Goal: Task Accomplishment & Management: Manage account settings

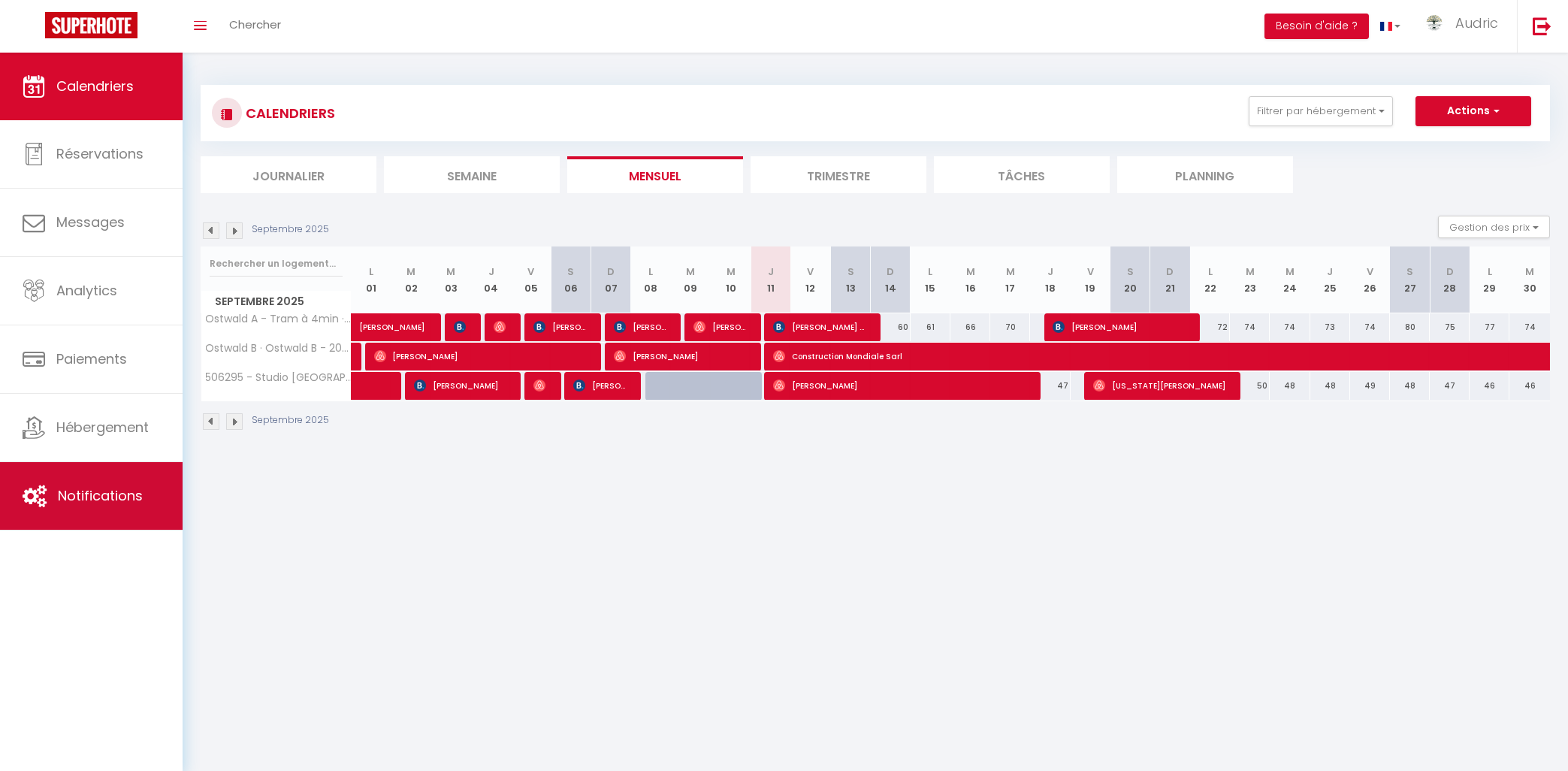
click at [93, 498] on span "Notifications" at bounding box center [100, 495] width 85 height 19
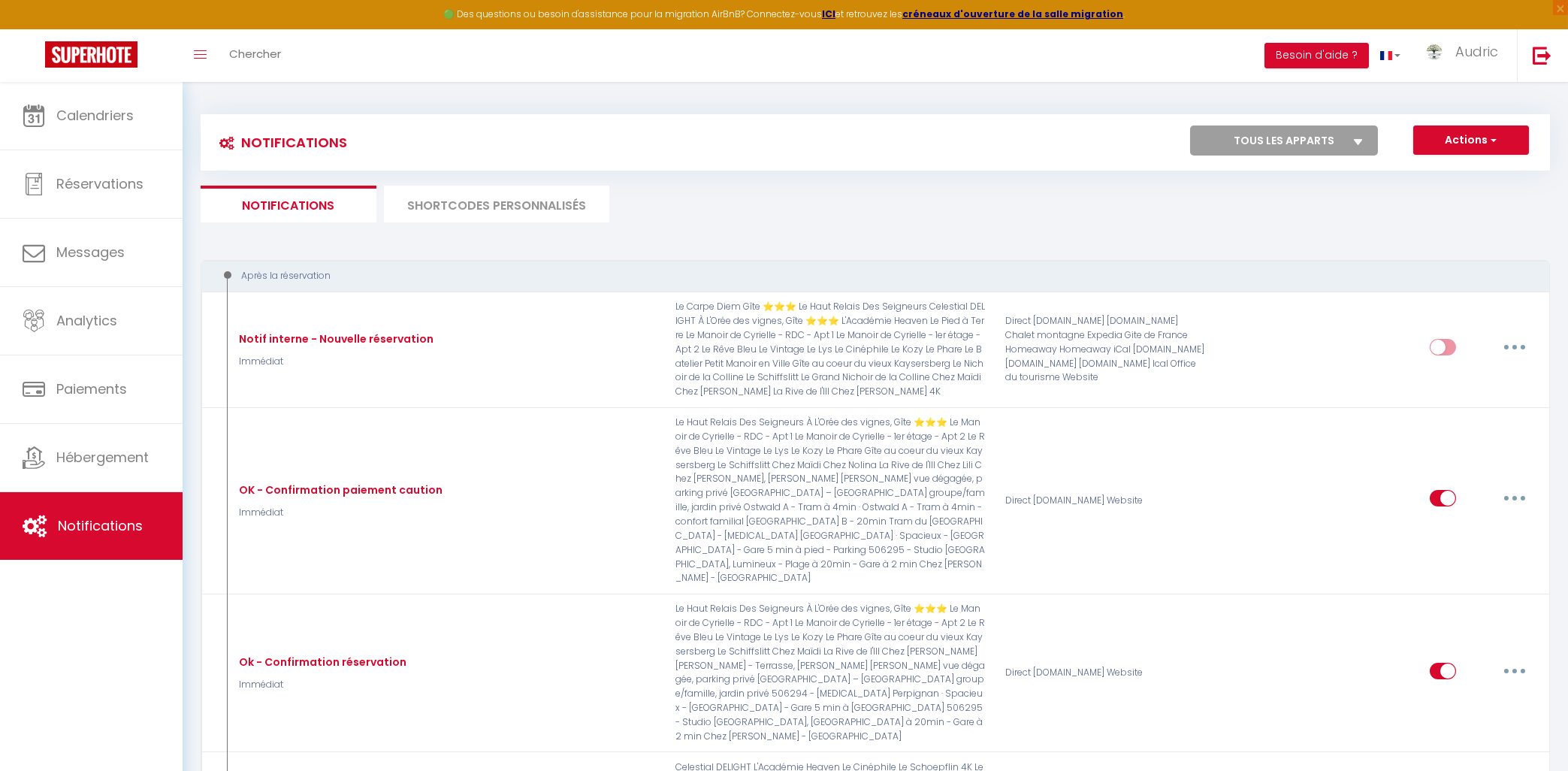
click at [460, 188] on li "SHORTCODES PERSONNALISÉS" at bounding box center [497, 204] width 226 height 36
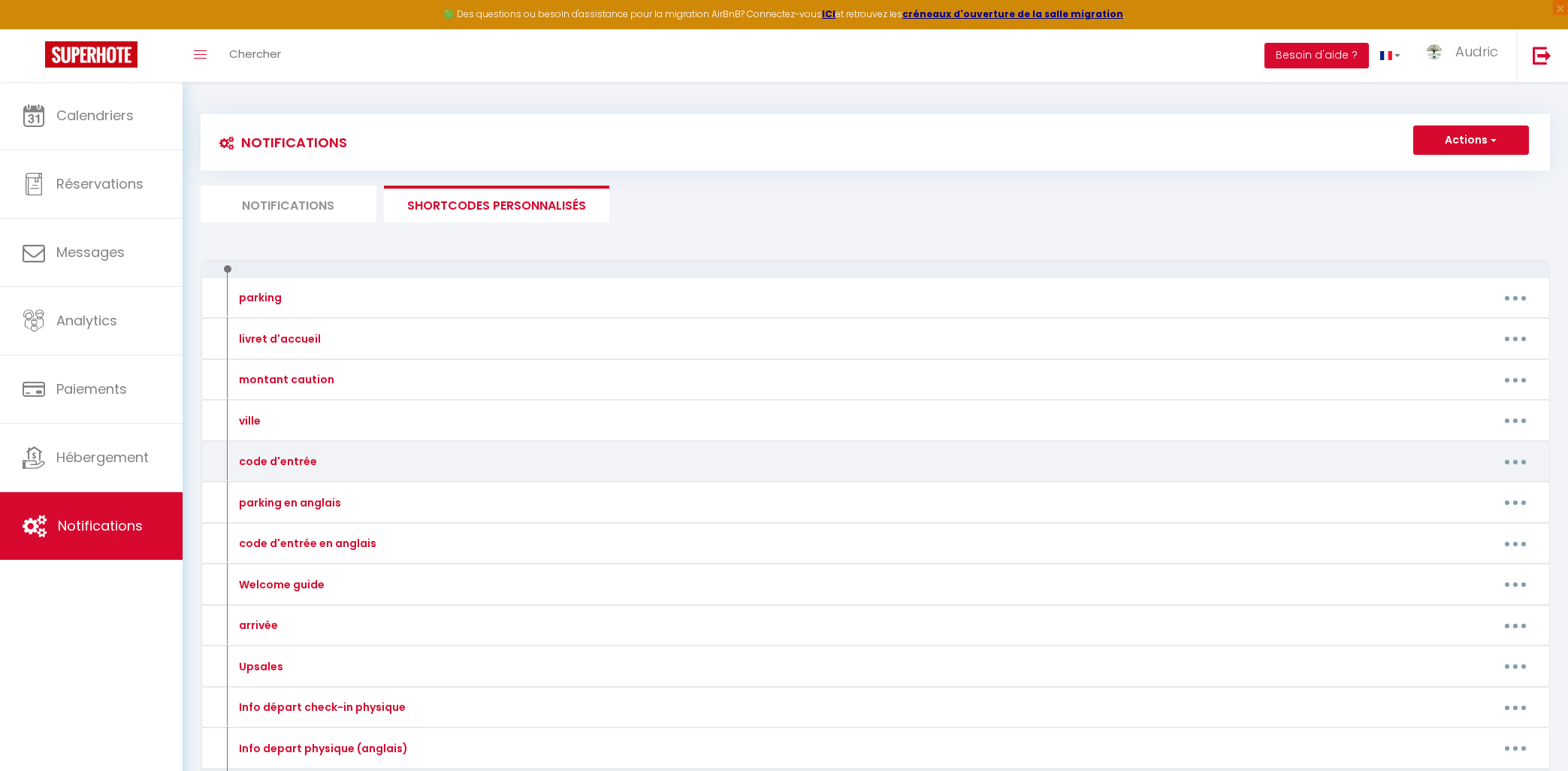
click at [1516, 467] on button "button" at bounding box center [1516, 462] width 42 height 24
click at [1503, 494] on link "Editer" at bounding box center [1476, 496] width 111 height 26
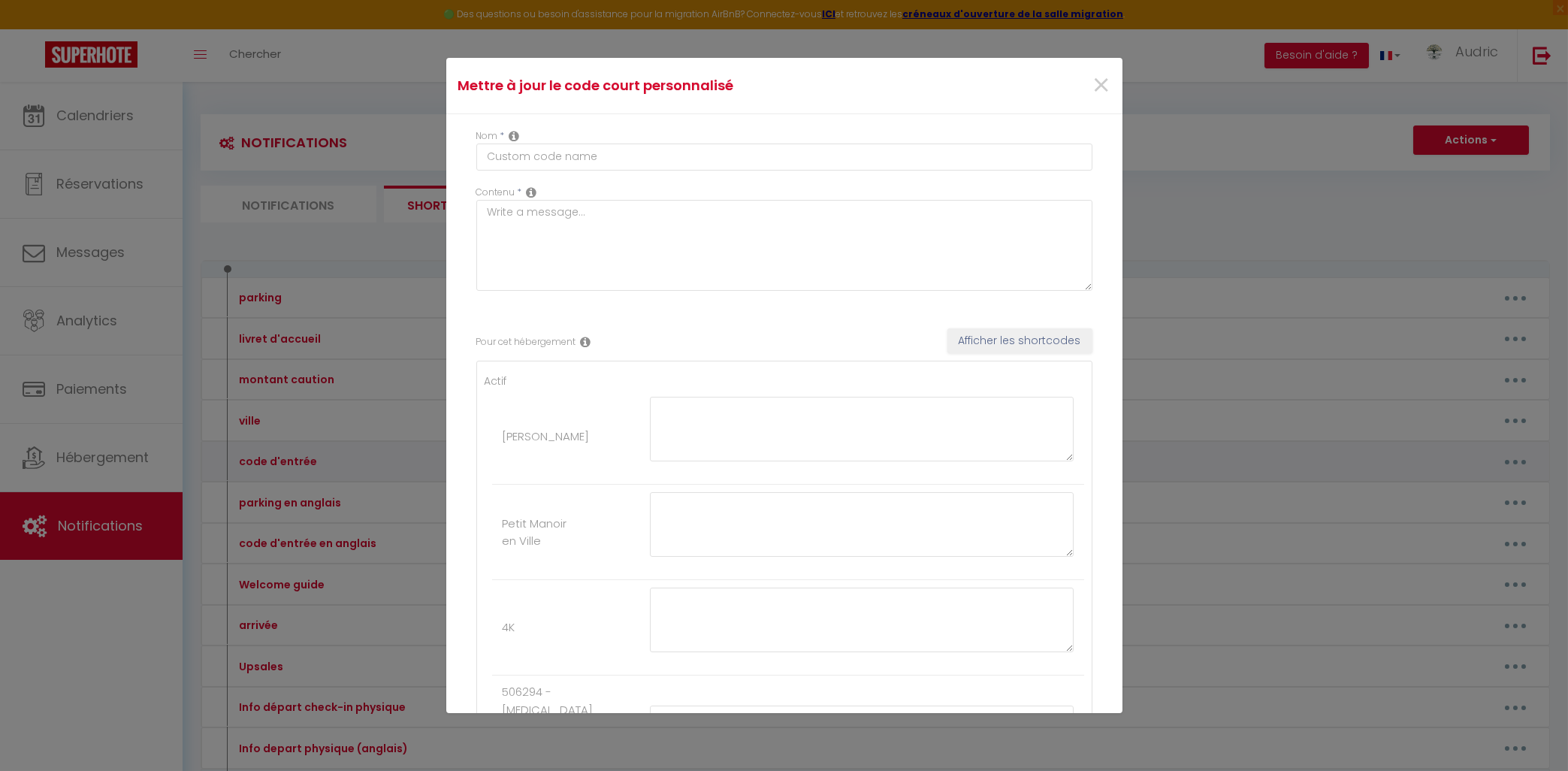
type input "code d'entrée"
type textarea "code d'entrée"
type textarea "Le digicode pour passer la porte d'entrée est : 0507 Il permet d'ouvrir les 2 p…"
type textarea "2438"
type textarea "Le digicode pour passer la porte d'entrée est : Clé 1976 Clé Le code de la boît…"
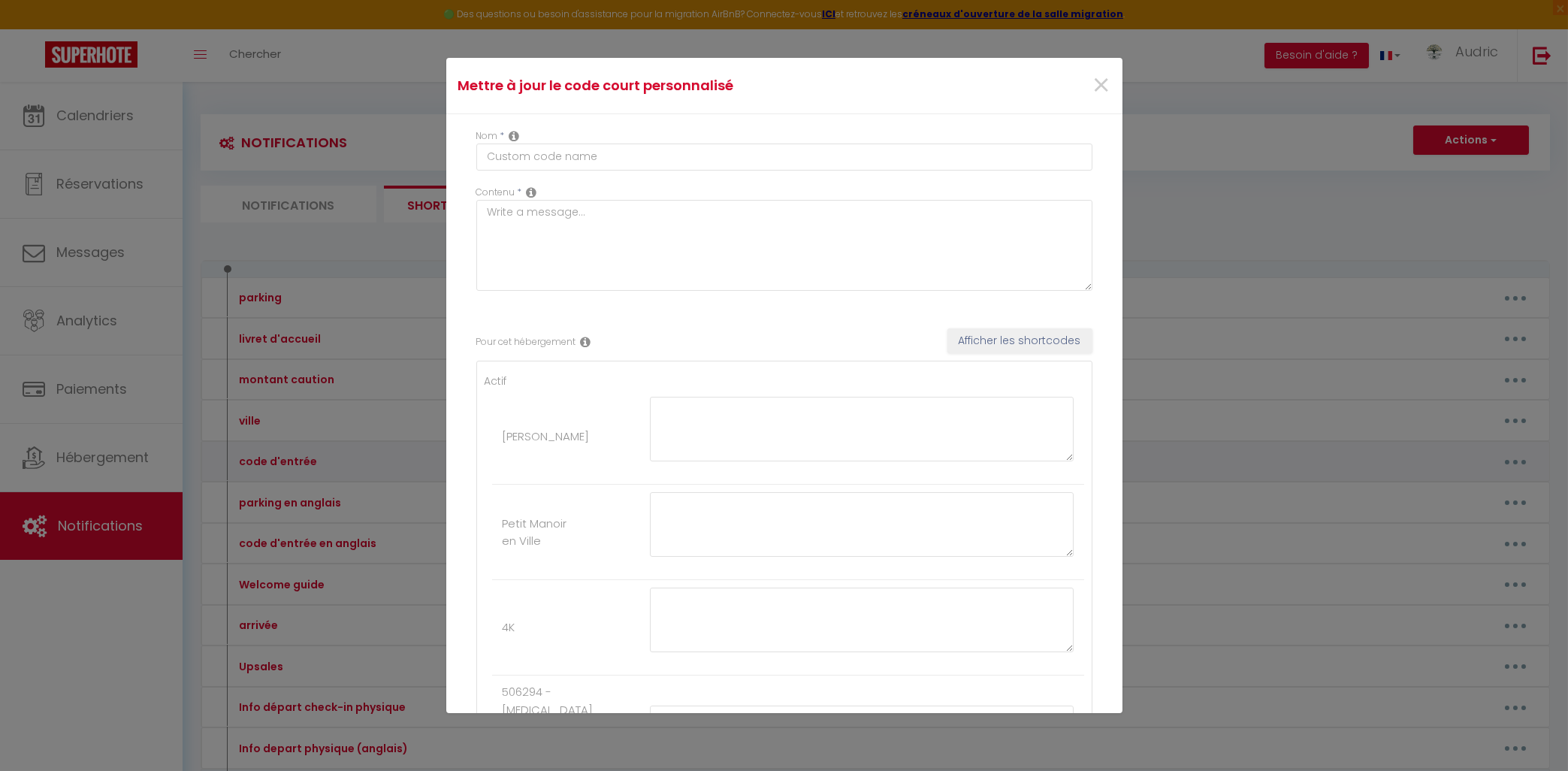
type textarea "4321"
type textarea "4451"
type textarea "1602 🚗 Stationnement dans la propriété Il est possible de stationner votre véhi…"
type textarea "6346"
type textarea "Voici le digicode immeuble : C1402 La Boite à clé est à droite de la porte d'en…"
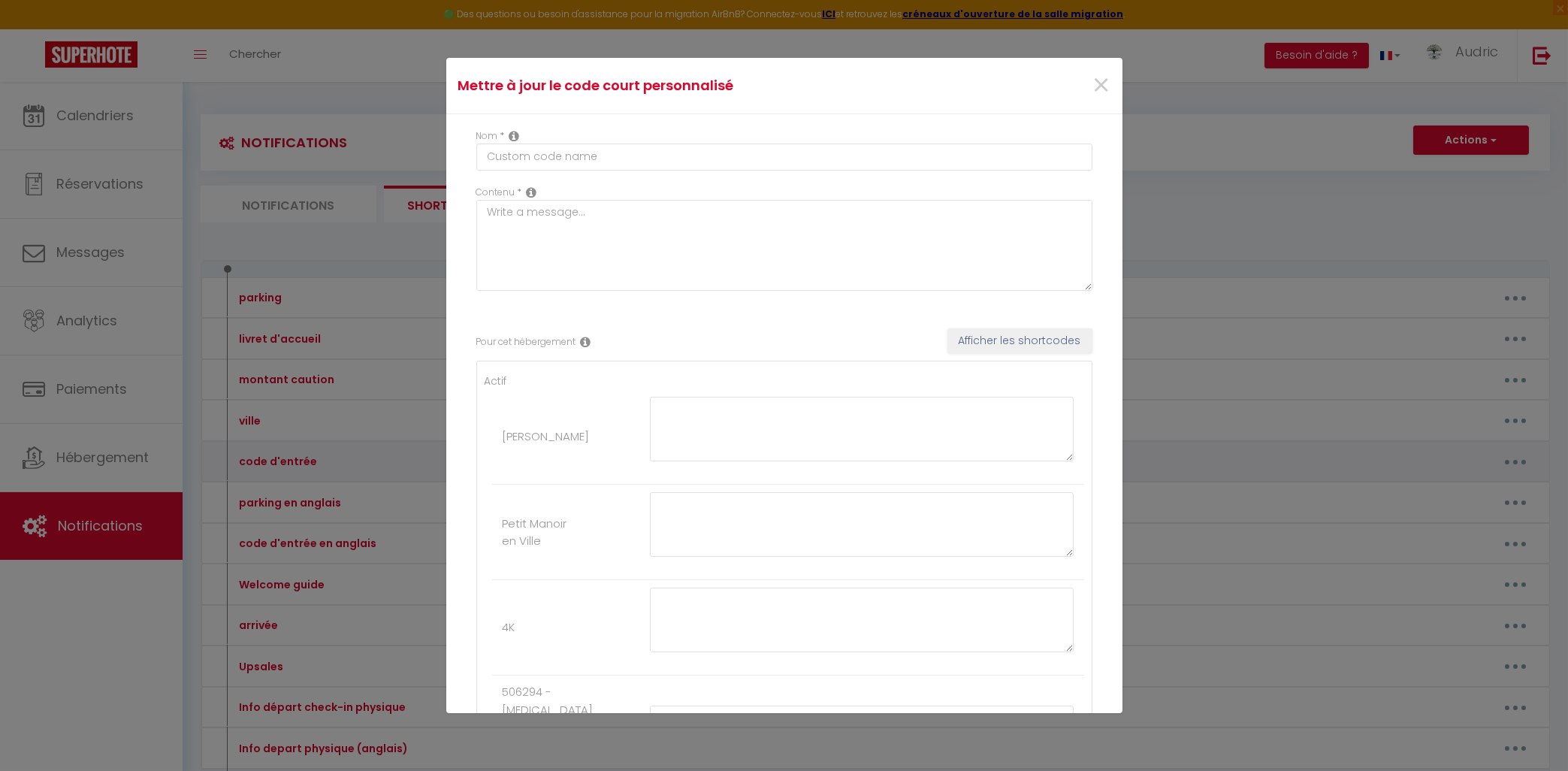
type textarea "2142"
type textarea "8973"
type textarea "Sonnez à la sonnette "Dubecq" la porte de l'immeuble s'ouvrira. Puis montez au …"
type textarea "Le digicode pour passer la porte d'entrée est : 0507 Il permet d'ouvrir les 2 p…"
type textarea "Le code de la boîte à clés est : 2328"
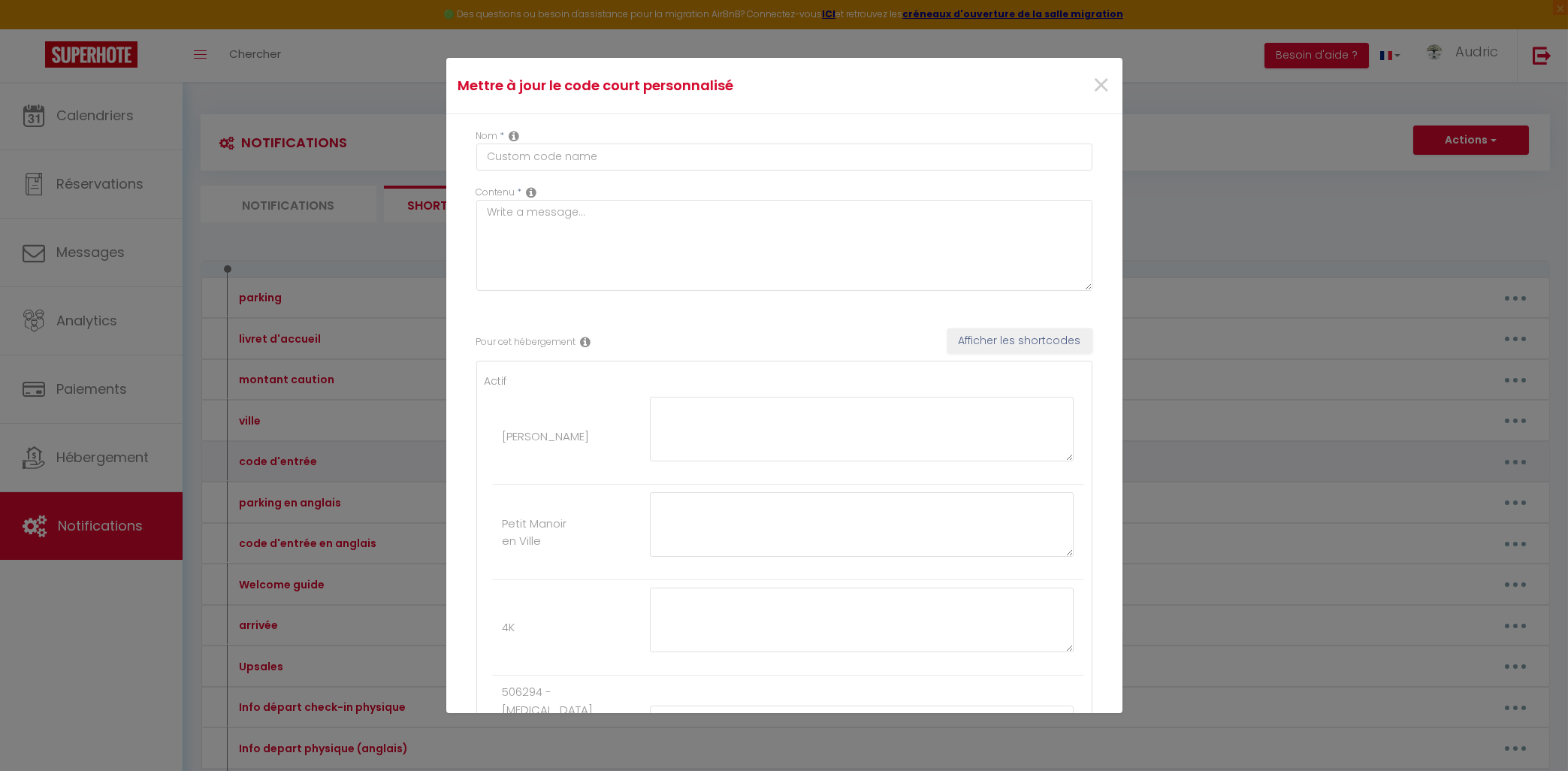
type textarea "Sonnez à la sonnette "Nardin" la porte de l'immeuble s'ouvrira. Puis montez au …"
type textarea "Le code de la boîte à clés est : 5390"
type textarea "1988"
type textarea "Vous pourrez vous garer sur la place portant la plaque "Fritsch", au numéro 57.…"
type textarea "2429 Il faut rester appuyé sur la sonnette "[PERSON_NAME]" 4 secondes puis la p…"
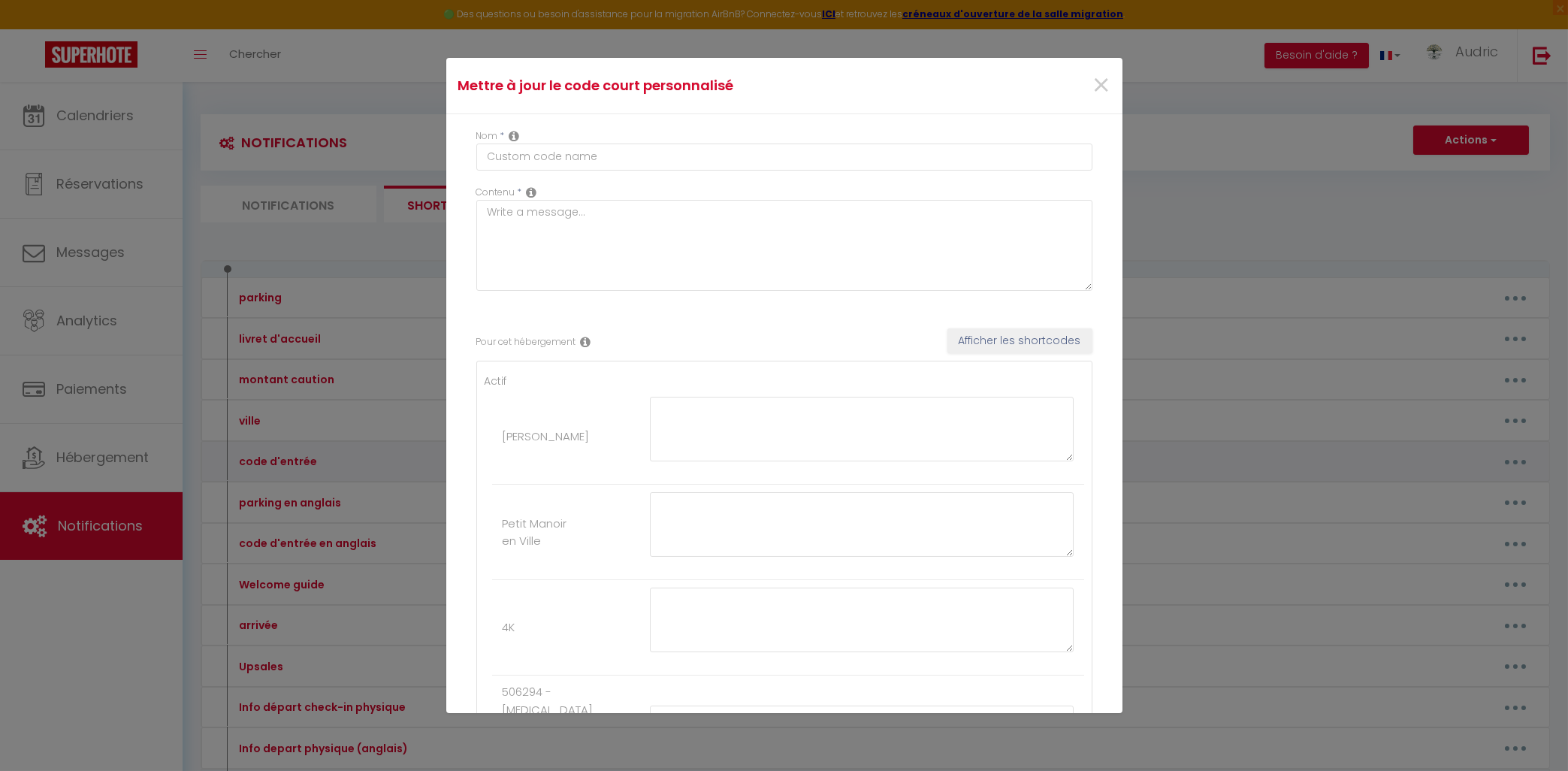
type textarea "Voici le digicode immeuble : C1402 La Boite à clé est à droite de la porte d'en…"
type textarea "Digicode immeuble : 871932 Code boîte à clés : 1343 situé dans la boîte aux let…"
type textarea "Code boite à clé située dans la boite aux lettres : 1971"
type textarea "Le code de la boîte à clés est : 3553"
type textarea "Le digicode de la porte d'entrée de l'immeuble : 135791* (ne pas oublier l'étoi…"
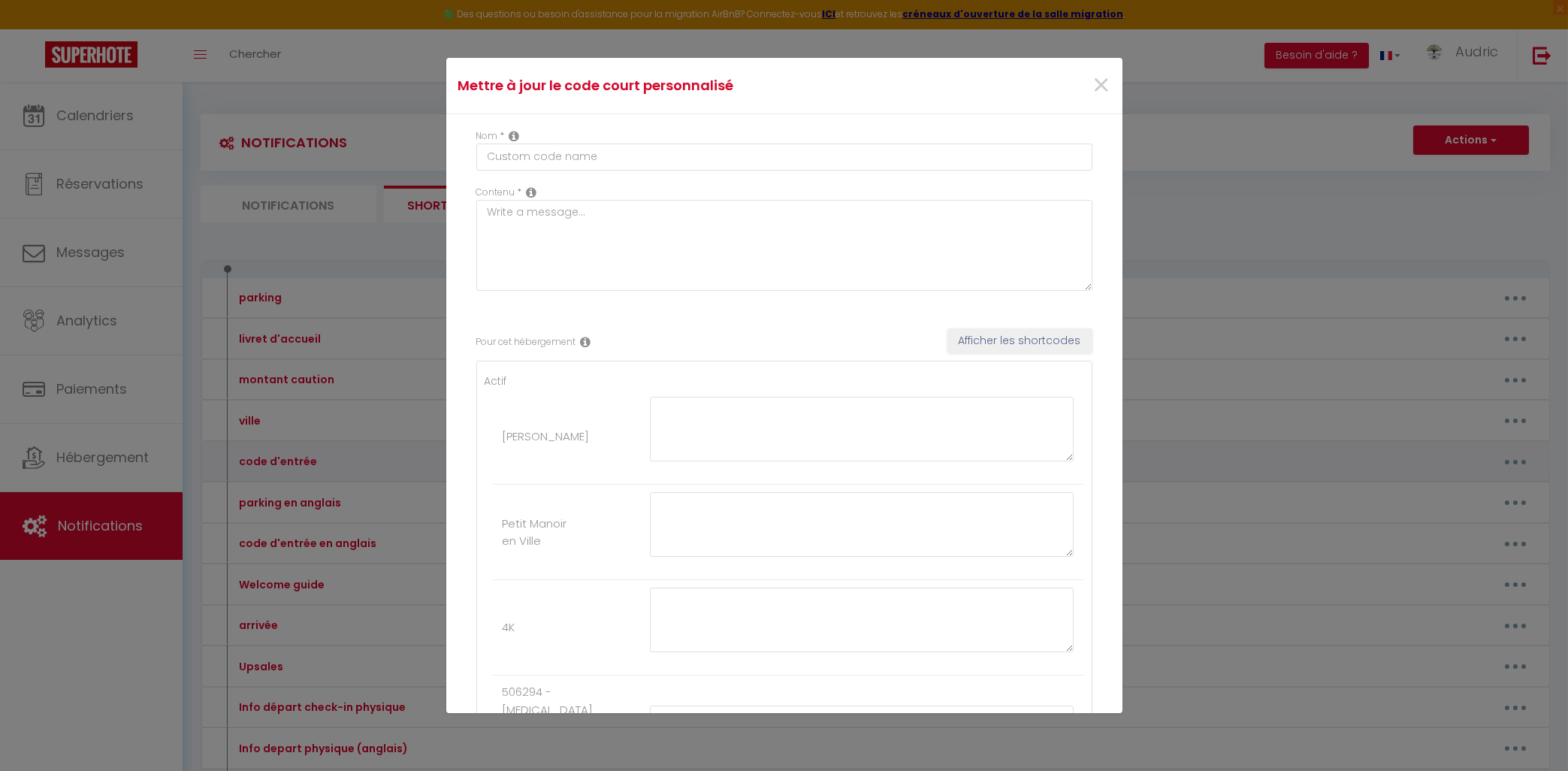
type textarea "Utilisez la boîte à clés numéro 1 Le code de la boîte à clés est : 1988"
type textarea "Le code de la porte de l'immeuble est : 1416 Le code de la boîte à clés est : 2…"
type textarea "Le code de la porte de l'immeuble est : 1416 Le code de la boîte à clés est : 1…"
type textarea "Le code de la porte de l'immeuble est : 1416 Le code de la boîte à clés est : 3…"
type textarea "Le digicode de la porte d'entrée de l'immeuble : 135791* (ne pas oublier l'étoi…"
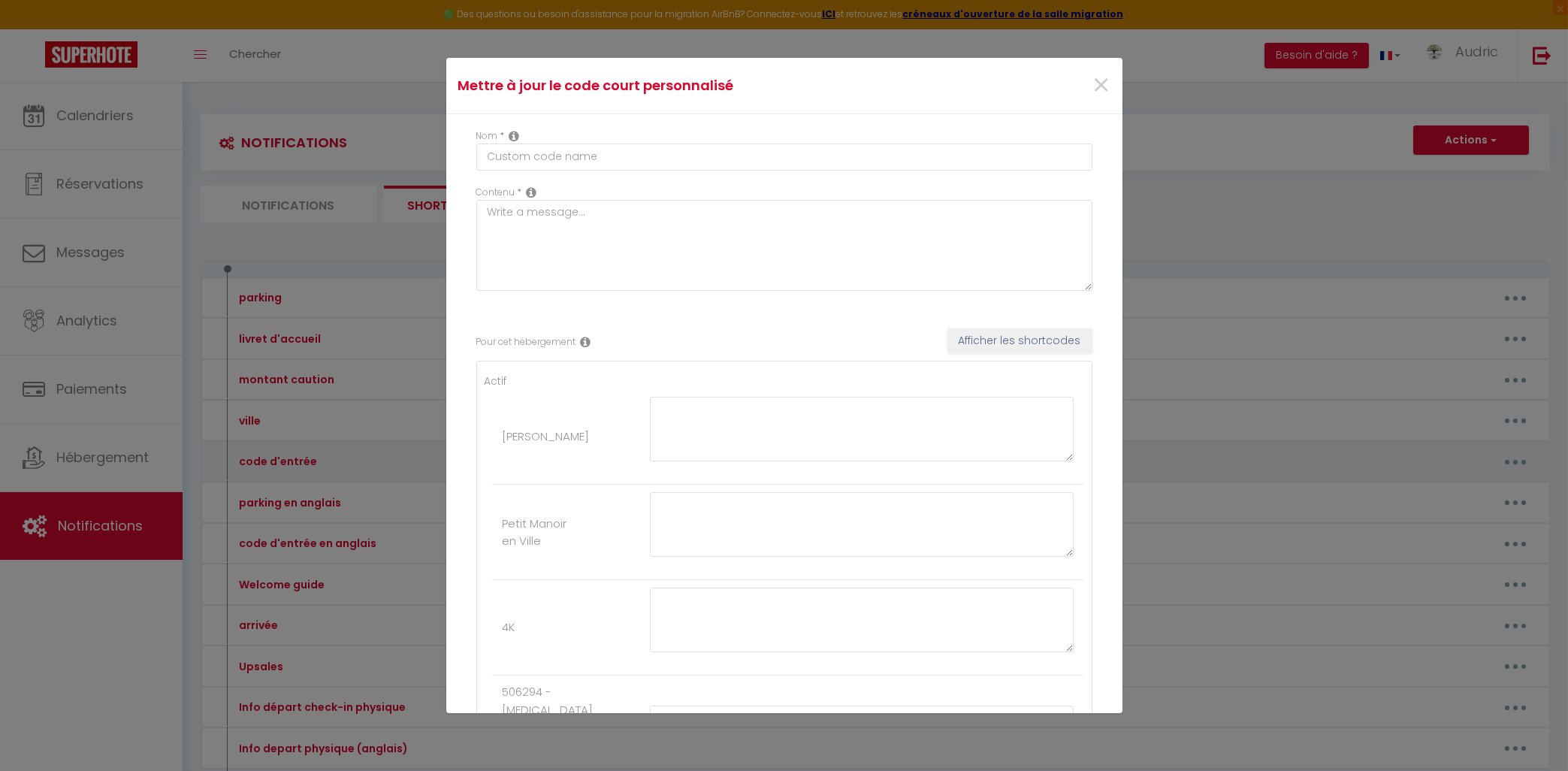
type textarea "Lore i’dolor sitametc ad elitseddo eiu Tempo Incidi : U1123L Etdo magnaaliq e a…"
type textarea "Le code de la boîte à clés est : 1812"
type textarea "Utilisez la boîte à clés numéro 2 Le code de la boîte à clés est : 4452"
type textarea "Le code de la boîte à clés est : 8391"
type textarea "Le code de la boîte à clés est : 3034"
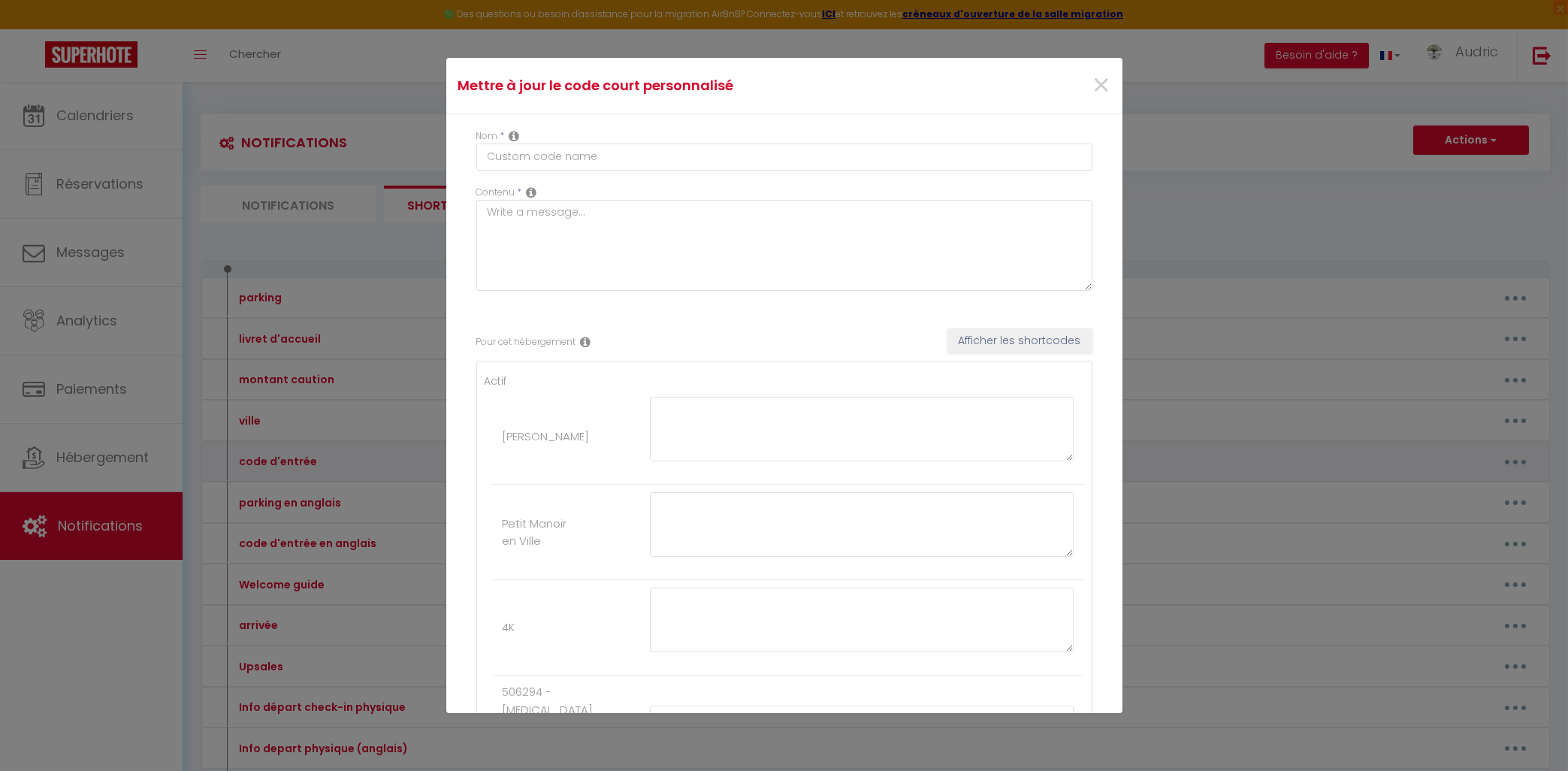
type textarea "Le code de la boîte à clés est : 2112"
type textarea "Le code de la boîte à clés est : 0712"
type textarea "Le code de la boîte à clés est : 83380"
type textarea "Le code de la boîte à clés est : 2744"
type textarea "Le code de la boîte à clés est : 2201"
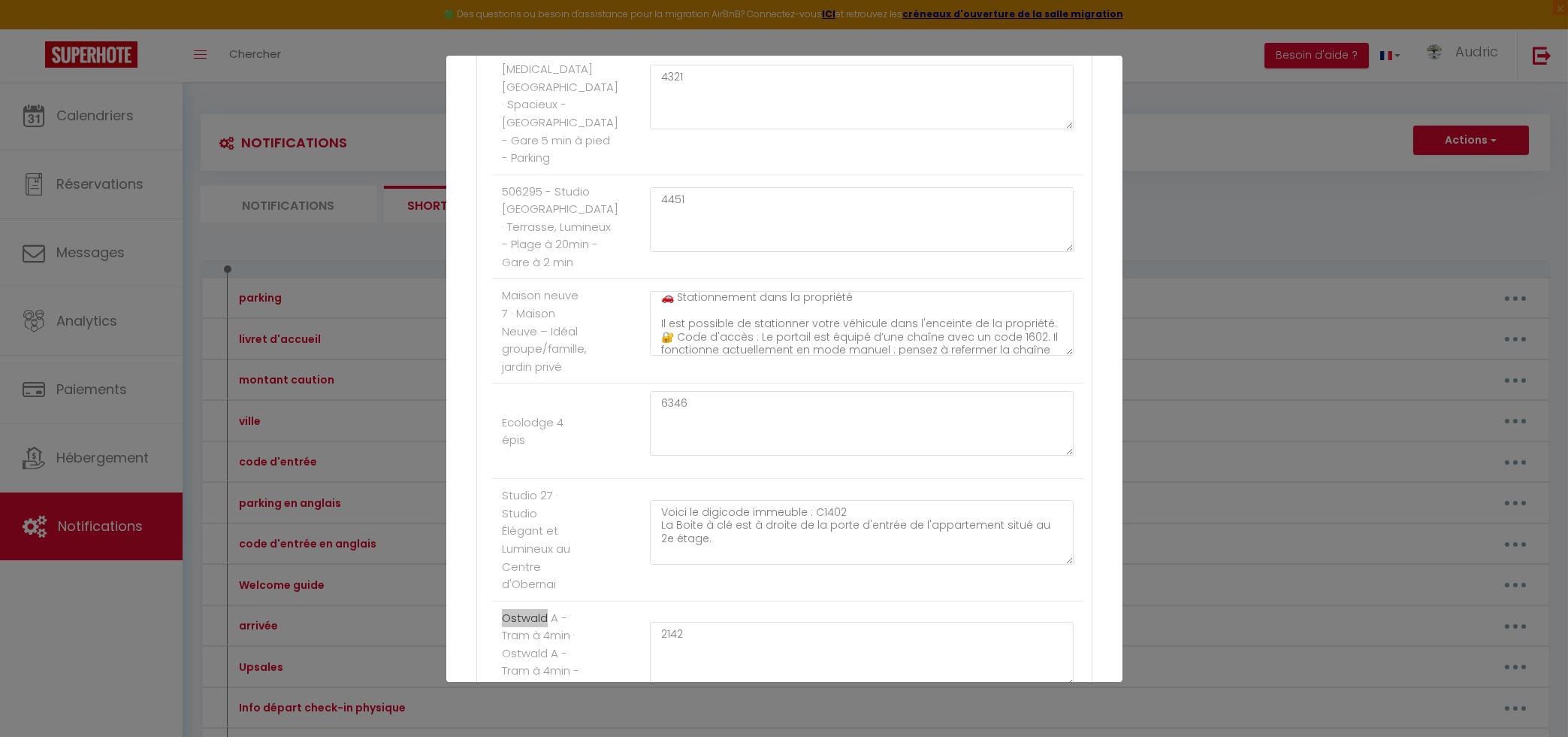
scroll to position [789, 0]
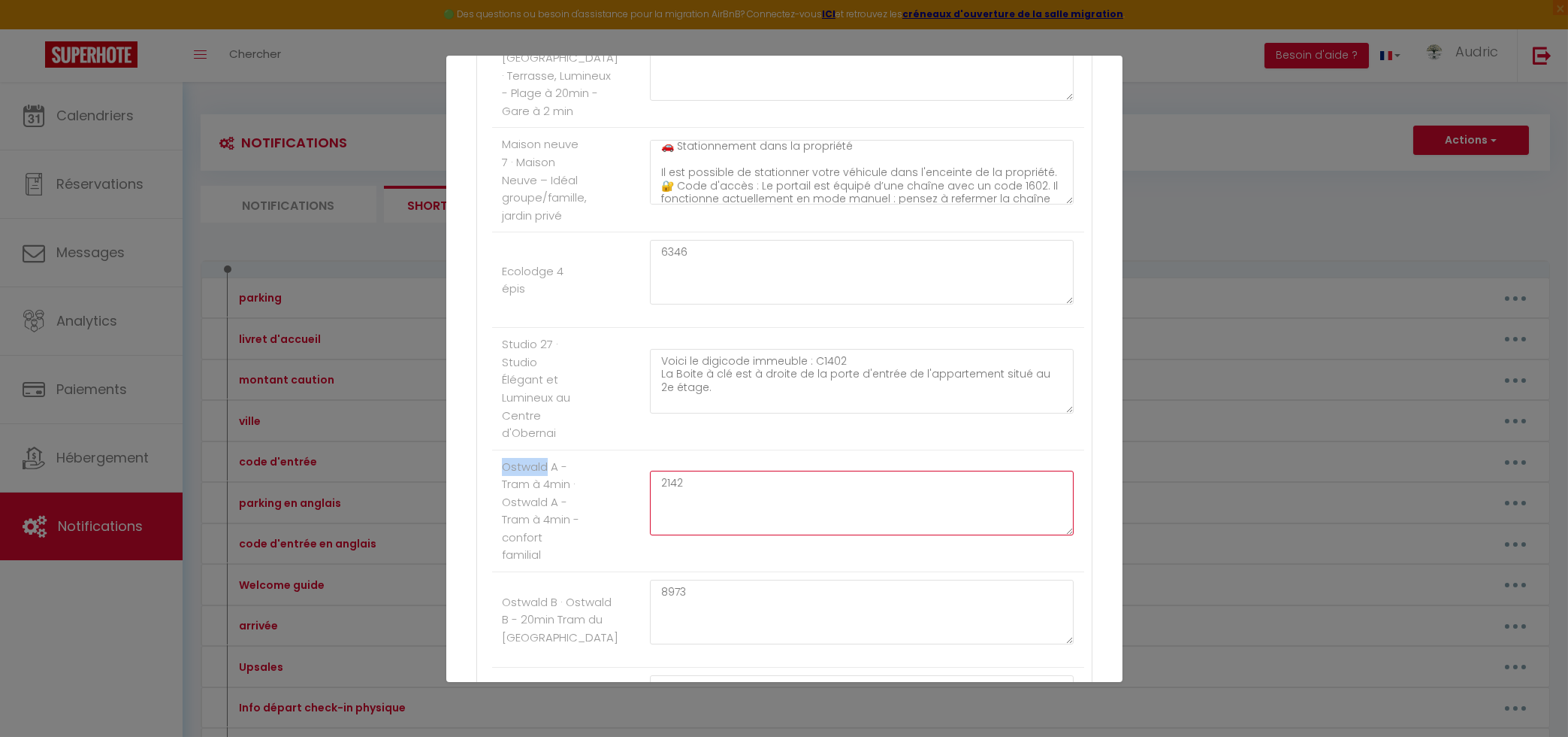
click at [702, 535] on textarea "2142" at bounding box center [862, 502] width 425 height 65
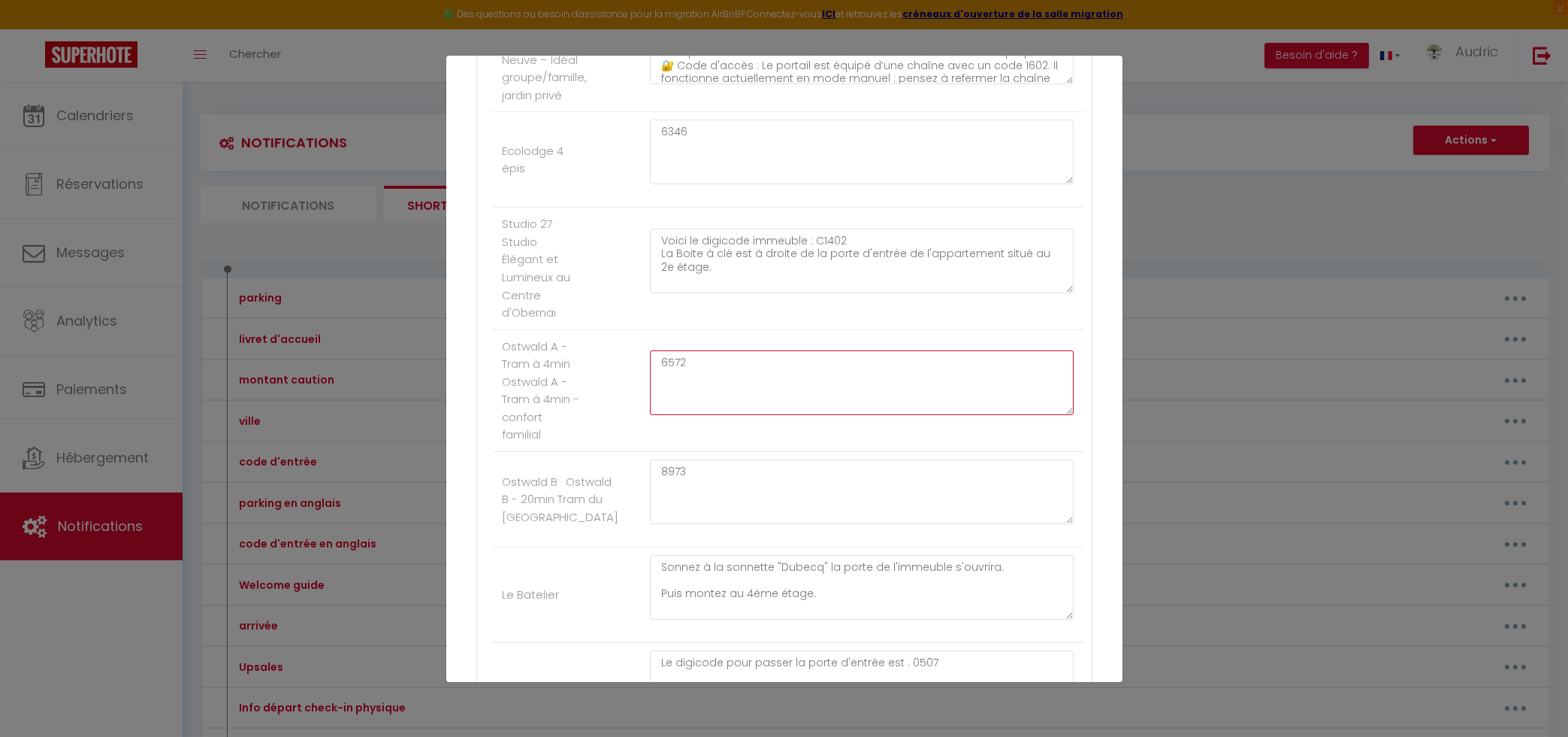
scroll to position [941, 0]
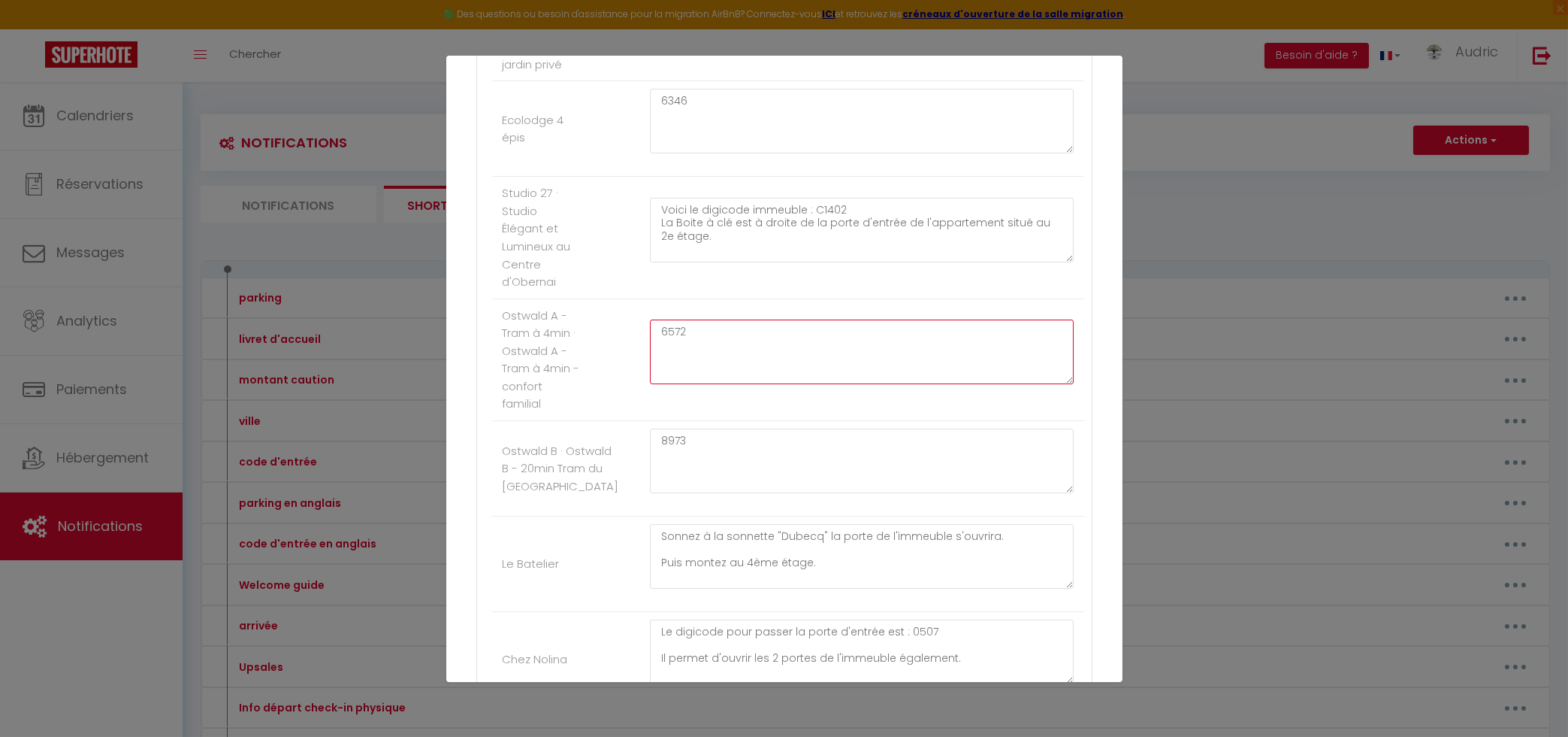
type textarea "6572"
drag, startPoint x: 718, startPoint y: 467, endPoint x: 717, endPoint y: 474, distance: 7.1
click at [718, 421] on li "Ostwald A - Tram à 4min · Ostwald A - Tram à 4min - confort familial 6572" at bounding box center [788, 359] width 592 height 122
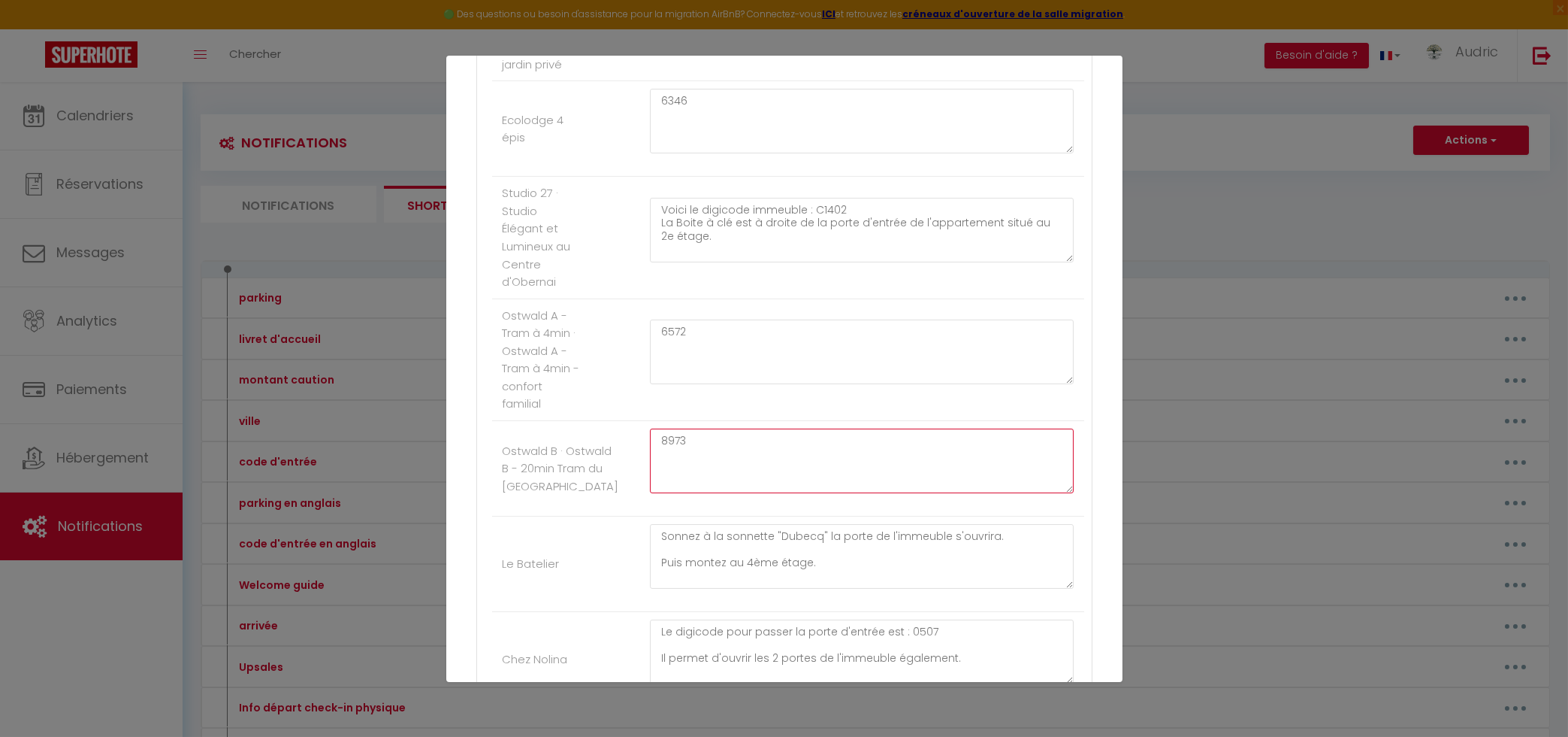
click at [707, 493] on textarea "8973" at bounding box center [862, 461] width 425 height 65
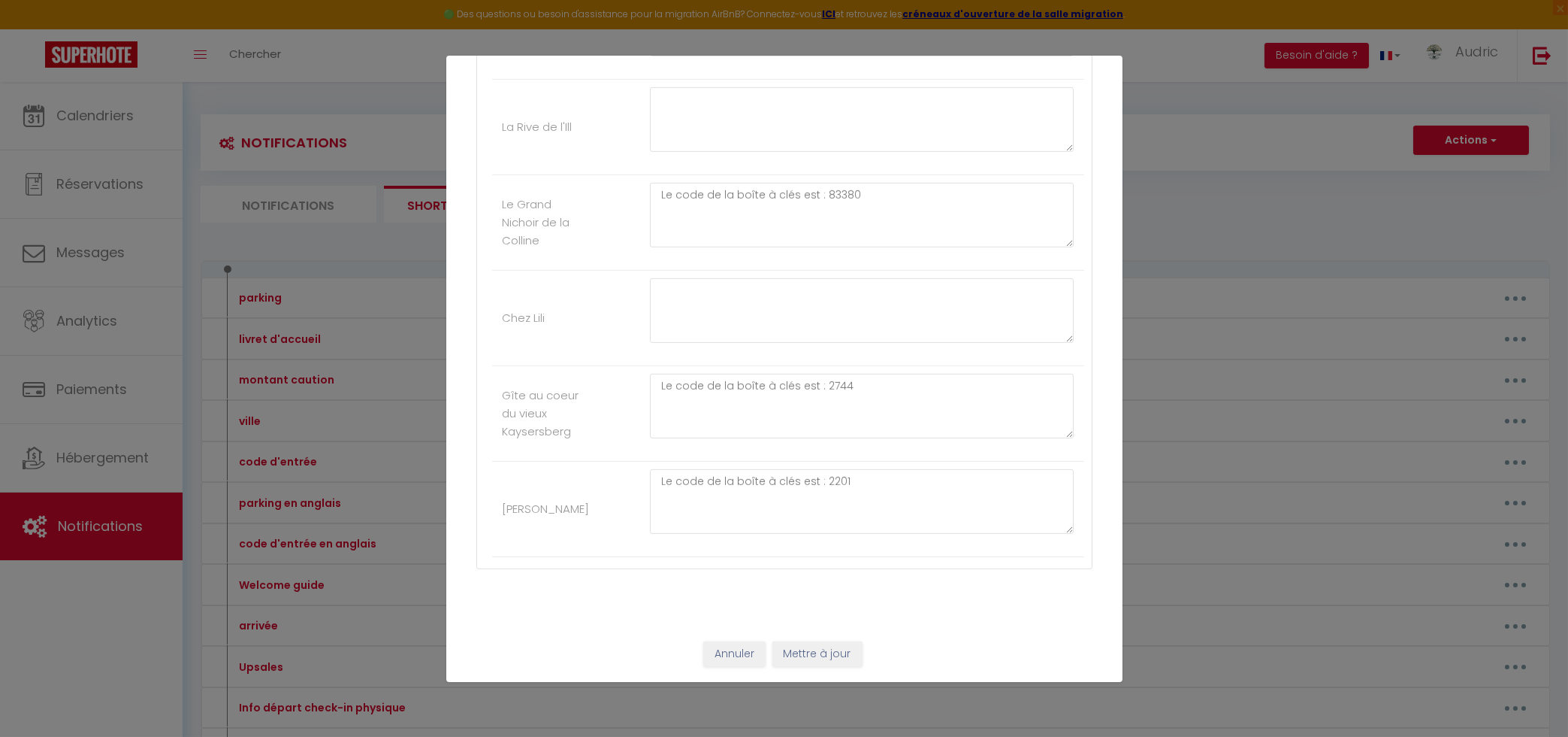
scroll to position [4009, 0]
type textarea "2745"
click at [836, 649] on button "Mettre à jour" at bounding box center [817, 653] width 90 height 26
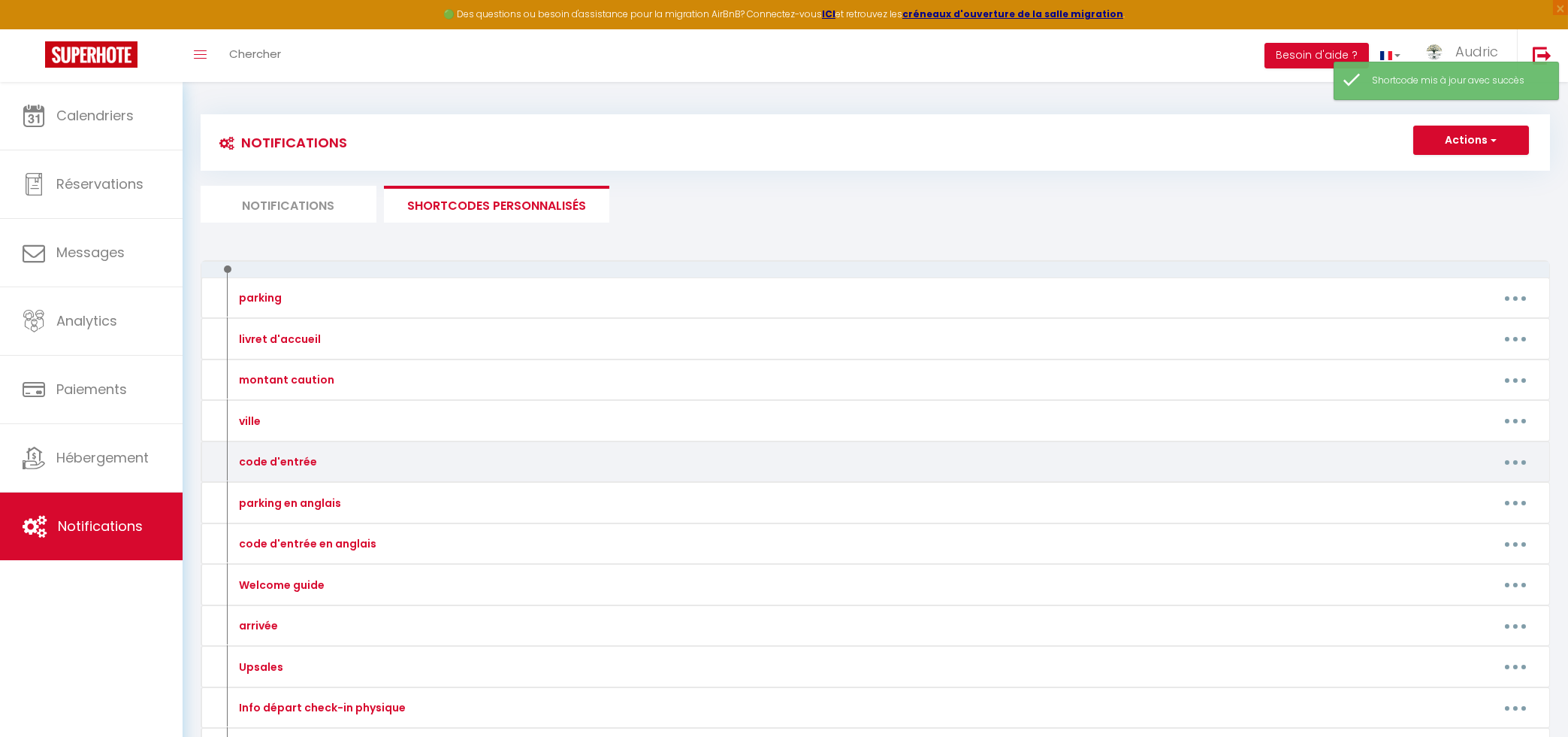
click at [1520, 454] on button "button" at bounding box center [1516, 461] width 42 height 24
click at [1451, 490] on link "Editer" at bounding box center [1476, 496] width 111 height 26
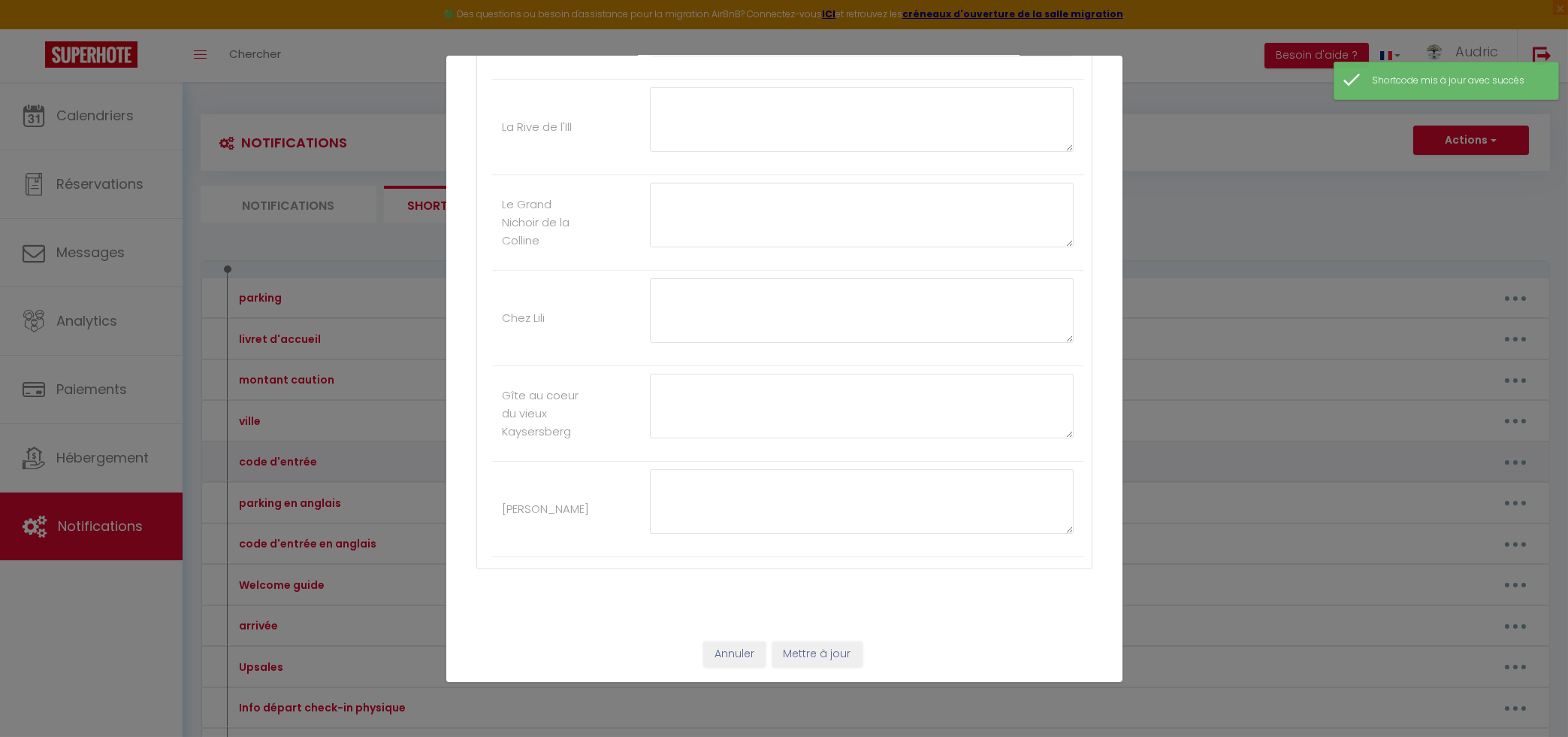
type input "code d'entrée"
type textarea "code d'entrée"
type textarea "Le digicode pour passer la porte d'entrée est : 0507 Il permet d'ouvrir les 2 p…"
type textarea "2438"
type textarea "Le digicode pour passer la porte d'entrée est : Clé 1976 Clé Le code de la boît…"
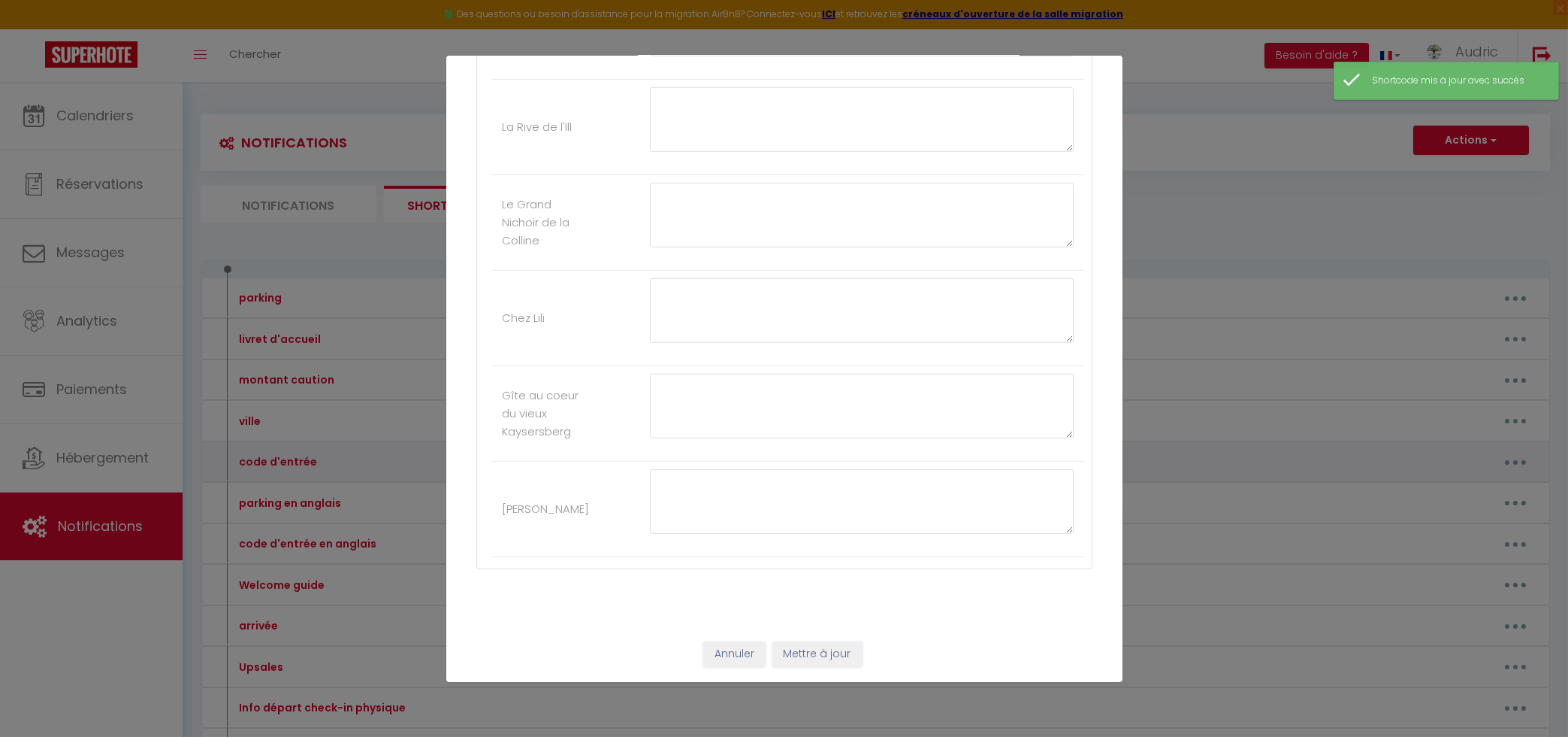
type textarea "4321"
type textarea "4451"
type textarea "1602 🚗 Stationnement dans la propriété Il est possible de stationner votre véhi…"
type textarea "6346"
type textarea "Voici le digicode immeuble : C1402 La Boite à clé est à droite de la porte d'en…"
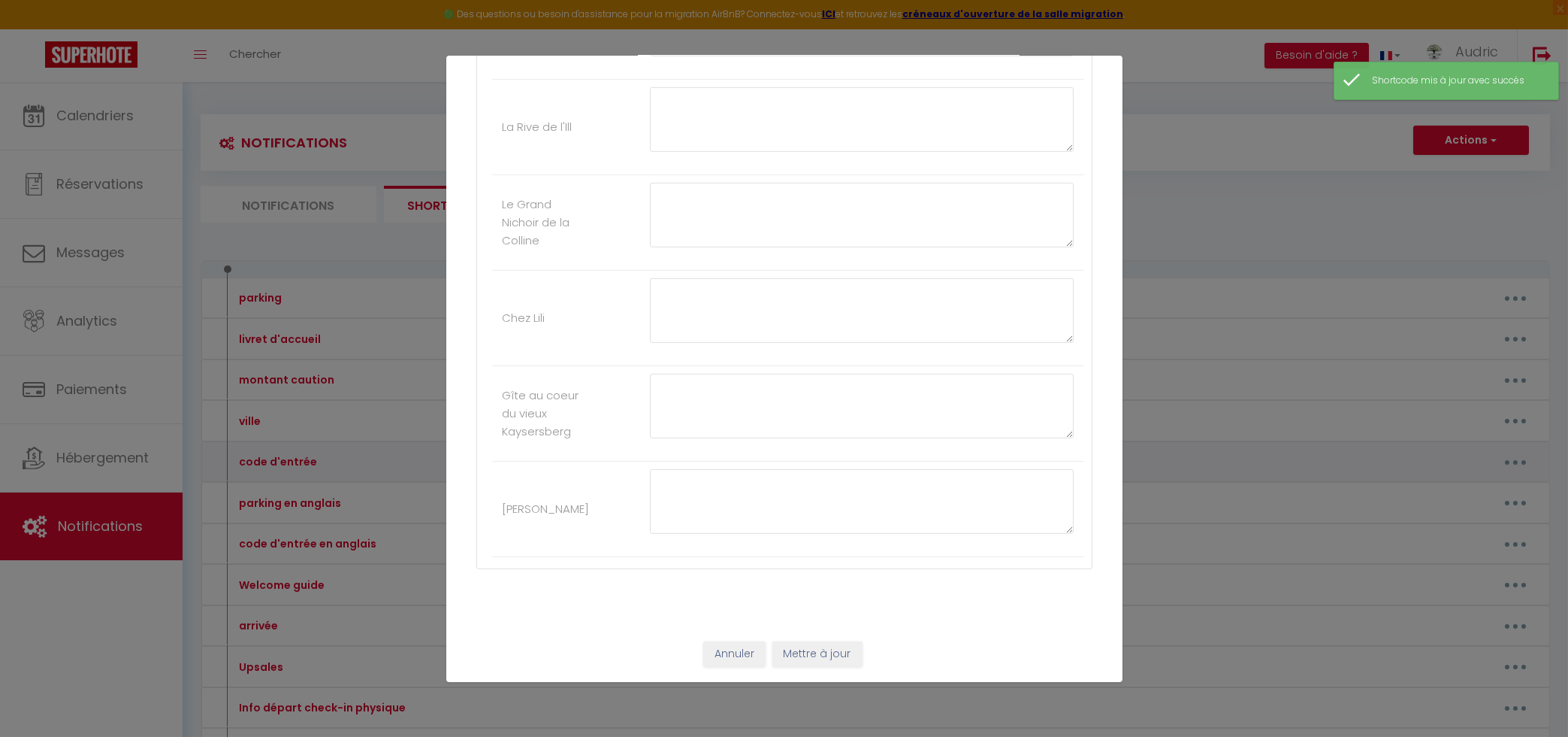
type textarea "6572"
type textarea "2745"
type textarea "Sonnez à la sonnette "Dubecq" la porte de l'immeuble s'ouvrira. Puis montez au …"
type textarea "Le digicode pour passer la porte d'entrée est : 0507 Il permet d'ouvrir les 2 p…"
type textarea "Le code de la boîte à clés est : 2328"
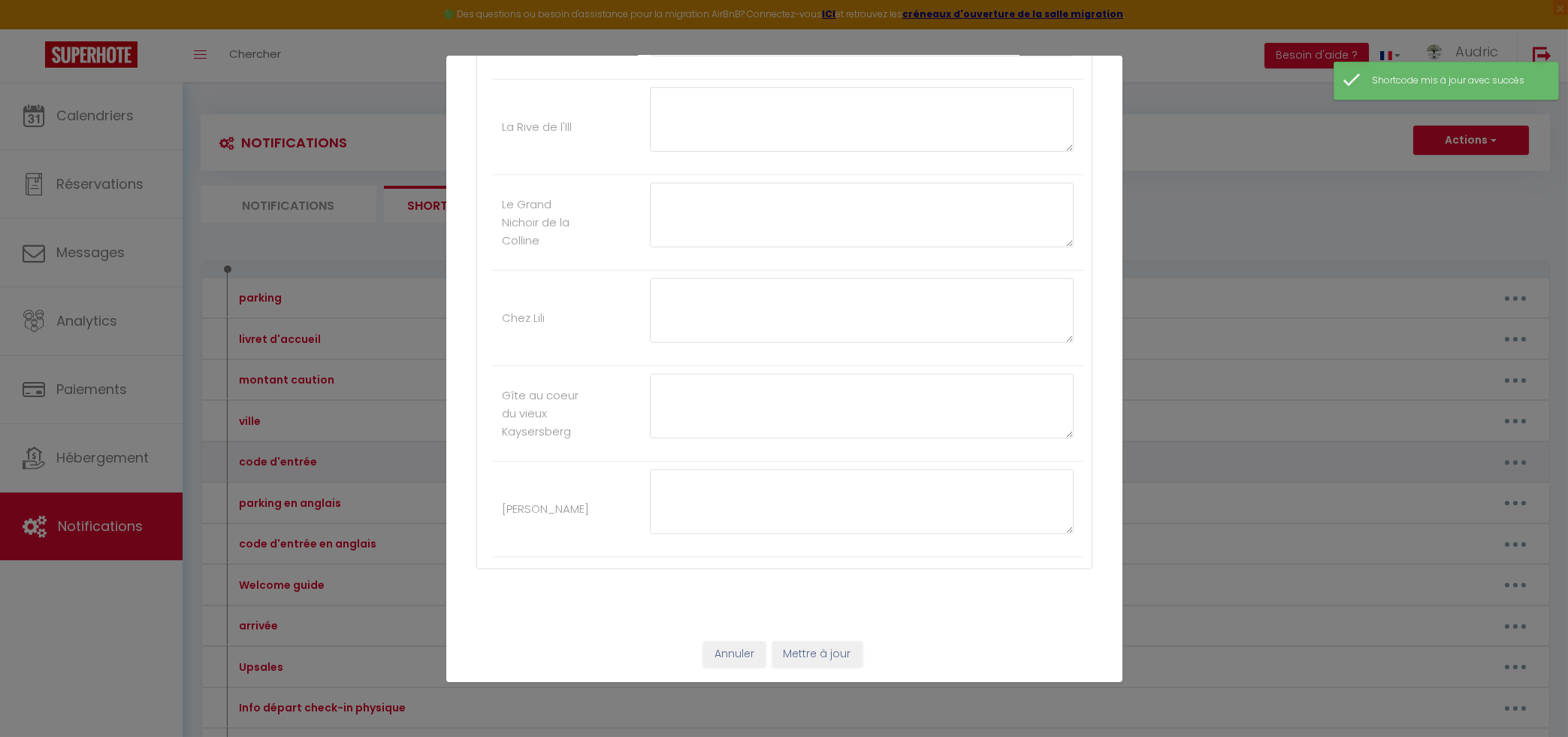
type textarea "Sonnez à la sonnette "Nardin" la porte de l'immeuble s'ouvrira. Puis montez au …"
type textarea "Le code de la boîte à clés est : 5390"
type textarea "1988"
type textarea "Vous pourrez vous garer sur la place portant la plaque "Fritsch", au numéro 57.…"
type textarea "2429 Il faut rester appuyé sur la sonnette "[PERSON_NAME]" 4 secondes puis la p…"
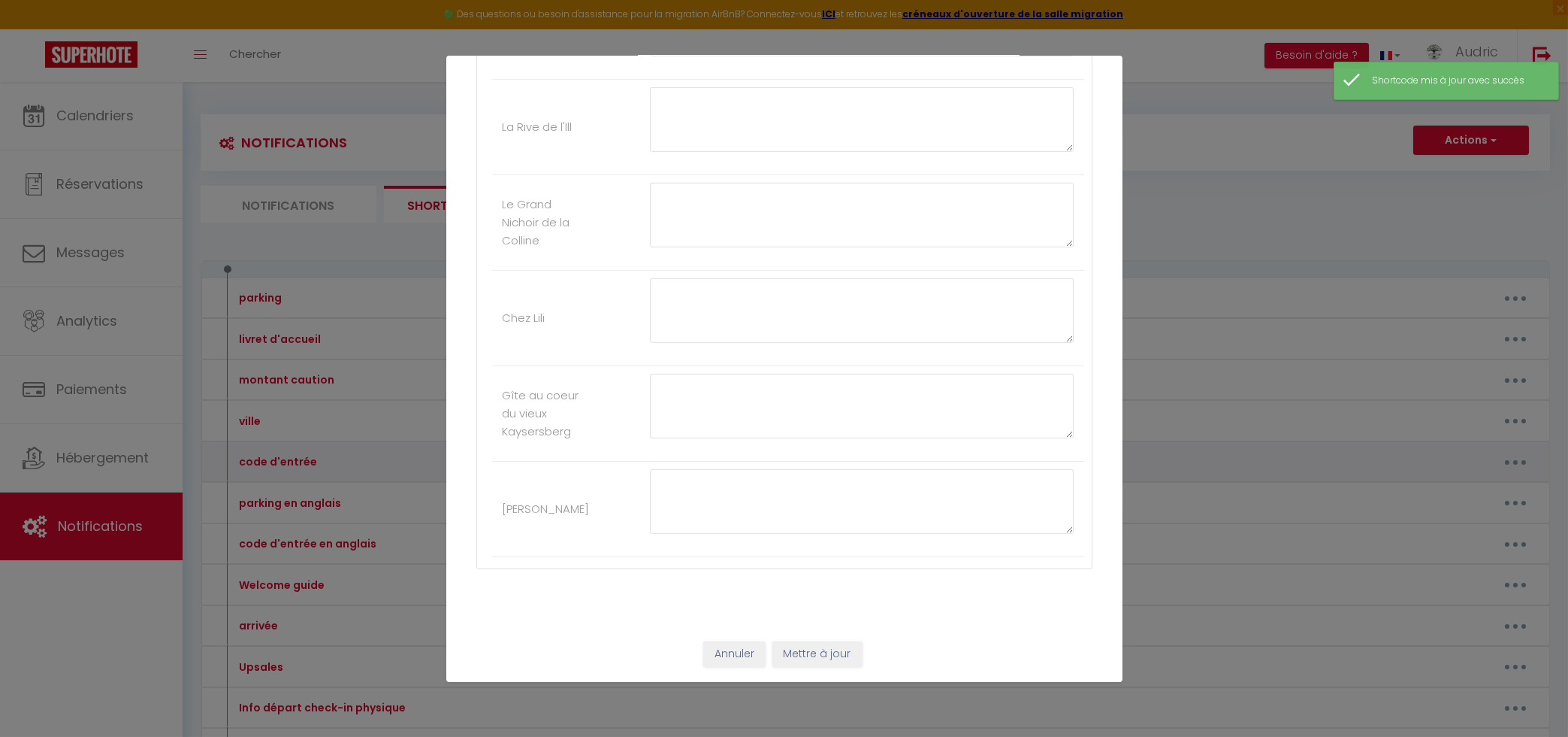
type textarea "Voici le digicode immeuble : C1402 La Boite à clé est à droite de la porte d'en…"
type textarea "Digicode immeuble : 871932 Code boîte à clés : 1343 situé dans la boîte aux let…"
type textarea "Code boite à clé située dans la boite aux lettres : 1971"
type textarea "Le code de la boîte à clés est : 3553"
type textarea "Le digicode de la porte d'entrée de l'immeuble : 135791* (ne pas oublier l'étoi…"
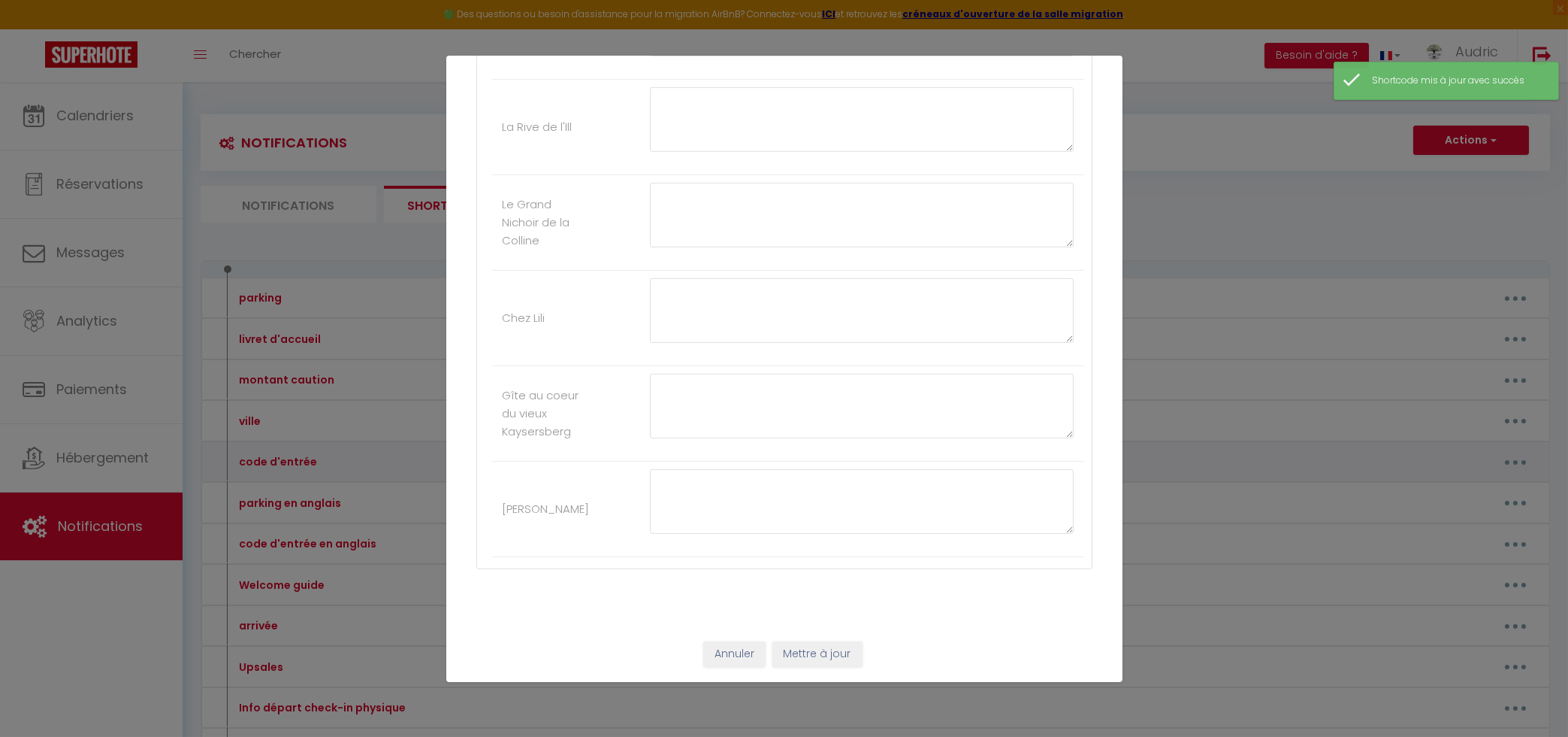
type textarea "Utilisez la boîte à clés numéro 1 Le code de la boîte à clés est : 1988"
type textarea "Le code de la porte de l'immeuble est : 1416 Le code de la boîte à clés est : 2…"
type textarea "Le code de la porte de l'immeuble est : 1416 Le code de la boîte à clés est : 1…"
type textarea "Le code de la porte de l'immeuble est : 1416 Le code de la boîte à clés est : 3…"
type textarea "Le digicode de la porte d'entrée de l'immeuble : 135791* (ne pas oublier l'étoi…"
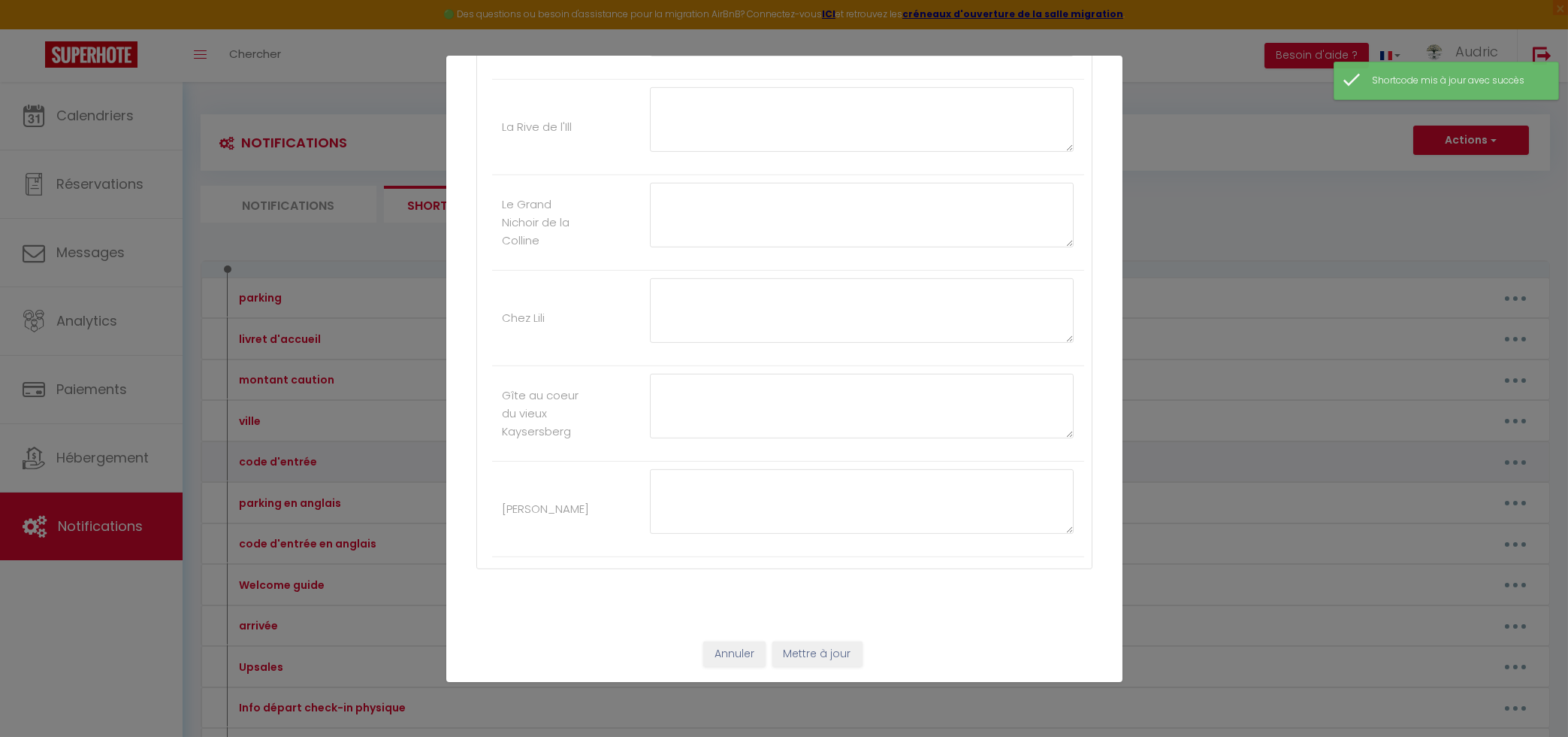
type textarea "Lore i’dolor sitametc ad elitseddo eiu Tempo Incidi : U1123L Etdo magnaaliq e a…"
type textarea "Le code de la boîte à clés est : 1812"
type textarea "Utilisez la boîte à clés numéro 2 Le code de la boîte à clés est : 4452"
type textarea "Le code de la boîte à clés est : 8391"
type textarea "Le code de la boîte à clés est : 3034"
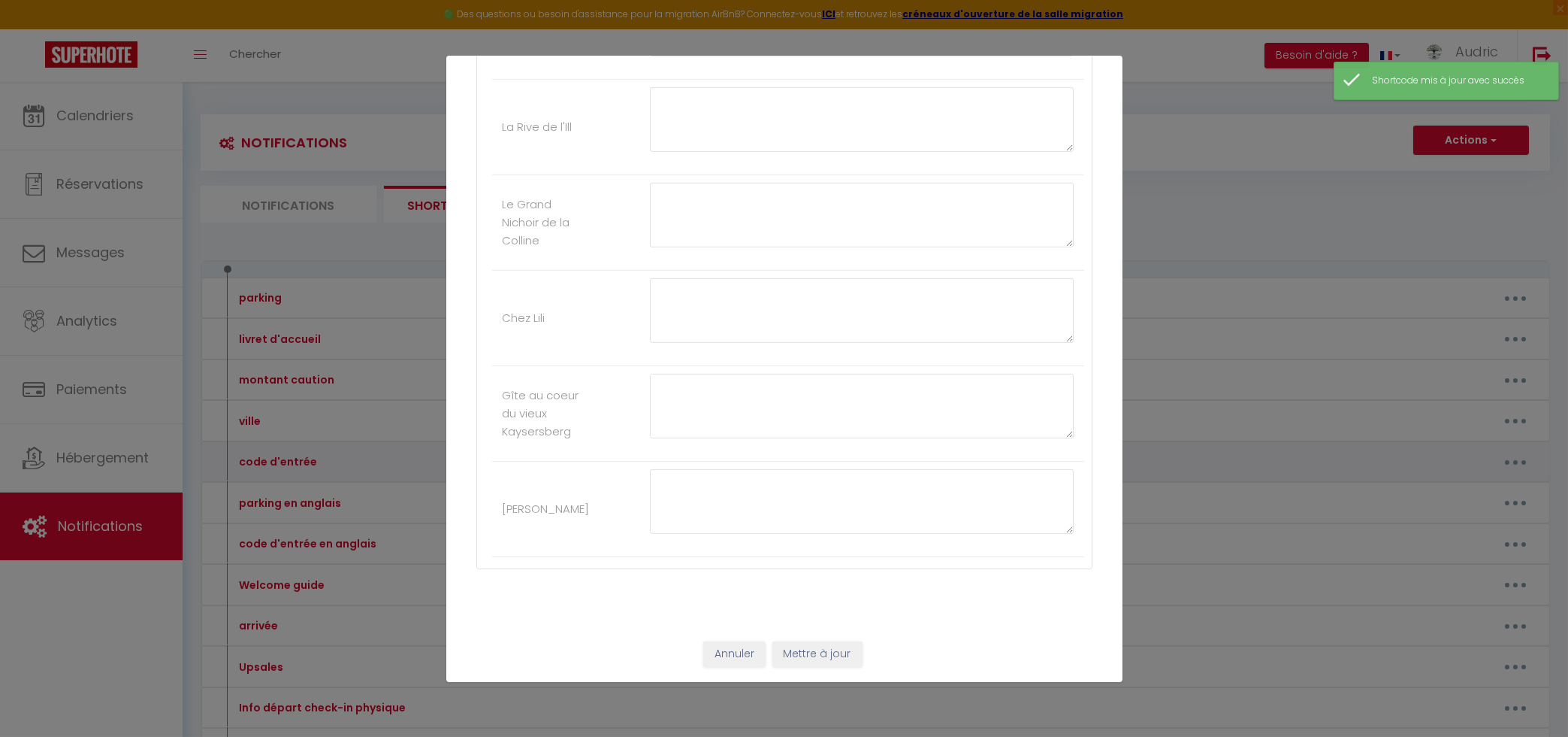
type textarea "Le code de la boîte à clés est : 2112"
type textarea "Le code de la boîte à clés est : 0712"
type textarea "Le code de la boîte à clés est : 83380"
type textarea "Le code de la boîte à clés est : 2744"
type textarea "Le code de la boîte à clés est : 2201"
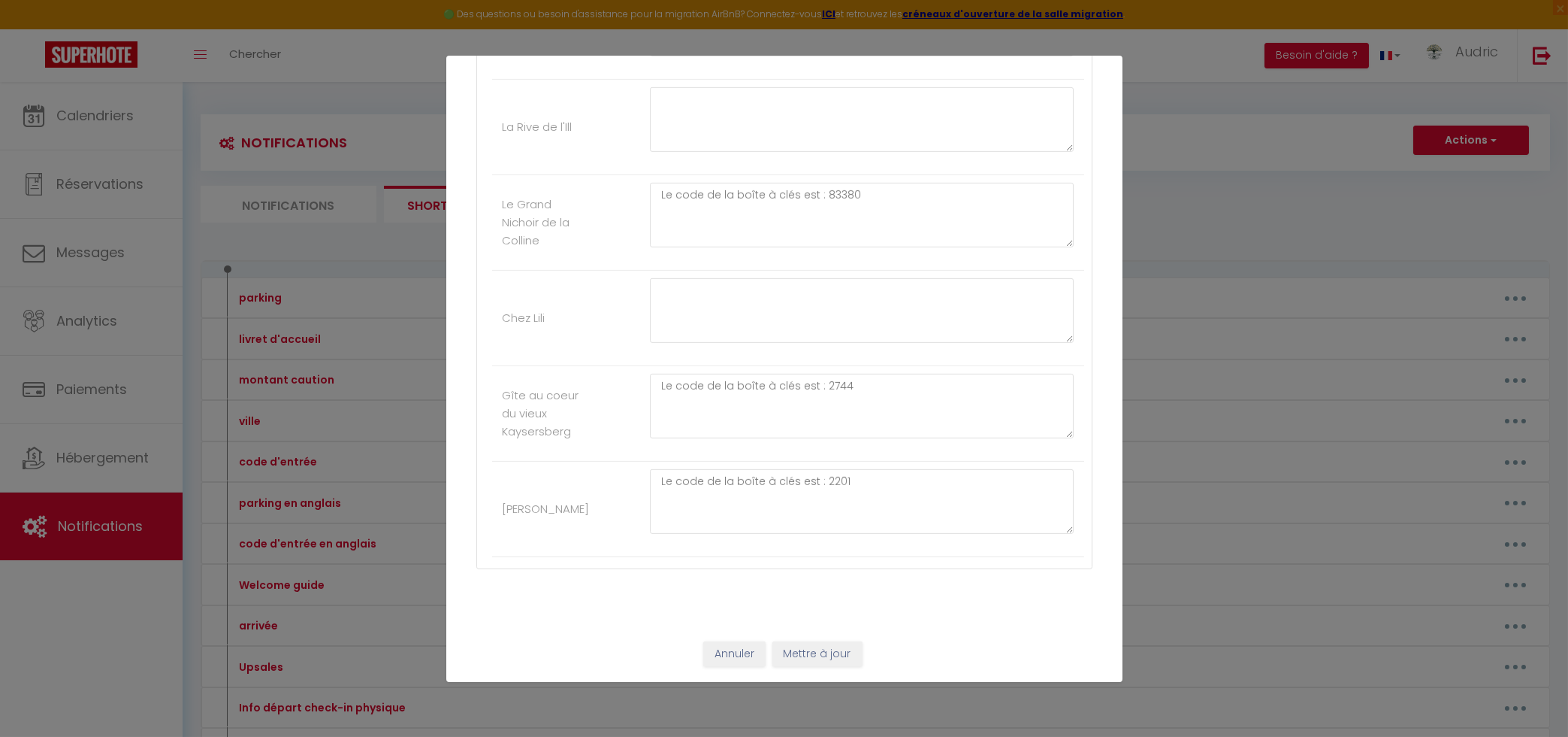
click at [822, 677] on div "Annuler Mettre à jour" at bounding box center [784, 653] width 676 height 56
click at [824, 662] on button "Mettre à jour" at bounding box center [817, 653] width 90 height 26
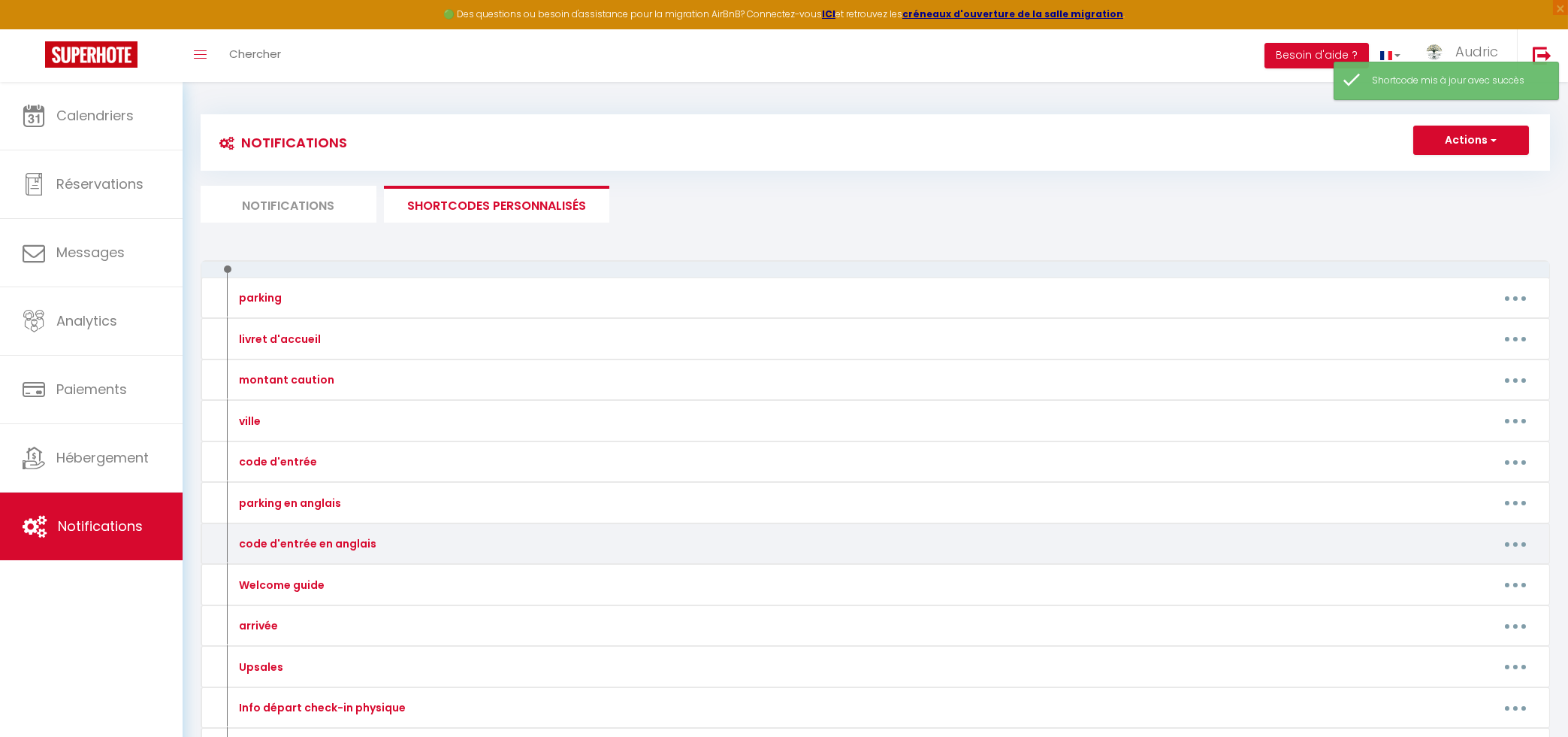
click at [1500, 549] on button "button" at bounding box center [1516, 543] width 42 height 24
click at [1482, 576] on link "Editer" at bounding box center [1476, 578] width 111 height 26
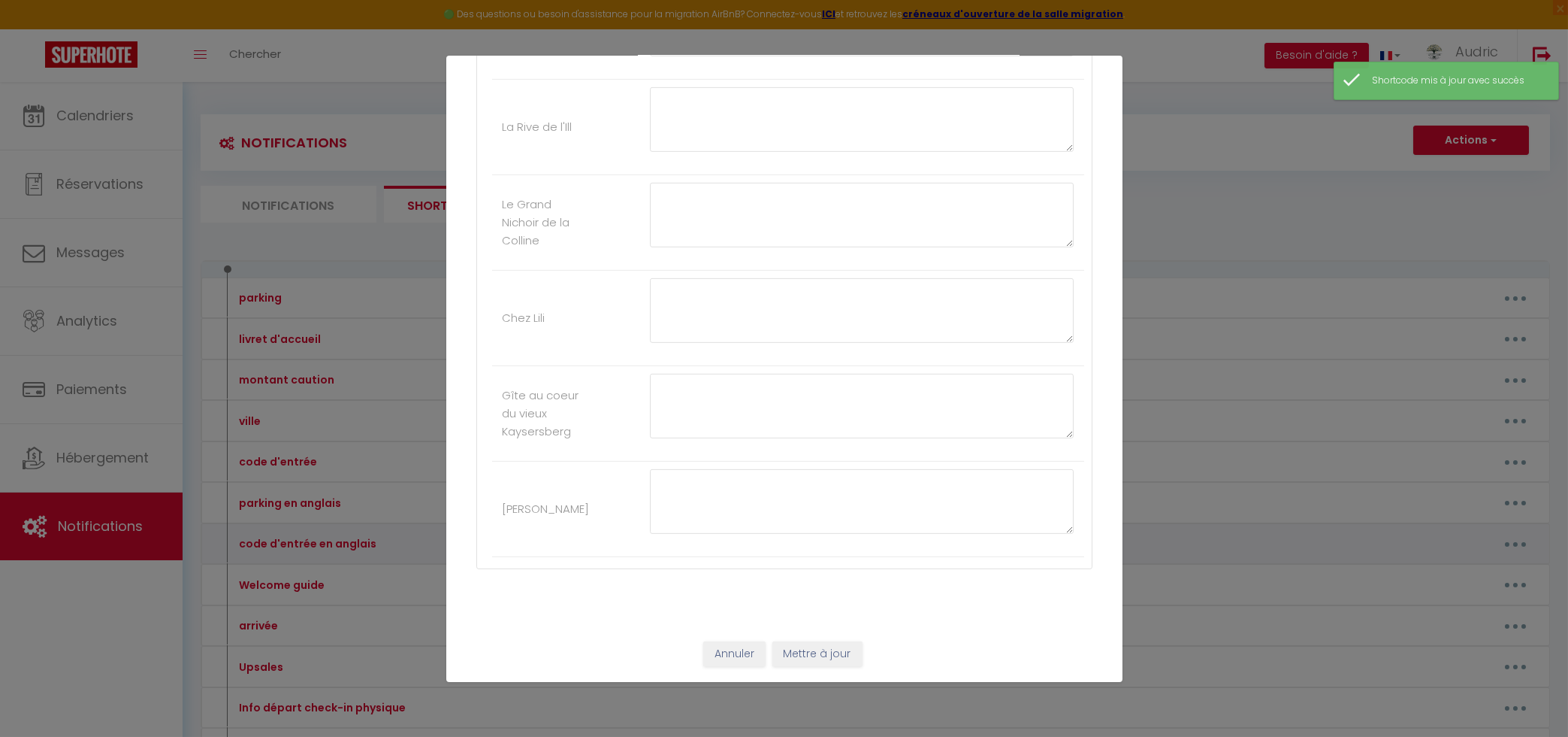
type input "code d'entrée en anglais"
type textarea "code d'entrée en anglais"
type textarea "The digicode for the front door is: 0507 It also opens the building's 2 doors."
type textarea "2438 If the alarm goes off, please enter the code 0911 followed by the padlock …"
type textarea "The entry door access code is : Clé 1976 Clé The key box code is : 1456A Flat n…"
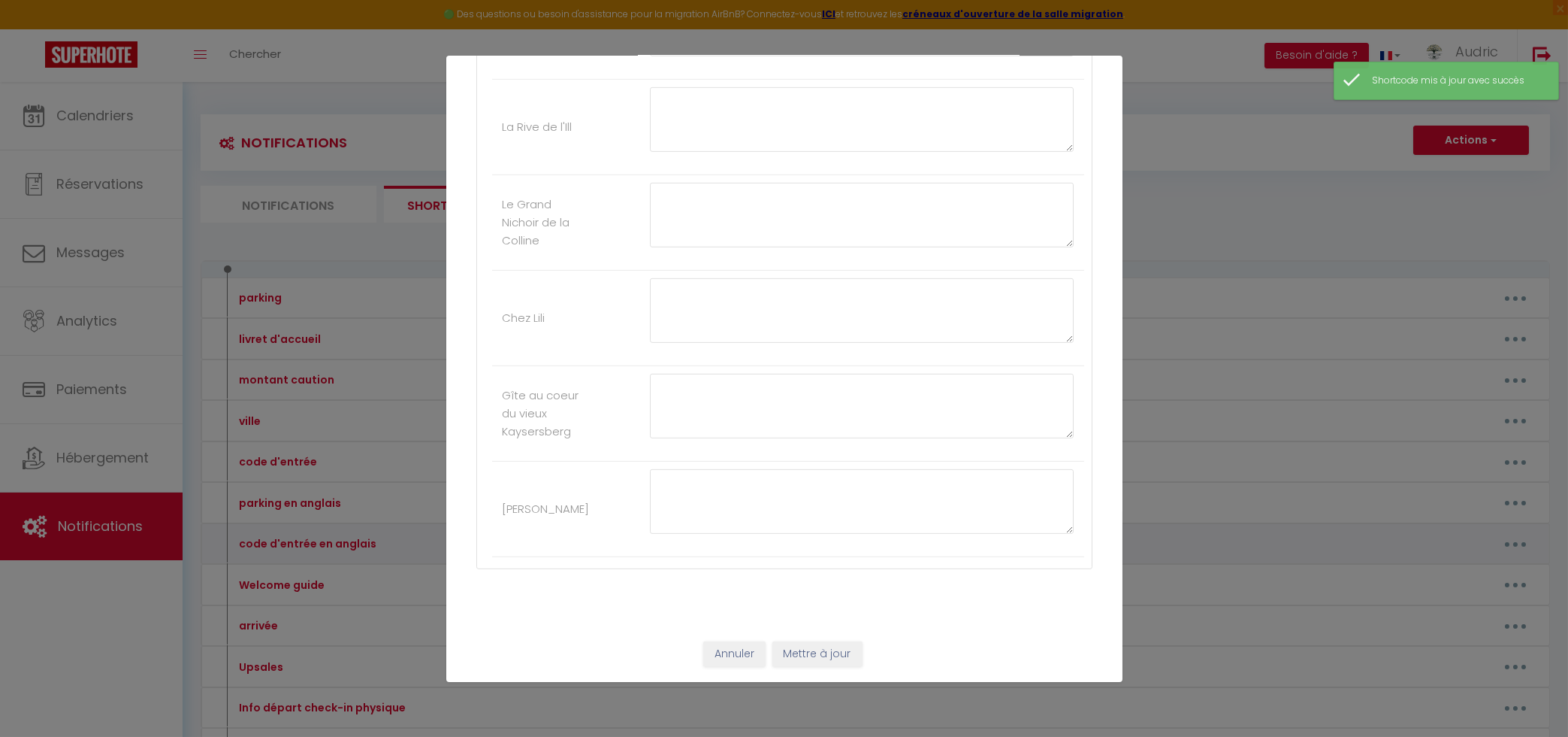
type textarea "4321"
type textarea "4451"
type textarea "1602 🚗 You can park your vehicle inside the property. 🔐 Access code: The gate i…"
type textarea "6346"
type textarea "This is the building code: C1402 The key box is to the right of the front door …"
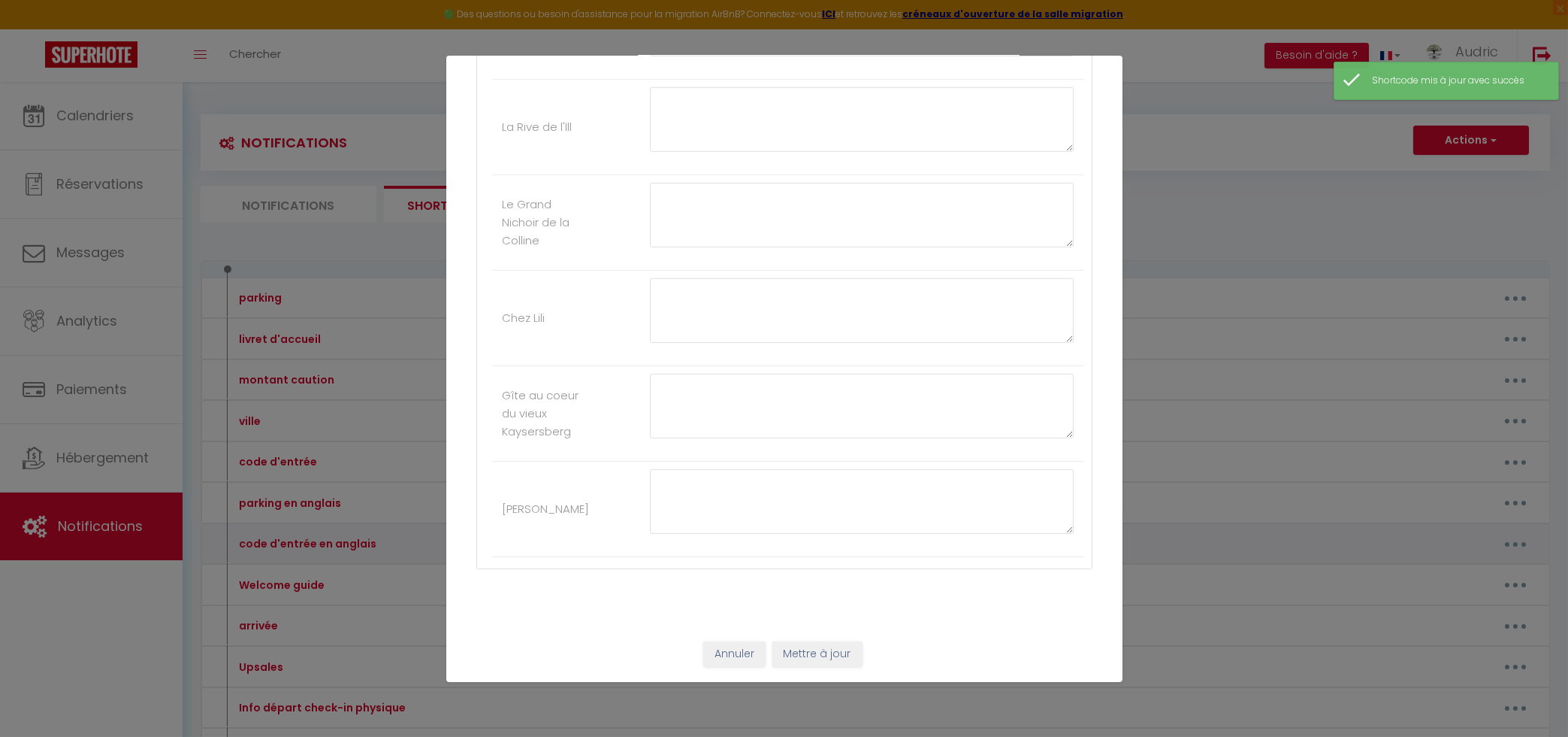
type textarea "2142"
type textarea "8973"
type textarea "Ring the doorbell 'Dubecq' and the building door will open. Then go up to the 4…"
type textarea "The entry door access code is: 0507 It also opens both doors of the building."
type textarea "The key box code is : 2328"
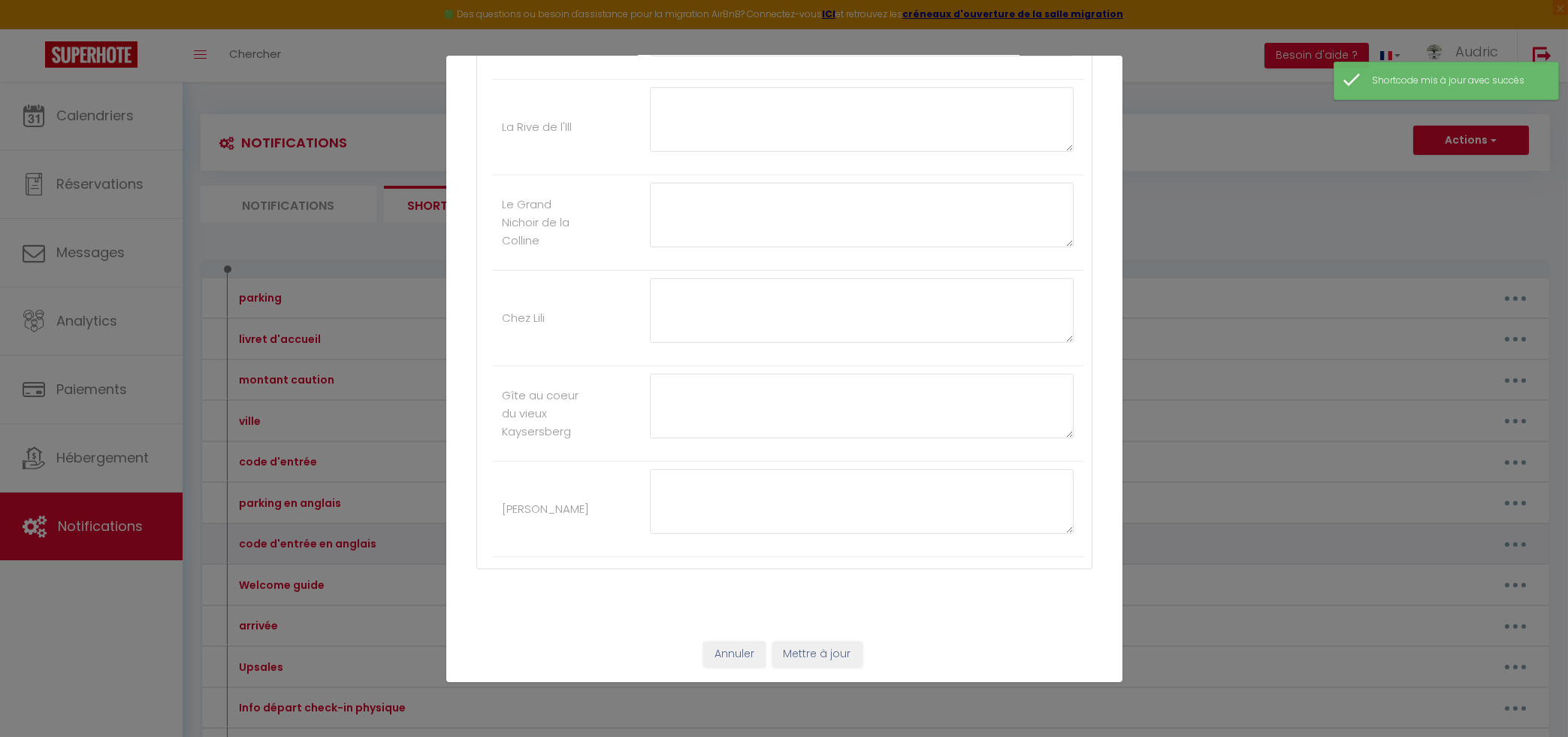
type textarea "Ring the doorbell 'Nardin' and the building door will open. Then go up to the 4…"
type textarea "5390"
type textarea "2548"
type textarea "You can park in the spot with the "Fritsch" plaque, at number 57. The apartment…"
type textarea "2429"
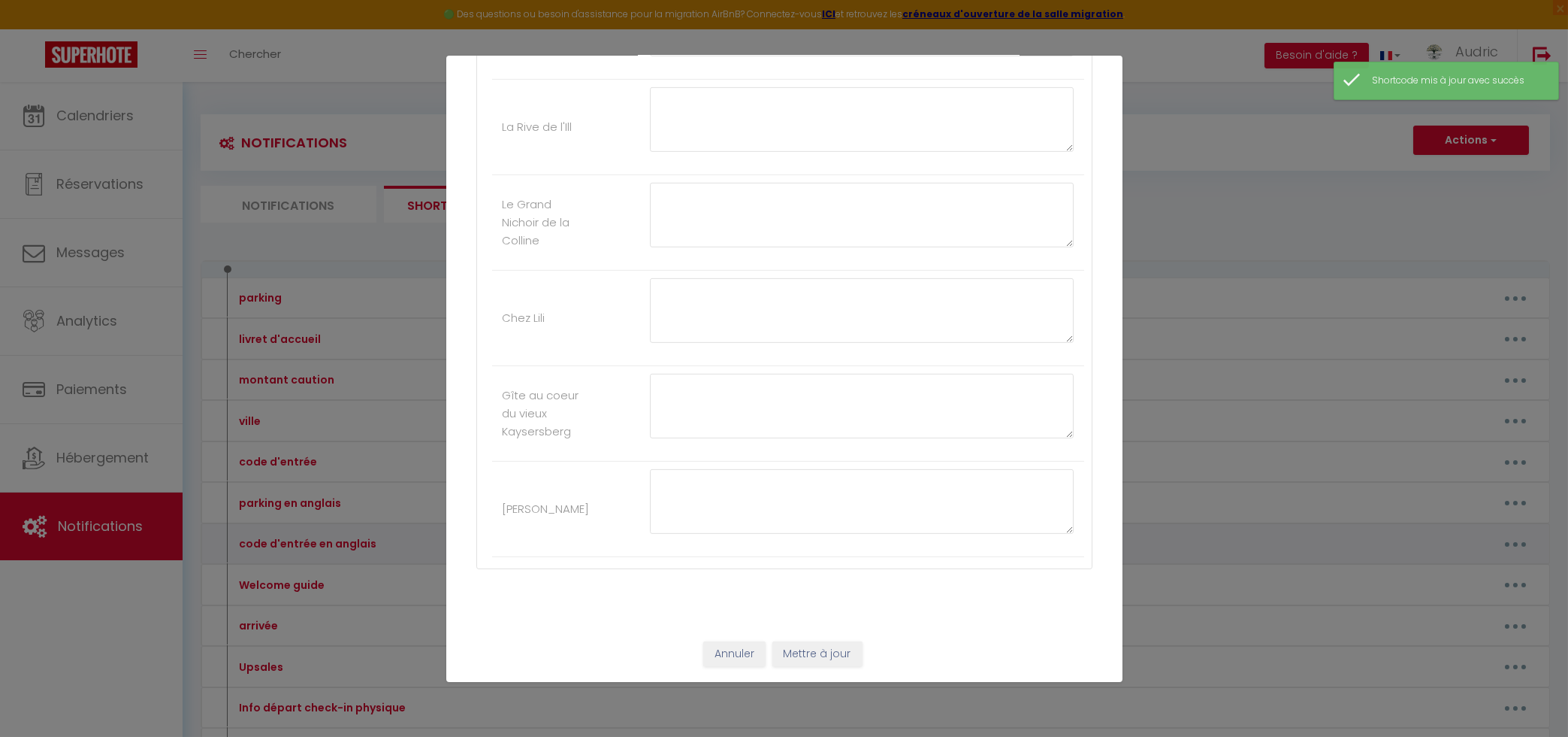
type textarea "Here is the building's digital code: C1402 The key box is to the right of the f…"
type textarea "Building code : 871932 Key box code: 1343 located in the ‘Frisé’ letterbox on t…"
type textarea "Code for the key box located inside the mailbox: 1971"
type textarea "The digicode for building door : 135791* The accommodation is at floor one."
type textarea "Use key box number 1 The key box is code is : 1988"
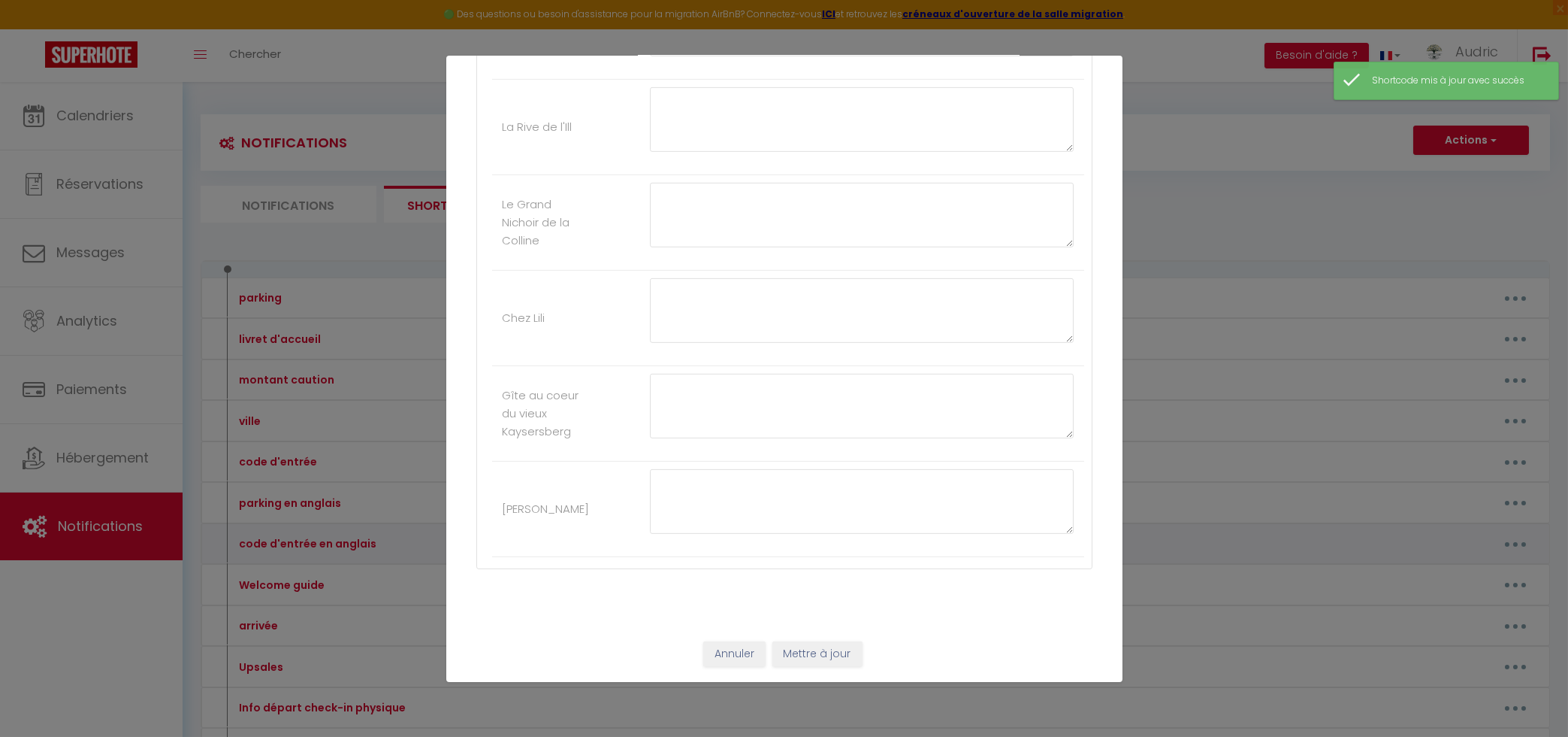
type textarea "Building door code is : 1416 The key box code is : 2841"
type textarea "Building door code is : 1416 The key box code is : 1731"
type textarea "Building door code is : 1416 The key box code is : 3151"
type textarea "The digicode for building door : 135791* The accommodation is at ground floor."
type textarea "Building and Gate Access Code – [PERSON_NAME][GEOGRAPHIC_DATA]: A0209B Side Gat…"
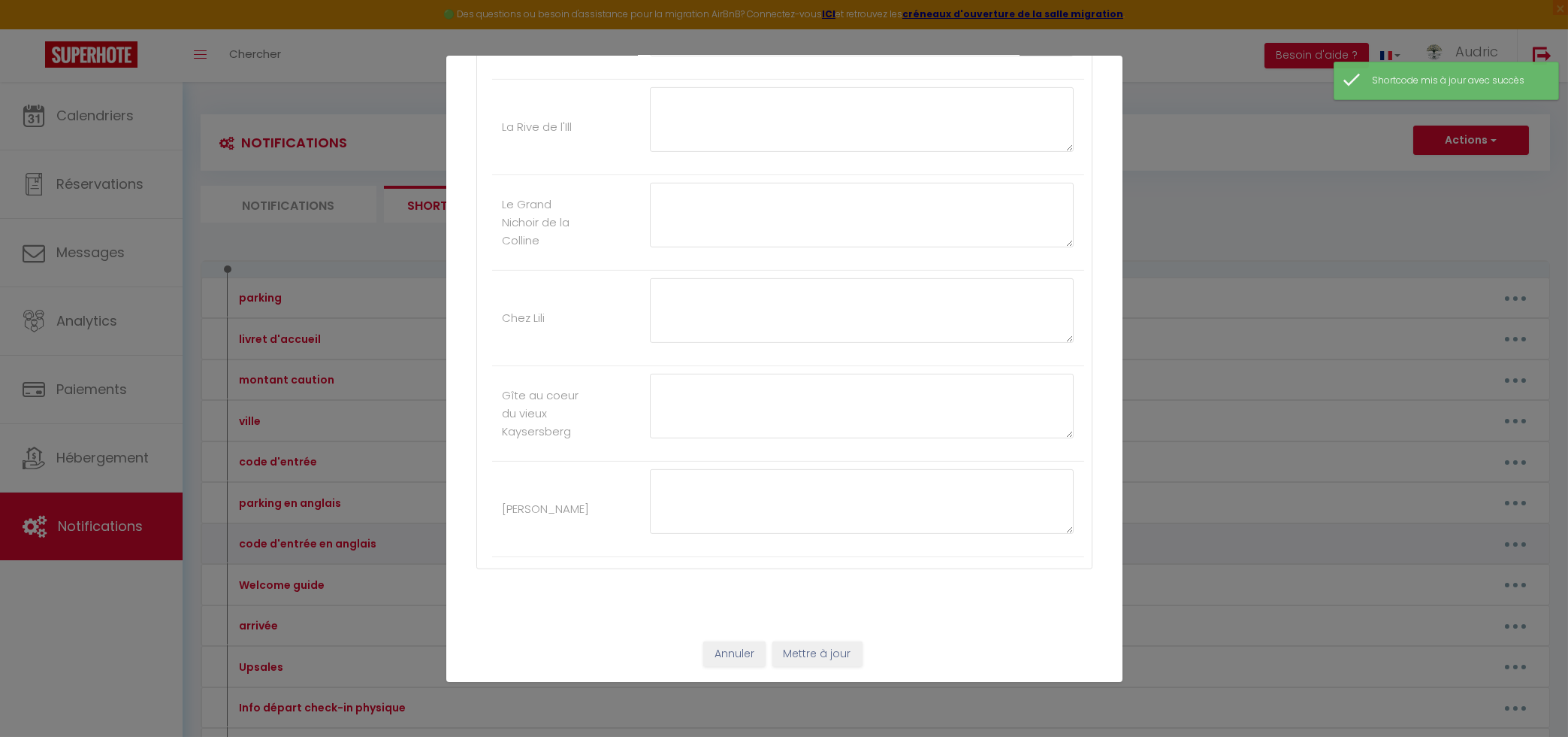
type textarea "Use key box number 2 The key box code is : 4452"
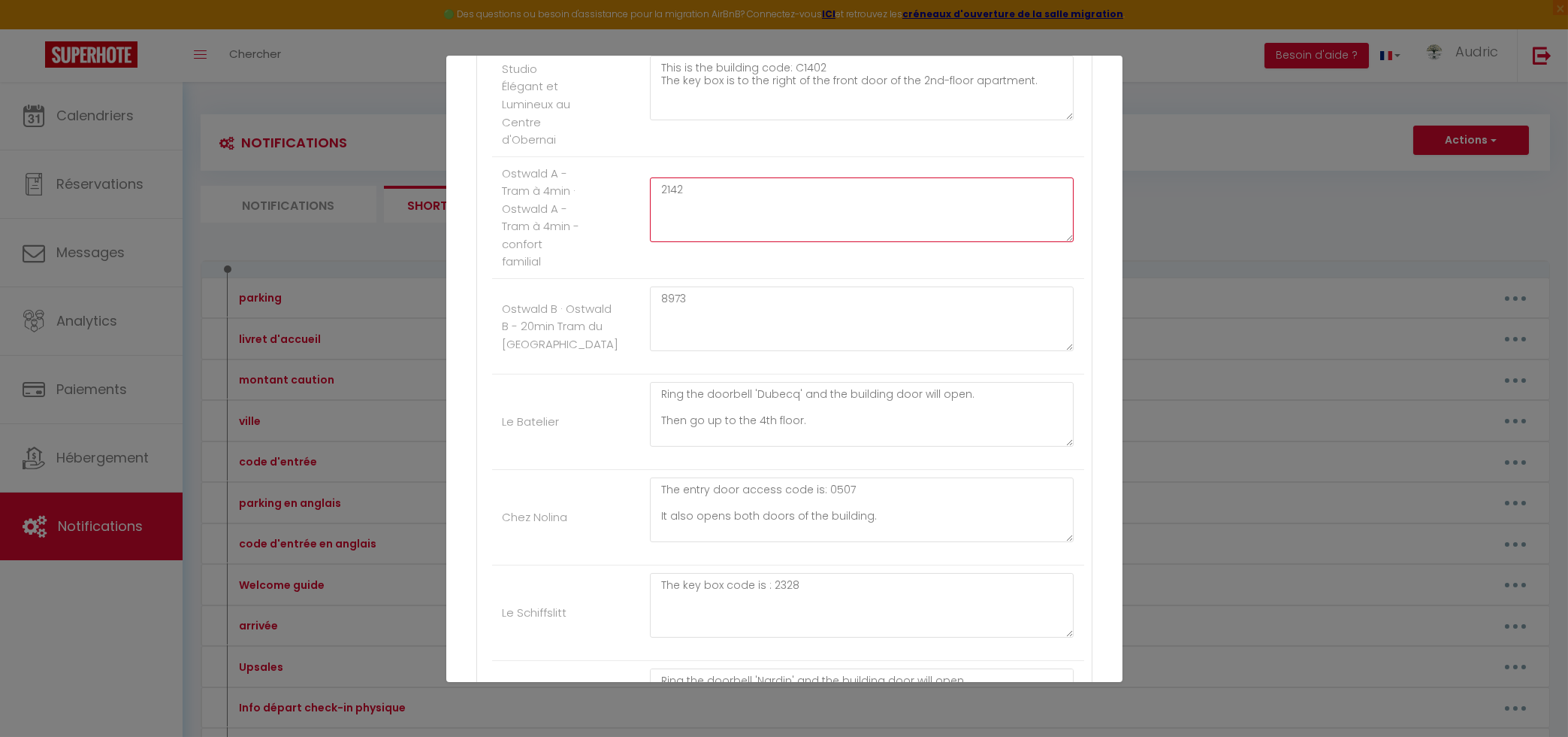
click at [671, 242] on textarea "2142" at bounding box center [862, 210] width 425 height 65
type textarea "5"
type textarea "6572"
type textarea "8"
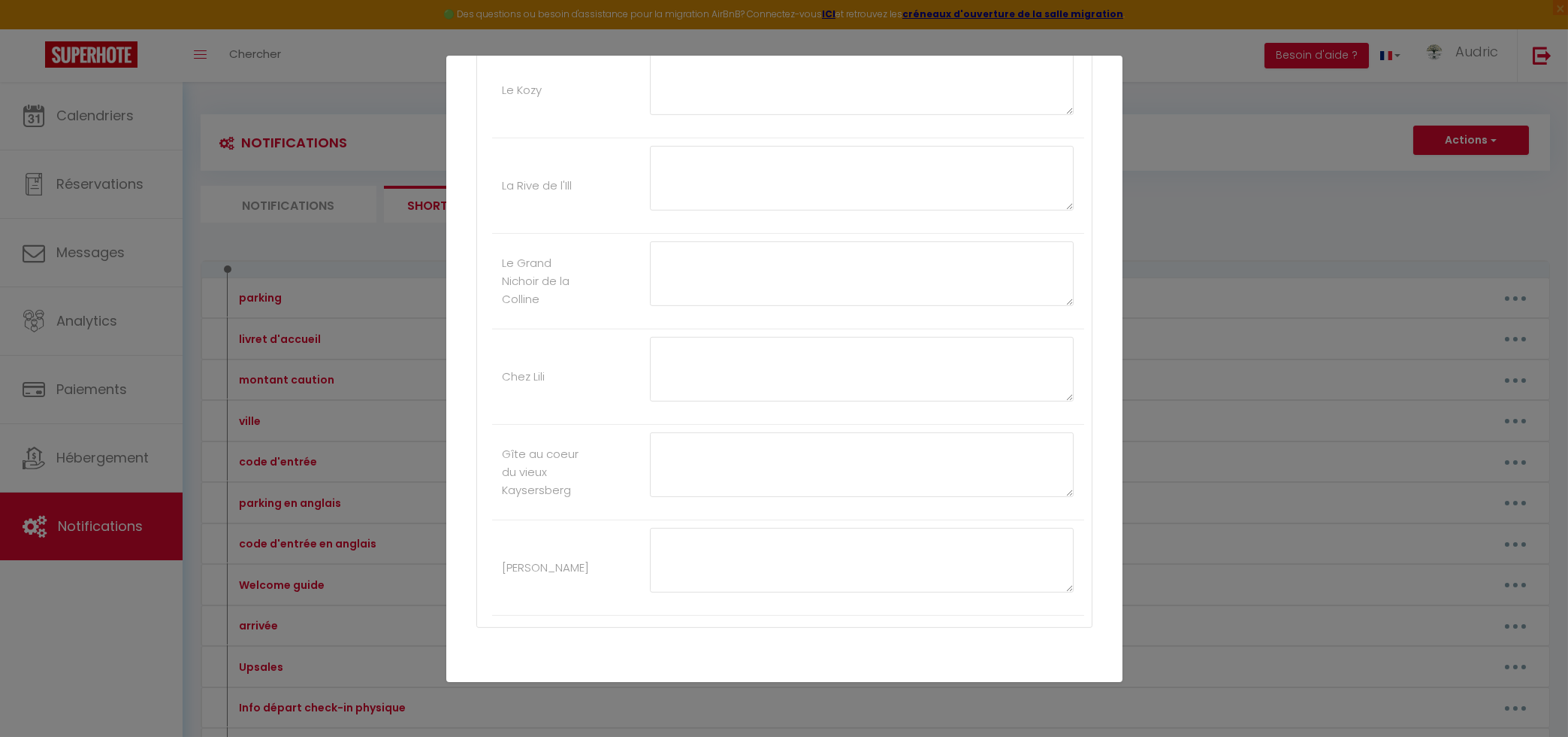
scroll to position [4009, 0]
type textarea "2745"
click at [821, 652] on button "Mettre à jour" at bounding box center [817, 653] width 90 height 26
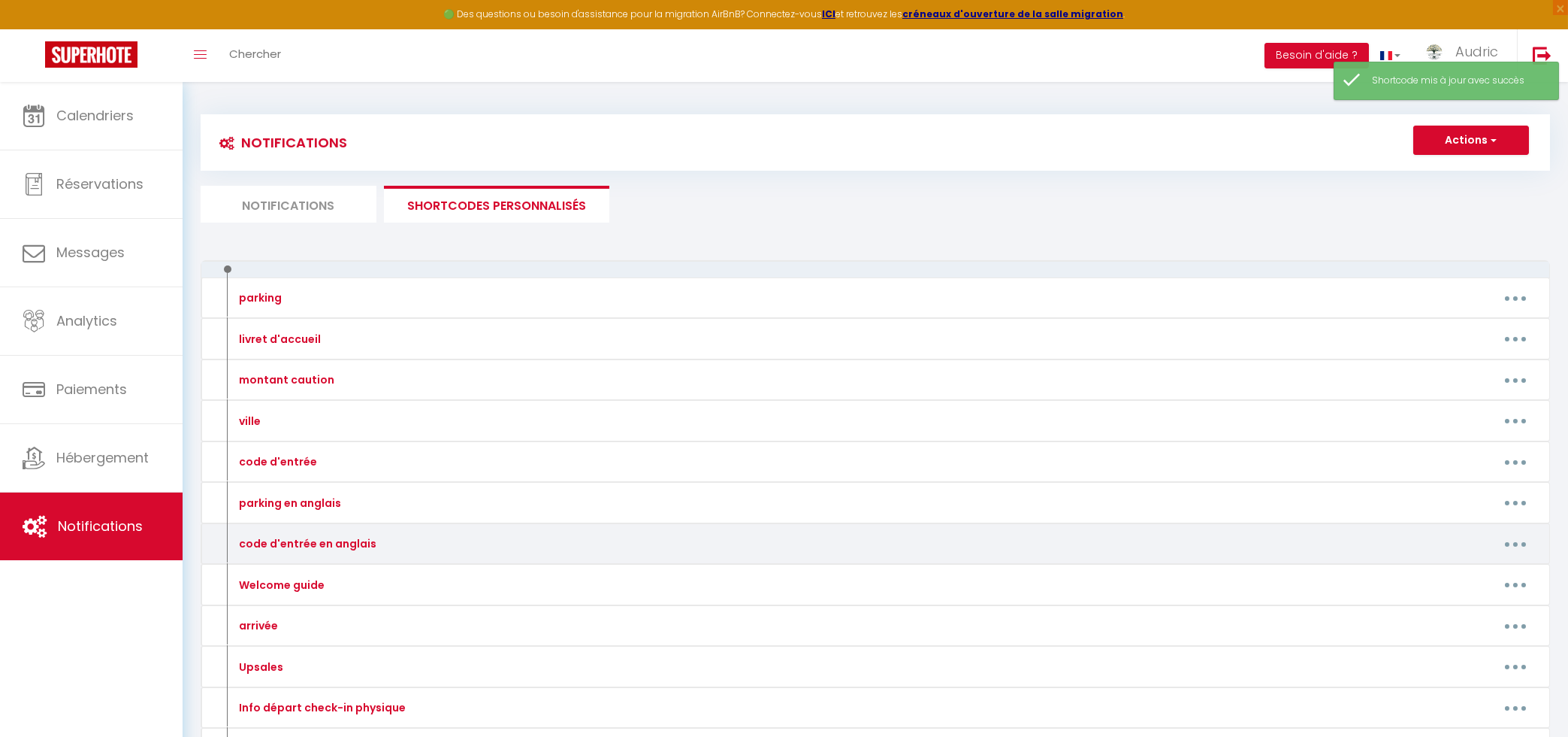
click at [1518, 541] on button "button" at bounding box center [1516, 543] width 42 height 24
click at [1470, 580] on link "Editer" at bounding box center [1476, 578] width 111 height 26
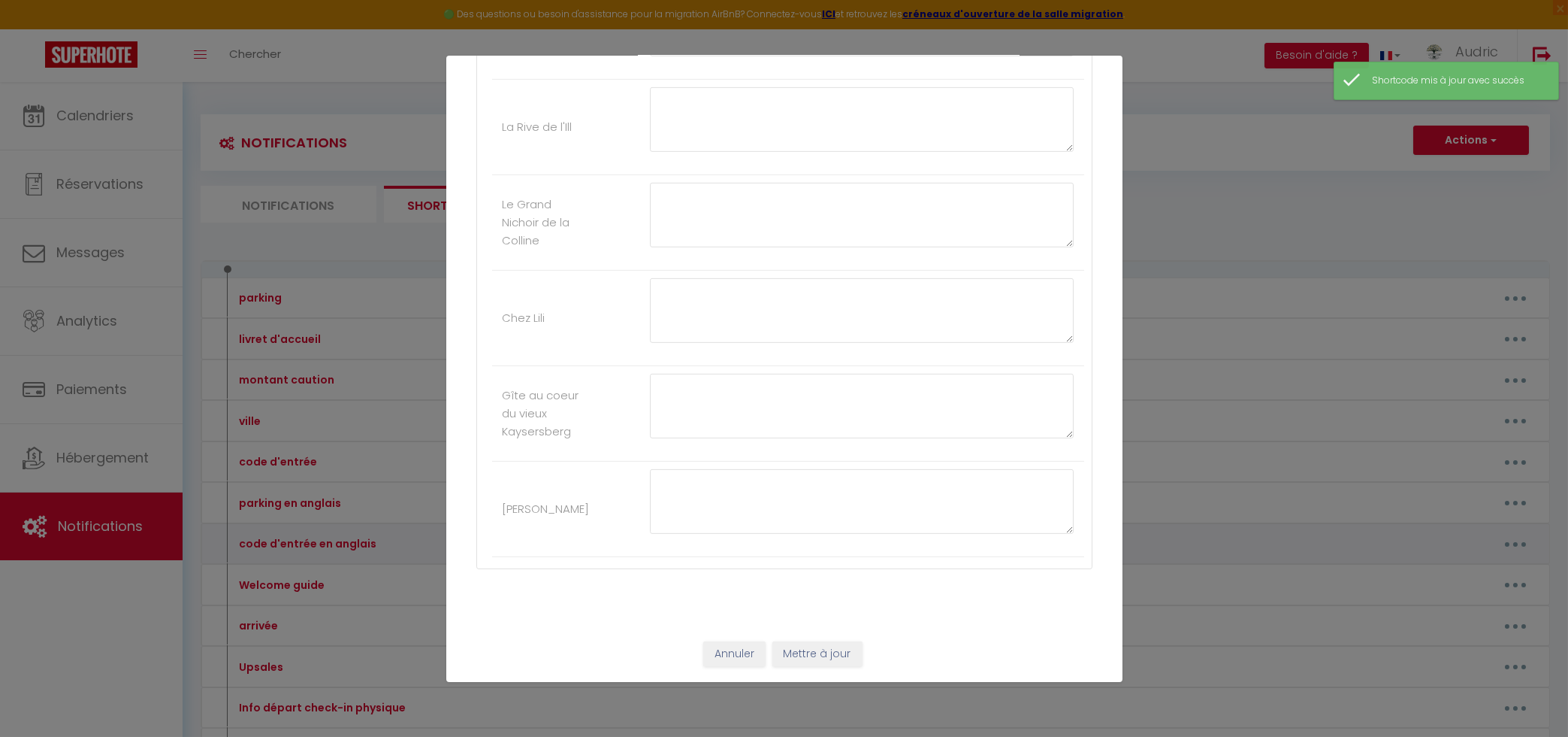
type input "code d'entrée en anglais"
type textarea "code d'entrée en anglais"
type textarea "The digicode for the front door is: 0507 It also opens the building's 2 doors."
type textarea "2438 If the alarm goes off, please enter the code 0911 followed by the padlock …"
type textarea "The entry door access code is : Clé 1976 Clé The key box code is : 1456A Flat n…"
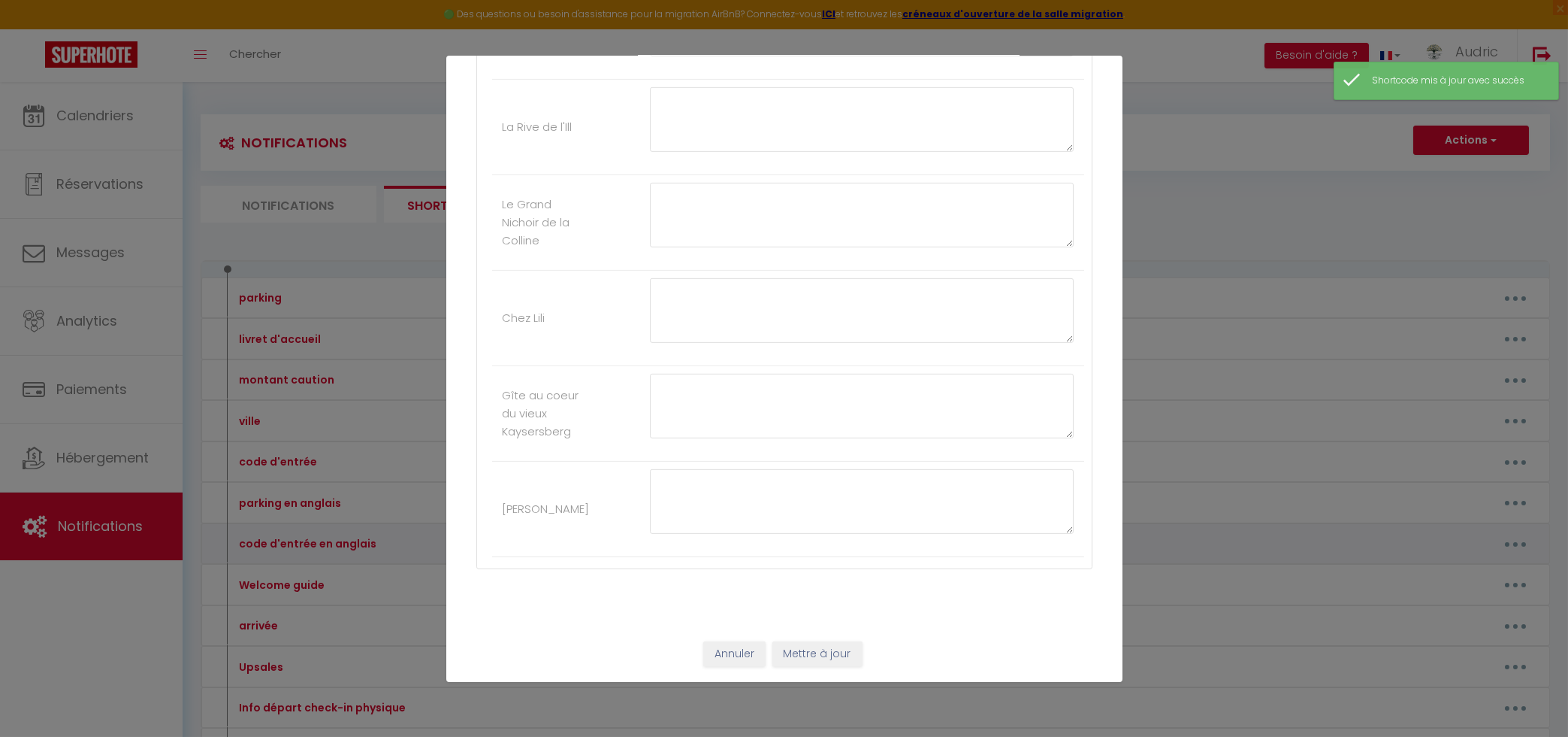
type textarea "4321"
type textarea "4451"
type textarea "1602 🚗 You can park your vehicle inside the property. 🔐 Access code: The gate i…"
type textarea "6346"
type textarea "This is the building code: C1402 The key box is to the right of the front door …"
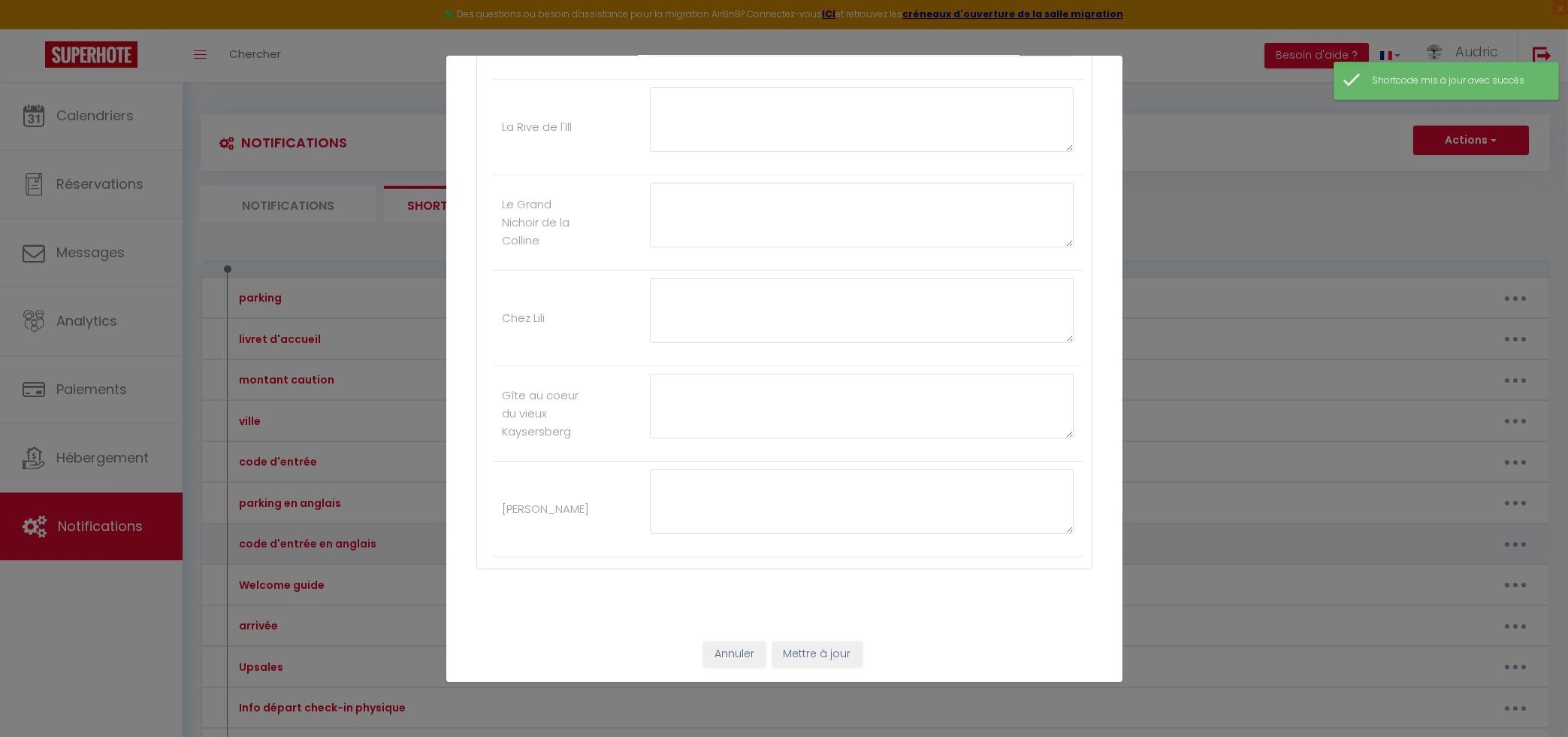
type textarea "6572"
type textarea "2745"
type textarea "Ring the doorbell 'Dubecq' and the building door will open. Then go up to the 4…"
type textarea "The entry door access code is: 0507 It also opens both doors of the building."
type textarea "The key box code is : 2328"
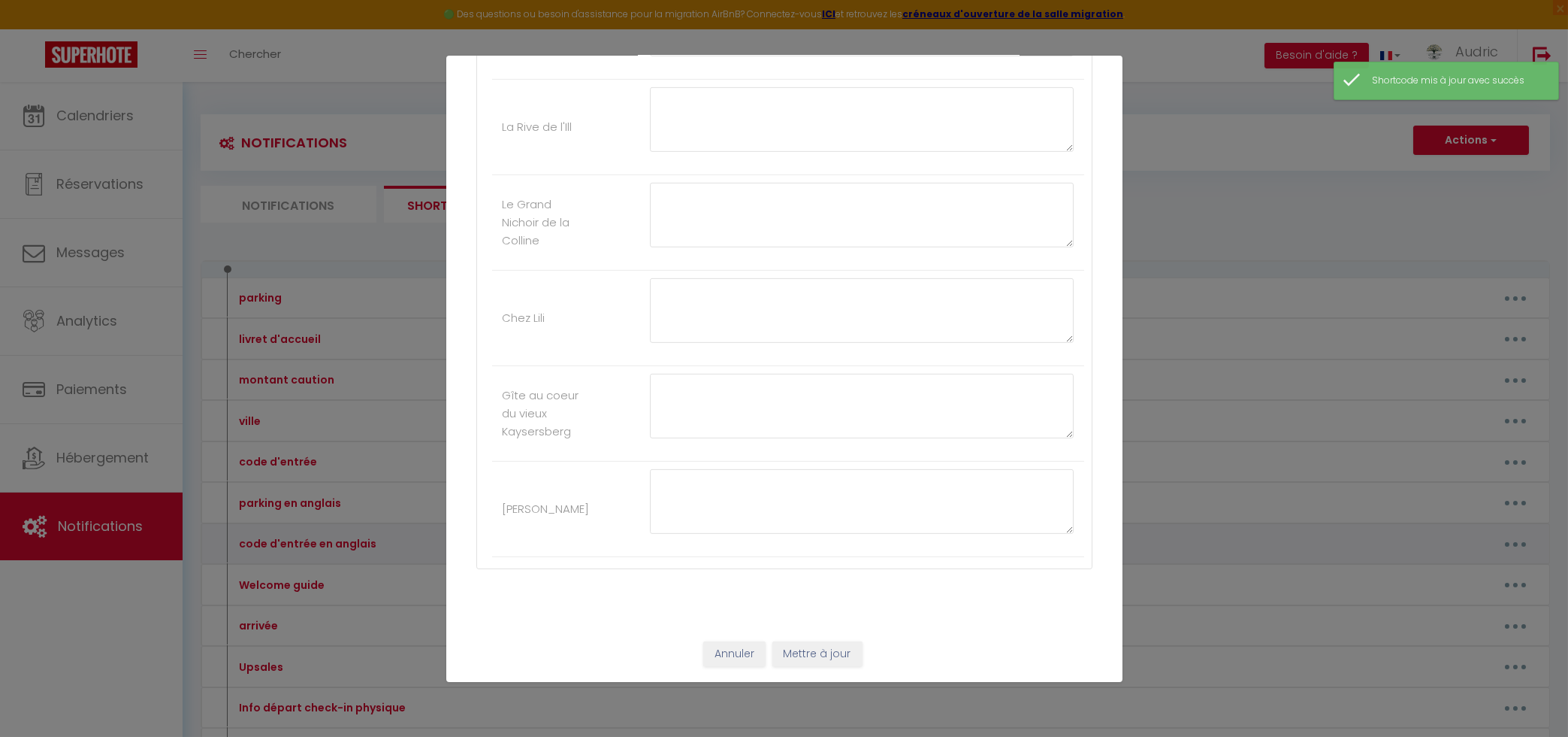
type textarea "Ring the doorbell 'Nardin' and the building door will open. Then go up to the 4…"
type textarea "5390"
type textarea "2548"
type textarea "You can park in the spot with the "Fritsch" plaque, at number 57. The apartment…"
type textarea "2429"
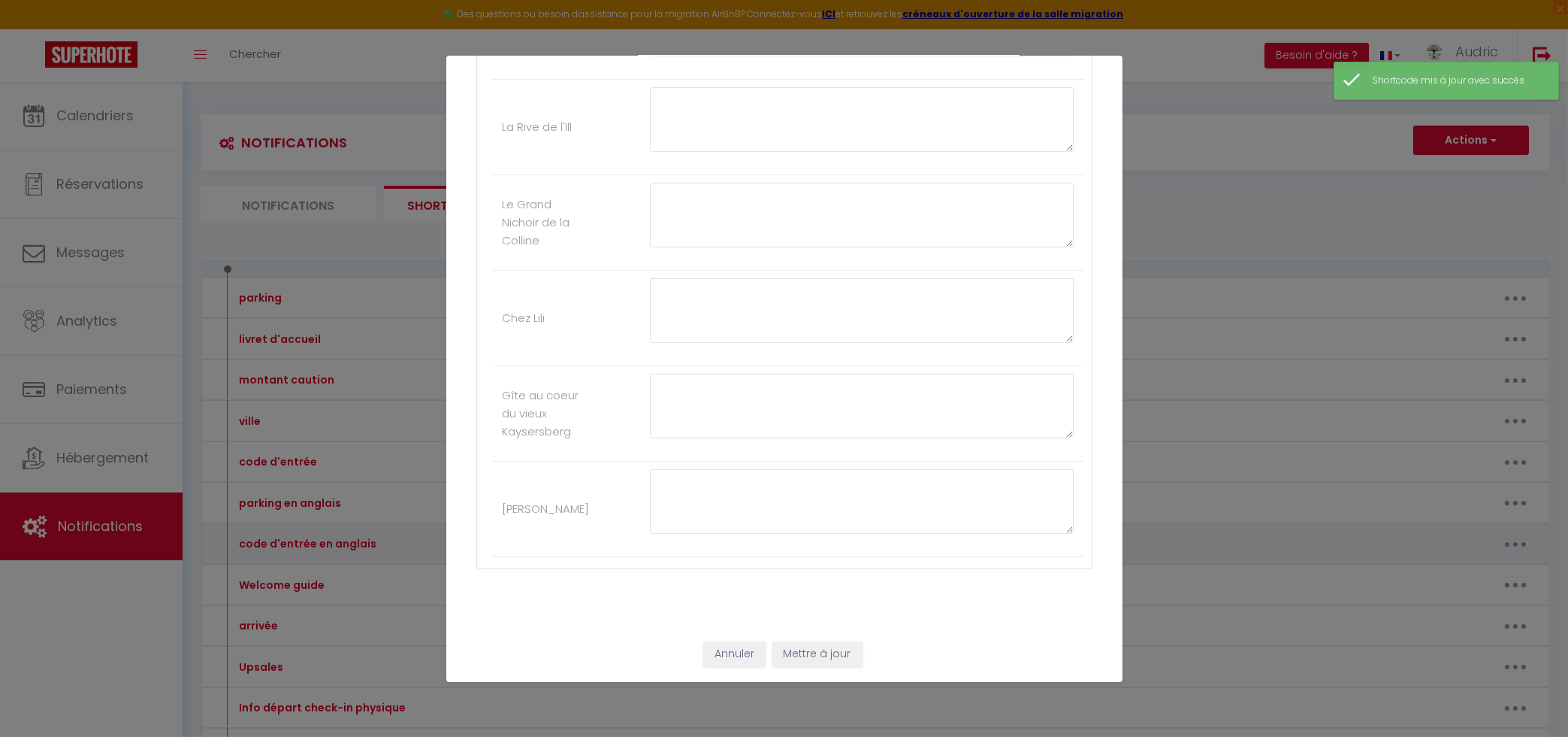
type textarea "Here is the building's digital code: C1402 The key box is to the right of the f…"
type textarea "Building code : 871932 Key box code: 1343 located in the ‘Frisé’ letterbox on t…"
type textarea "Code for the key box located inside the mailbox: 1971"
type textarea "The digicode for building door : 135791* The accommodation is at floor one."
type textarea "Use key box number 1 The key box is code is : 1988"
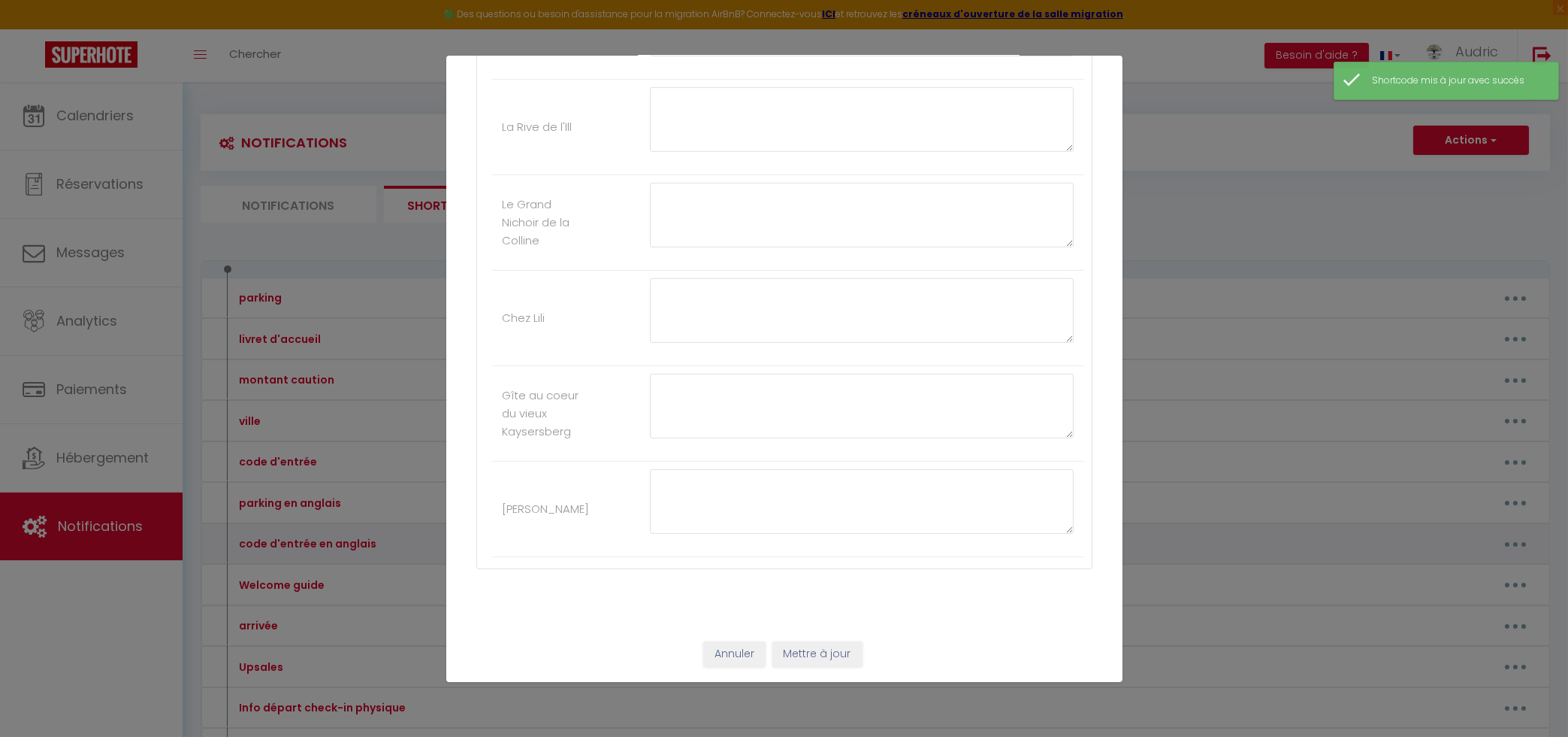
type textarea "Building door code is : 1416 The key box code is : 2841"
type textarea "Building door code is : 1416 The key box code is : 1731"
type textarea "Building door code is : 1416 The key box code is : 3151"
type textarea "The digicode for building door : 135791* The accommodation is at ground floor."
type textarea "Building and Gate Access Code – [PERSON_NAME][GEOGRAPHIC_DATA]: A0209B Side Gat…"
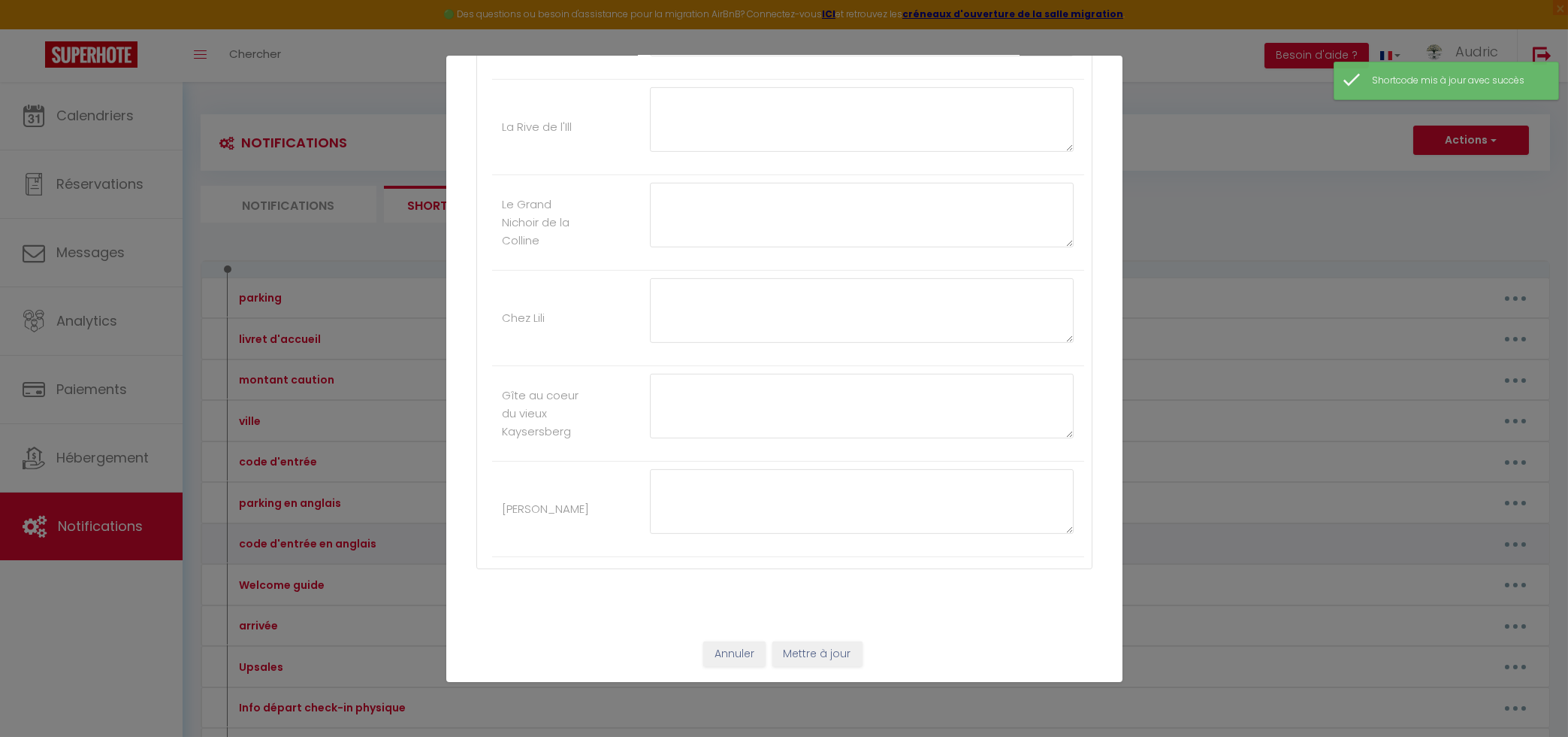
type textarea "Use key box number 2 The key box code is : 4452"
click at [818, 656] on button "Mettre à jour" at bounding box center [817, 653] width 90 height 26
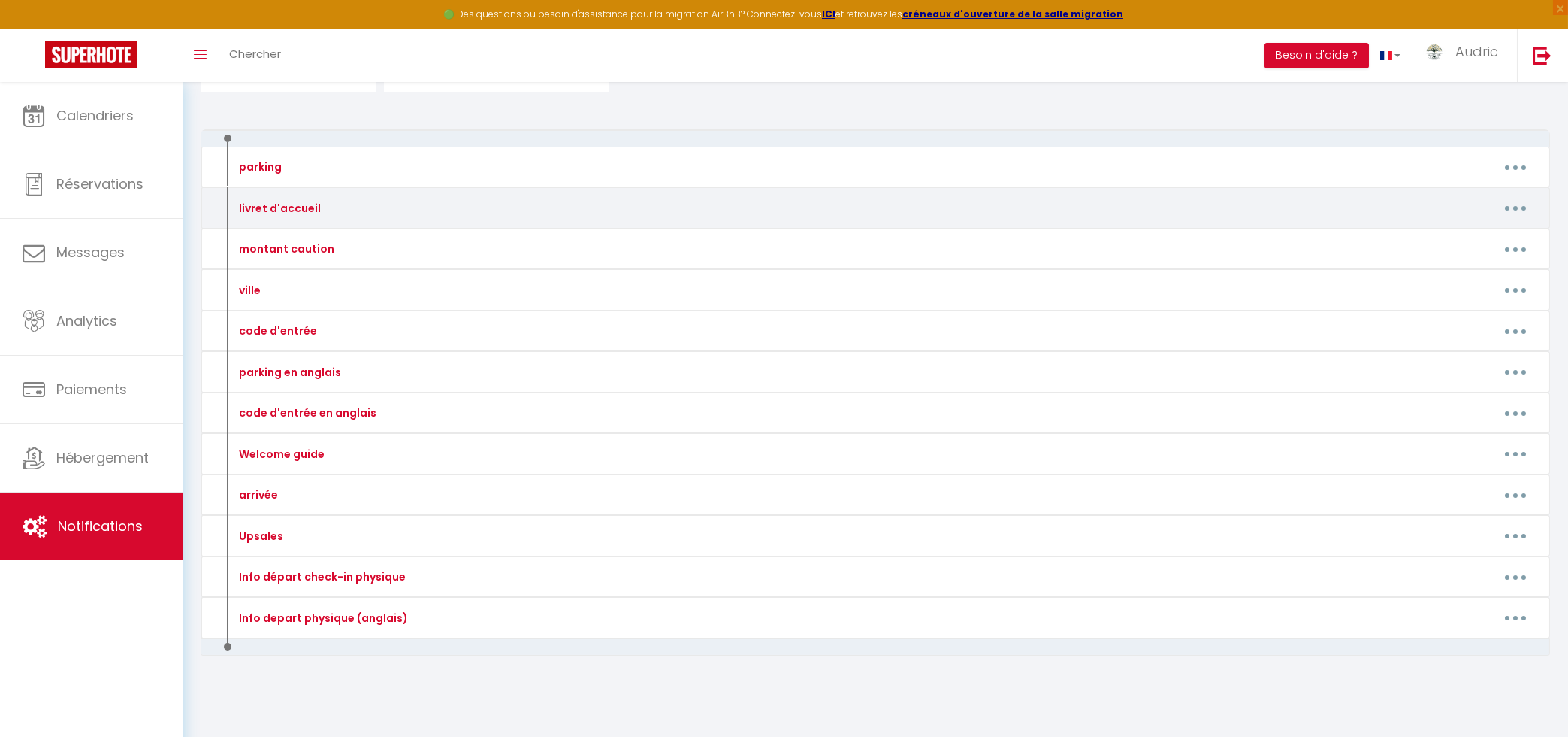
scroll to position [0, 0]
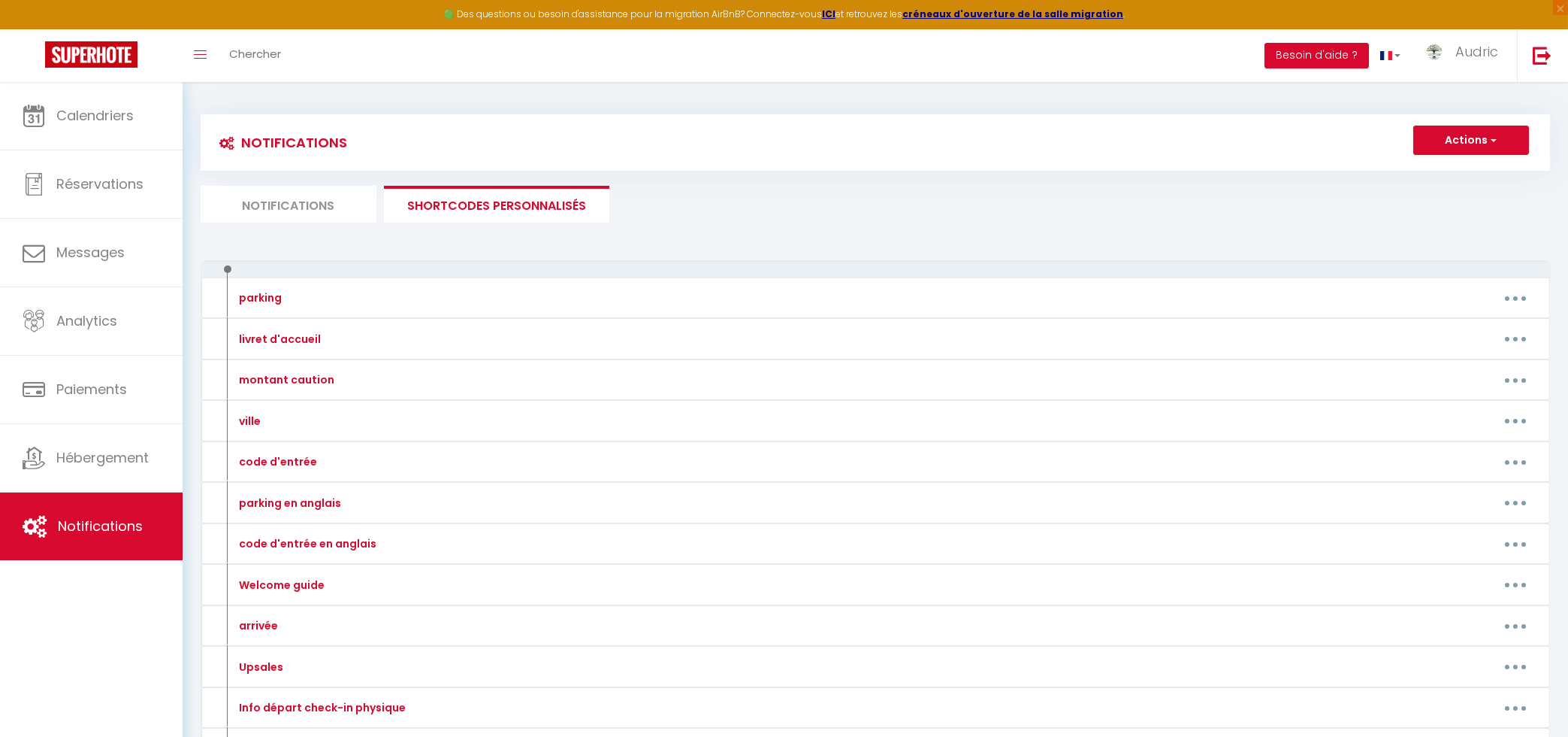
click at [735, 210] on ul "Notifications SHORTCODES PERSONNALISÉS" at bounding box center [876, 204] width 1349 height 36
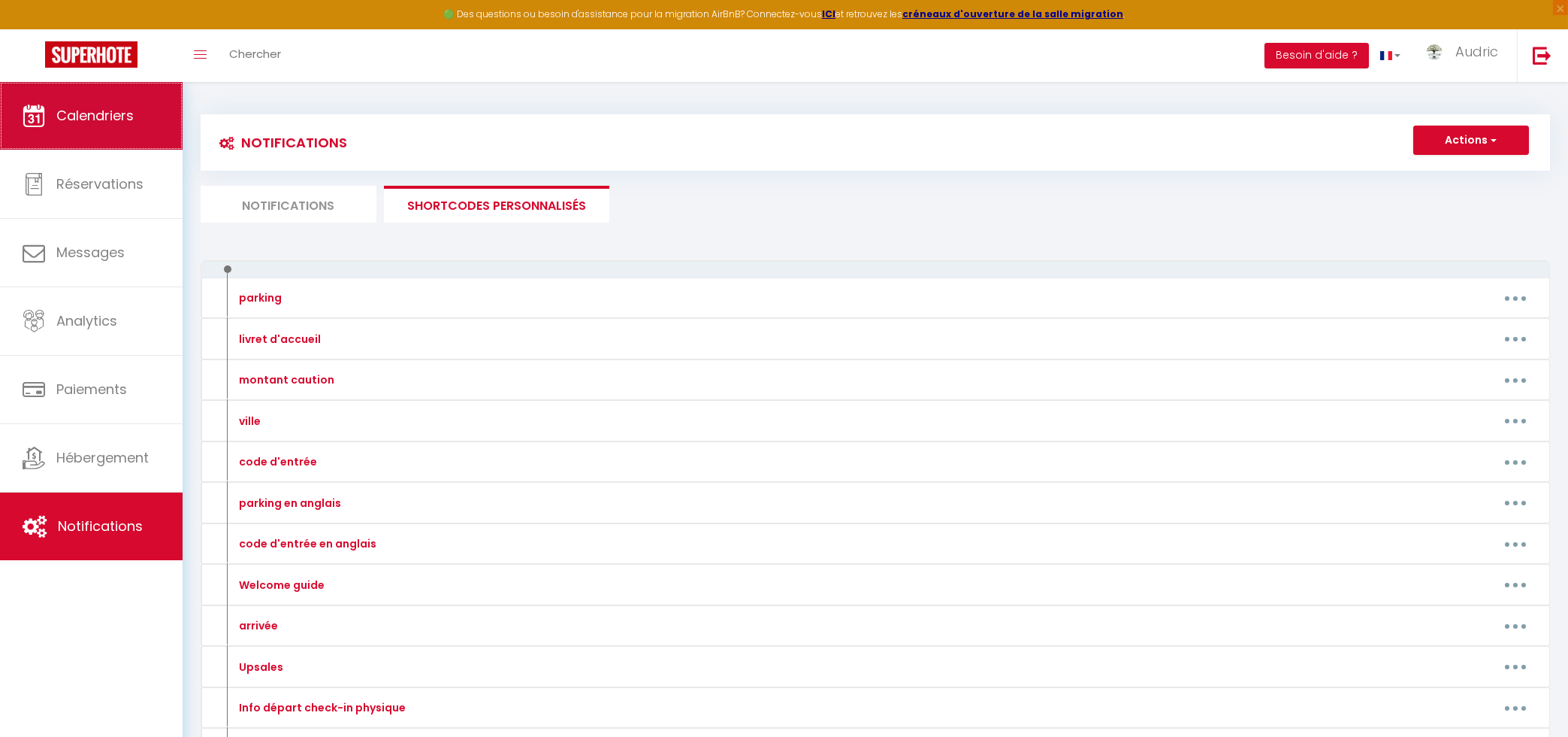
click at [98, 100] on link "Calendriers" at bounding box center [91, 116] width 182 height 68
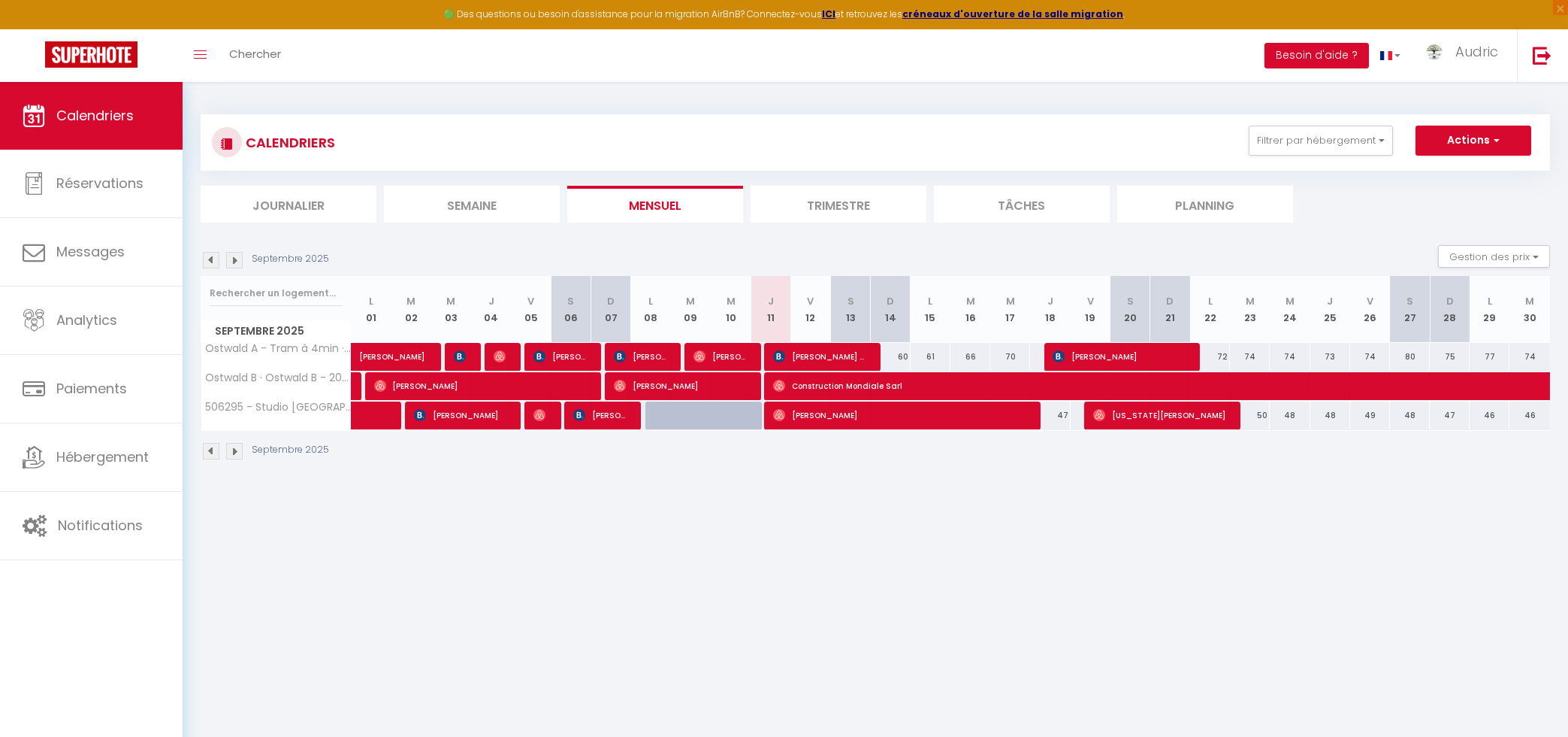
click at [1193, 518] on body "🟢 Des questions ou besoin d'assistance pour la migration AirBnB? Connectez-vous…" at bounding box center [784, 450] width 1568 height 737
click at [1354, 138] on button "Filtrer par hébergement" at bounding box center [1321, 140] width 144 height 30
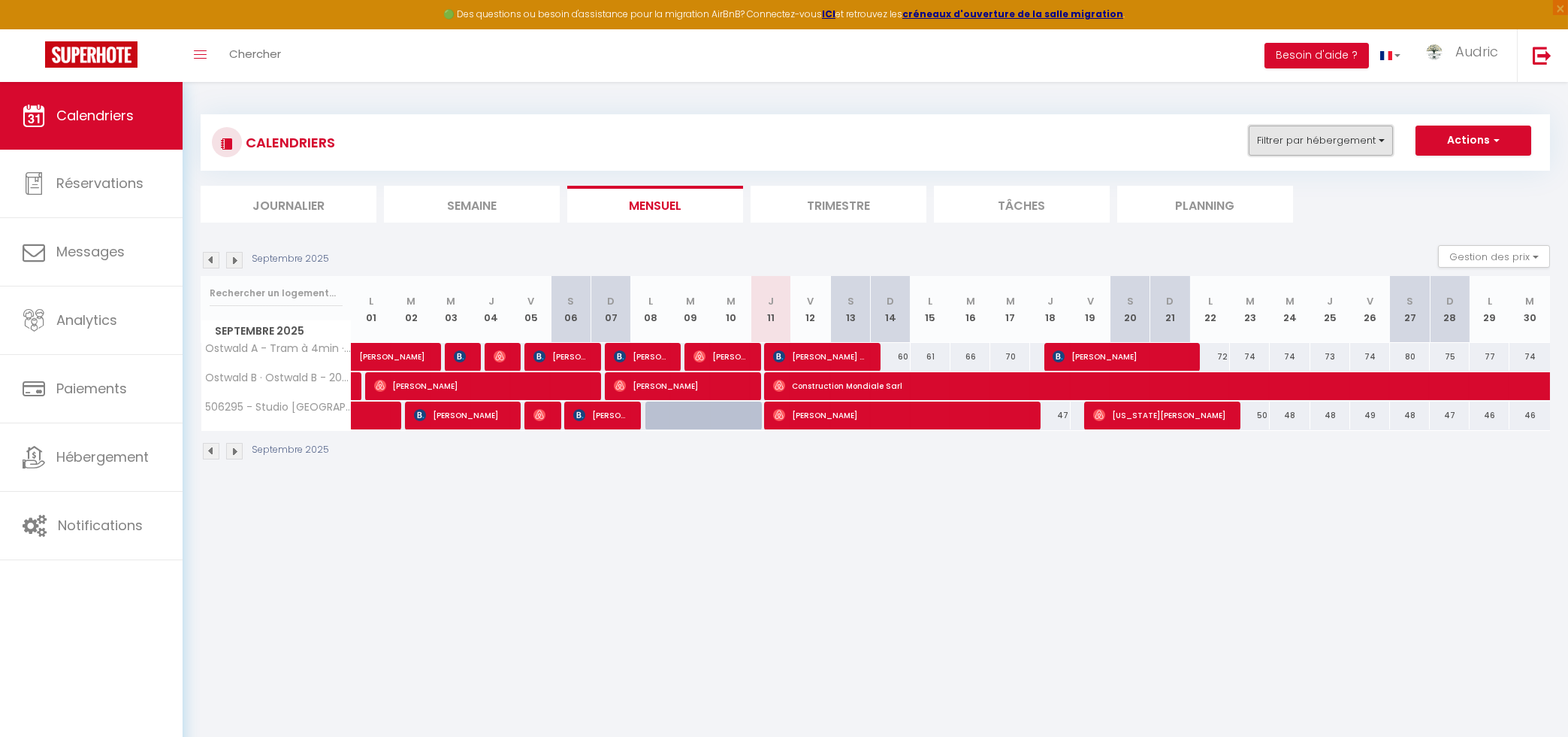
click at [1290, 137] on button "Filtrer par hébergement" at bounding box center [1321, 140] width 144 height 30
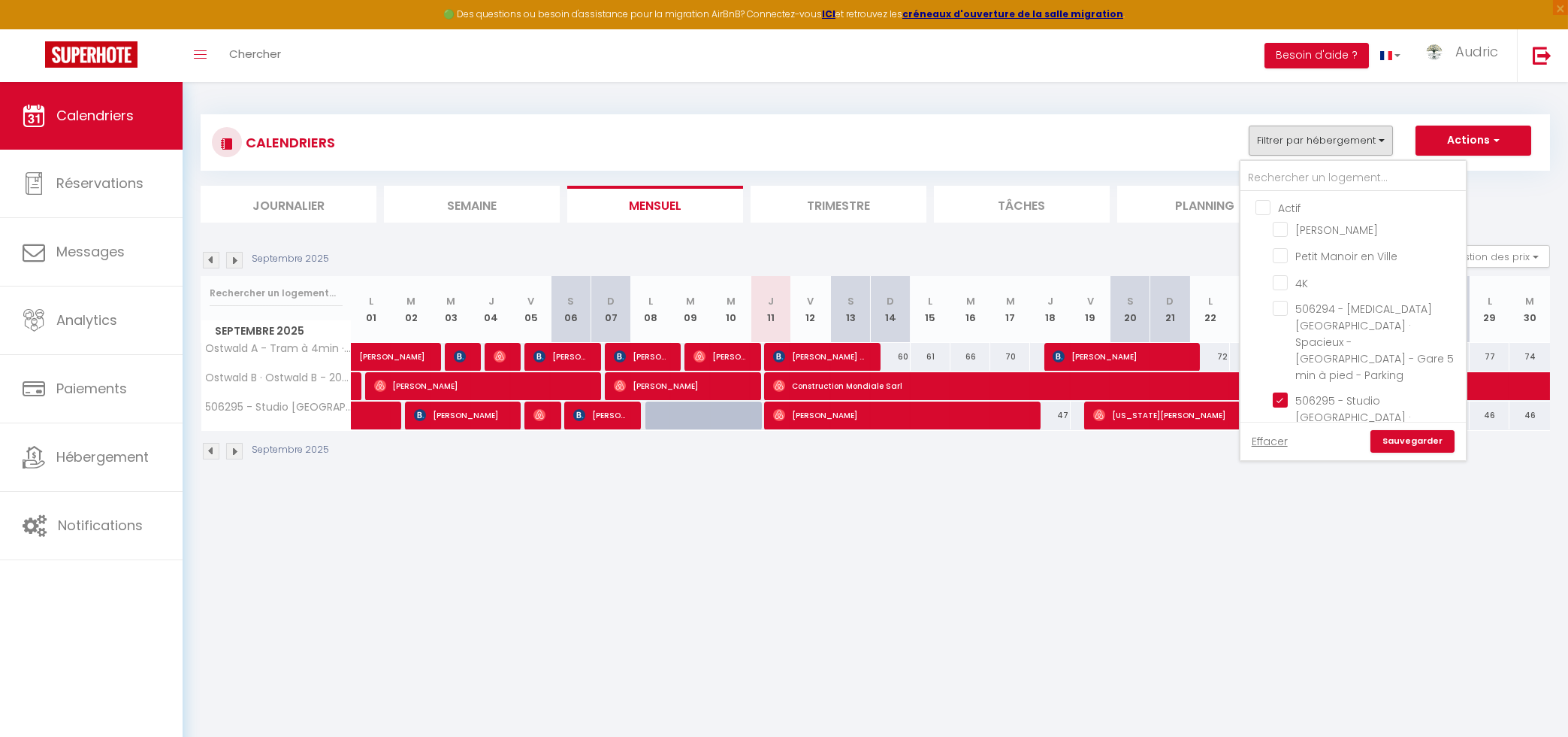
click at [1271, 203] on input "Actif" at bounding box center [1369, 206] width 226 height 15
checkbox input "true"
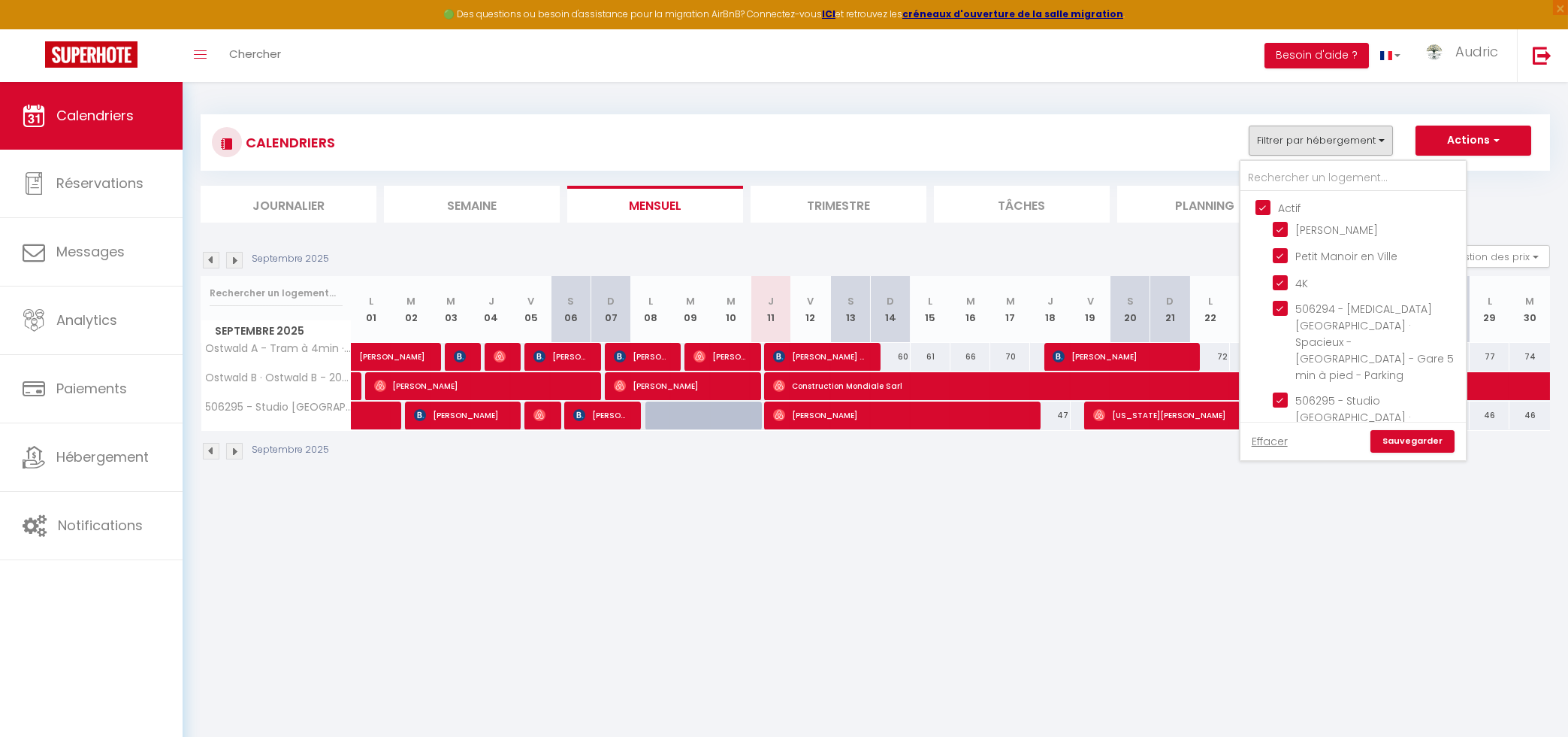
checkbox input "true"
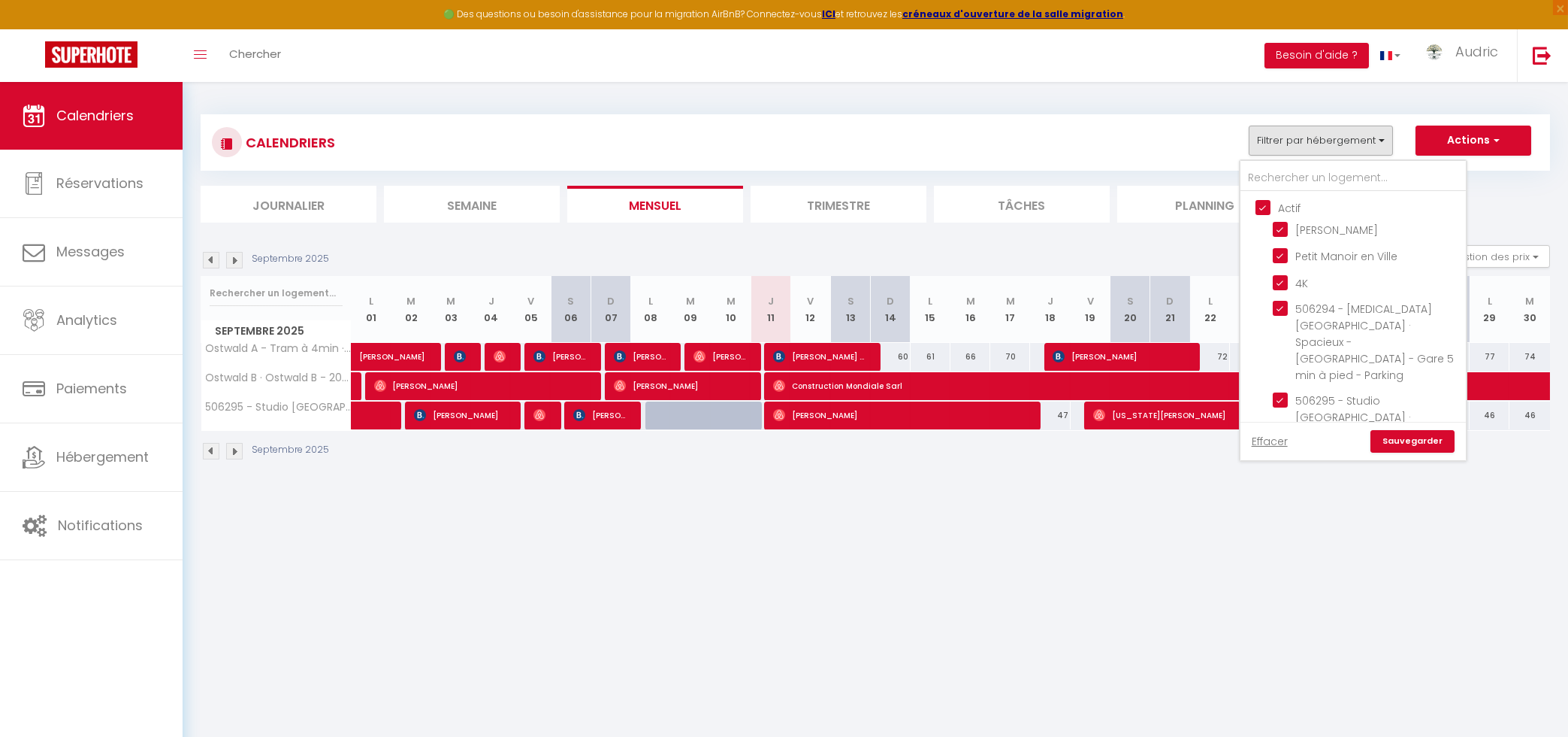
checkbox input "true"
click at [1420, 451] on link "Sauvegarder" at bounding box center [1412, 441] width 84 height 22
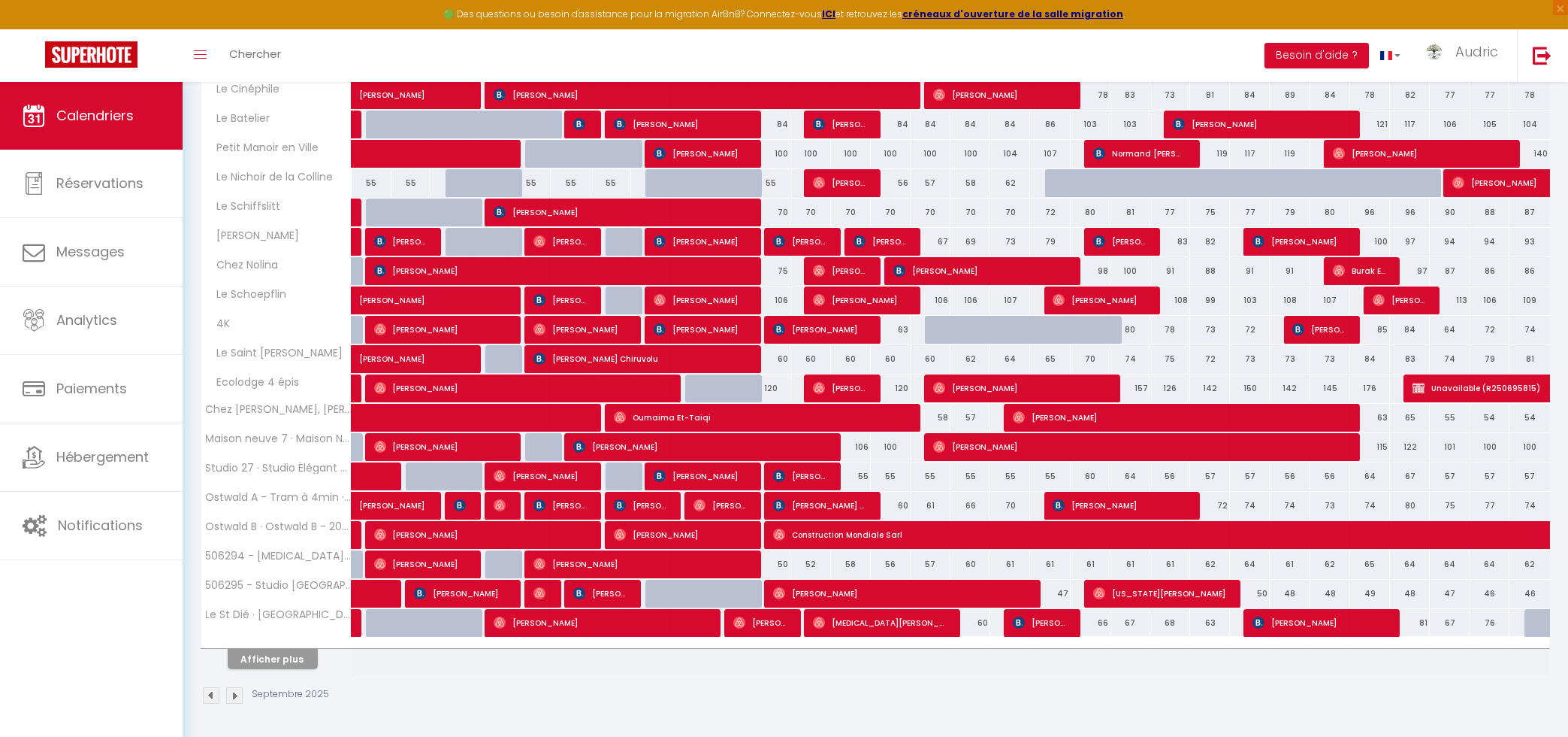
scroll to position [292, 0]
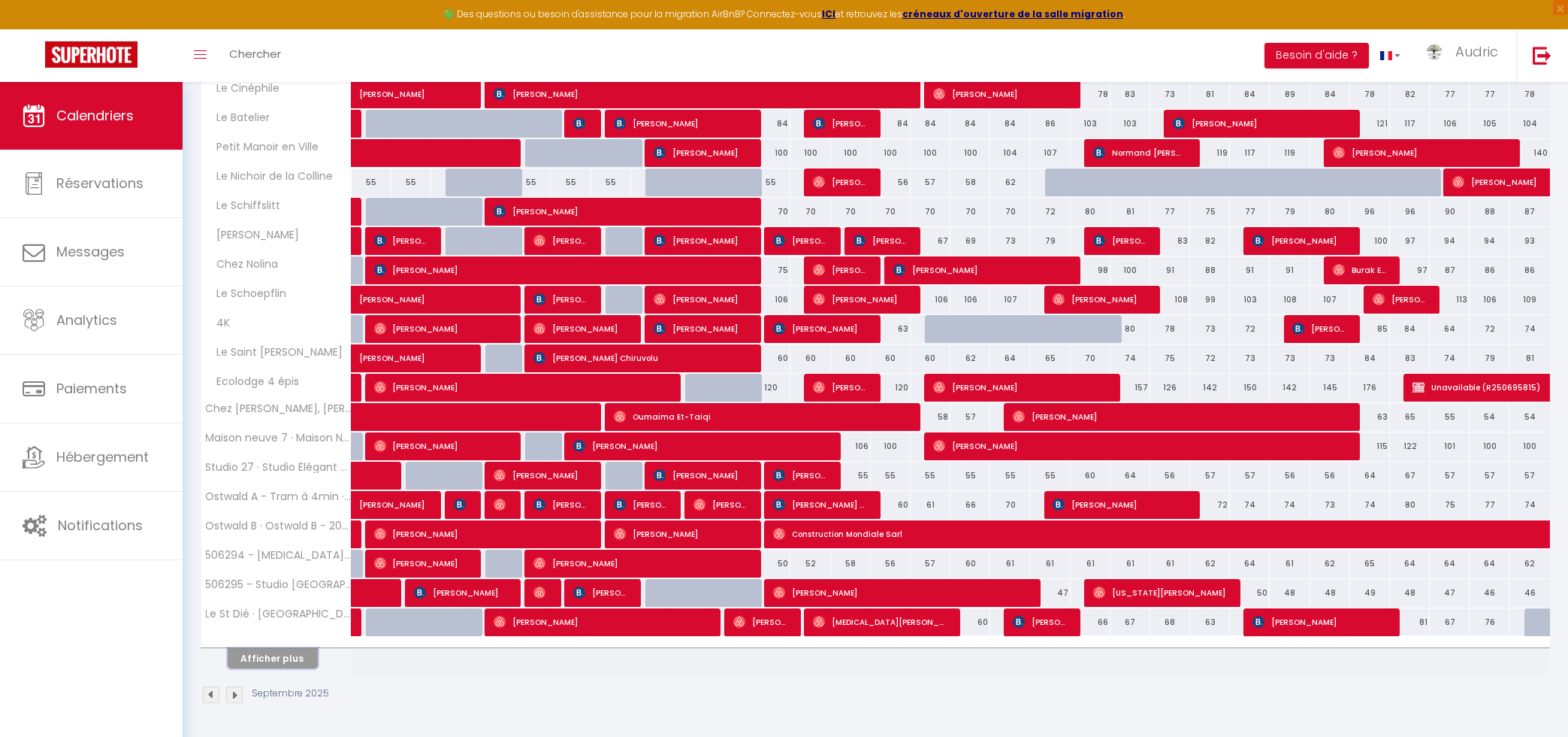
click at [286, 654] on button "Afficher plus" at bounding box center [272, 658] width 90 height 20
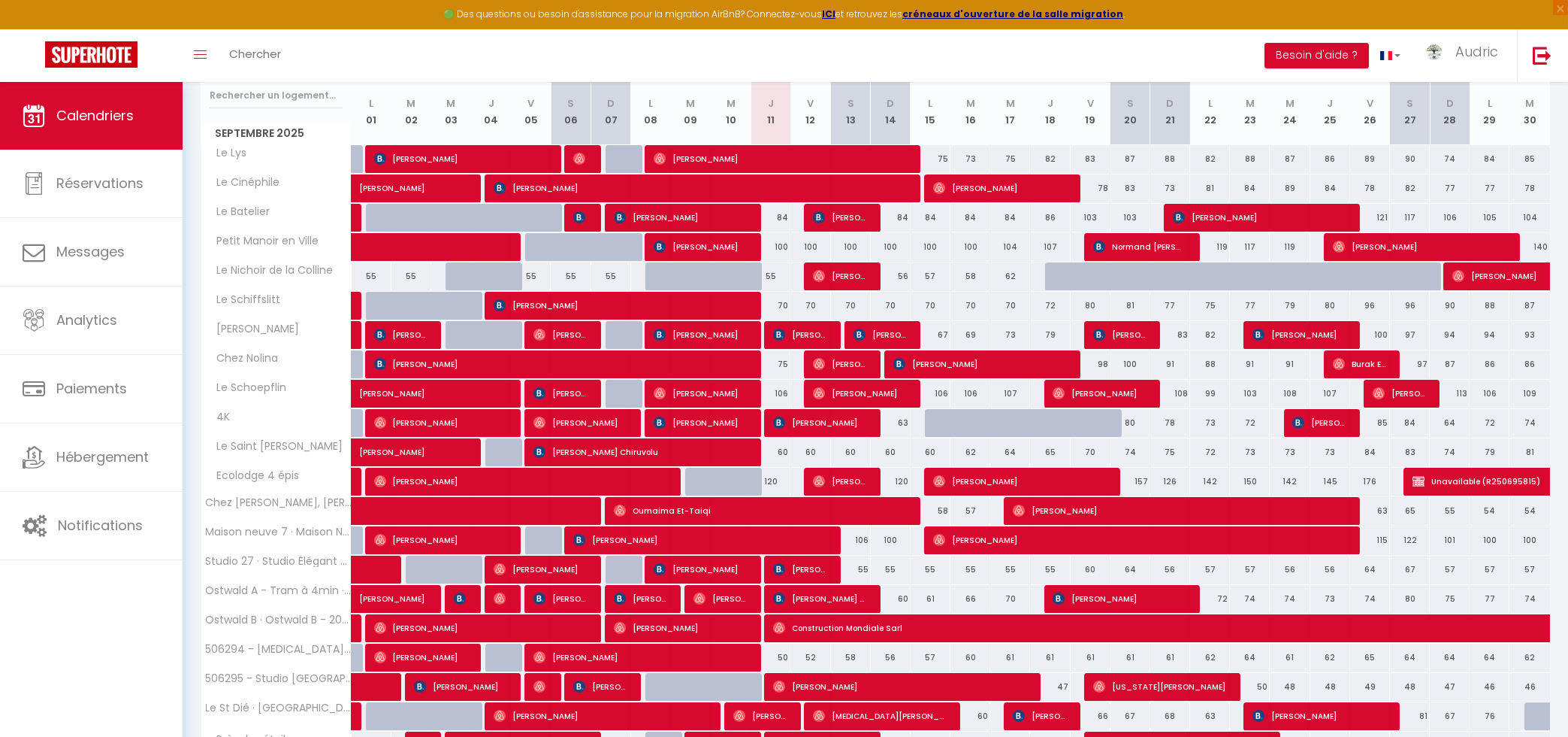
scroll to position [0, 0]
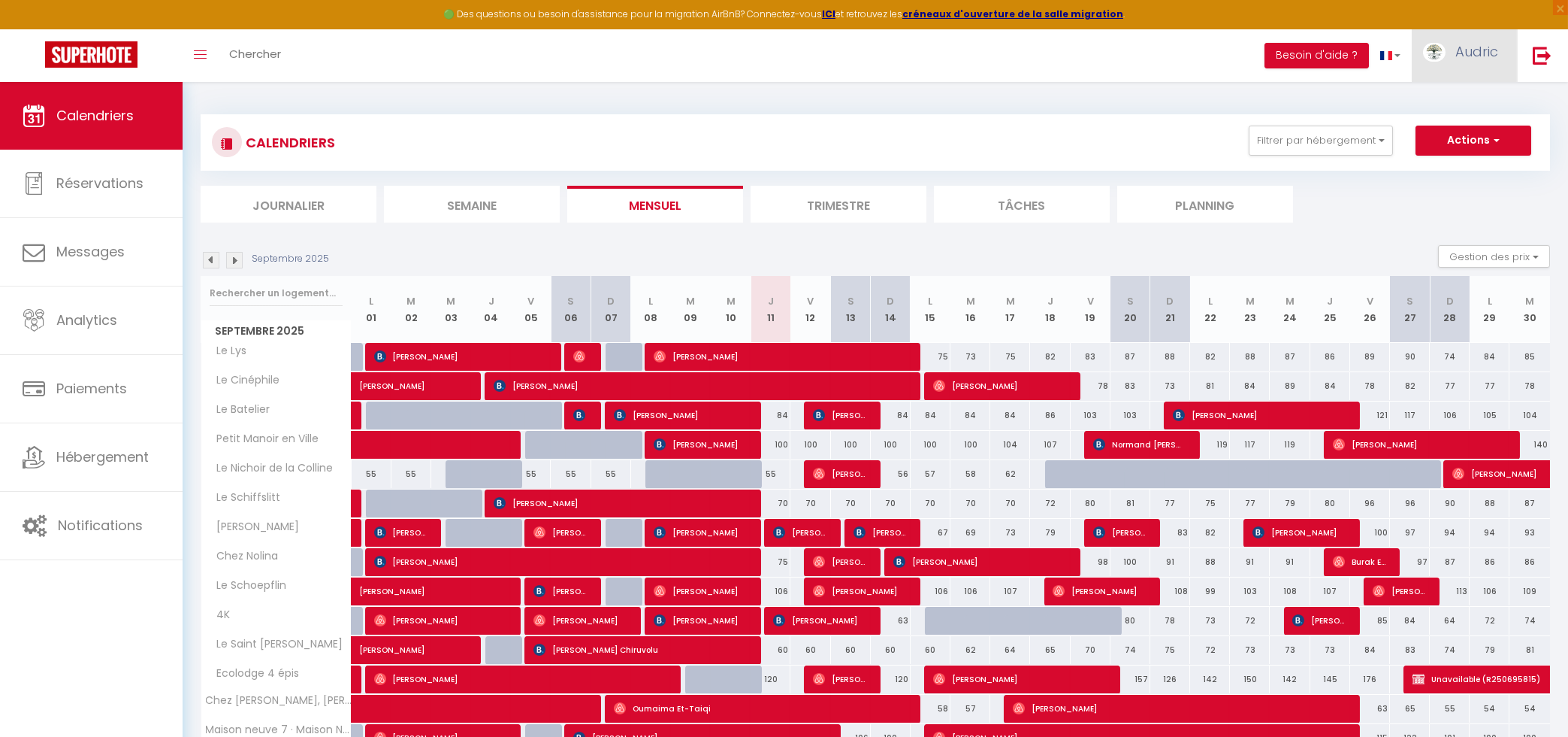
click at [1439, 47] on img at bounding box center [1434, 52] width 22 height 19
click at [1468, 107] on link "Paramètres" at bounding box center [1457, 104] width 111 height 26
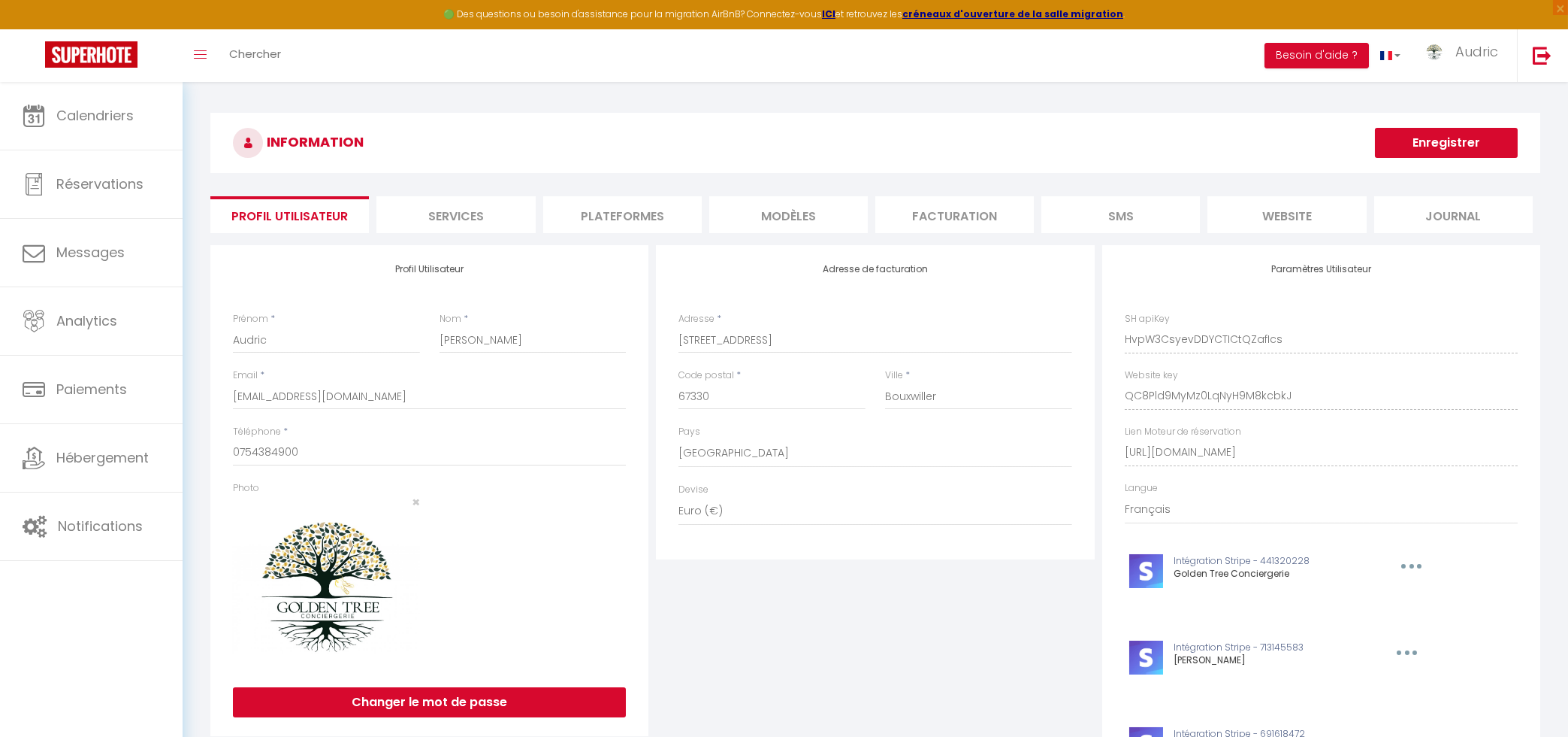
click at [597, 223] on li "Plateformes" at bounding box center [622, 214] width 158 height 36
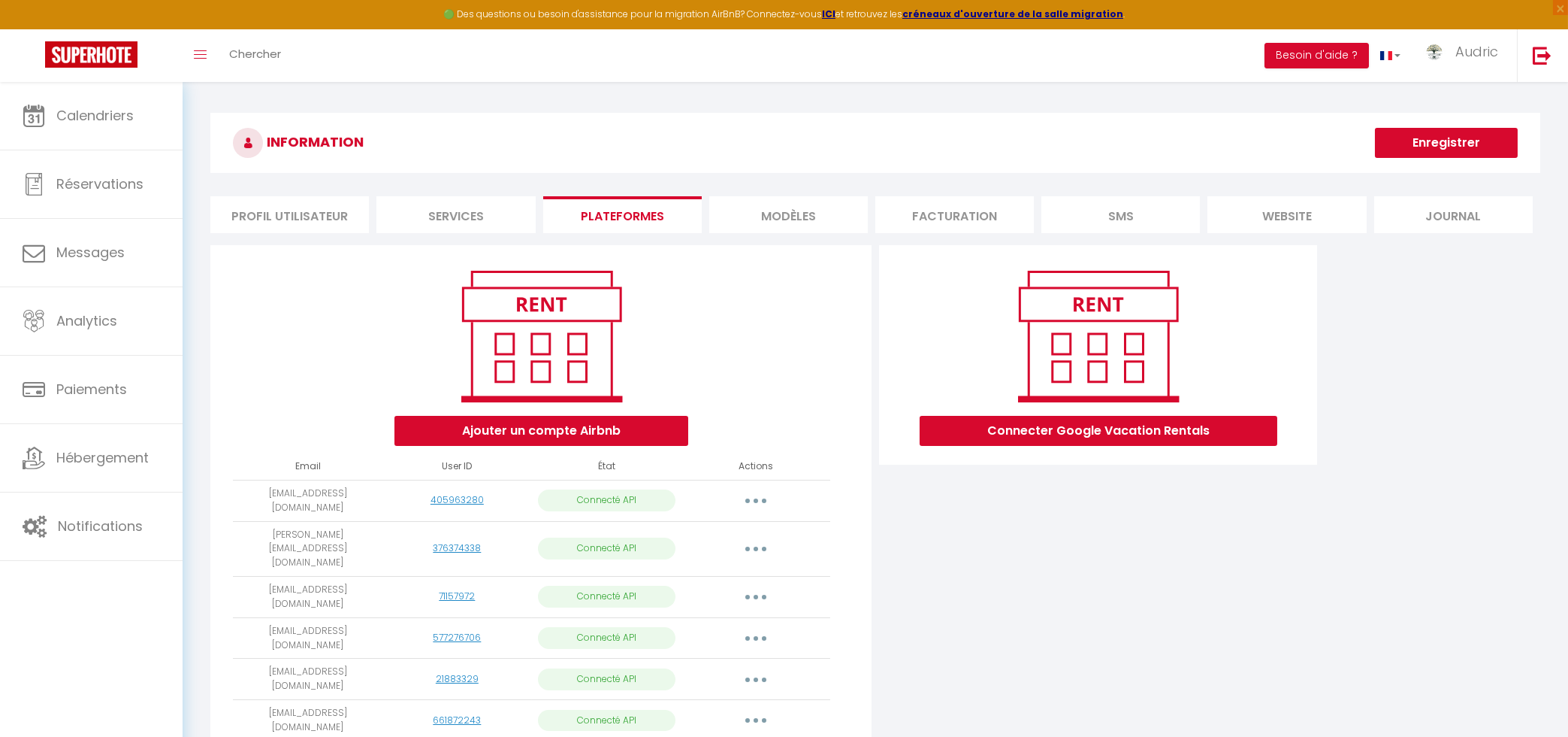
click at [477, 216] on li "Services" at bounding box center [456, 214] width 158 height 36
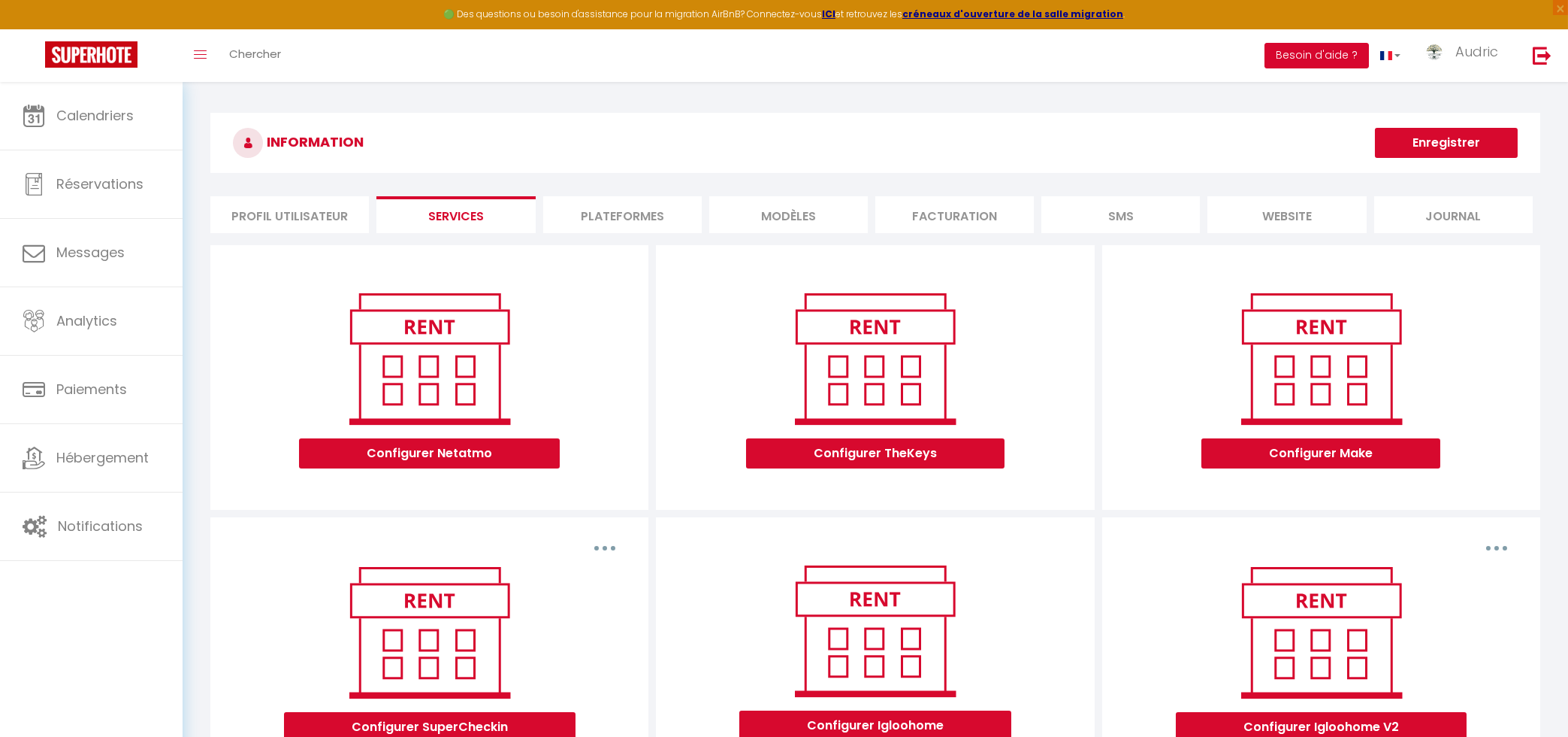
click at [1329, 53] on button "Besoin d'aide ?" at bounding box center [1317, 55] width 105 height 26
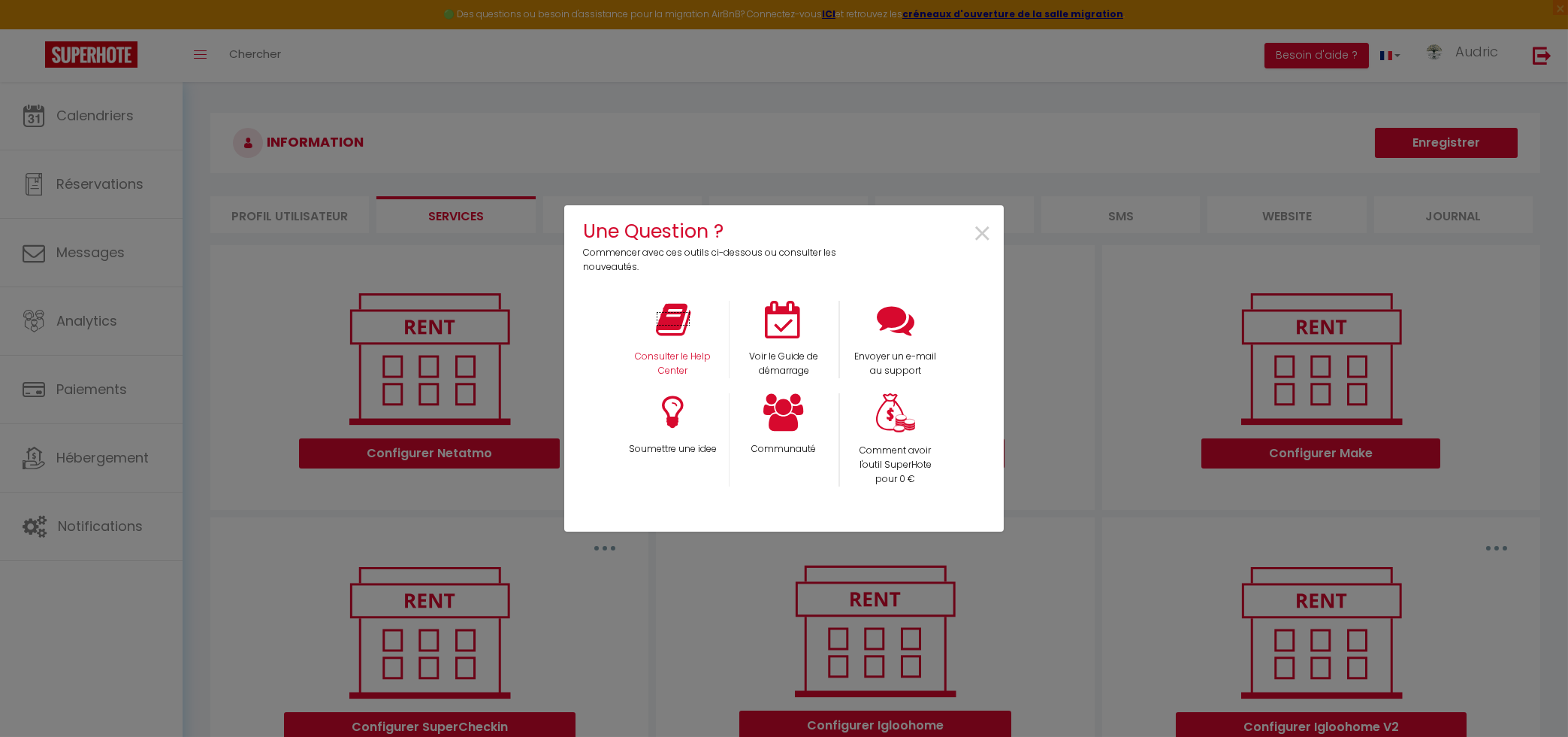
click at [680, 360] on p "Consulter le Help Center" at bounding box center [673, 364] width 92 height 28
click at [982, 243] on span "×" at bounding box center [982, 234] width 20 height 47
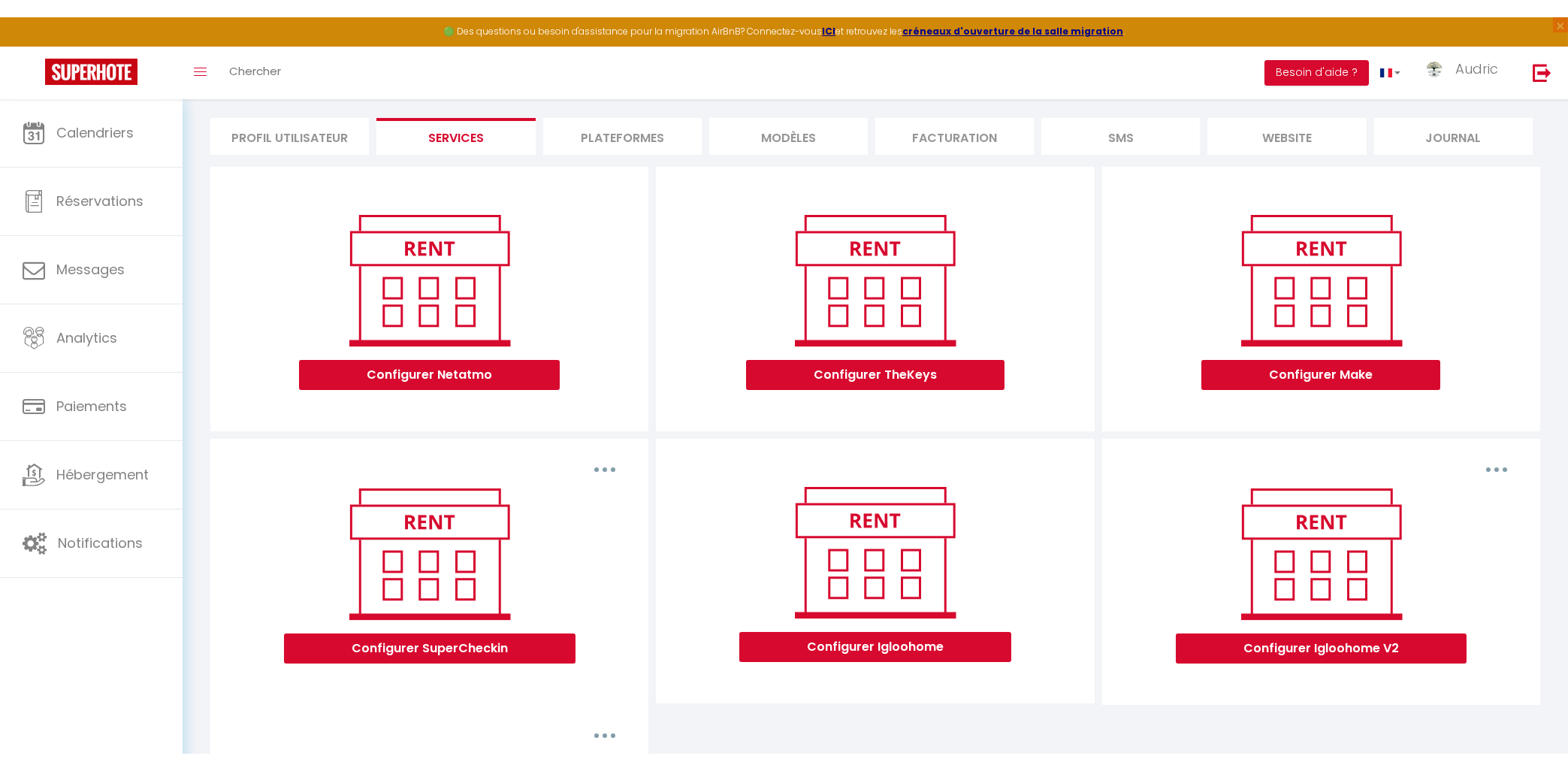
scroll to position [80, 0]
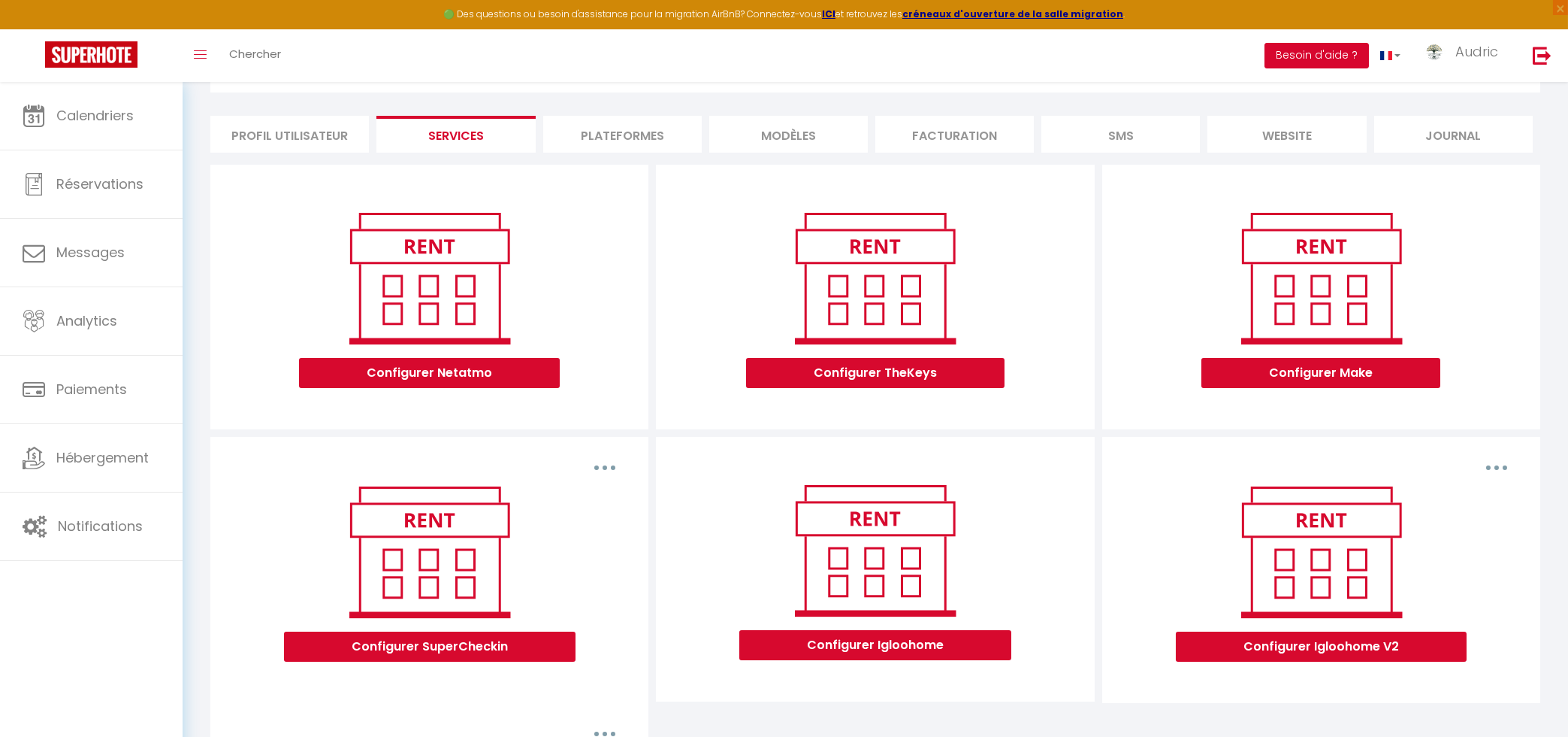
click at [1338, 57] on button "Besoin d'aide ?" at bounding box center [1317, 55] width 105 height 26
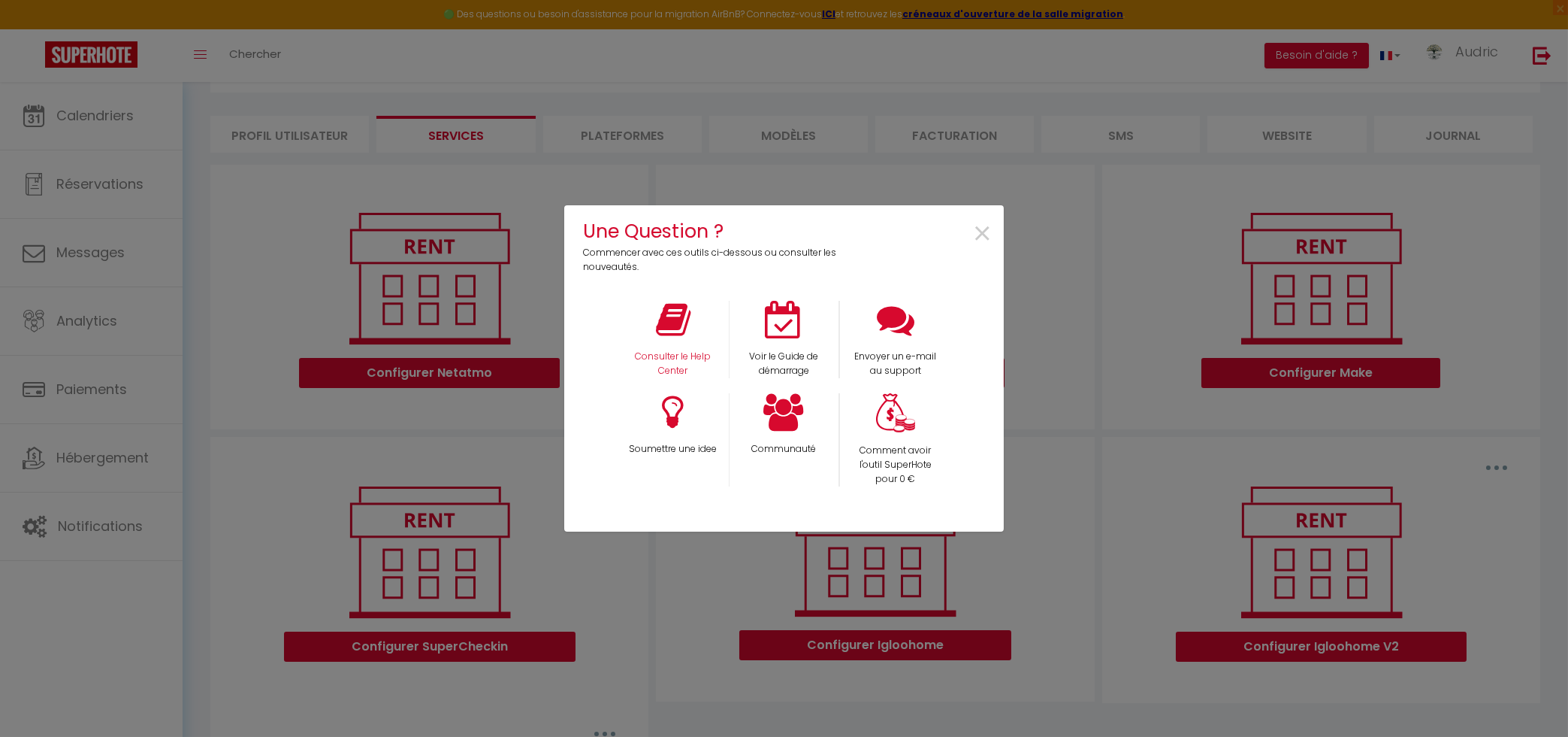
click at [674, 348] on div "Consulter le Help Center" at bounding box center [673, 339] width 111 height 77
click at [988, 236] on span "×" at bounding box center [982, 234] width 20 height 47
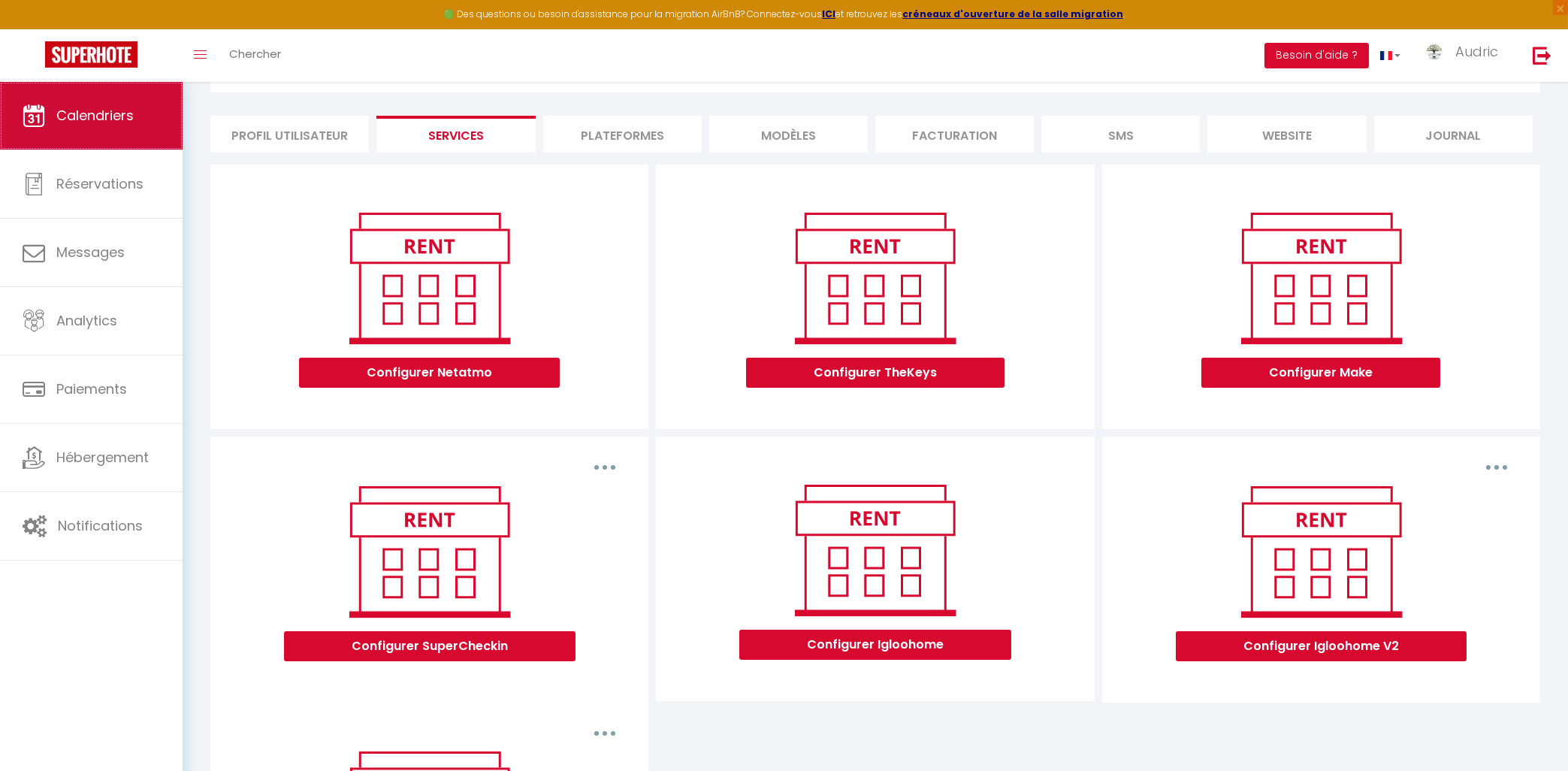
click at [92, 104] on link "Calendriers" at bounding box center [91, 116] width 182 height 68
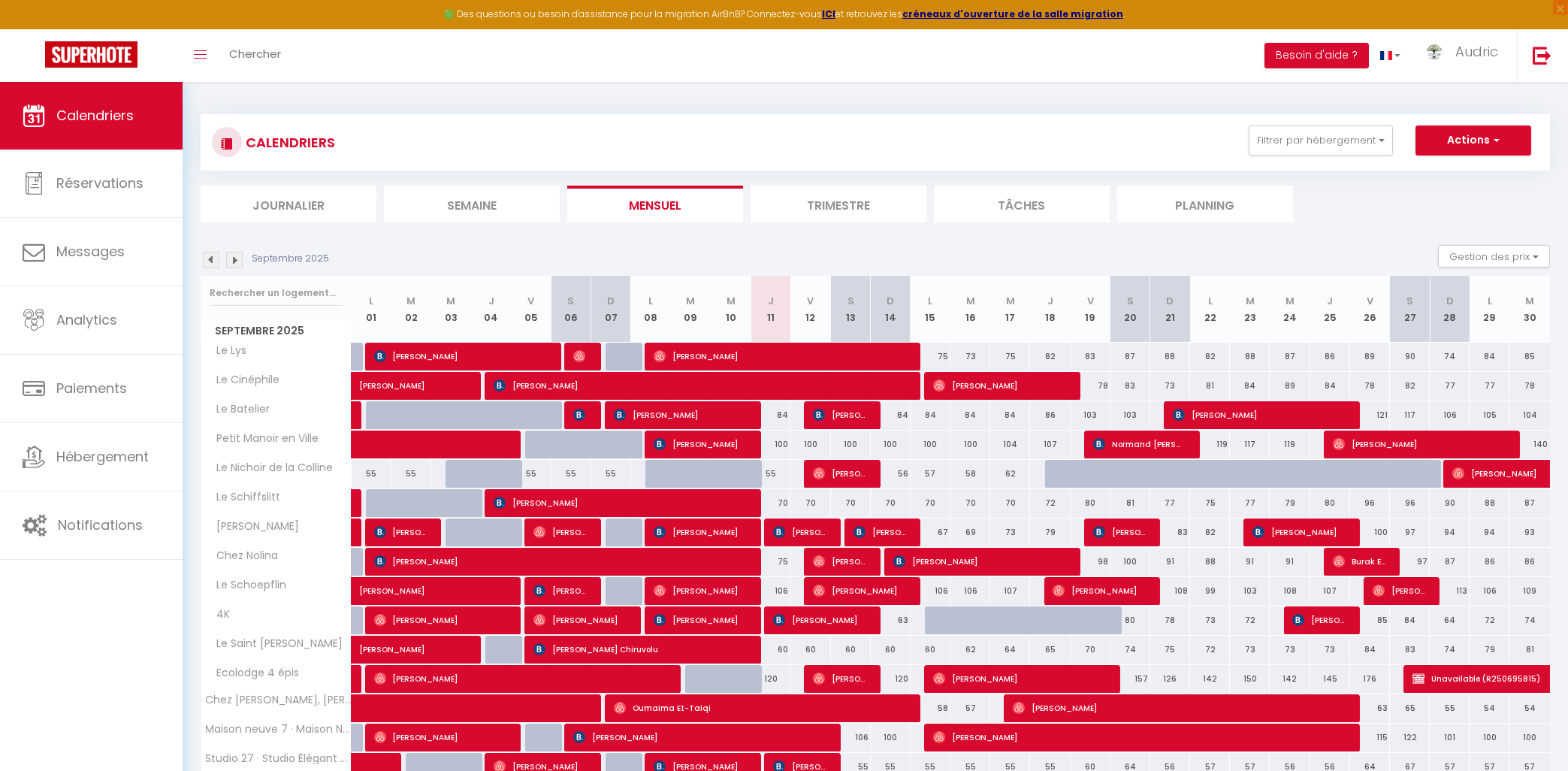
click at [805, 158] on div "CALENDRIERS Filtrer par hébergement Actif Chez [PERSON_NAME] Manoir en Ville 4K…" at bounding box center [875, 142] width 1327 height 34
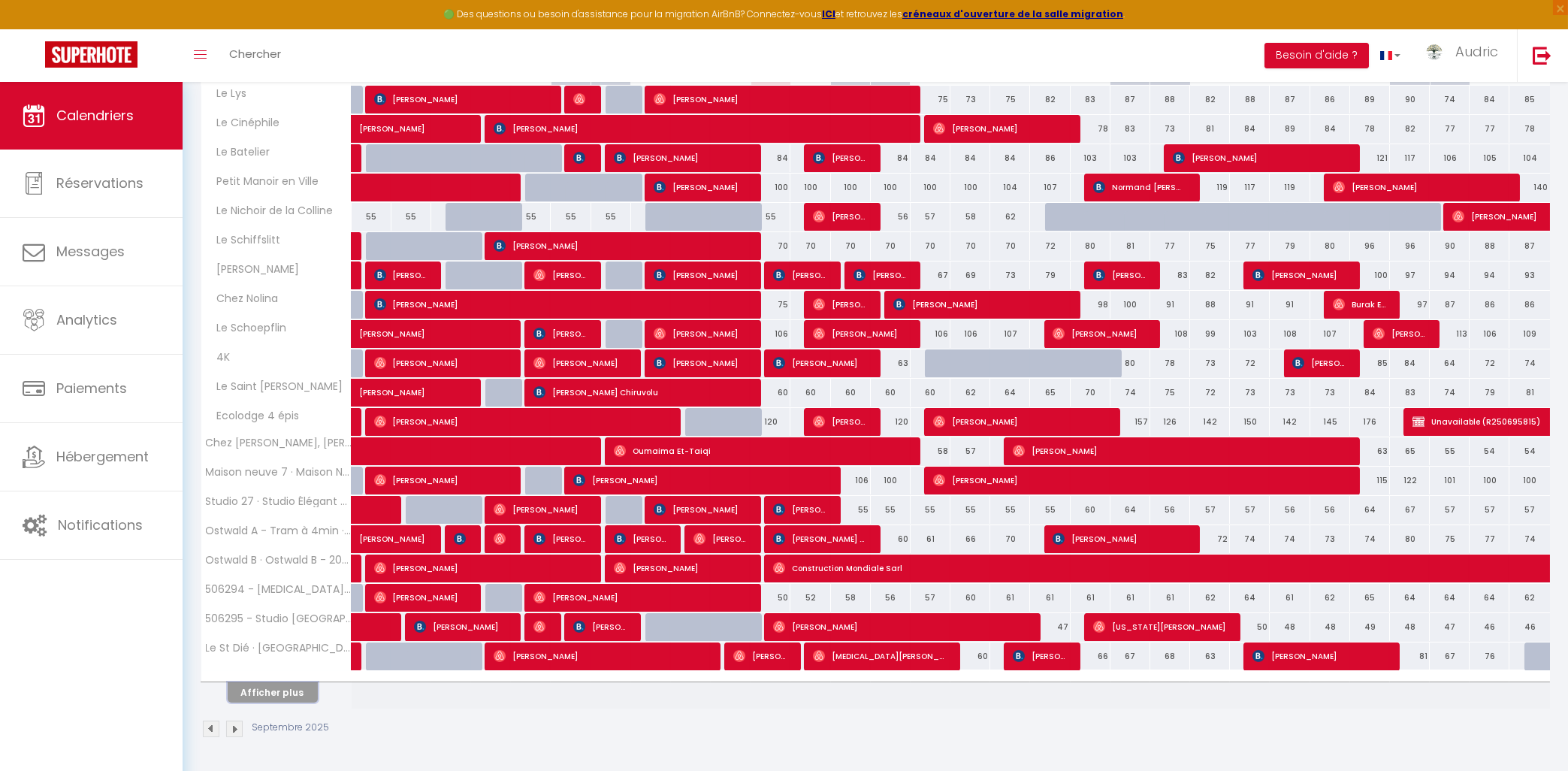
click at [308, 697] on button "Afficher plus" at bounding box center [272, 693] width 90 height 20
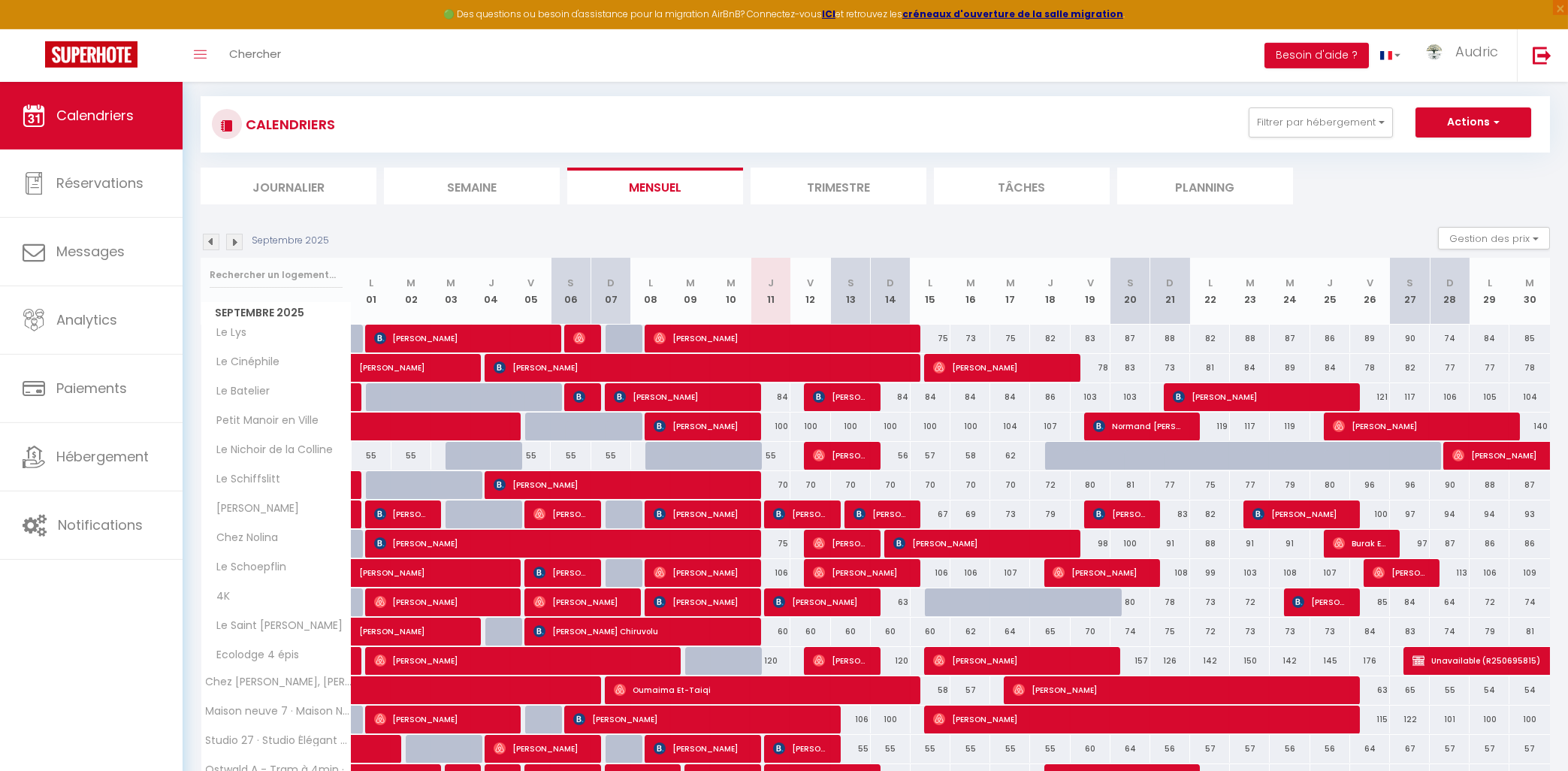
scroll to position [0, 0]
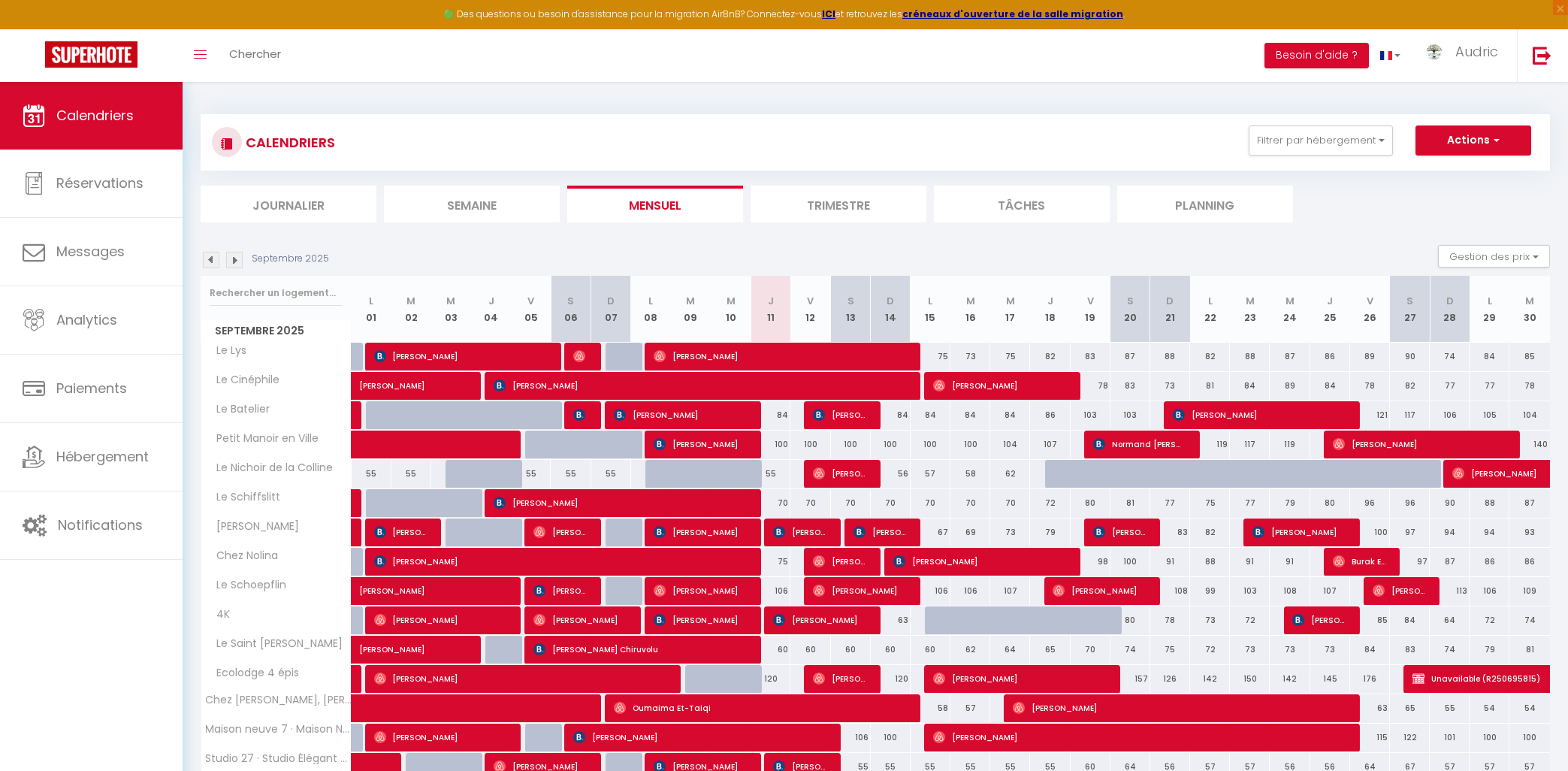
click at [971, 129] on div "CALENDRIERS Filtrer par hébergement Actif Chez [PERSON_NAME] Manoir en Ville 4K…" at bounding box center [875, 142] width 1327 height 34
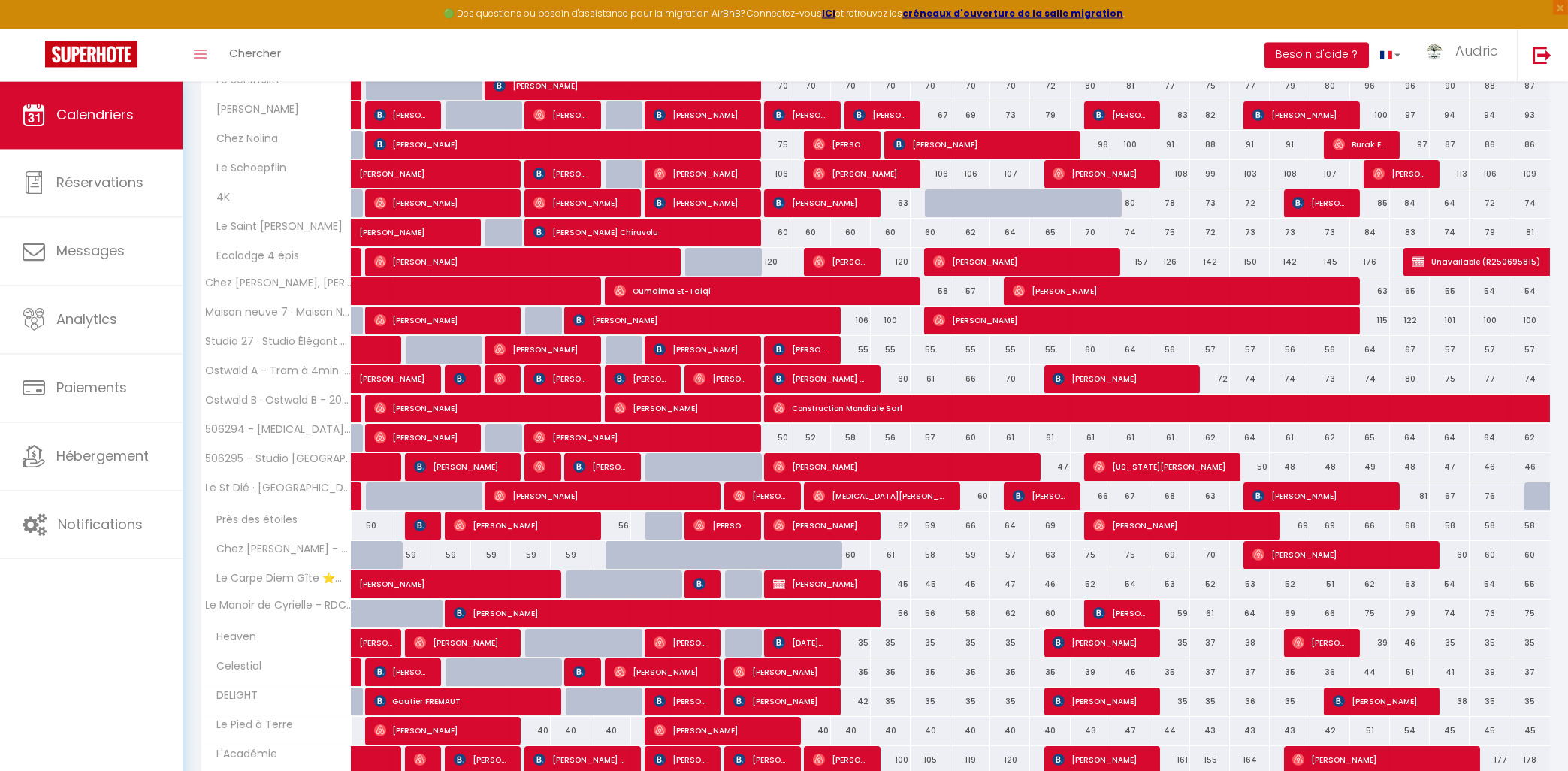
scroll to position [83, 0]
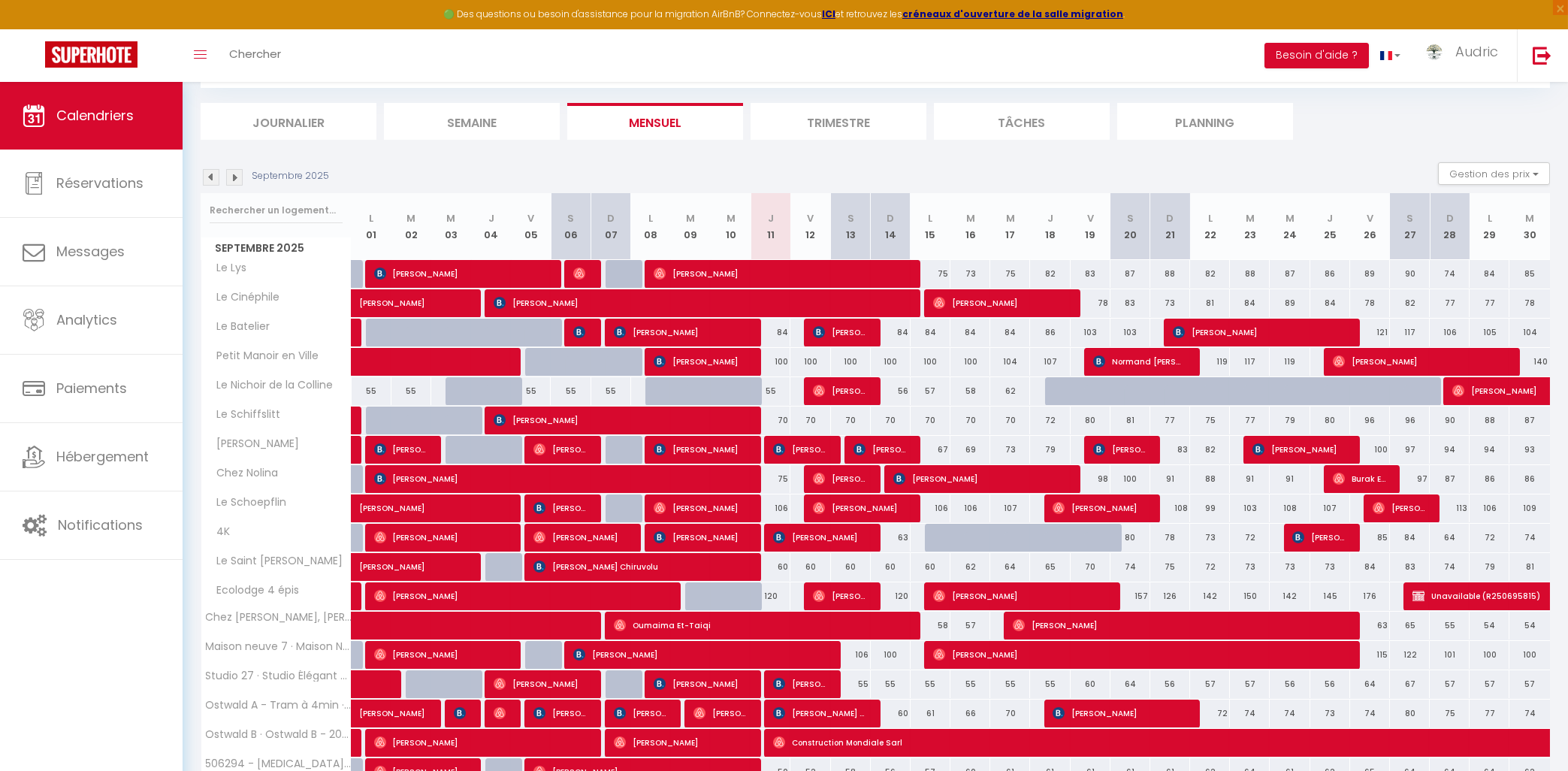
click at [774, 165] on div "Septembre 2025 Gestion des prix Nb Nuits minimum Règles Disponibilité" at bounding box center [876, 178] width 1349 height 31
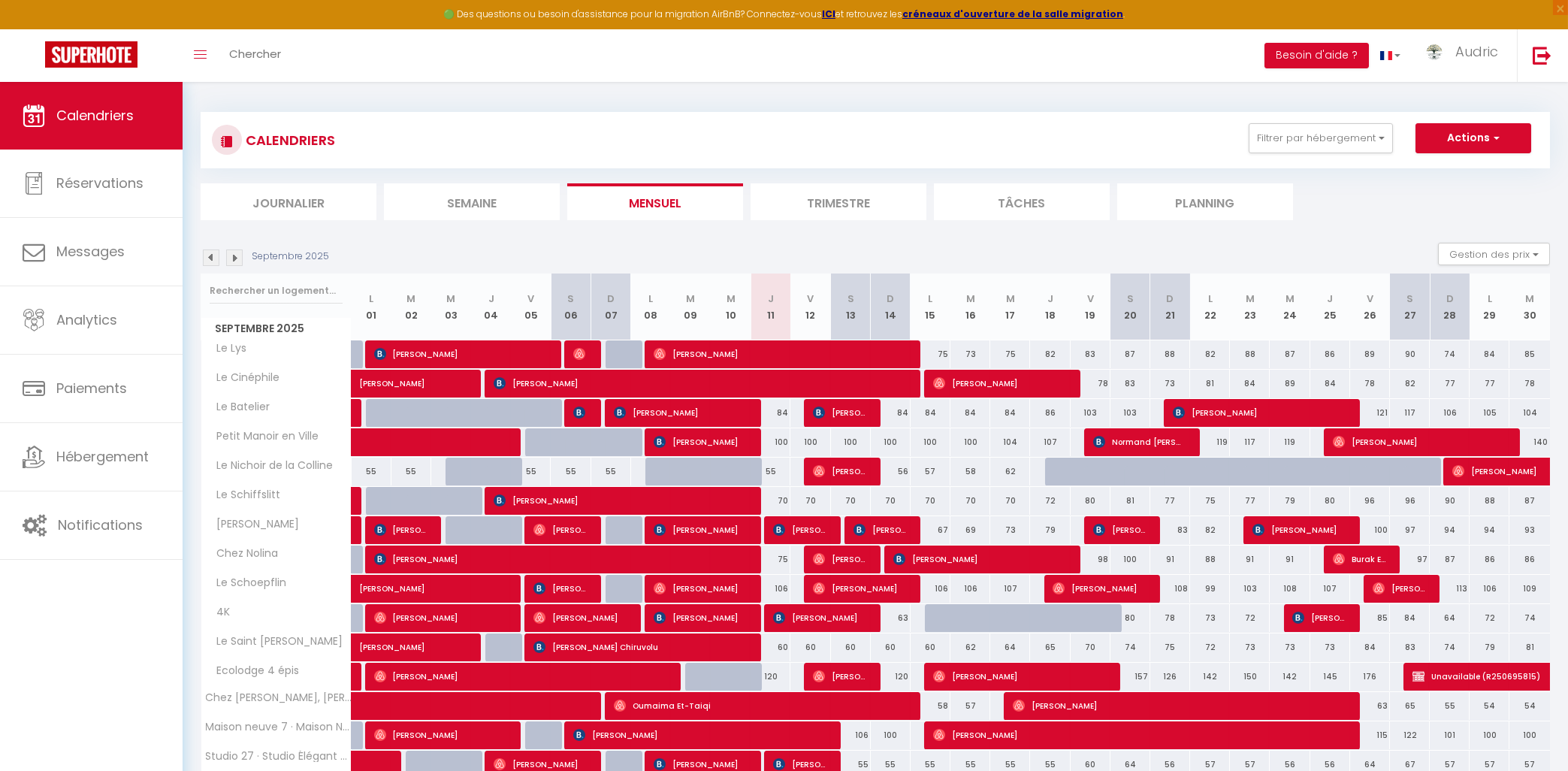
scroll to position [0, 0]
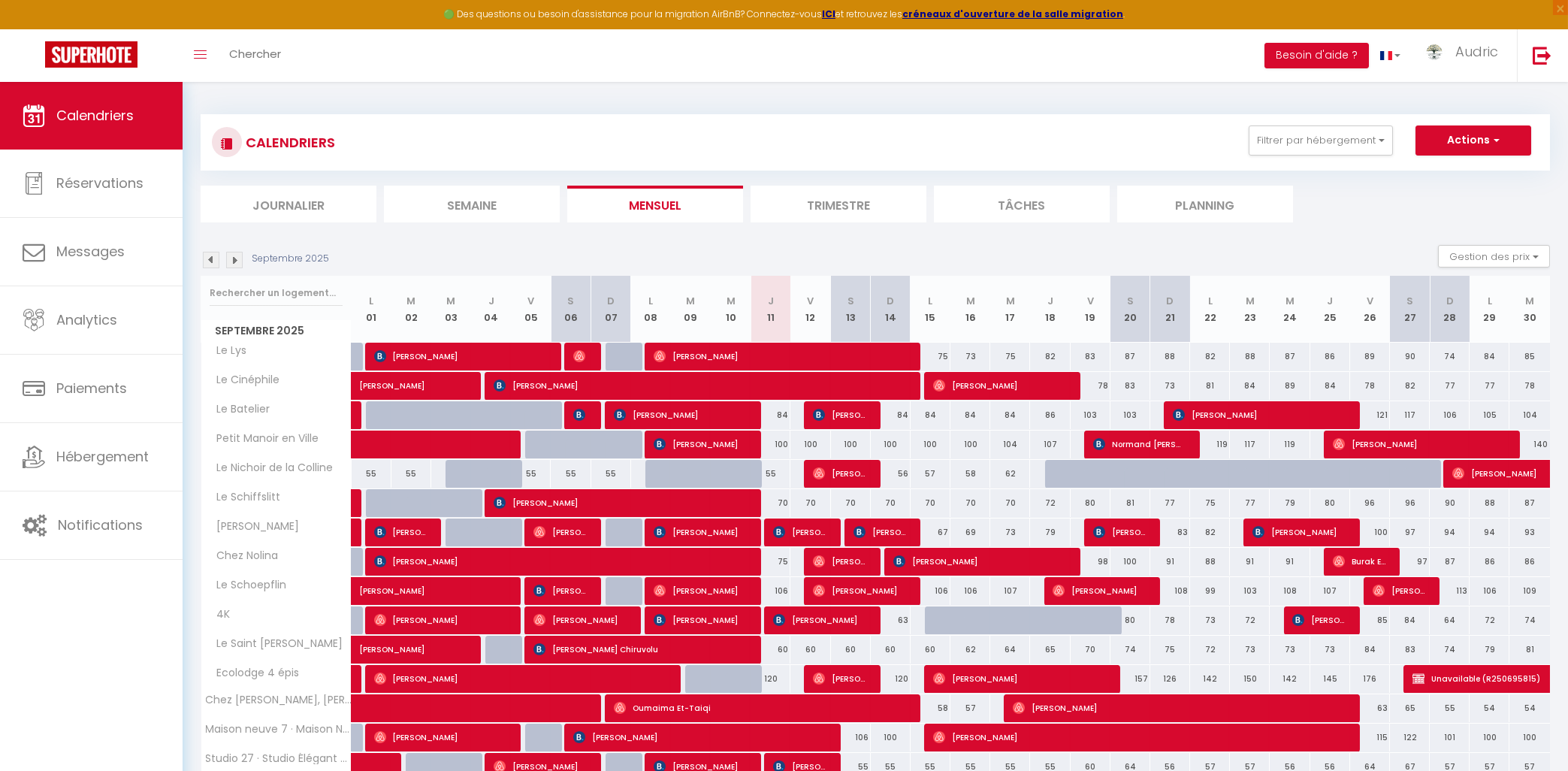
click at [820, 251] on div "Septembre 2025 Gestion des prix Nb Nuits minimum Règles Disponibilité" at bounding box center [876, 261] width 1349 height 31
click at [808, 143] on div "CALENDRIERS Filtrer par hébergement Actif Chez [PERSON_NAME] Manoir en Ville 4K…" at bounding box center [875, 142] width 1327 height 34
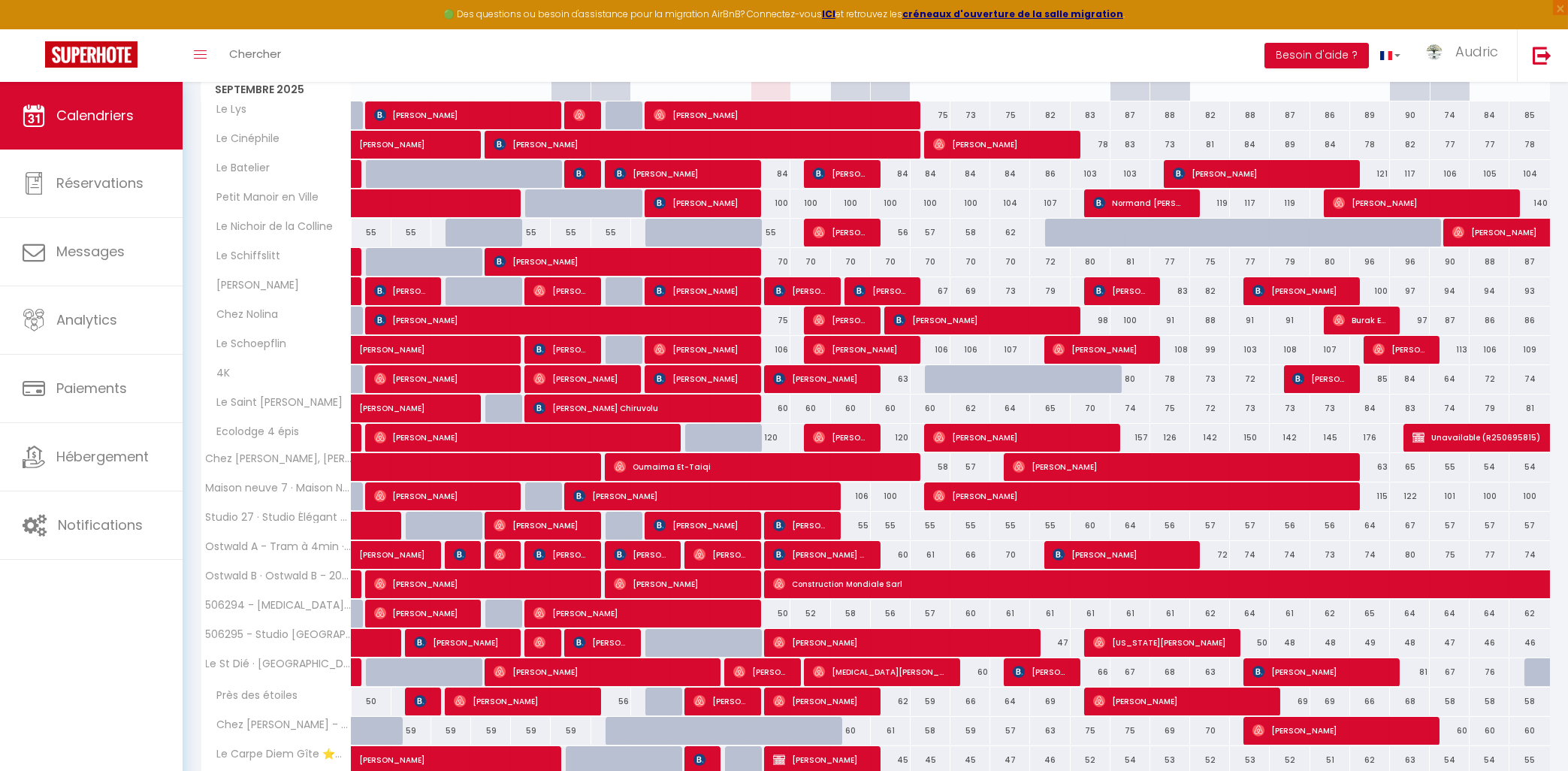
click at [894, 580] on span "Construction Mondiale Sarl" at bounding box center [1396, 584] width 1244 height 28
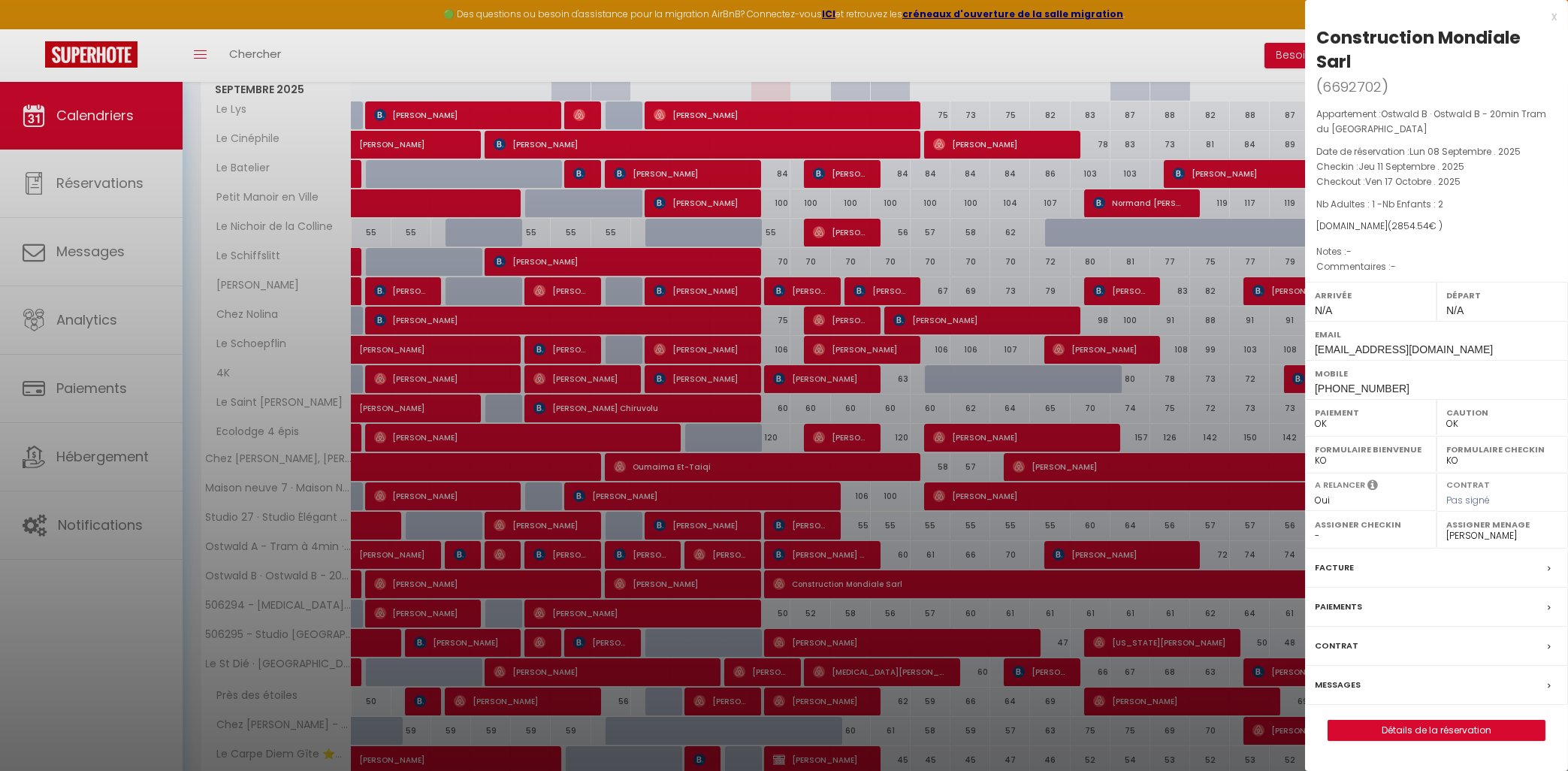
click at [1548, 17] on div "x" at bounding box center [1431, 16] width 252 height 18
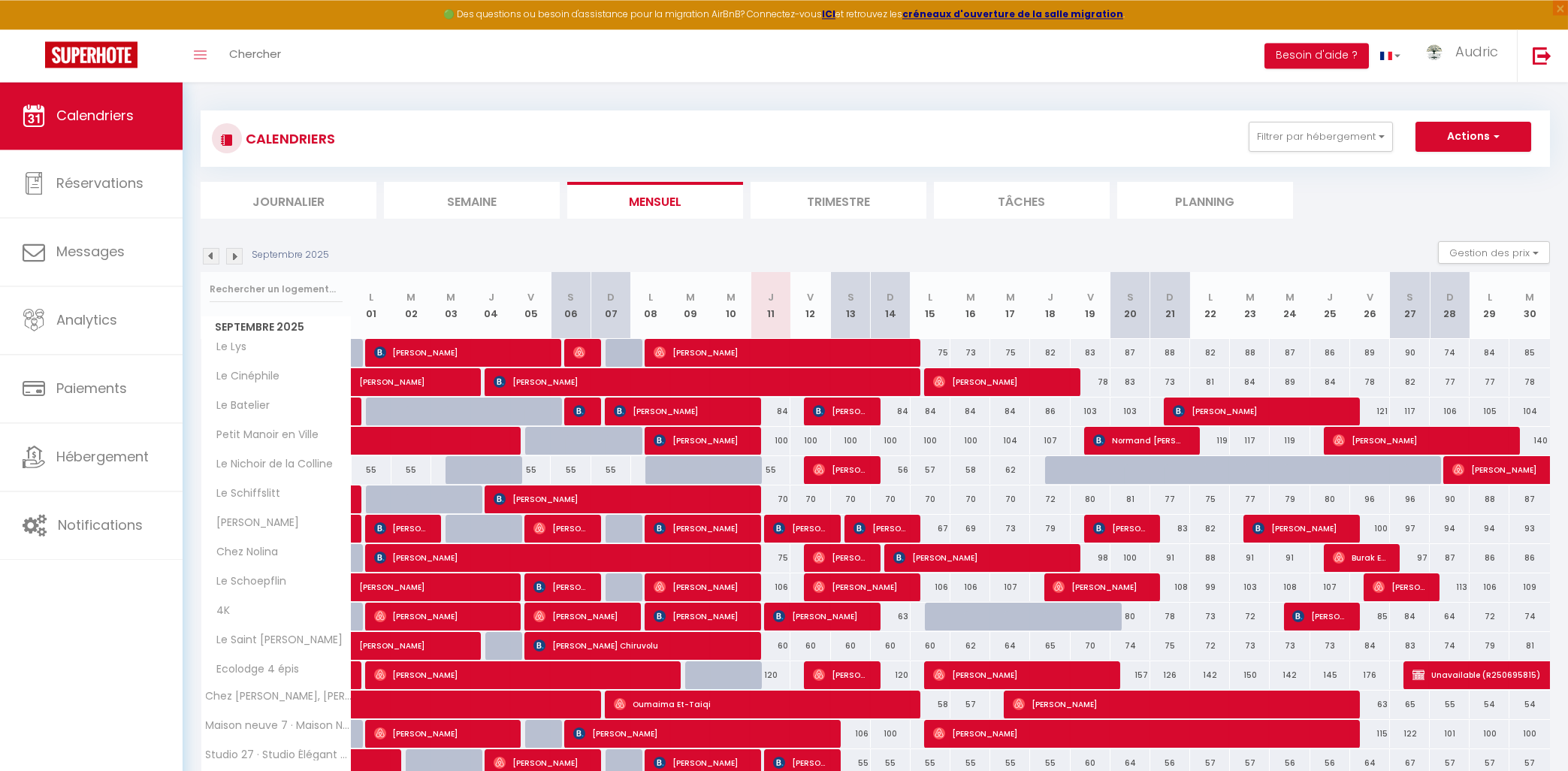
scroll to position [0, 0]
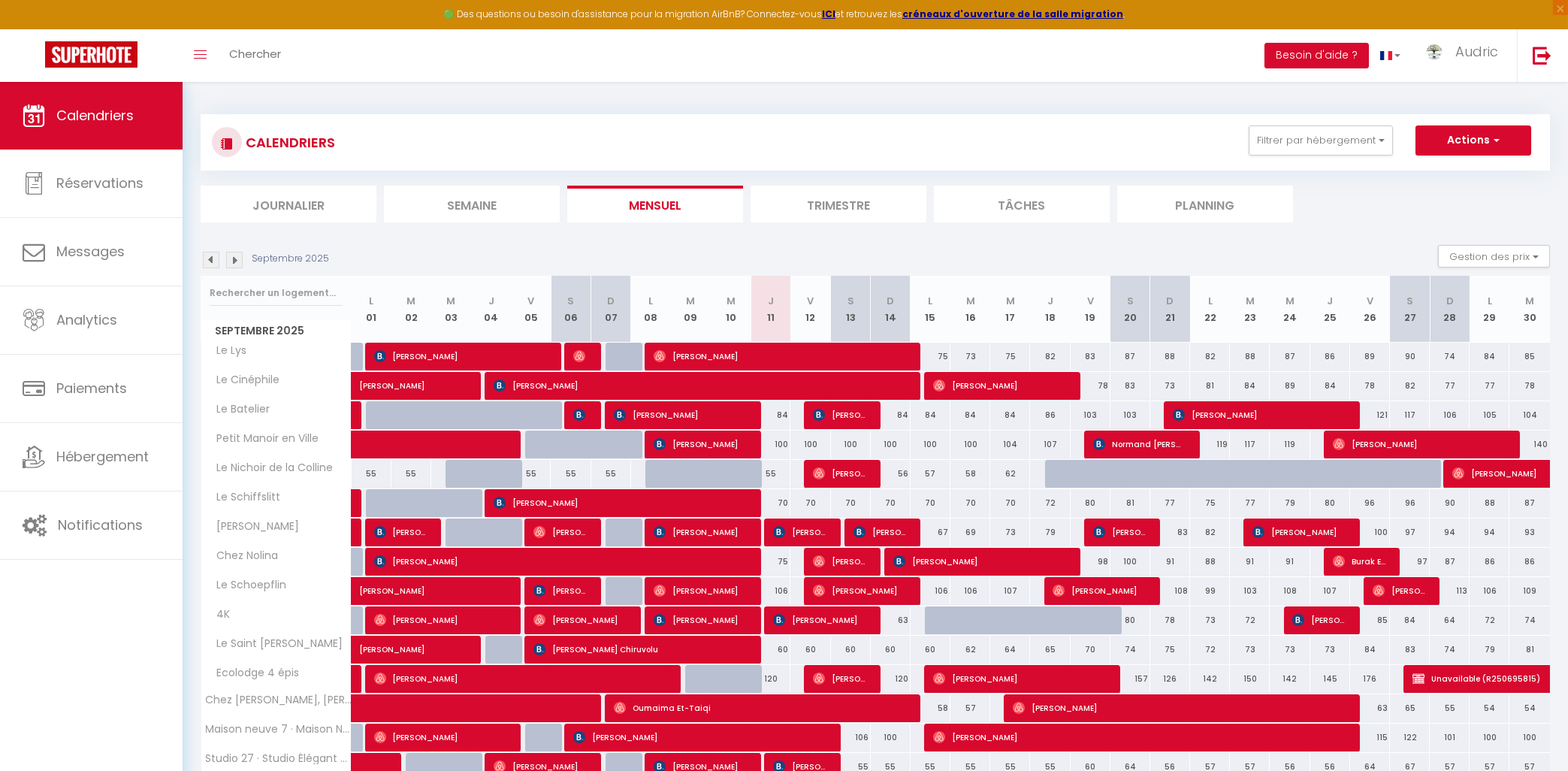
click at [229, 261] on img at bounding box center [234, 260] width 17 height 17
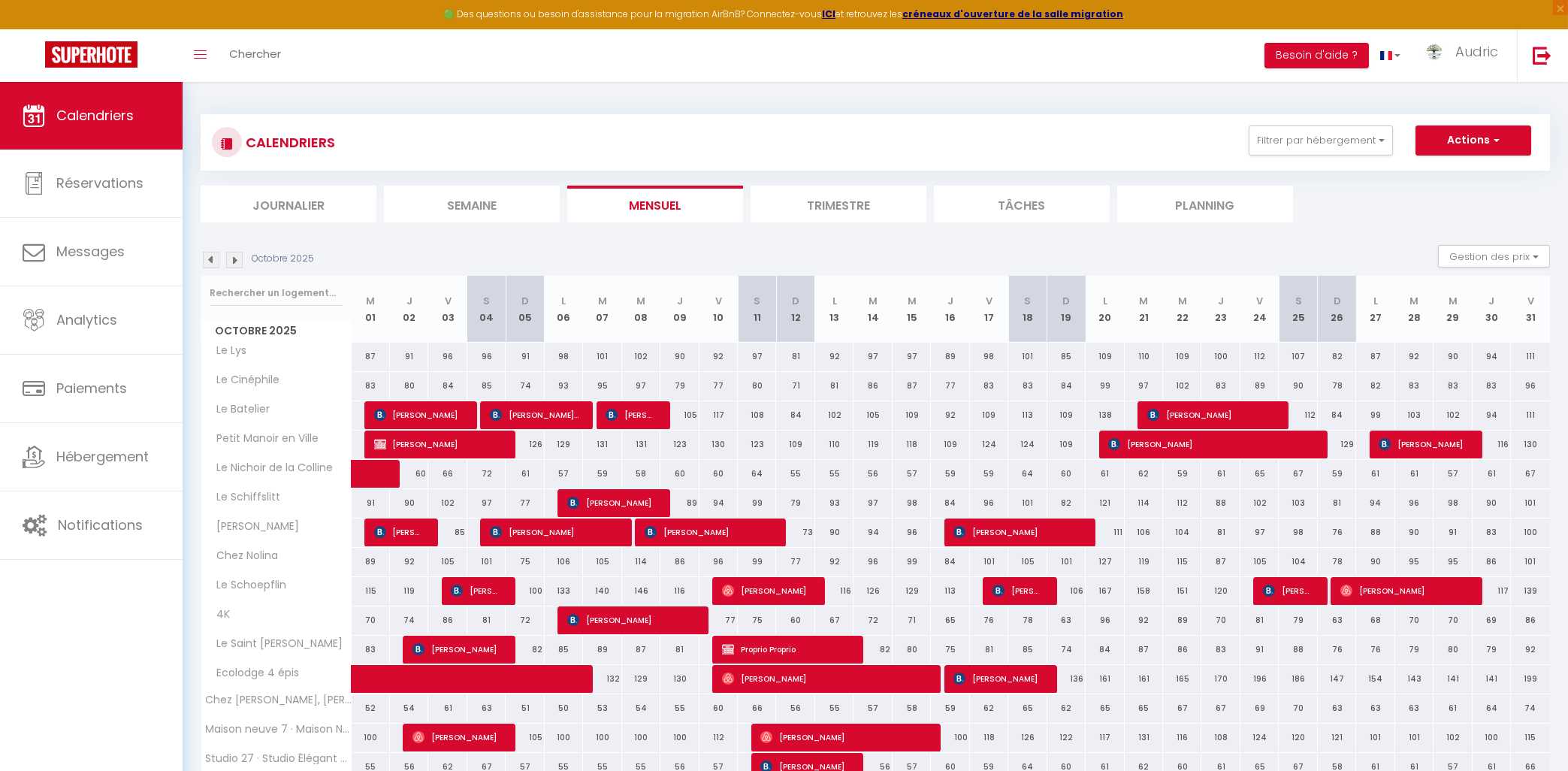
scroll to position [258, 0]
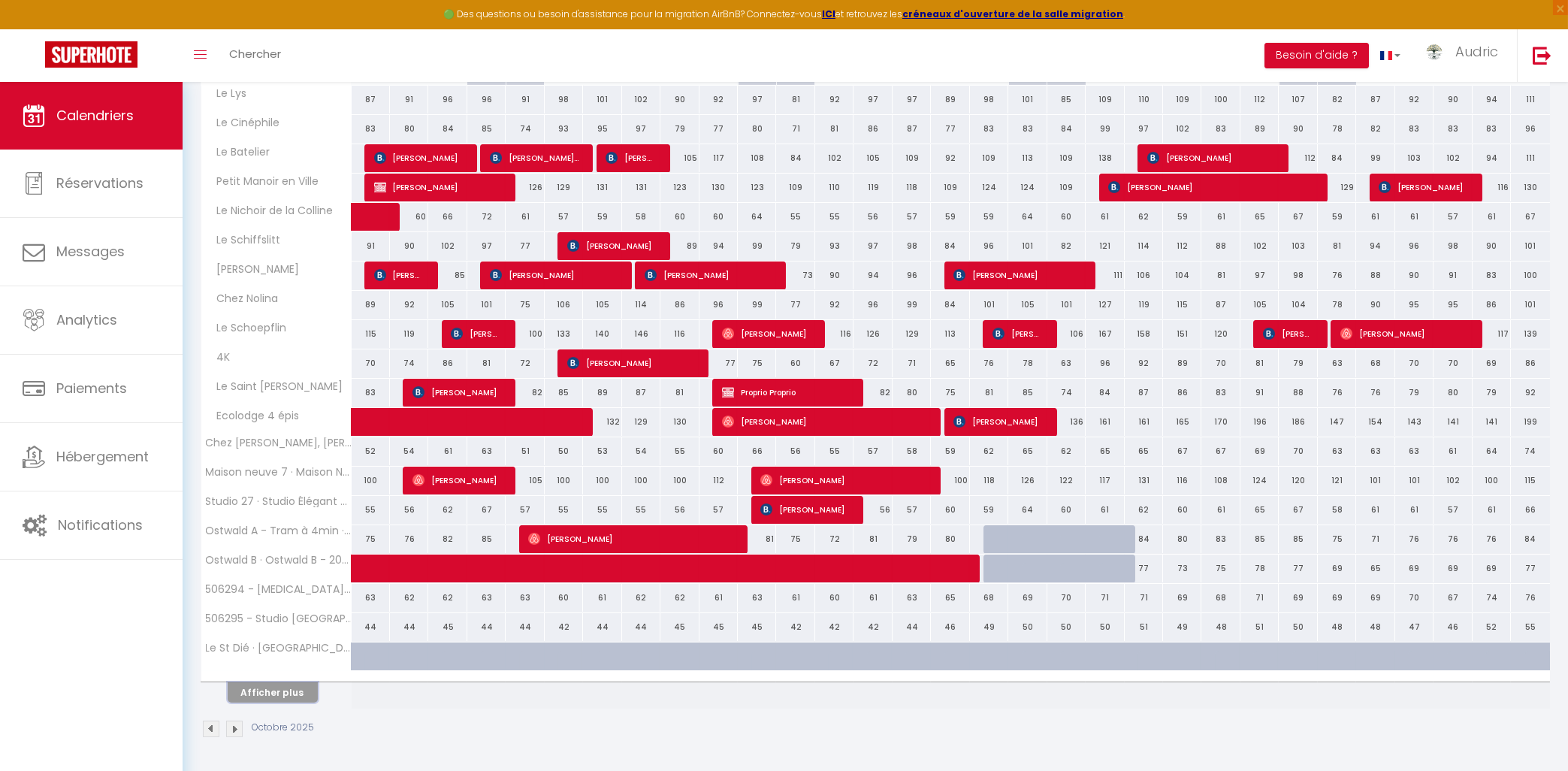
click at [301, 693] on button "Afficher plus" at bounding box center [272, 693] width 90 height 20
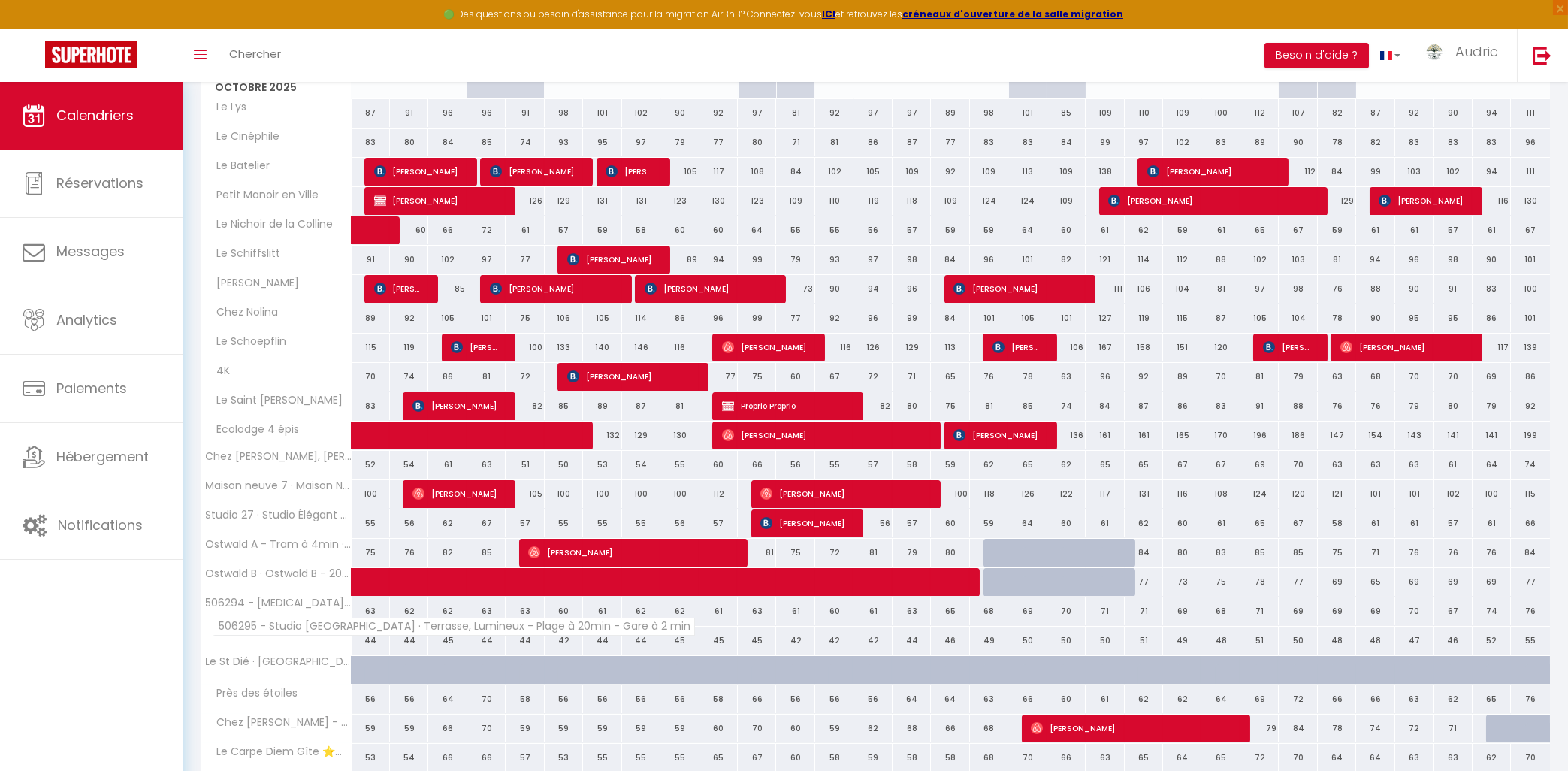
scroll to position [0, 0]
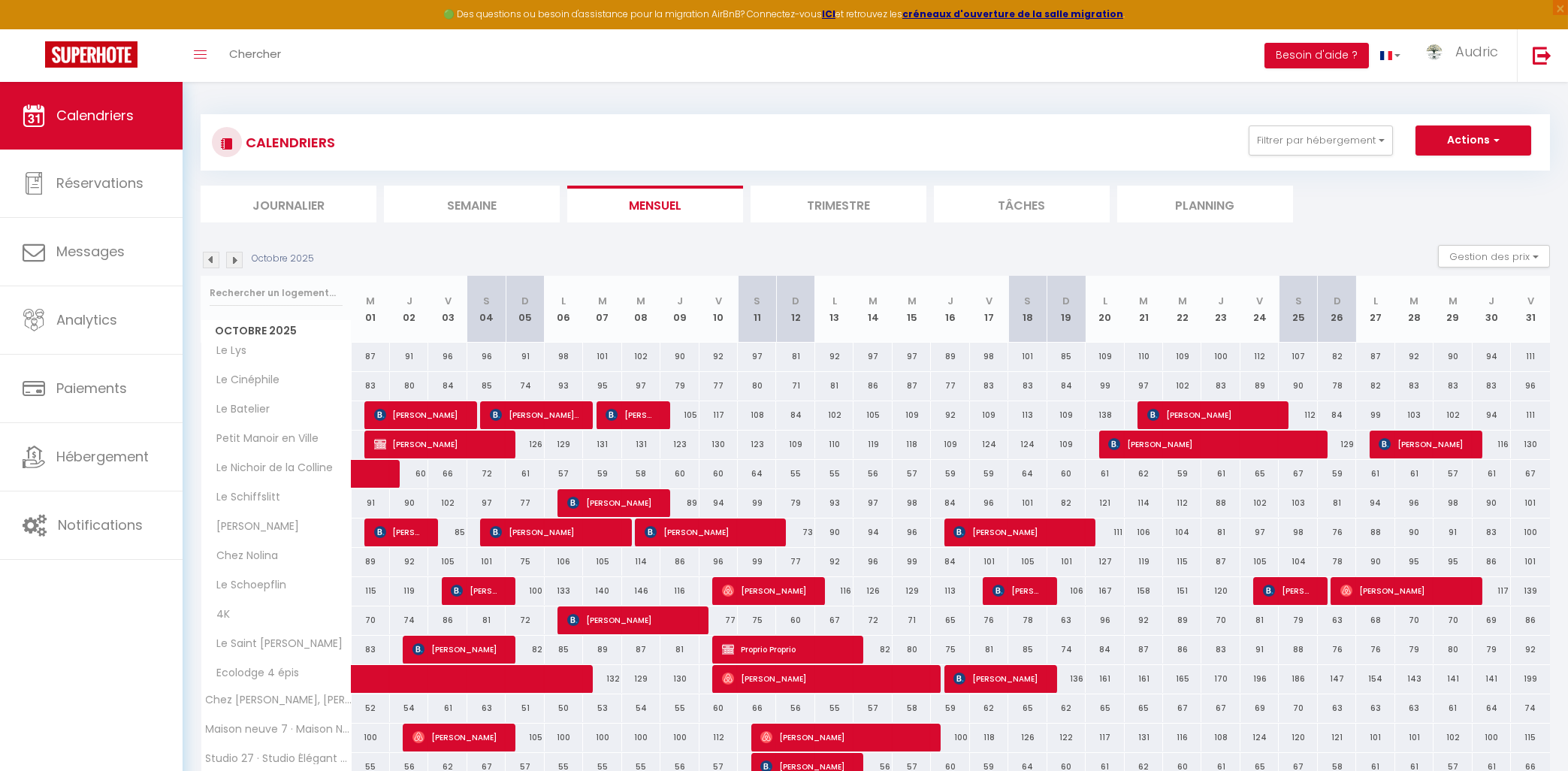
click at [211, 255] on img at bounding box center [211, 260] width 17 height 17
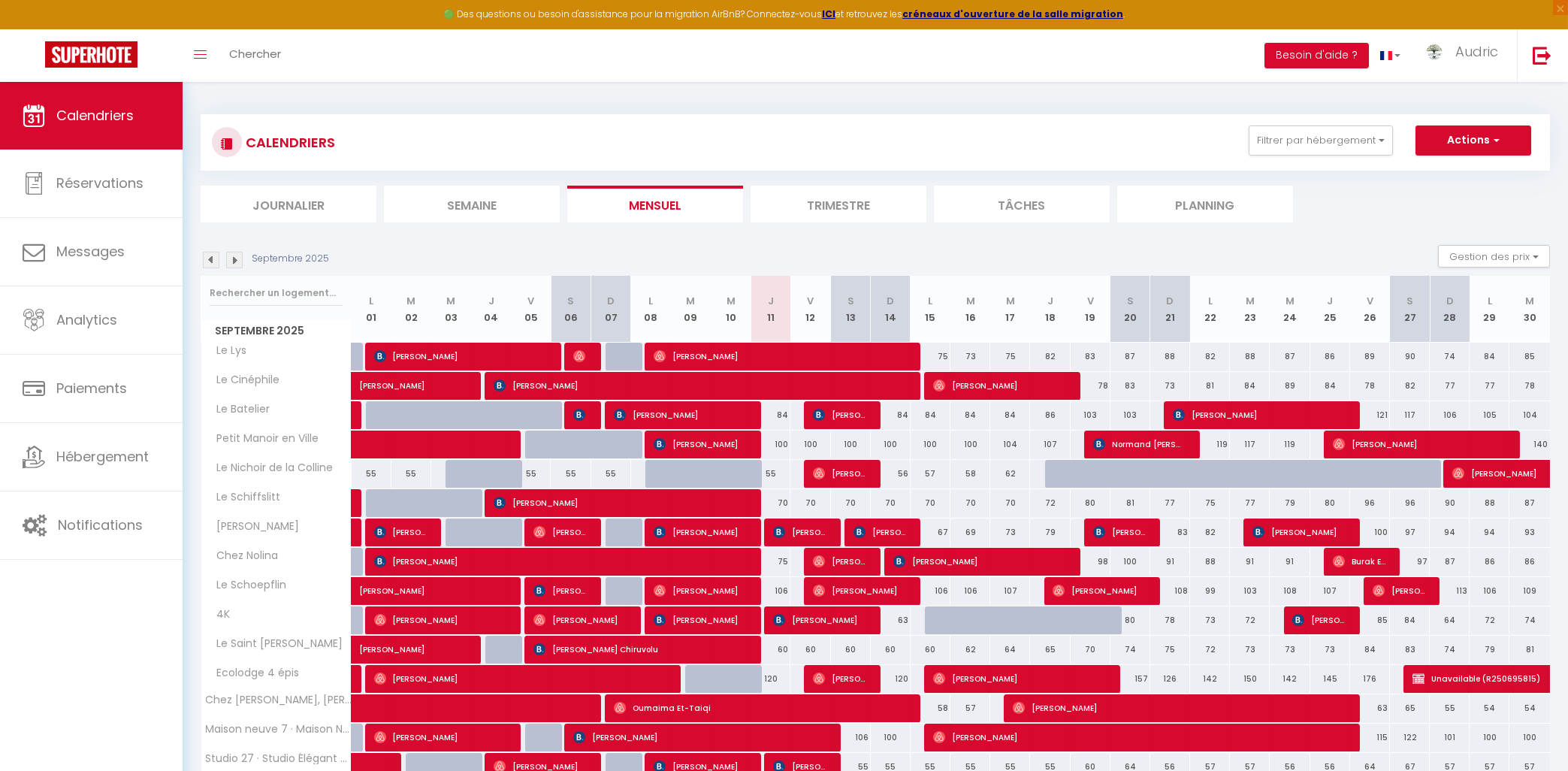
click at [940, 251] on div "Septembre 2025 Gestion des prix Nb Nuits minimum Règles Disponibilité" at bounding box center [876, 261] width 1349 height 31
click at [442, 247] on div "Septembre 2025 Gestion des prix Nb Nuits minimum Règles Disponibilité" at bounding box center [876, 261] width 1349 height 31
click at [236, 264] on img at bounding box center [234, 260] width 17 height 17
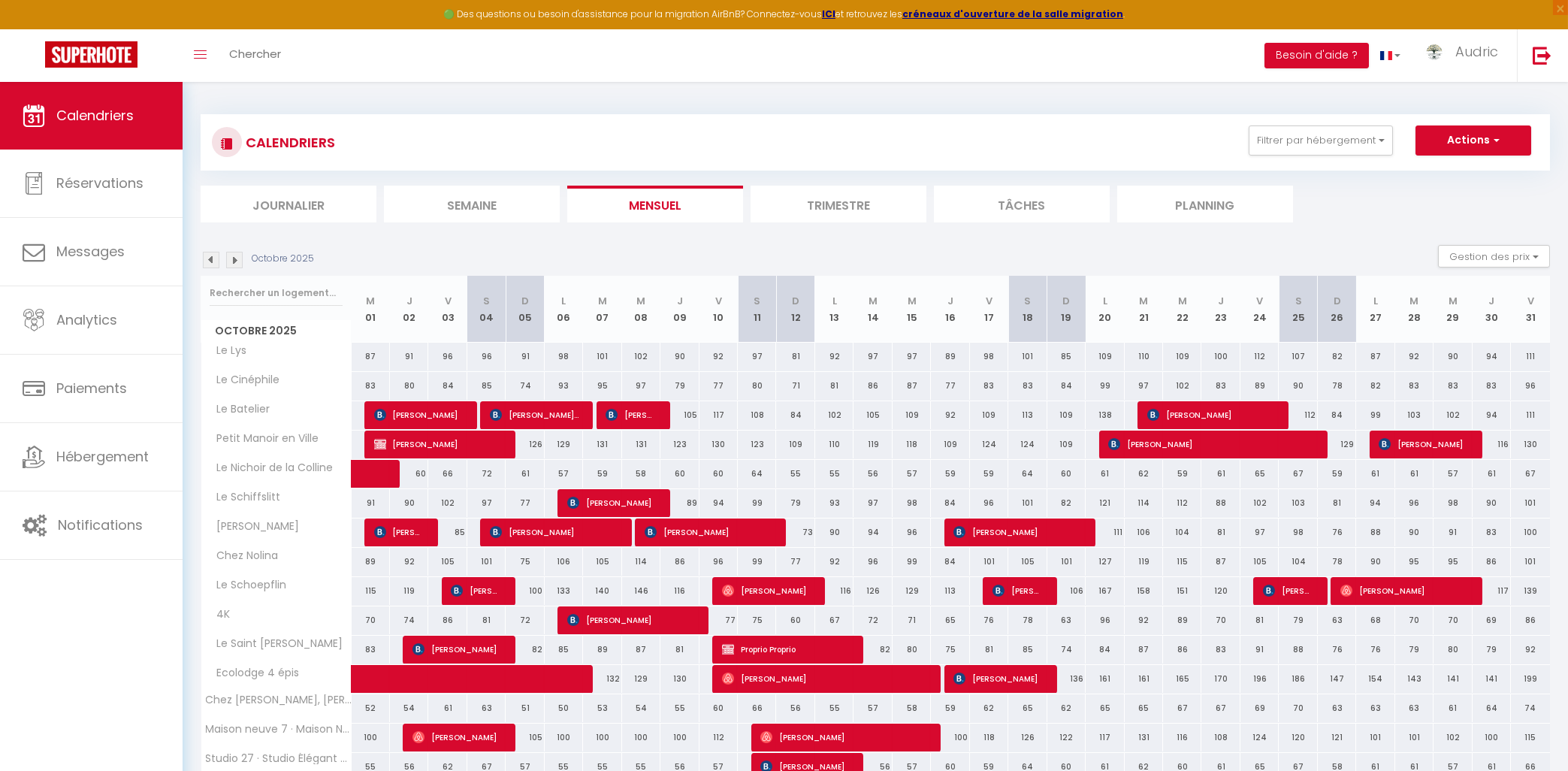
click at [206, 255] on img at bounding box center [211, 260] width 17 height 17
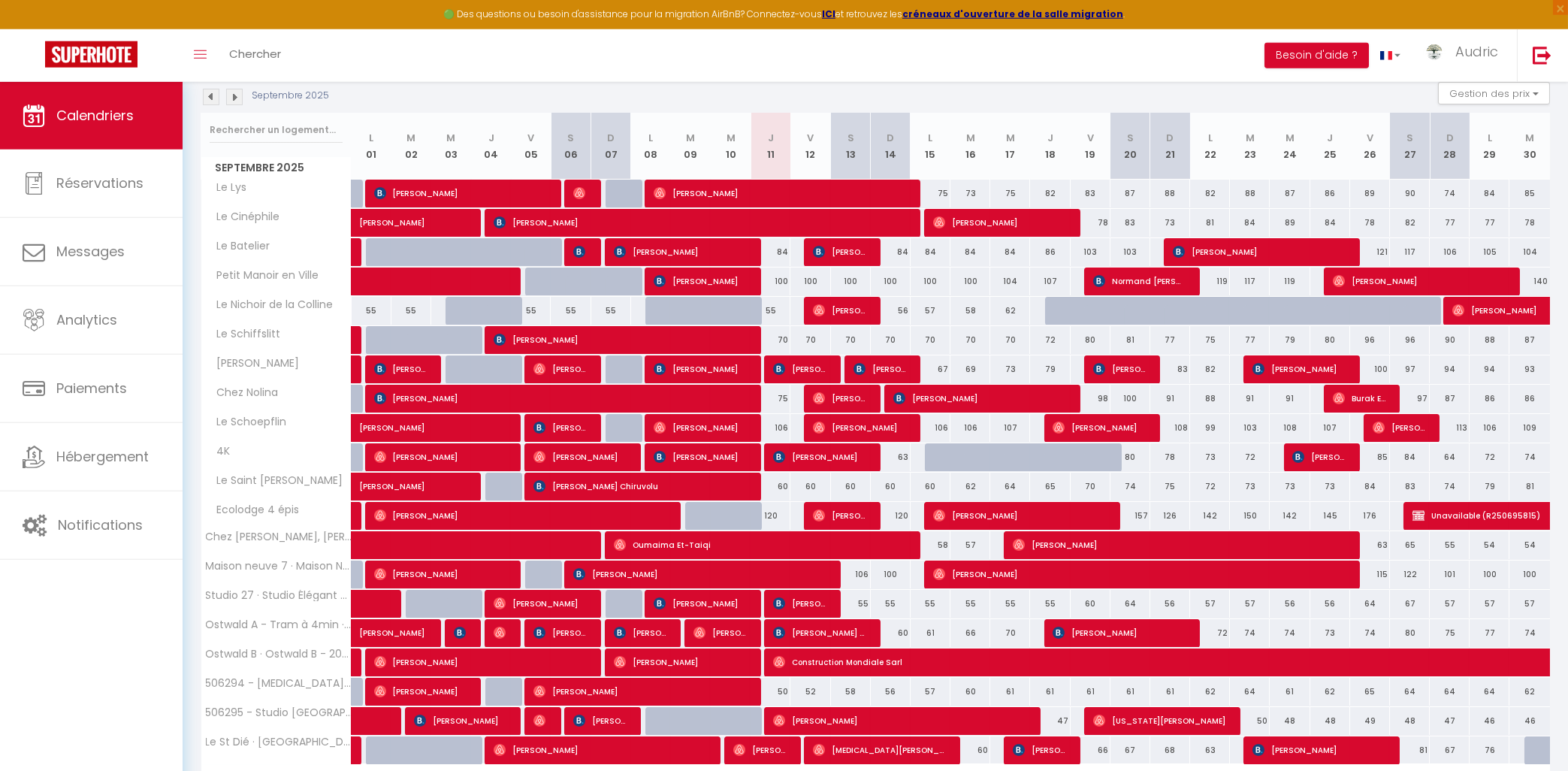
scroll to position [241, 0]
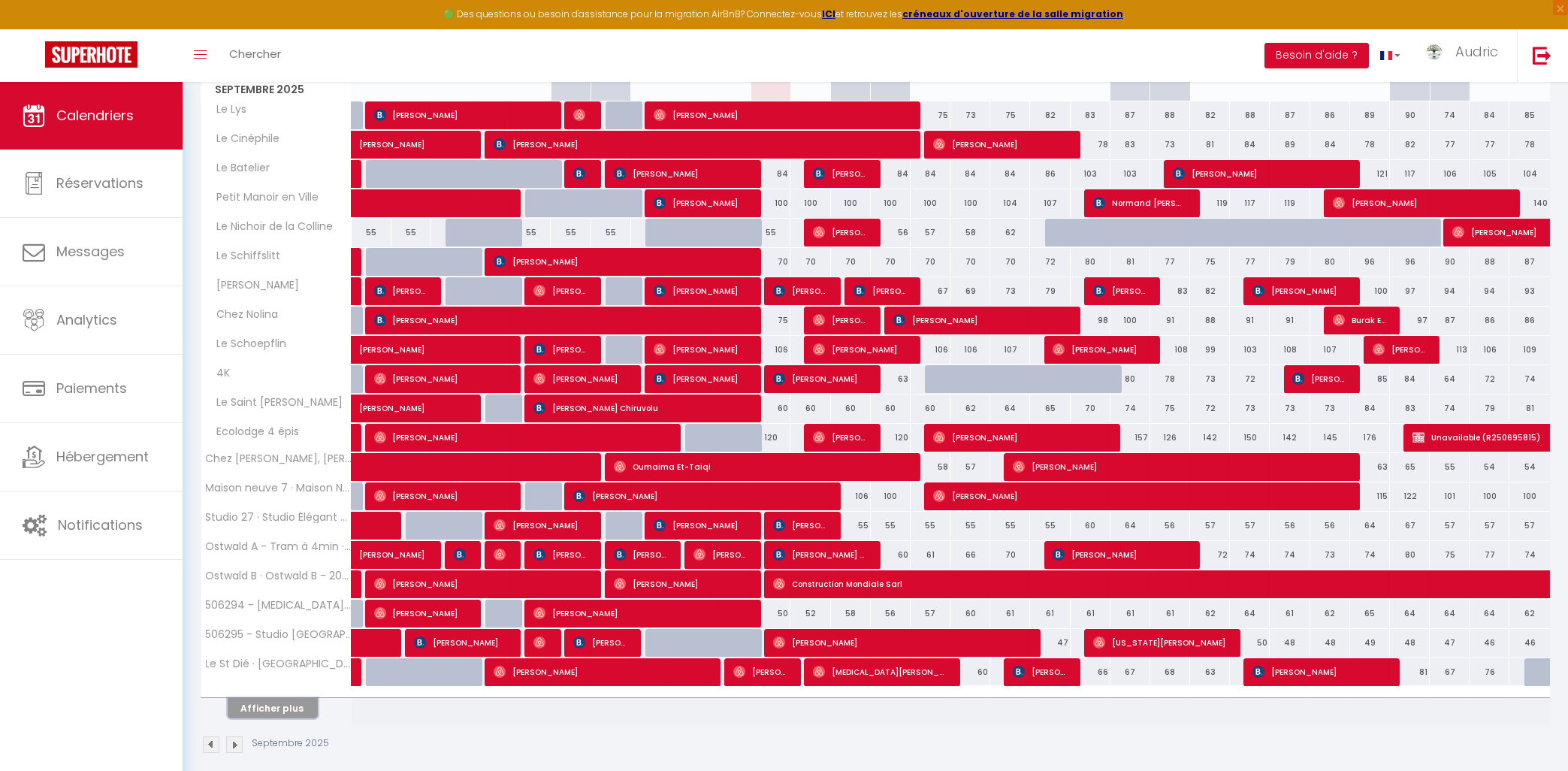
click at [266, 707] on button "Afficher plus" at bounding box center [272, 708] width 90 height 20
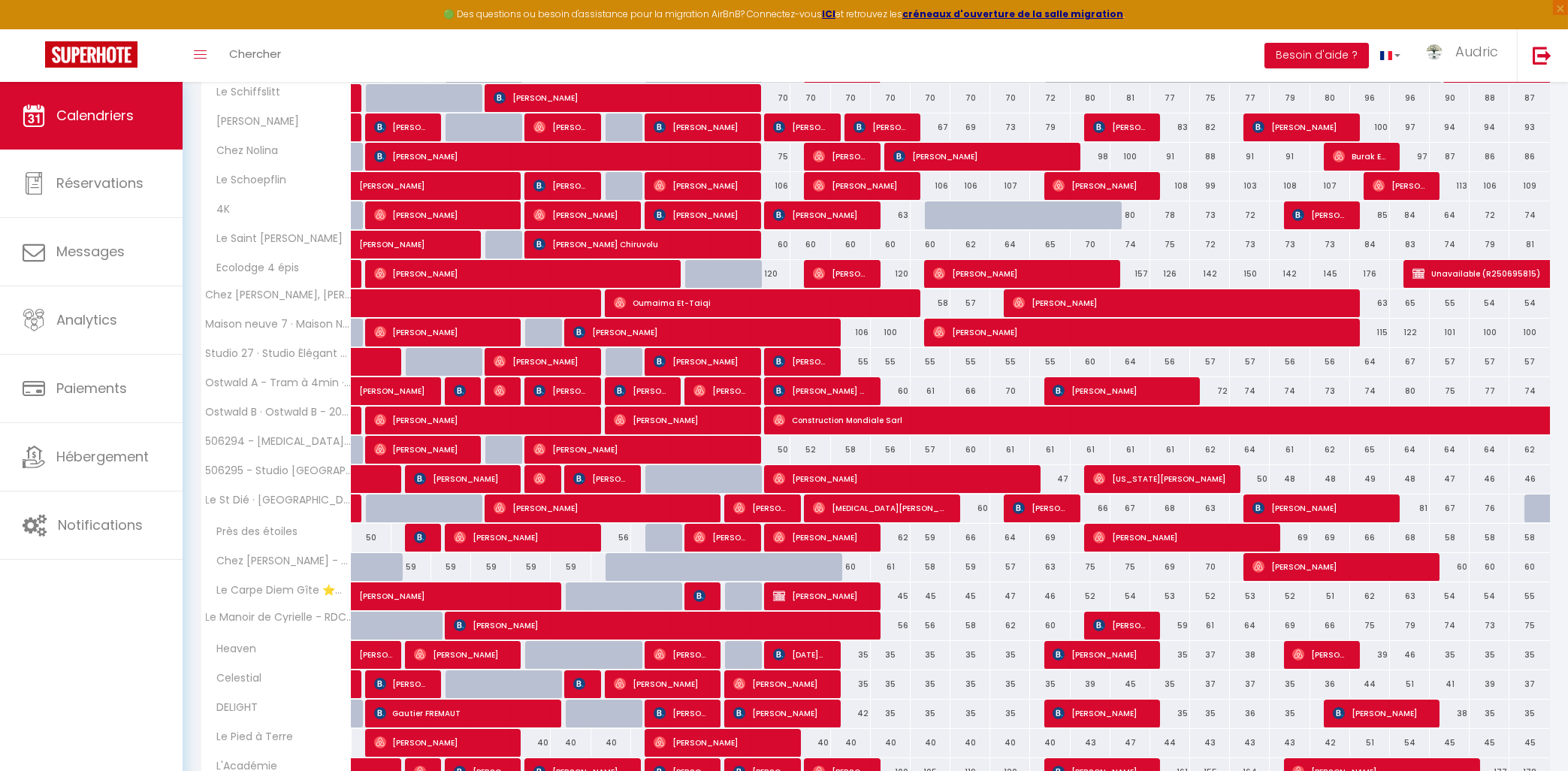
scroll to position [486, 0]
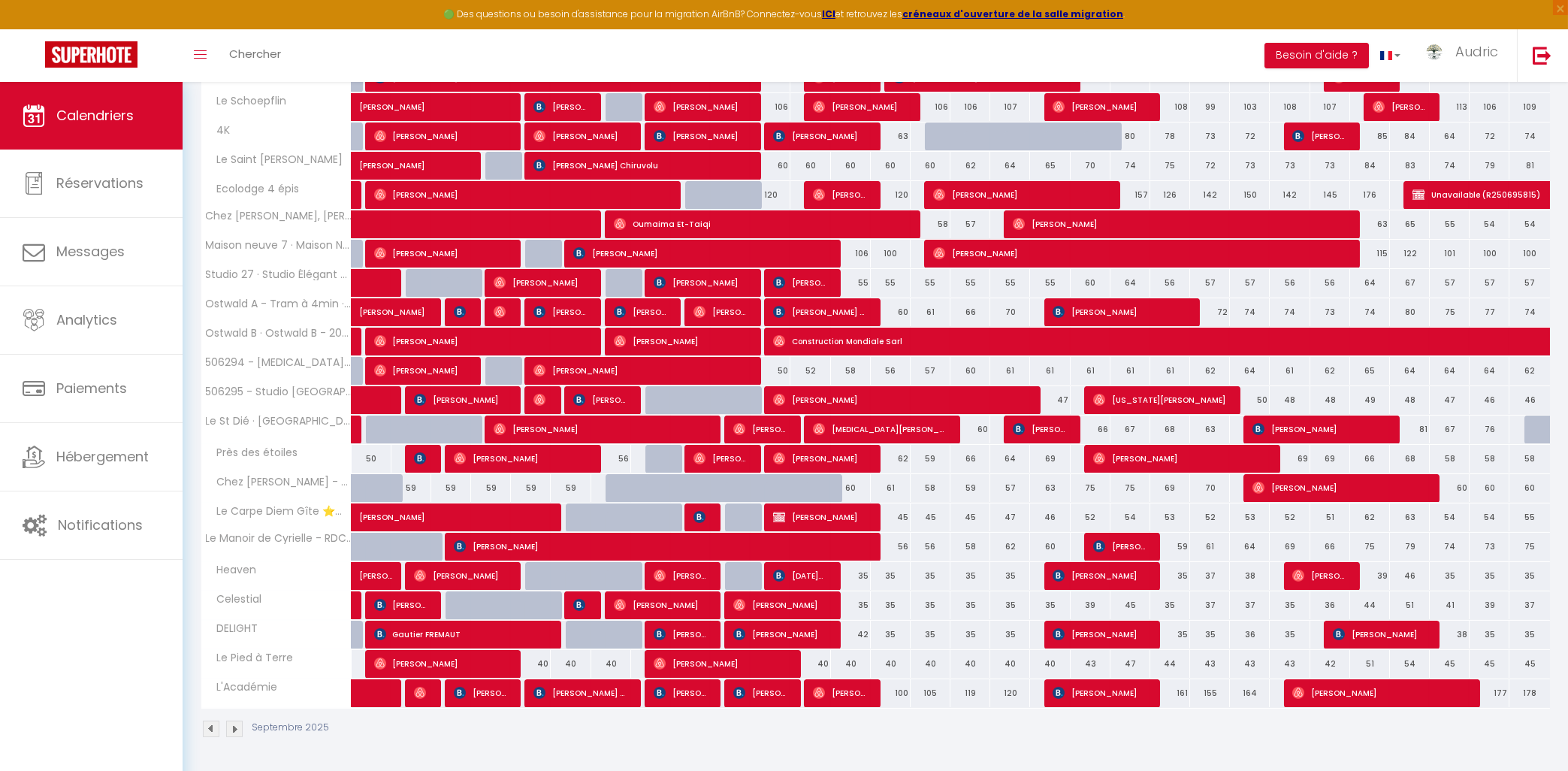
click at [209, 724] on img at bounding box center [211, 729] width 17 height 17
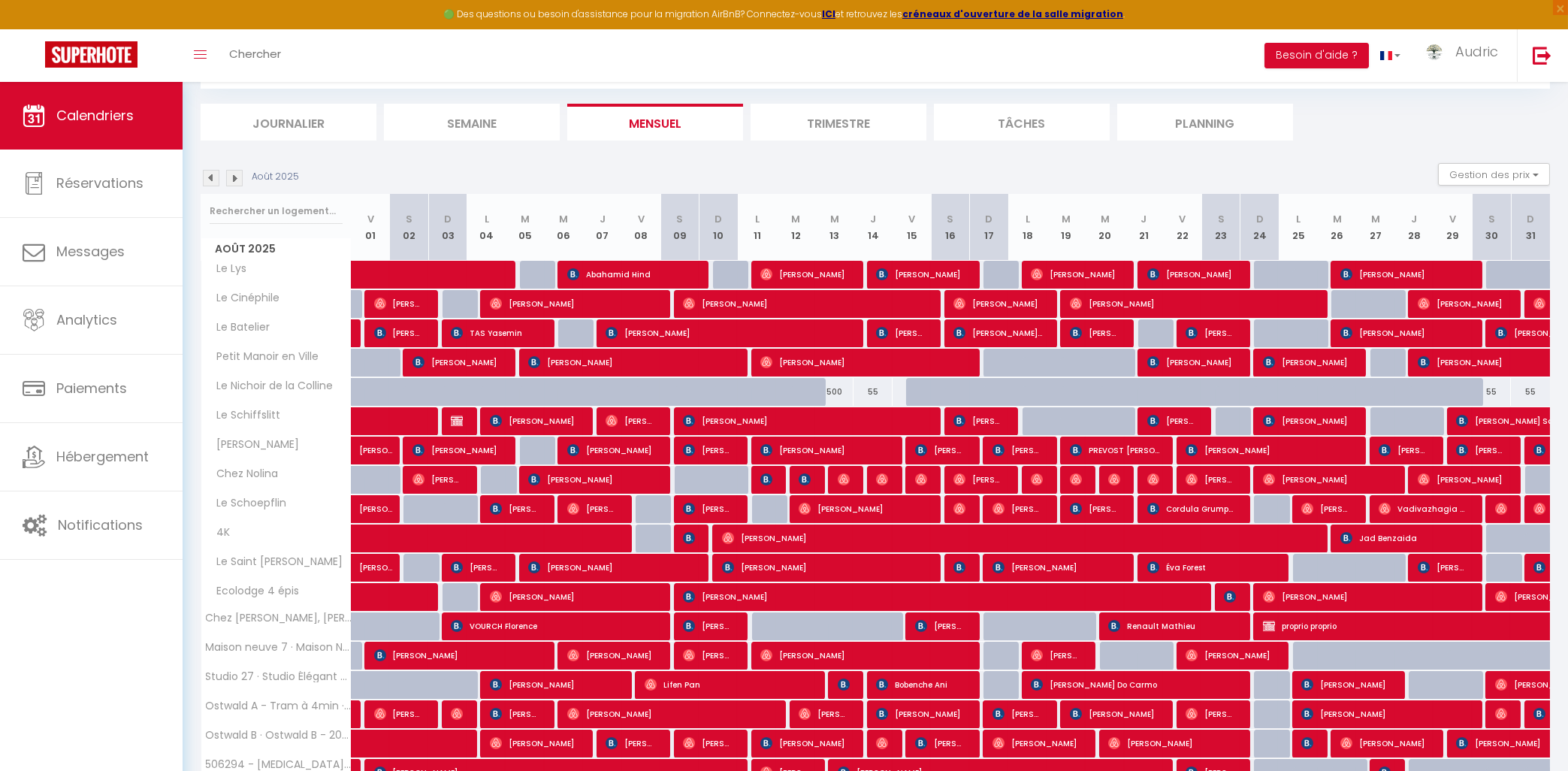
scroll to position [258, 0]
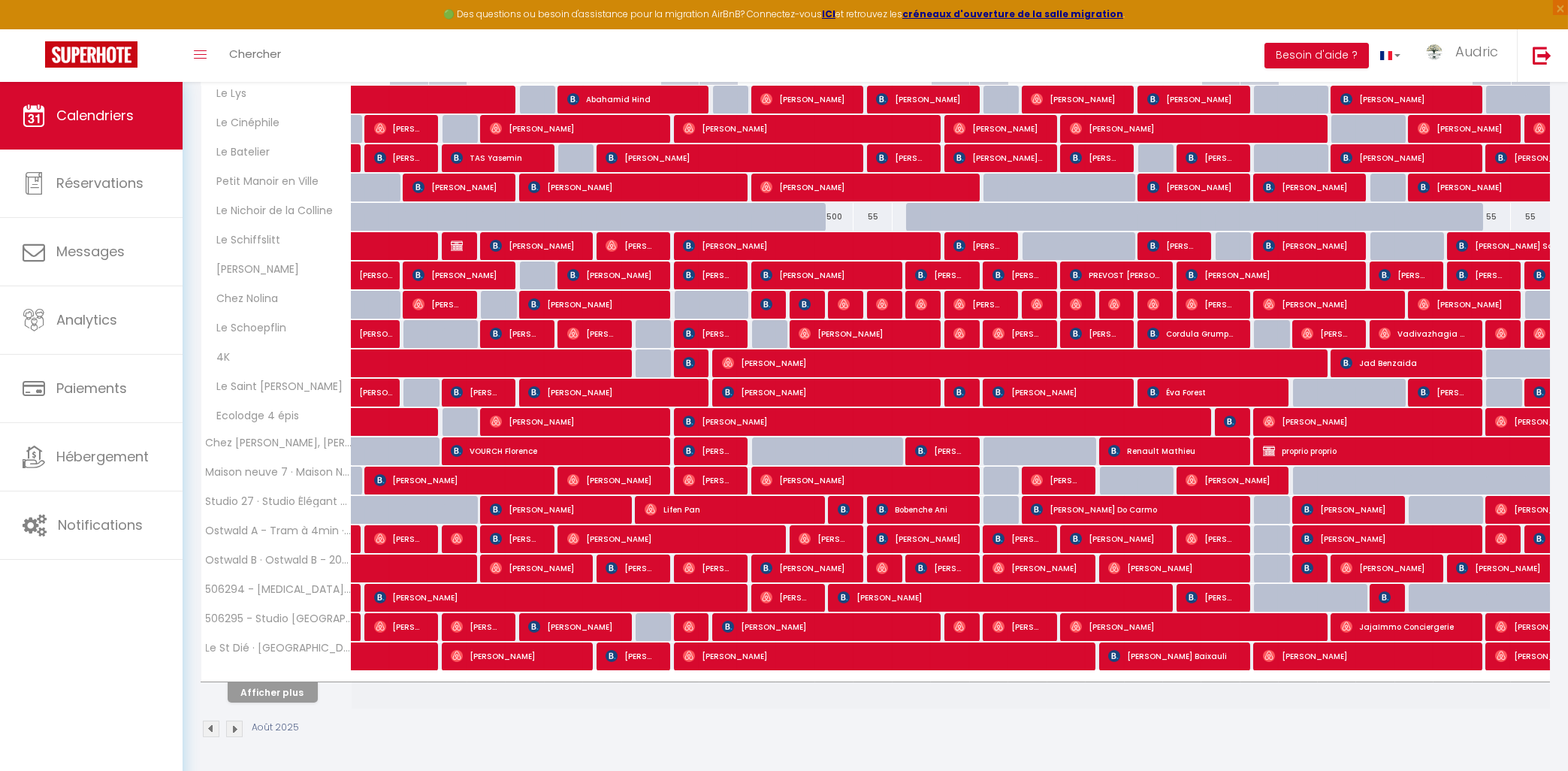
click at [236, 734] on img at bounding box center [234, 729] width 17 height 17
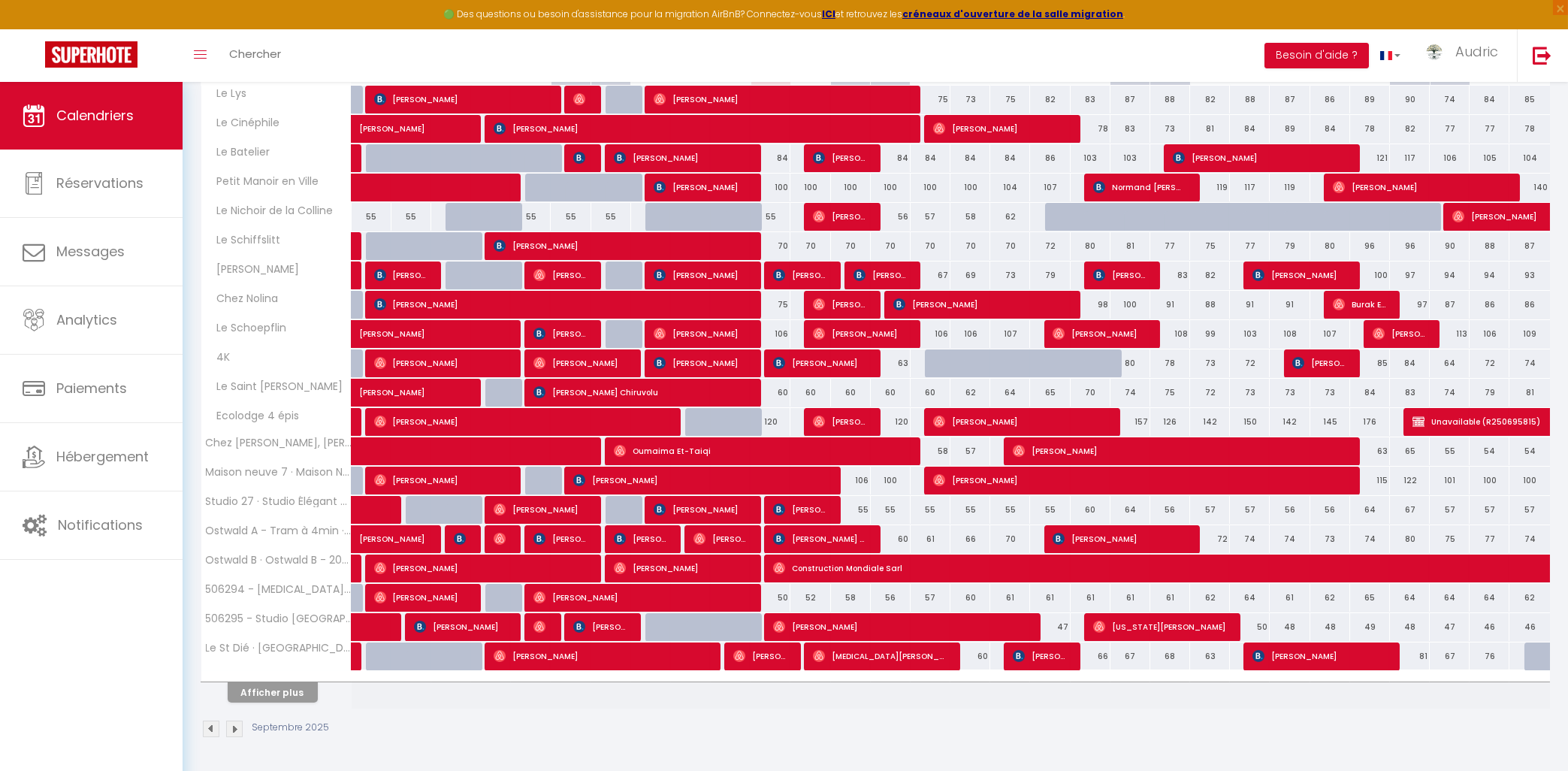
click at [235, 725] on img at bounding box center [234, 729] width 17 height 17
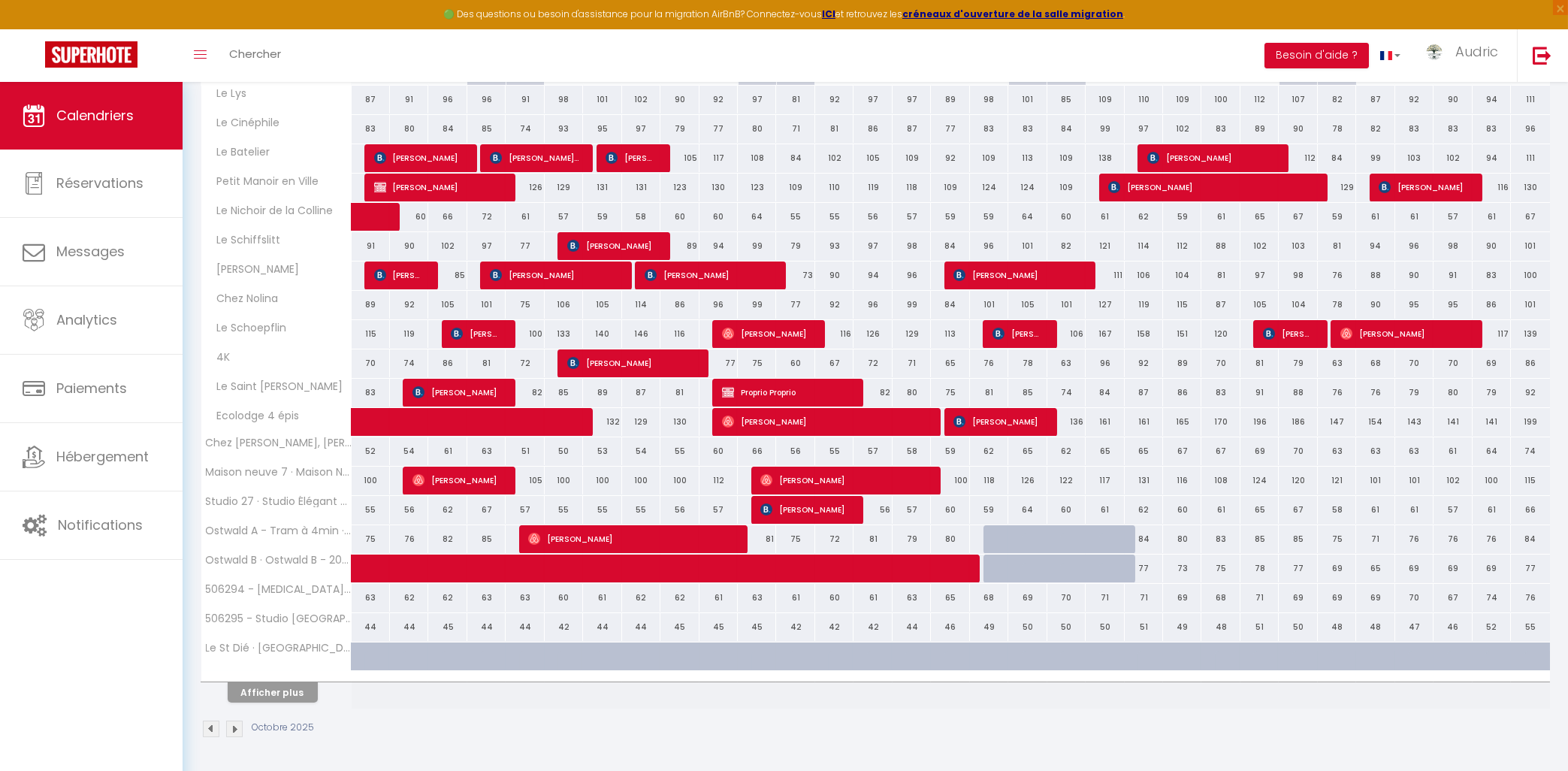
click at [212, 735] on img at bounding box center [211, 729] width 17 height 17
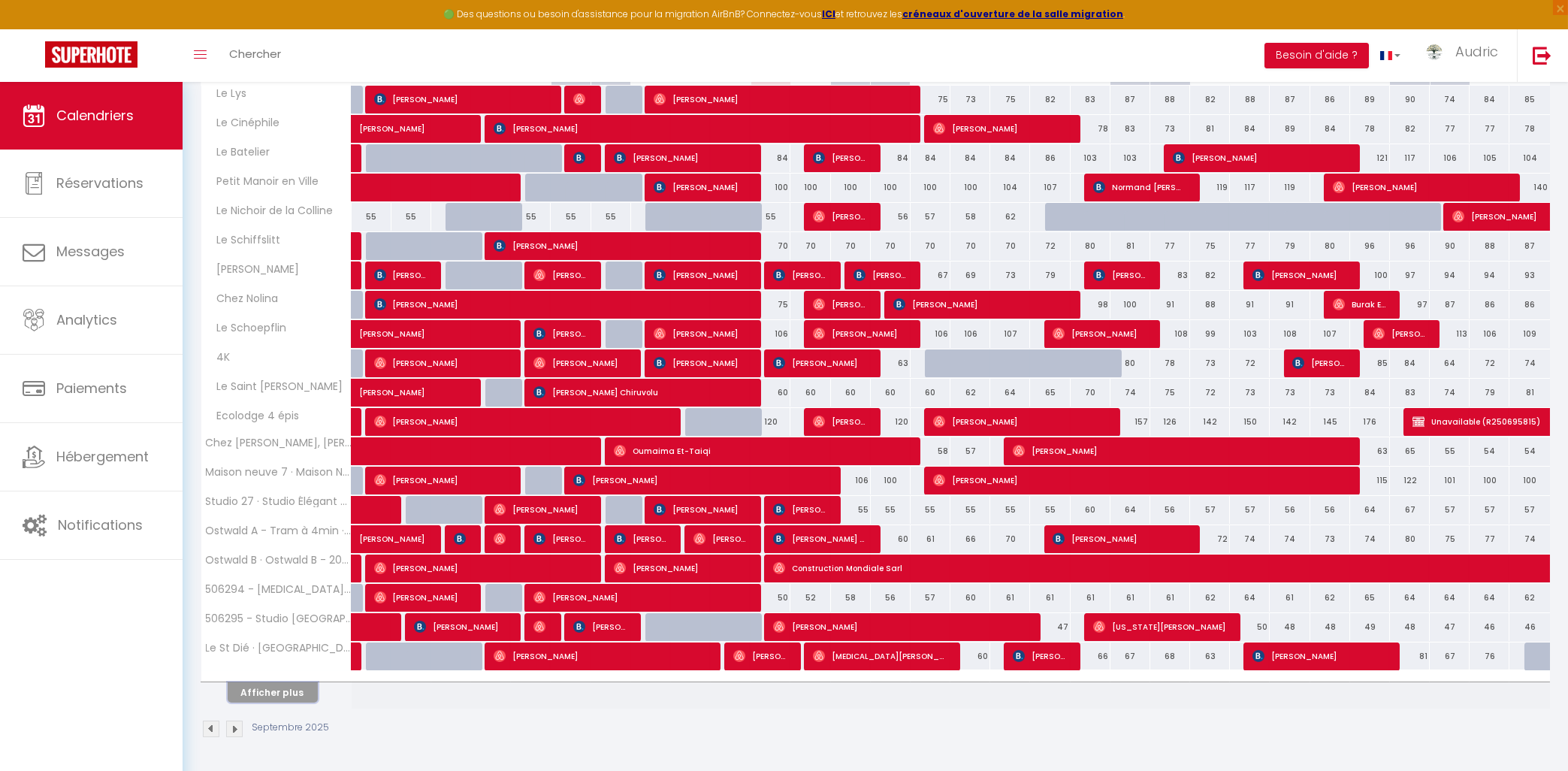
click at [300, 700] on button "Afficher plus" at bounding box center [272, 693] width 90 height 20
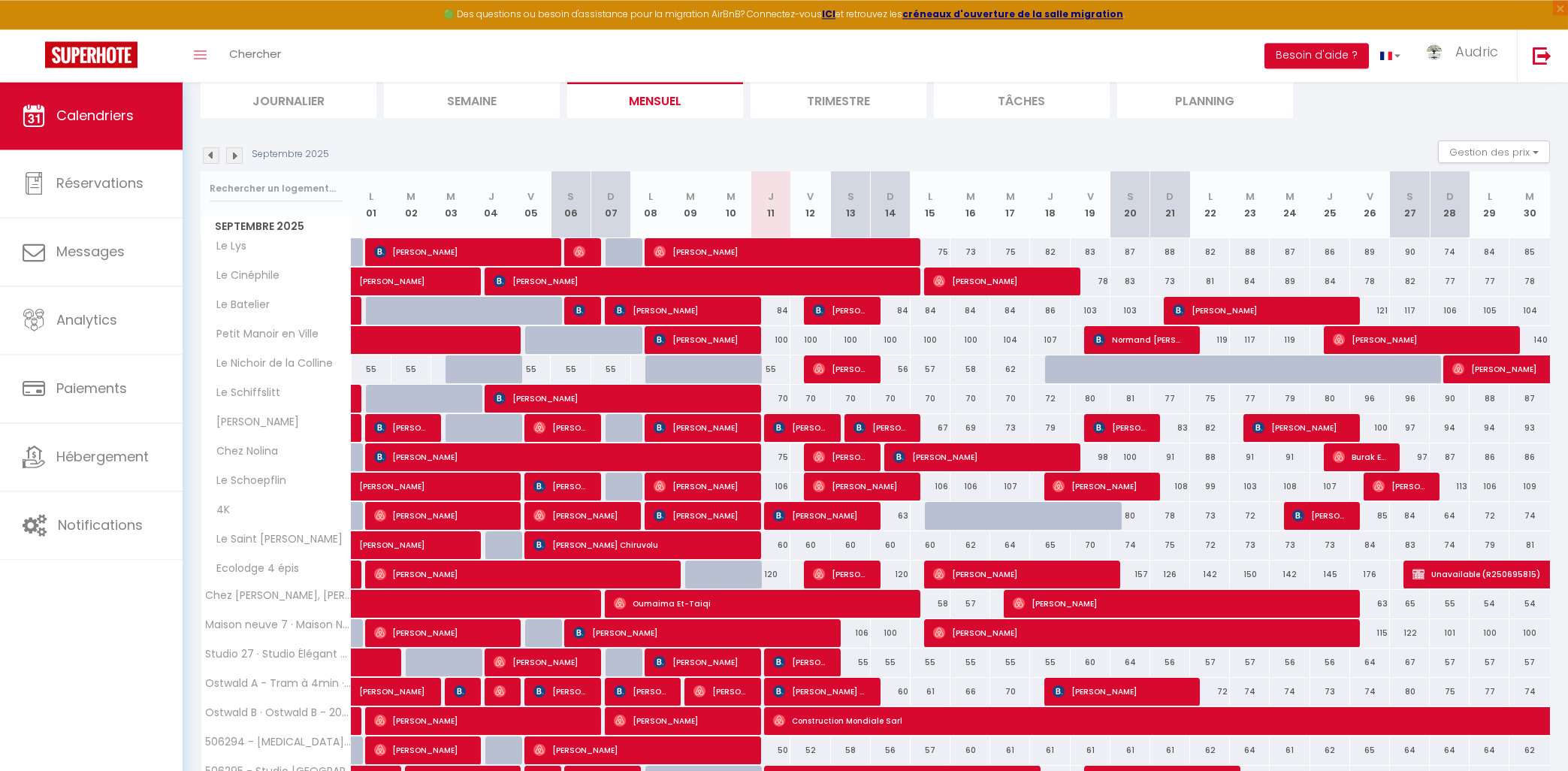
scroll to position [0, 0]
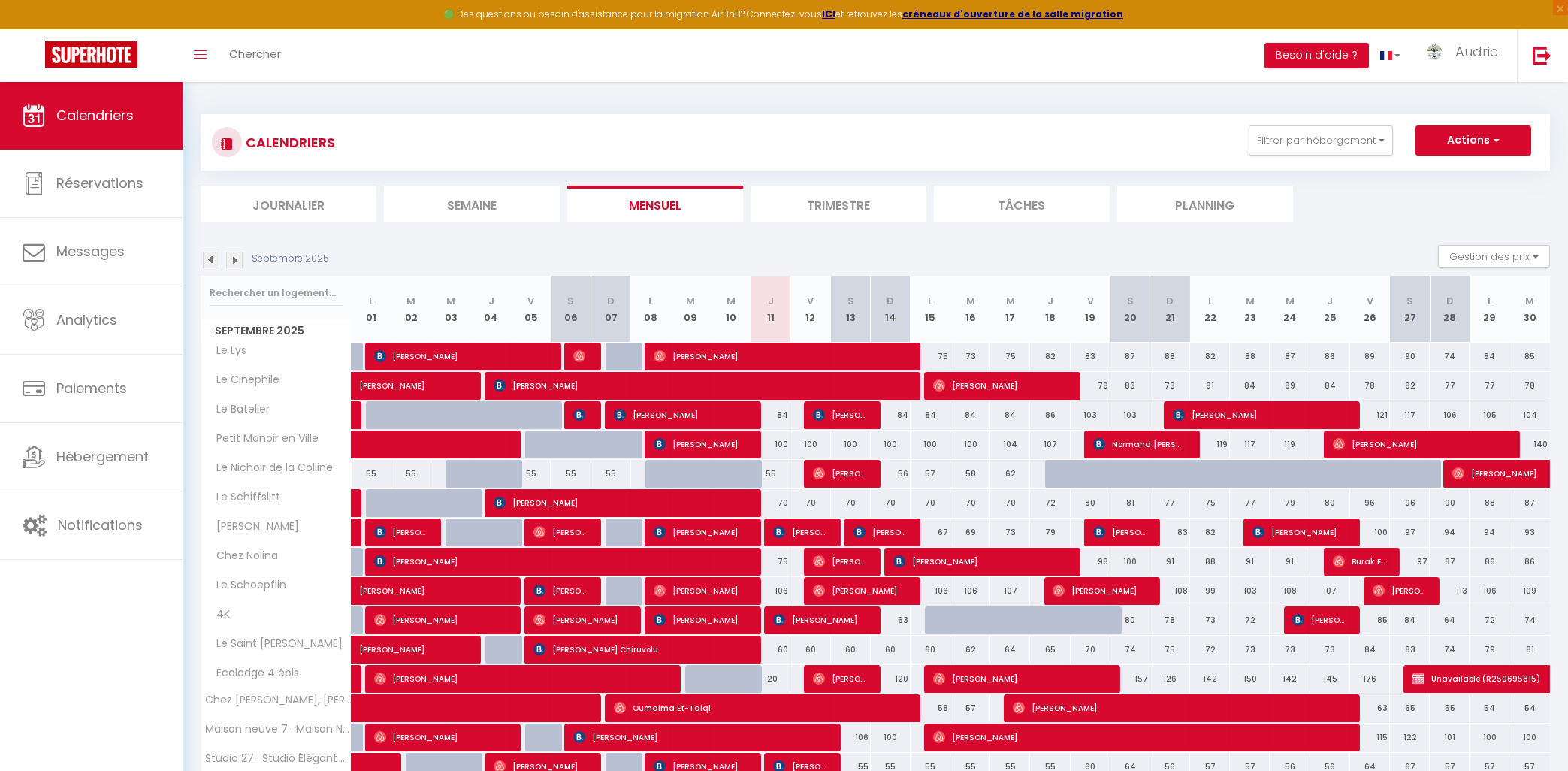
click at [232, 251] on div "Septembre 2025 Gestion des prix Nb Nuits minimum Règles Disponibilité" at bounding box center [876, 261] width 1349 height 31
click at [232, 259] on img at bounding box center [234, 260] width 17 height 17
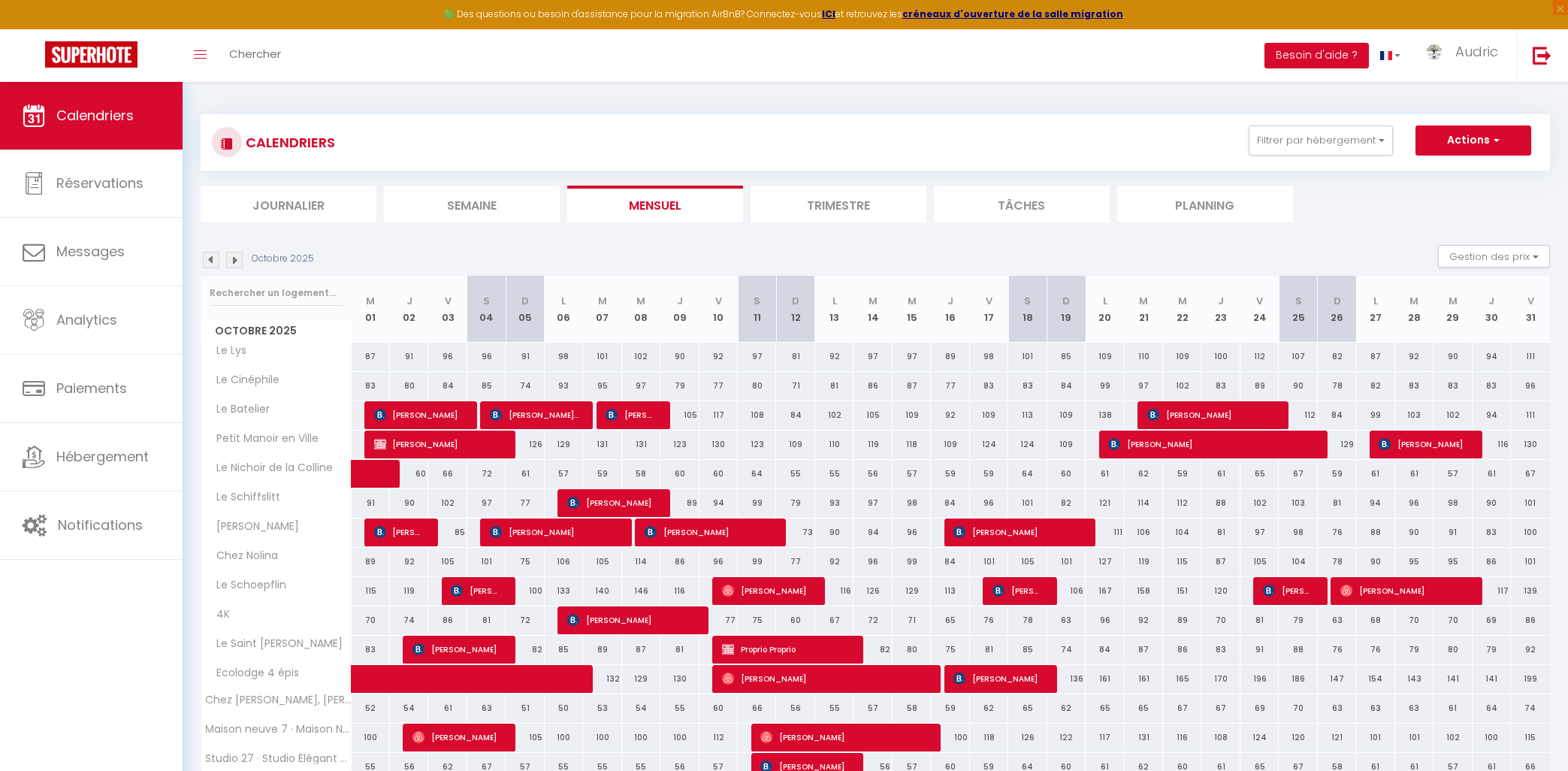
click at [236, 254] on img at bounding box center [234, 260] width 17 height 17
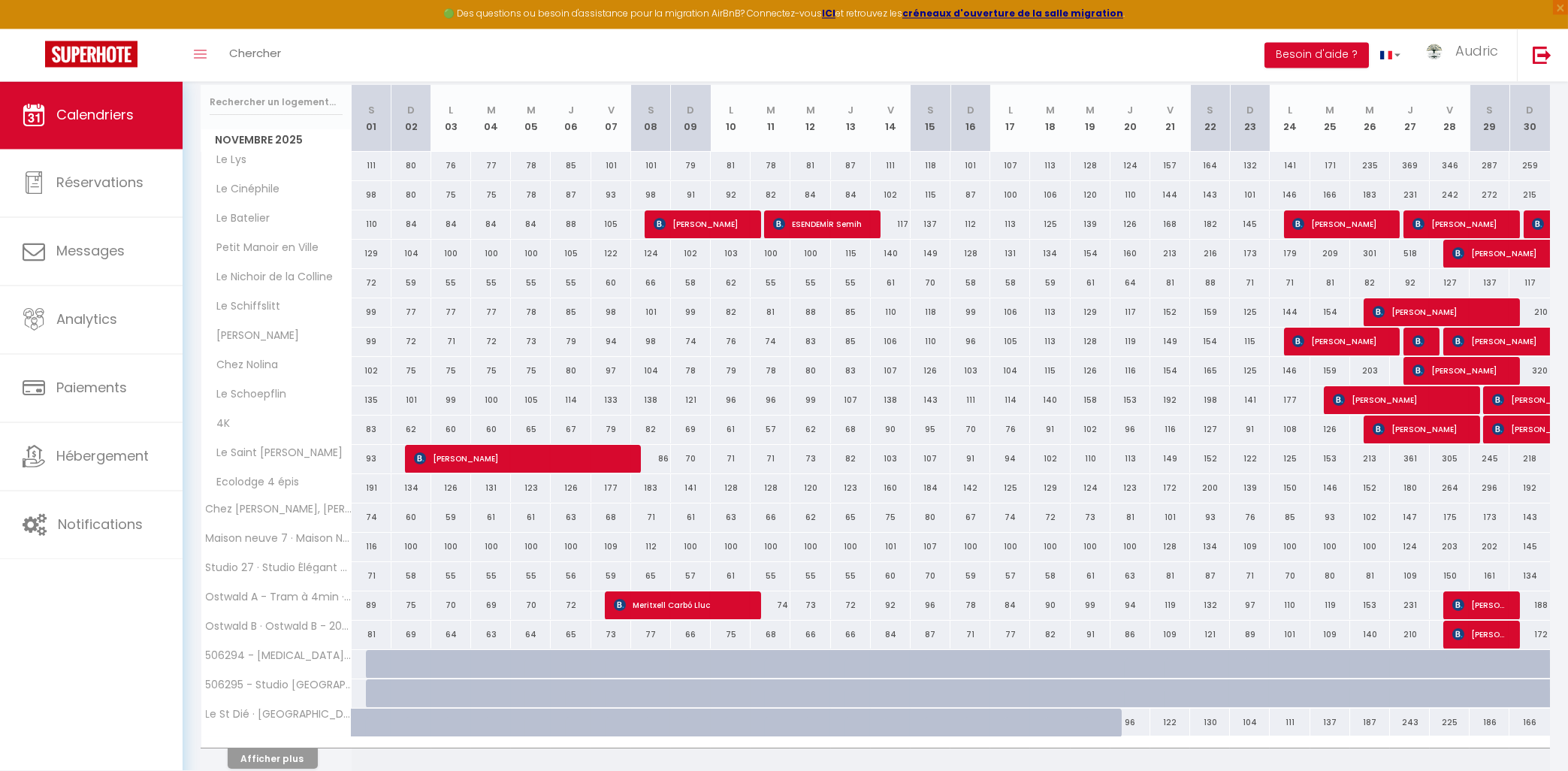
scroll to position [258, 0]
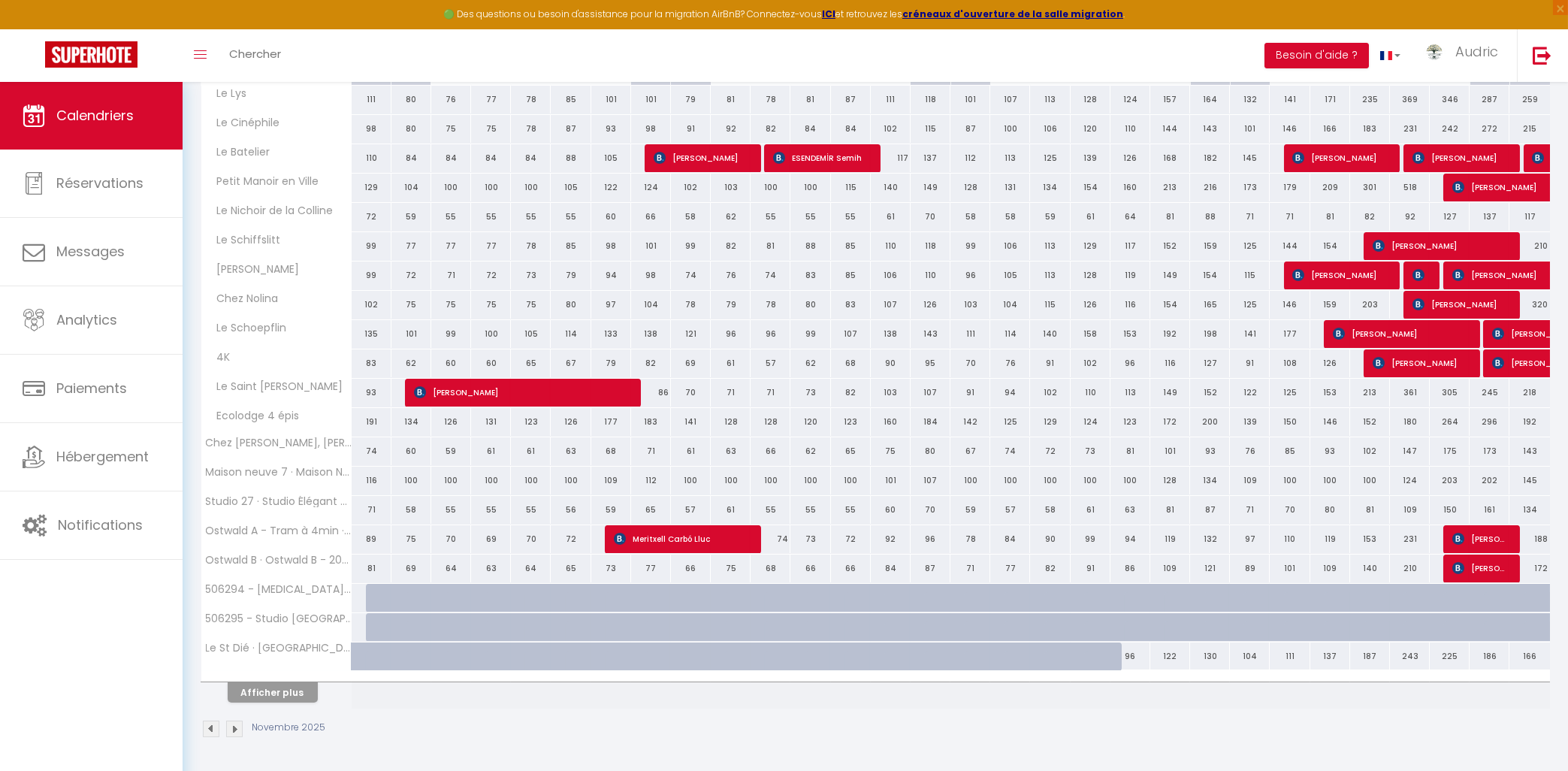
click at [369, 596] on div at bounding box center [386, 598] width 40 height 28
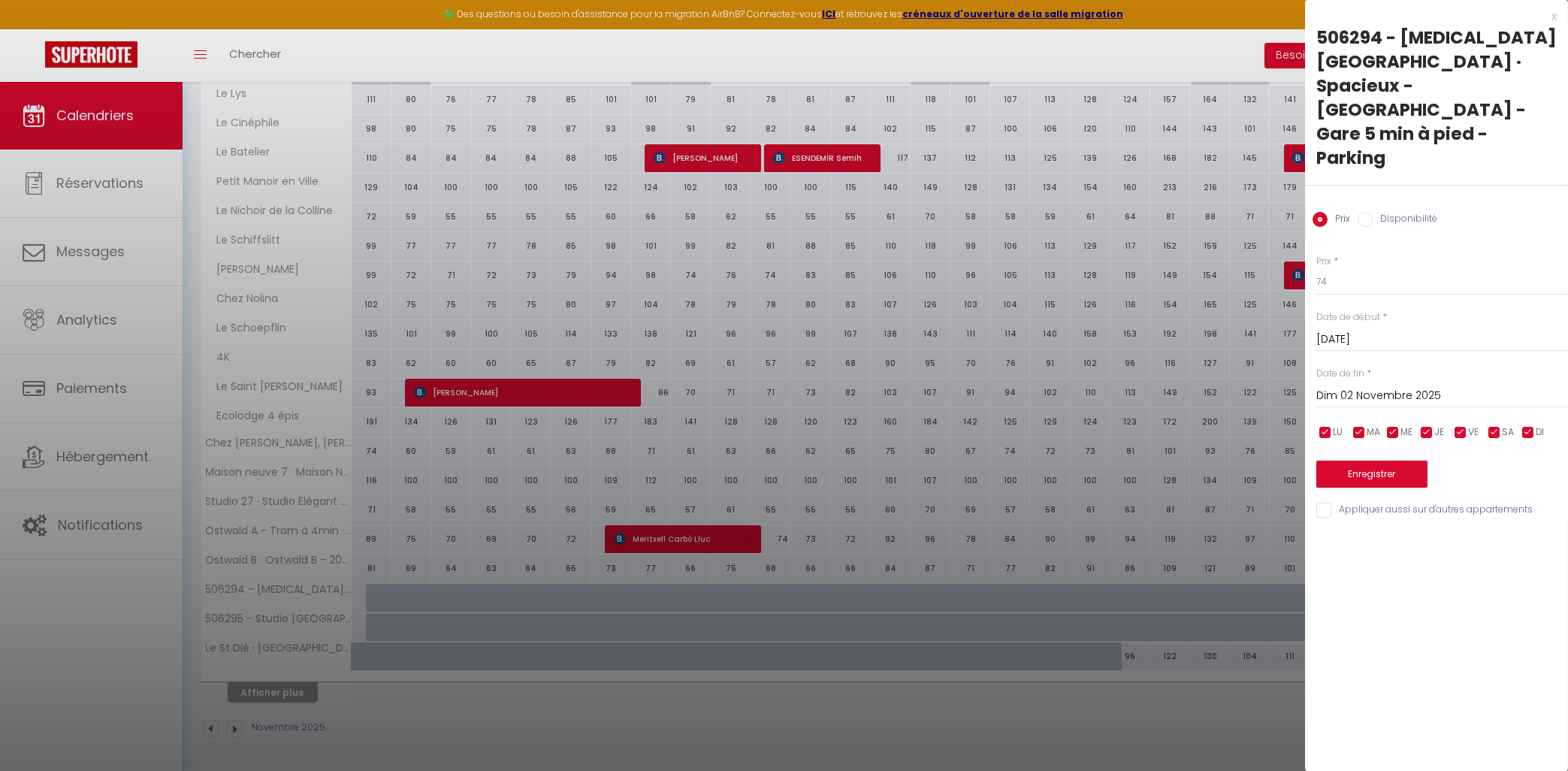
click at [1554, 17] on div "x" at bounding box center [1431, 16] width 252 height 18
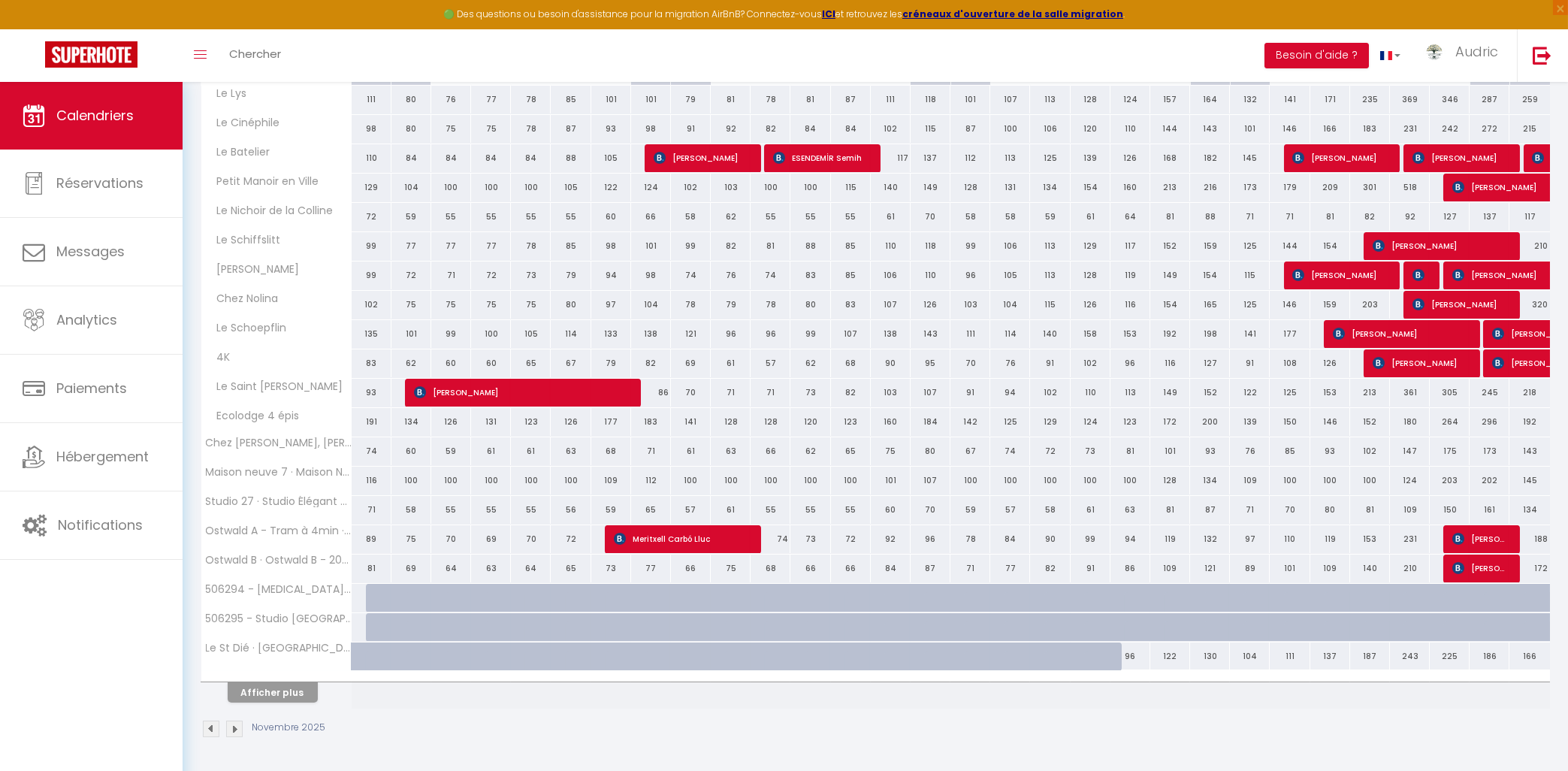
click at [235, 732] on img at bounding box center [234, 729] width 17 height 17
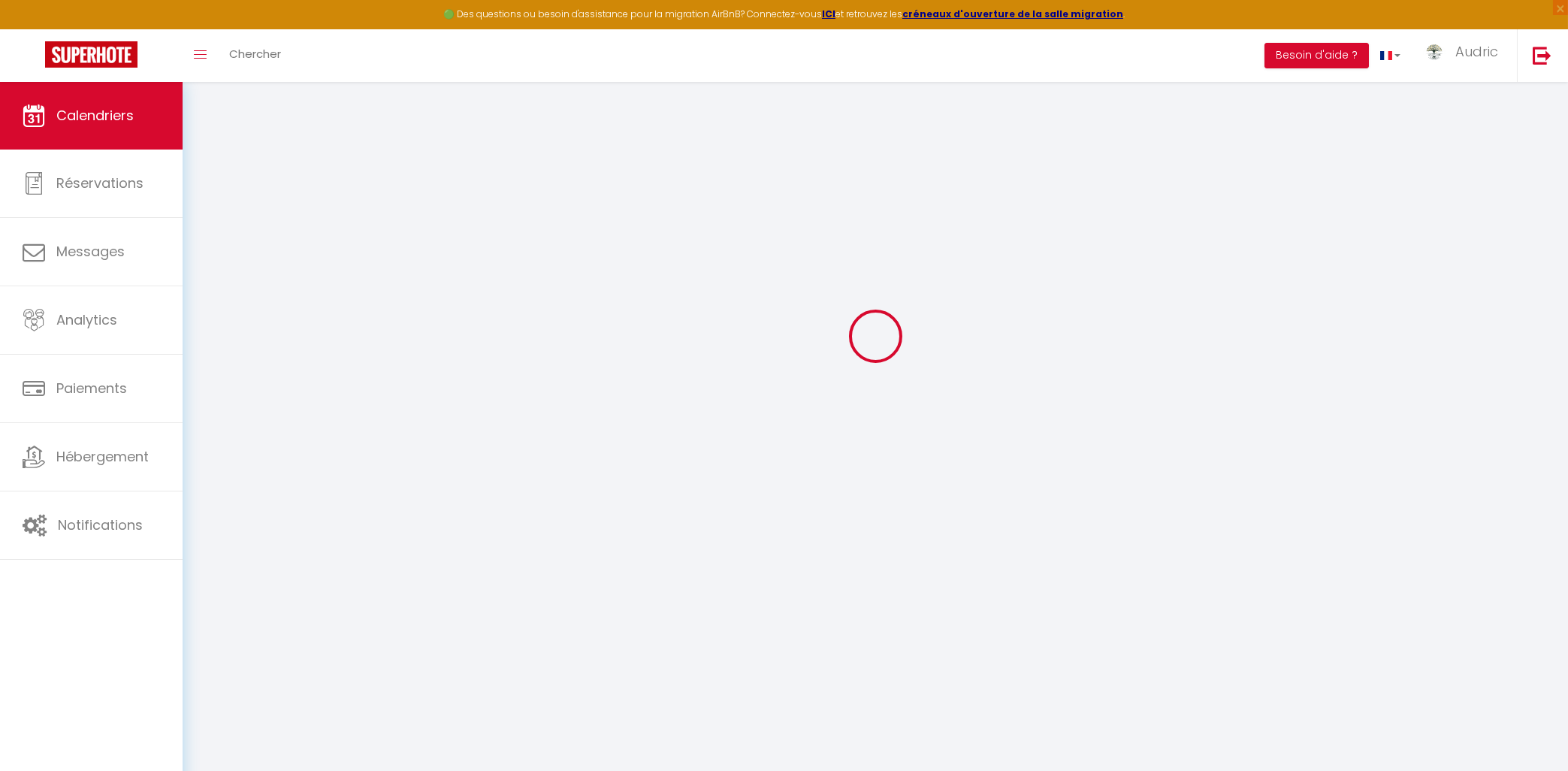
scroll to position [82, 0]
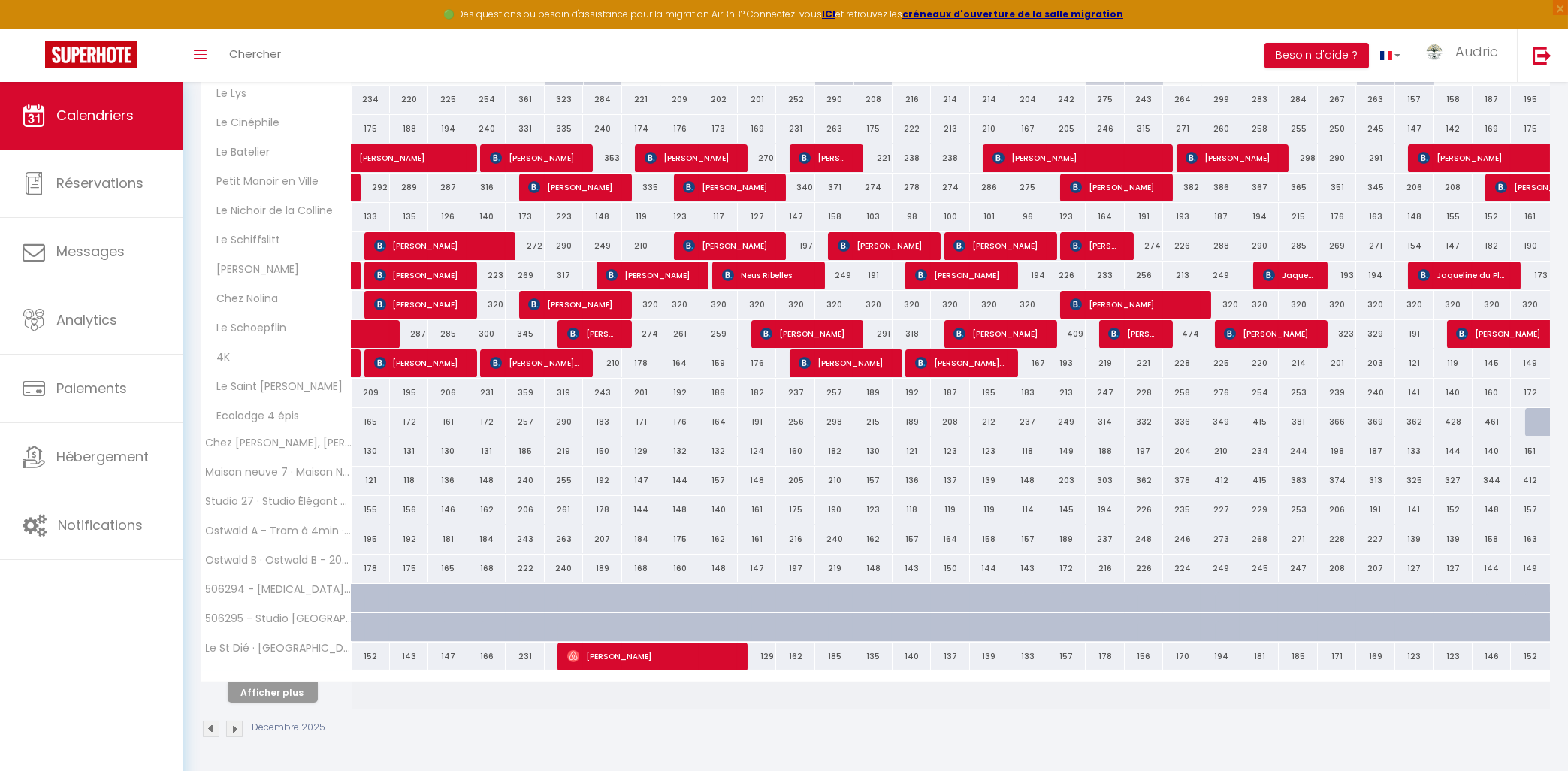
click at [216, 731] on img at bounding box center [211, 729] width 17 height 17
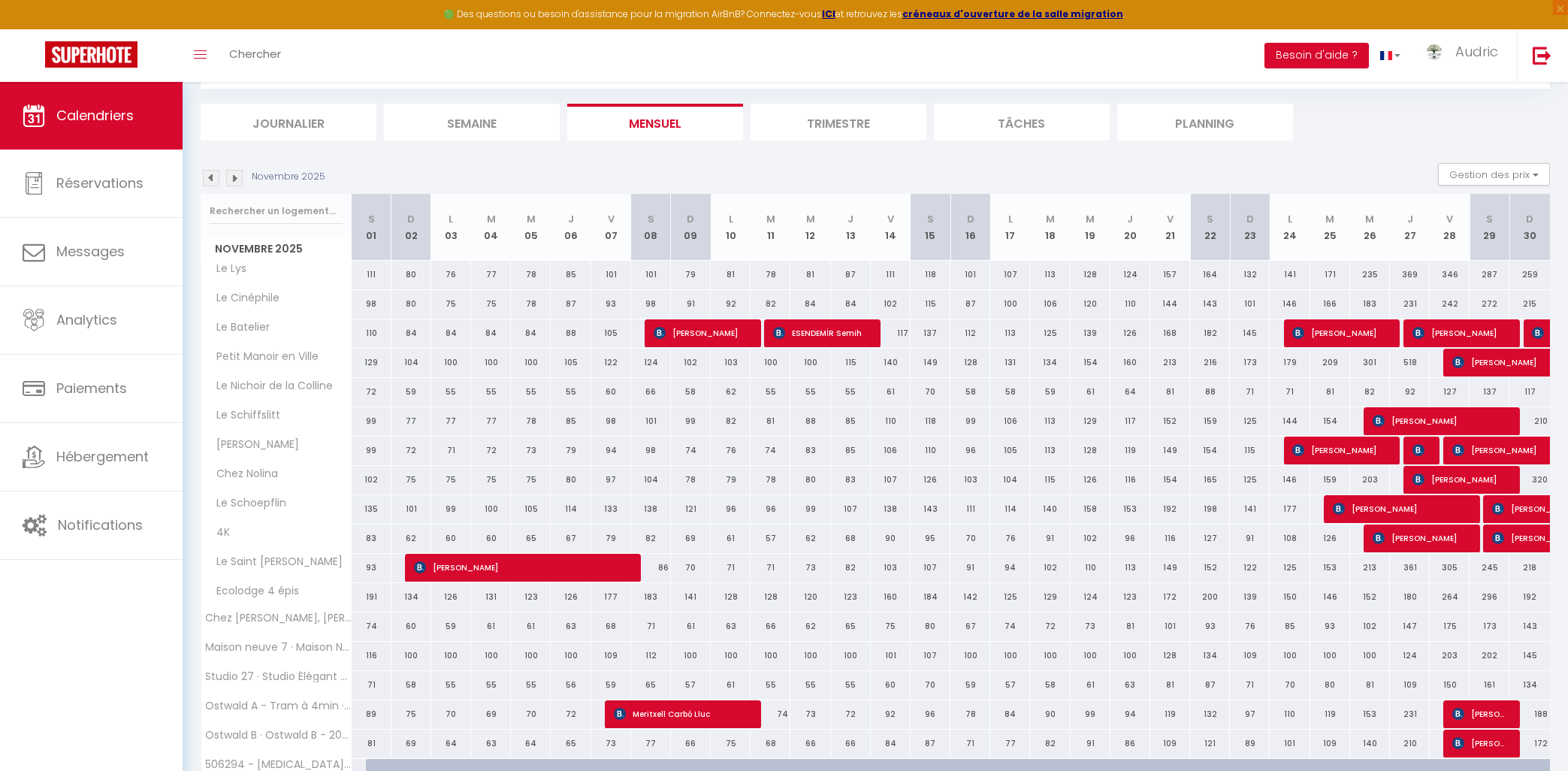
click at [378, 589] on div "191" at bounding box center [372, 597] width 40 height 28
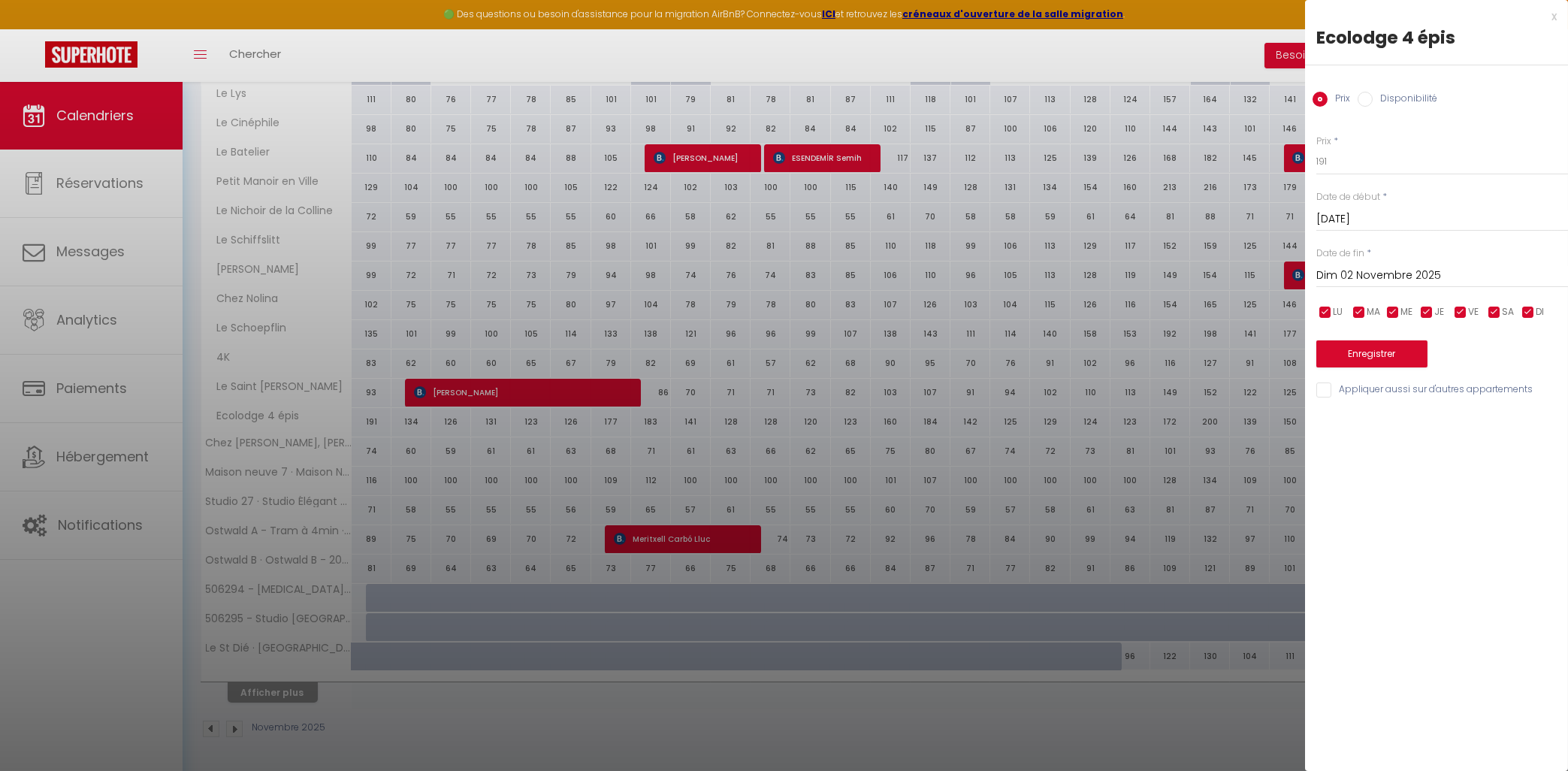
click at [1388, 100] on label "Disponibilité" at bounding box center [1405, 100] width 65 height 17
click at [1373, 100] on input "Disponibilité" at bounding box center [1365, 99] width 15 height 15
click at [488, 729] on div at bounding box center [784, 385] width 1568 height 771
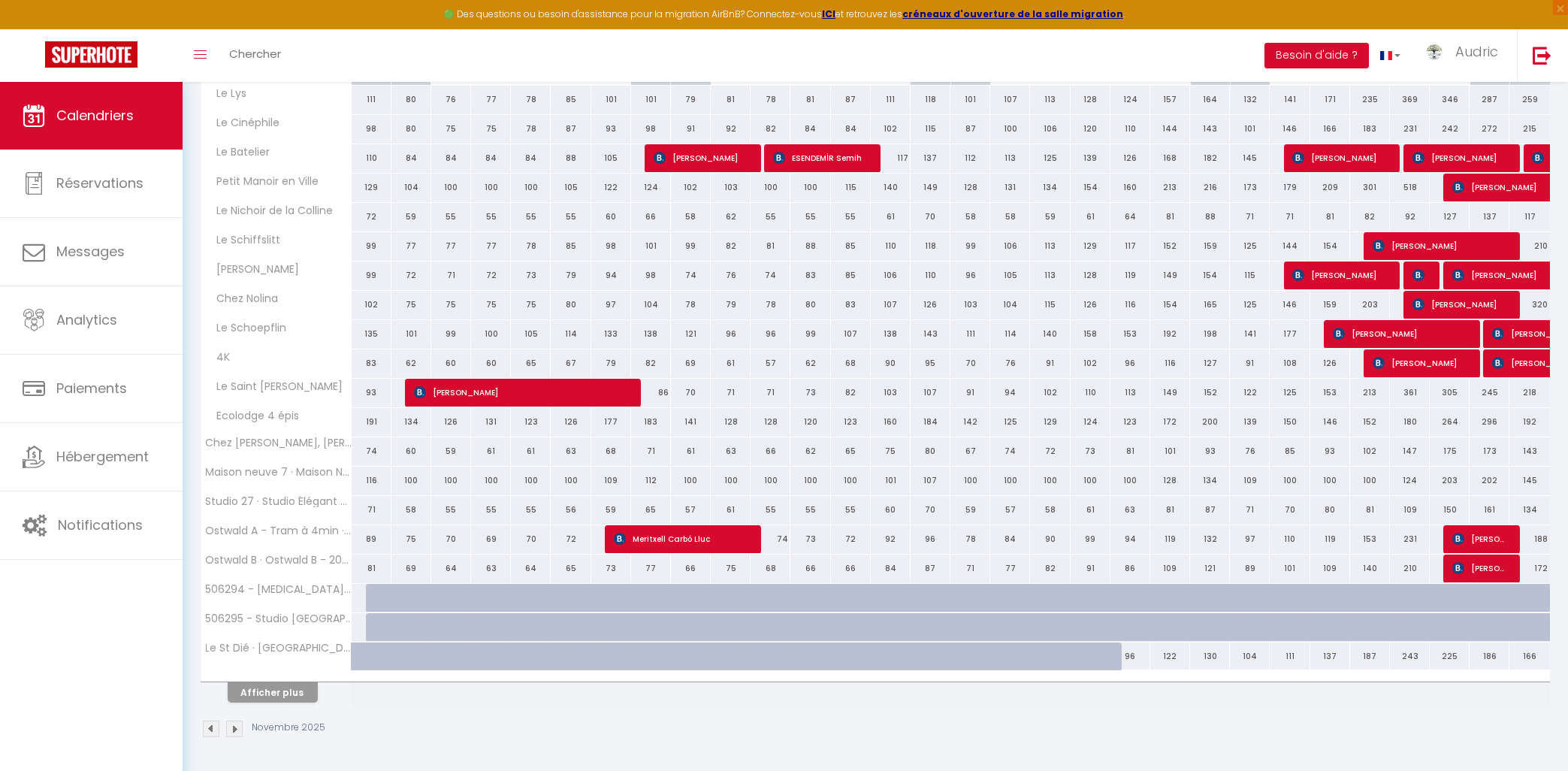
click at [211, 732] on img at bounding box center [211, 729] width 17 height 17
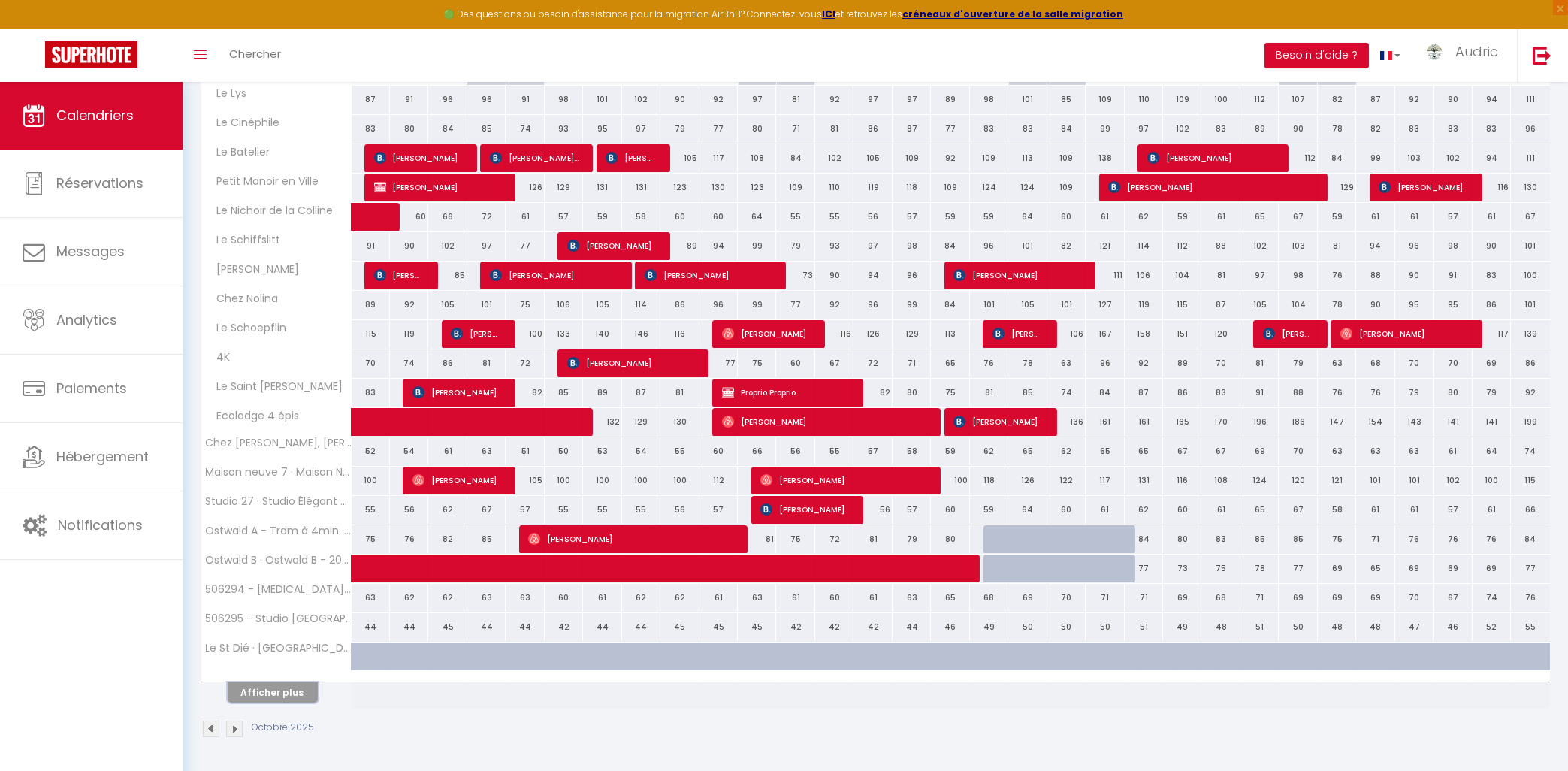
click at [239, 694] on button "Afficher plus" at bounding box center [272, 693] width 90 height 20
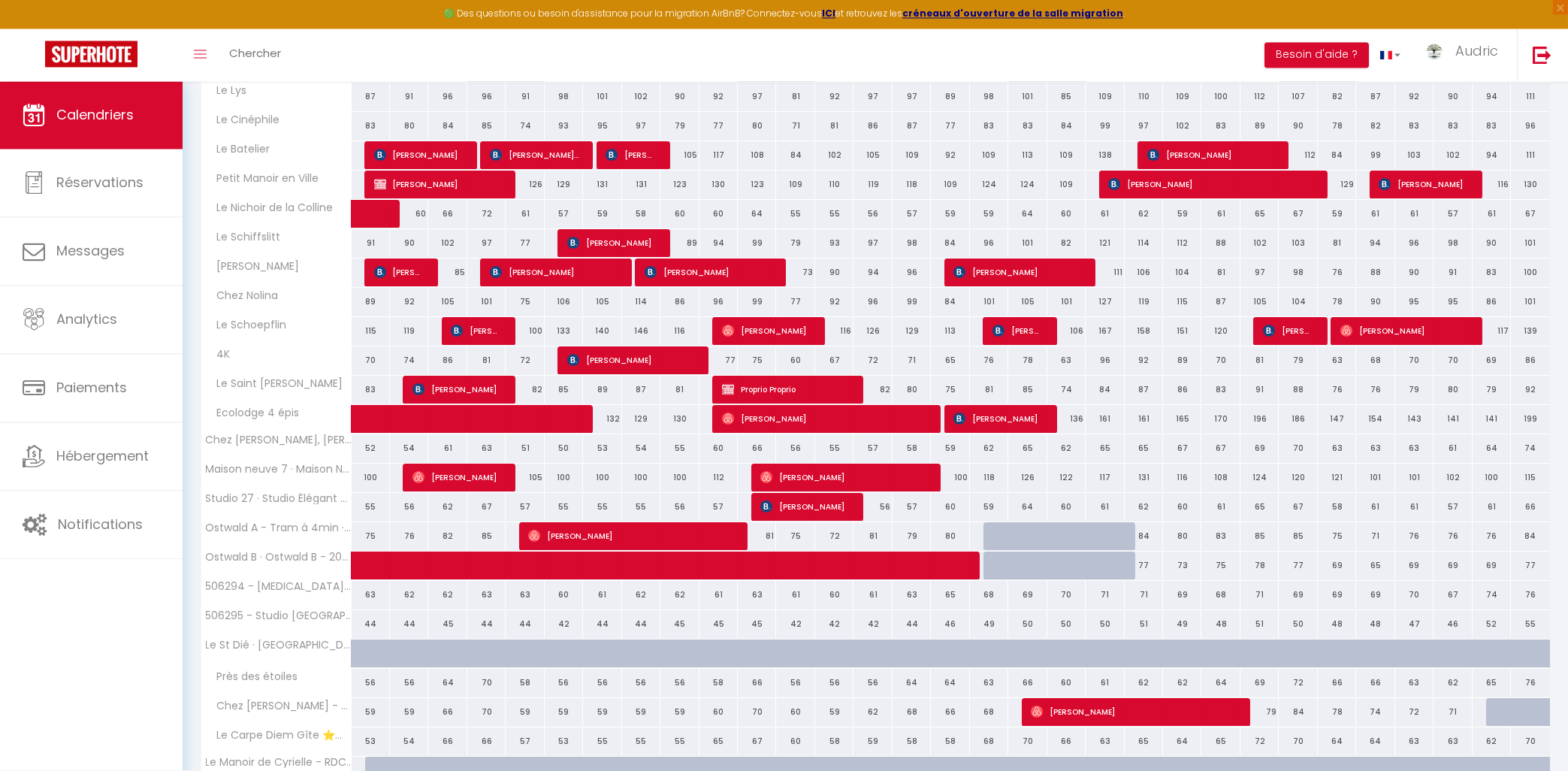
scroll to position [486, 0]
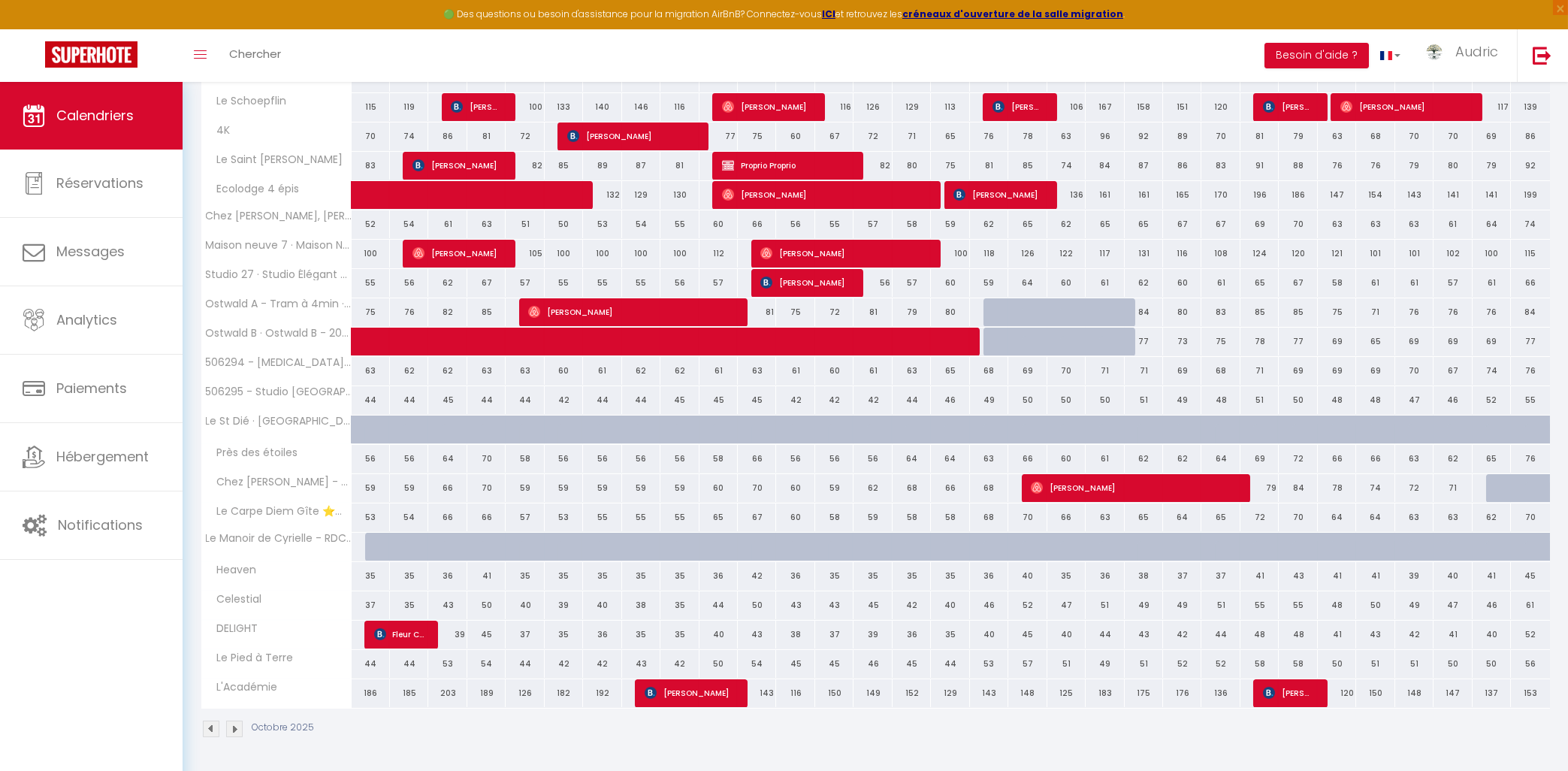
click at [236, 732] on img at bounding box center [234, 729] width 17 height 17
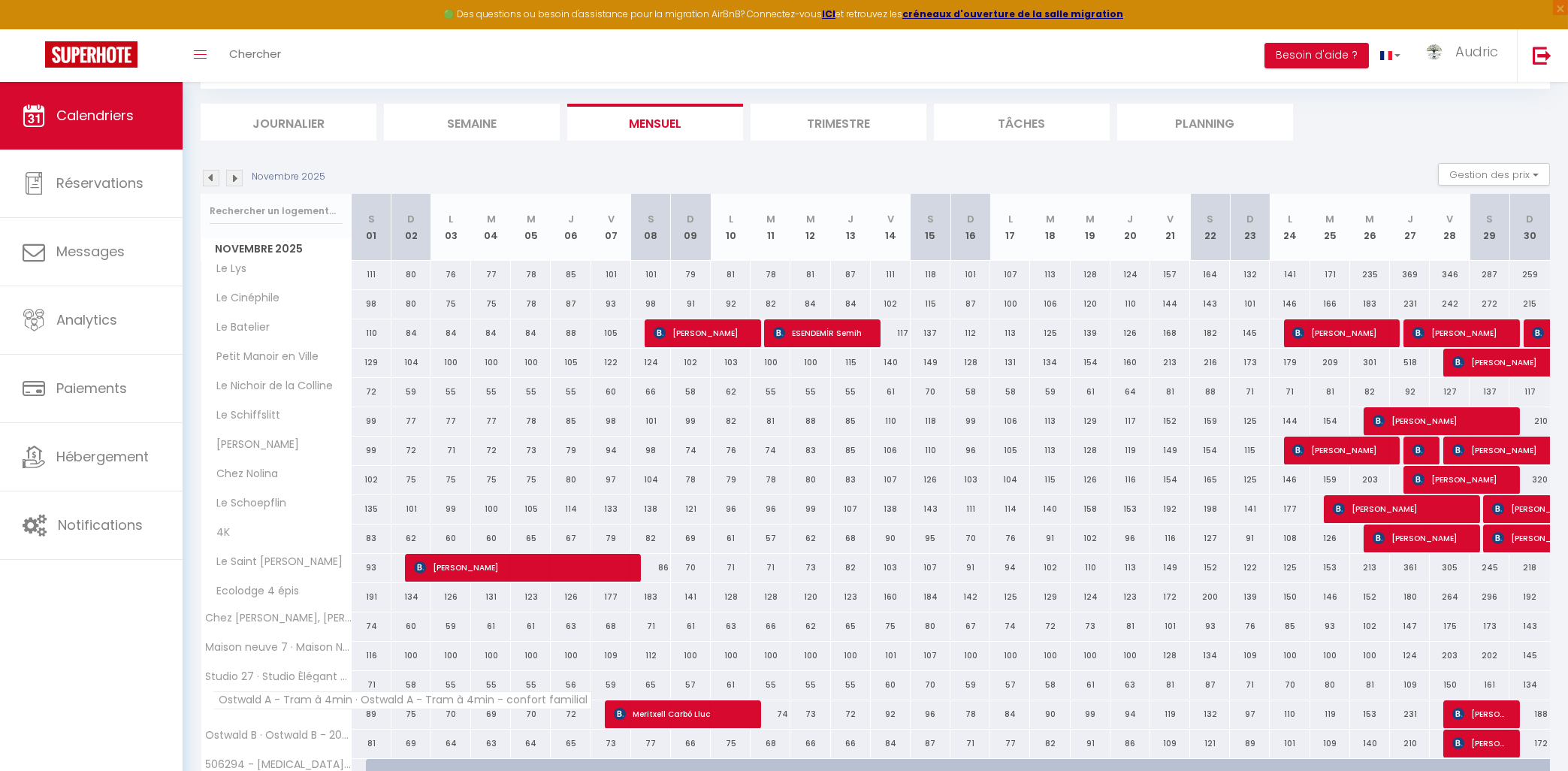
scroll to position [258, 0]
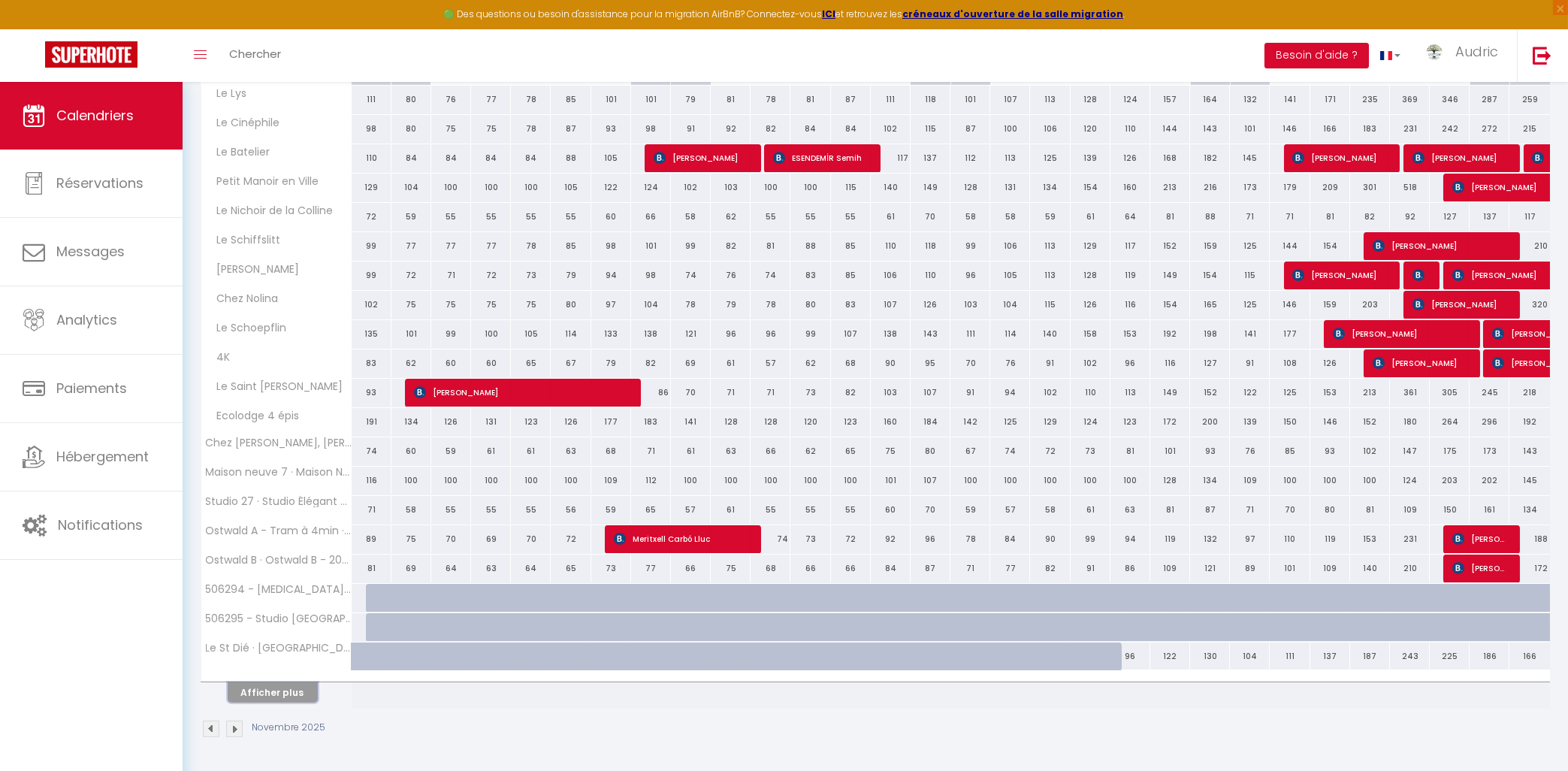
click at [290, 692] on button "Afficher plus" at bounding box center [272, 693] width 90 height 20
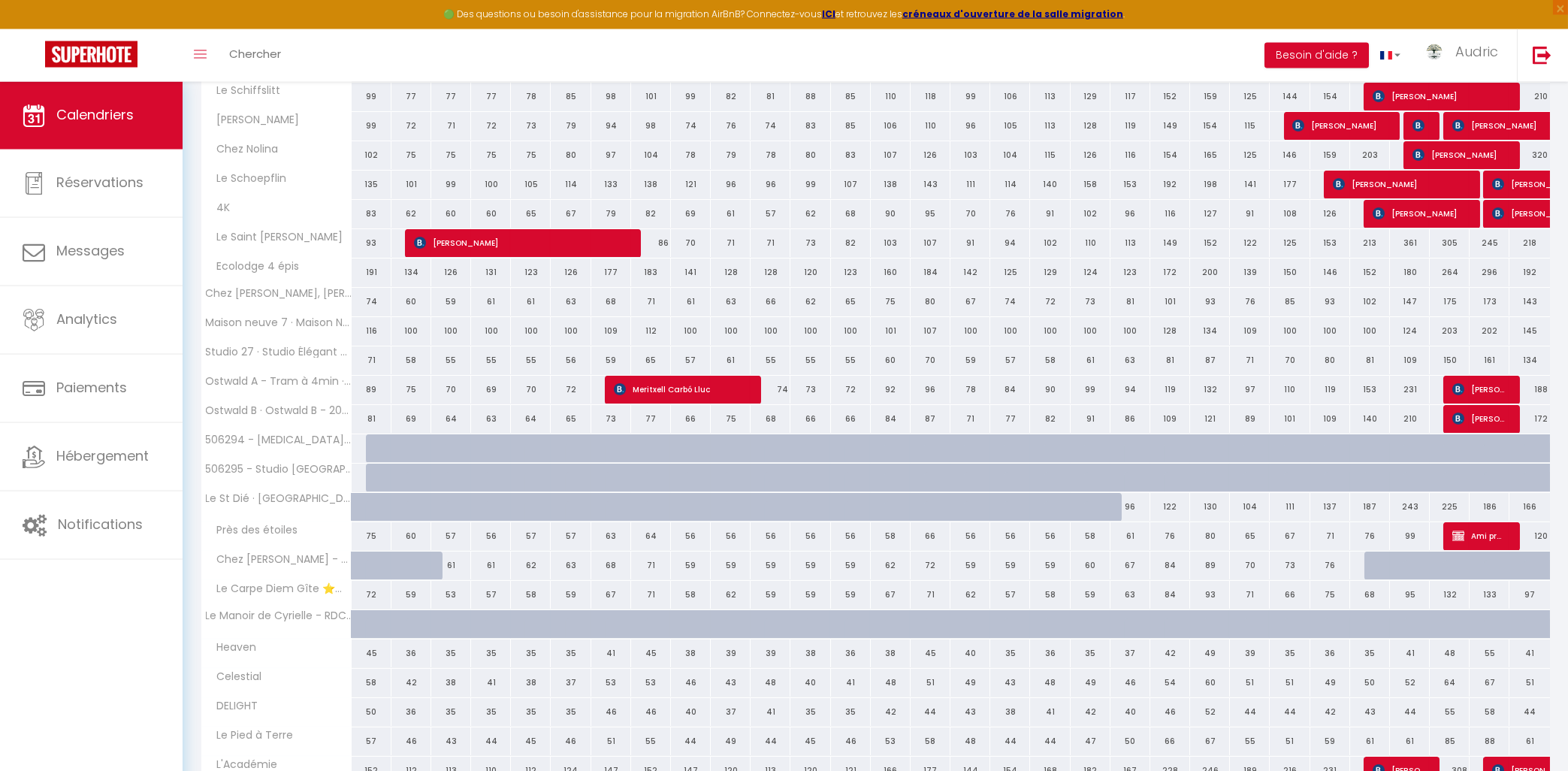
scroll to position [420, 0]
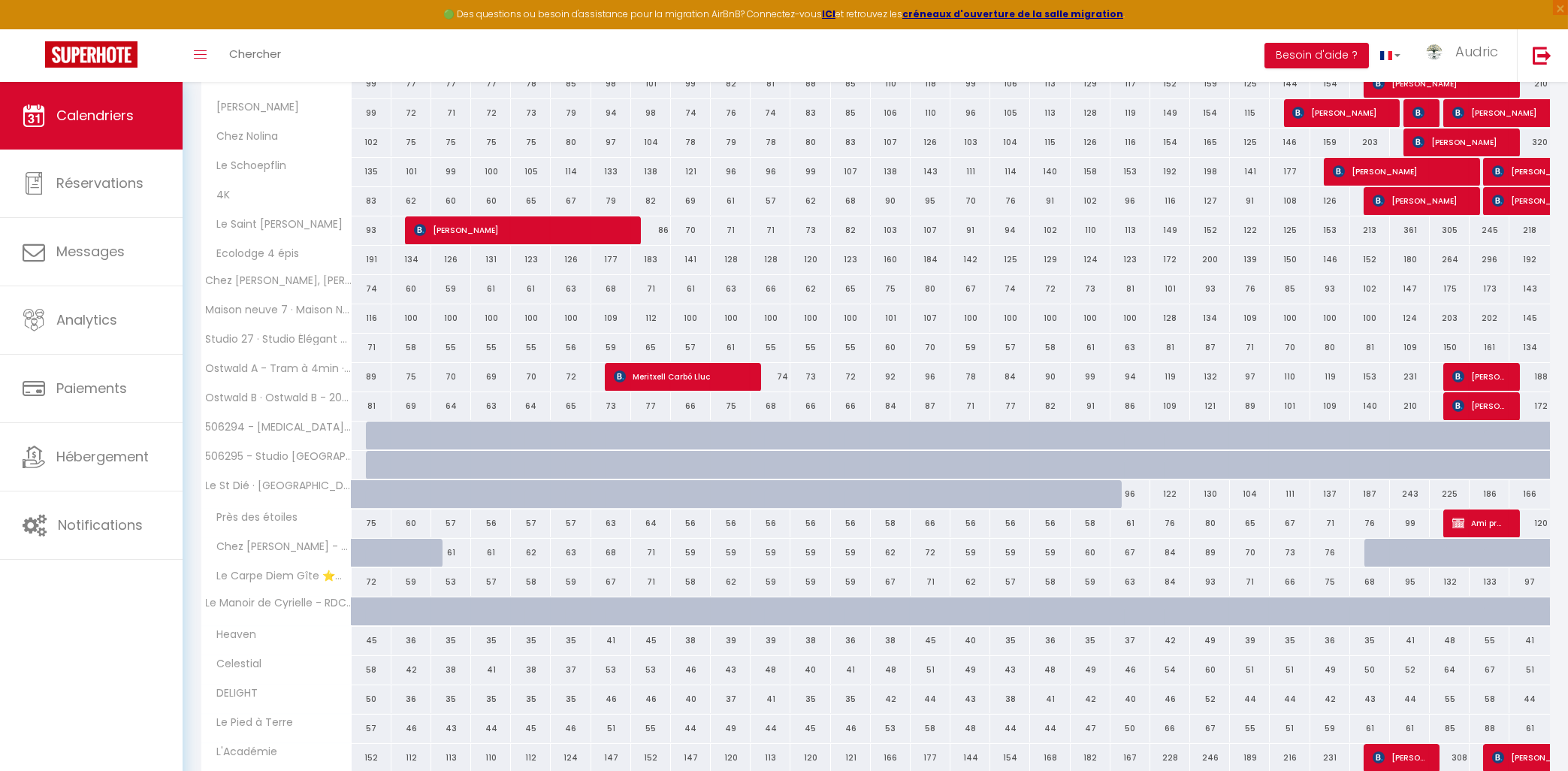
click at [369, 437] on div at bounding box center [386, 436] width 40 height 28
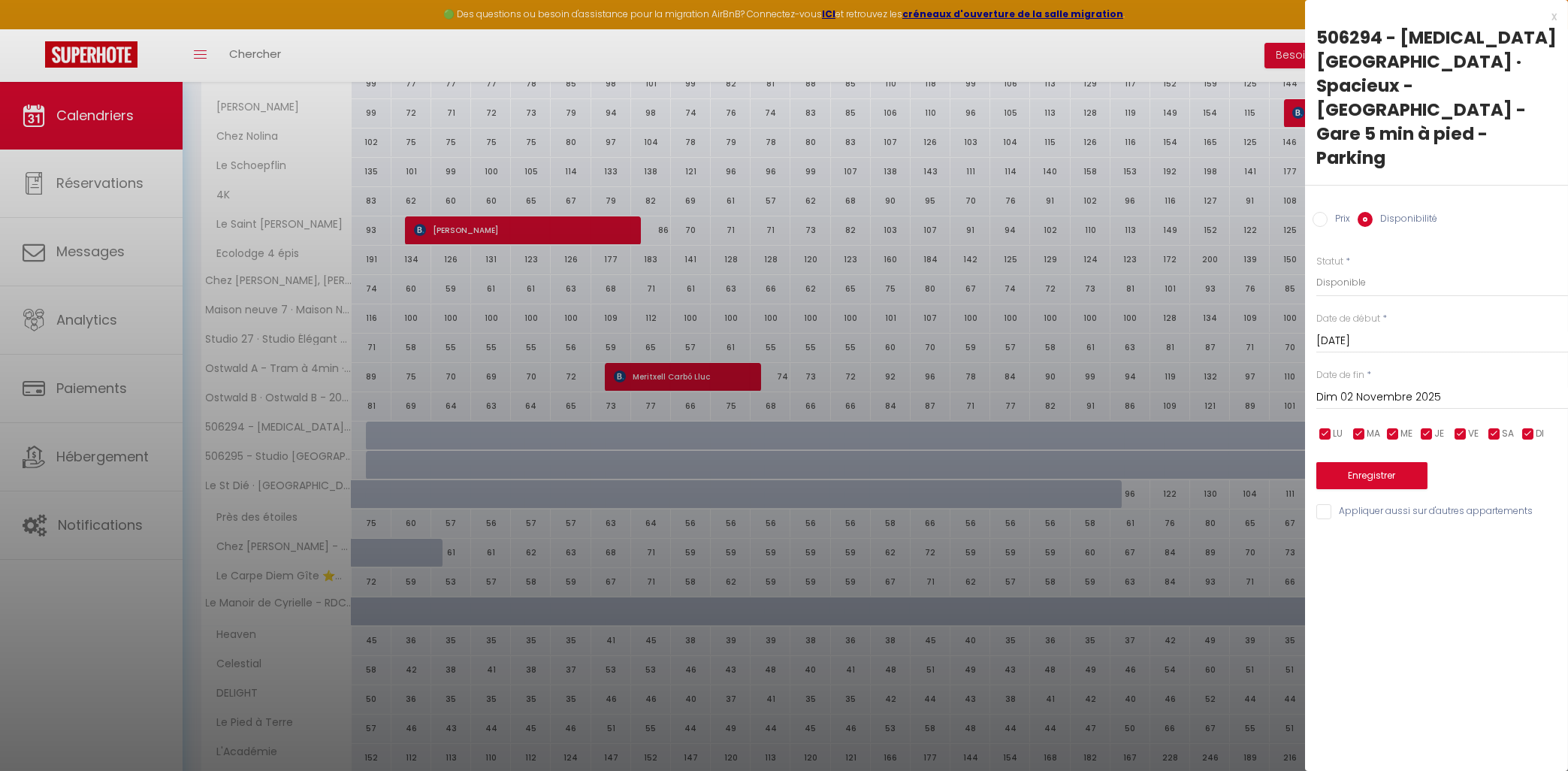
click at [1363, 388] on input "Dim 02 Novembre 2025" at bounding box center [1442, 398] width 252 height 20
click at [1525, 408] on span ">" at bounding box center [1525, 423] width 32 height 30
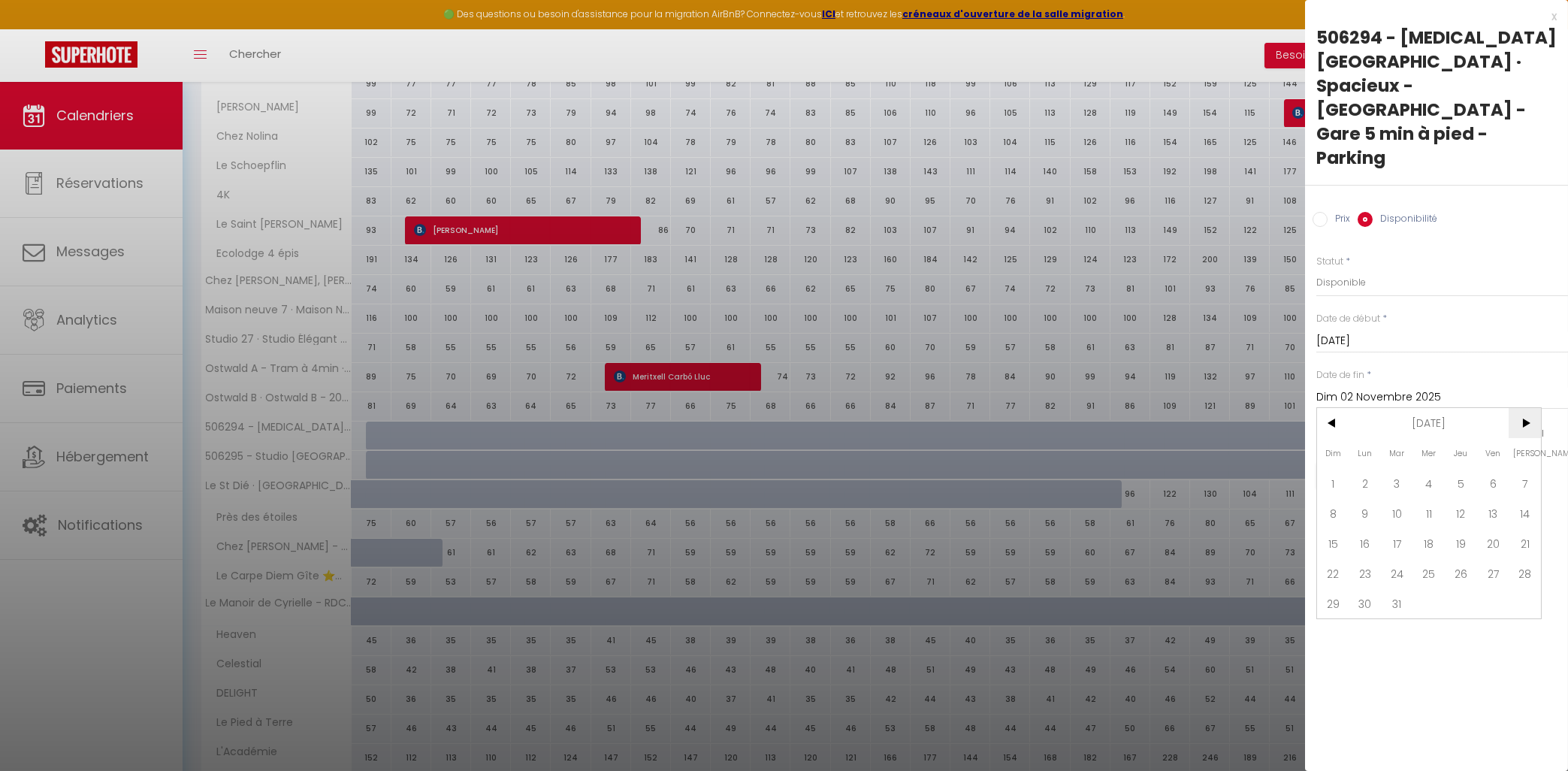
click at [1525, 408] on span ">" at bounding box center [1525, 423] width 32 height 30
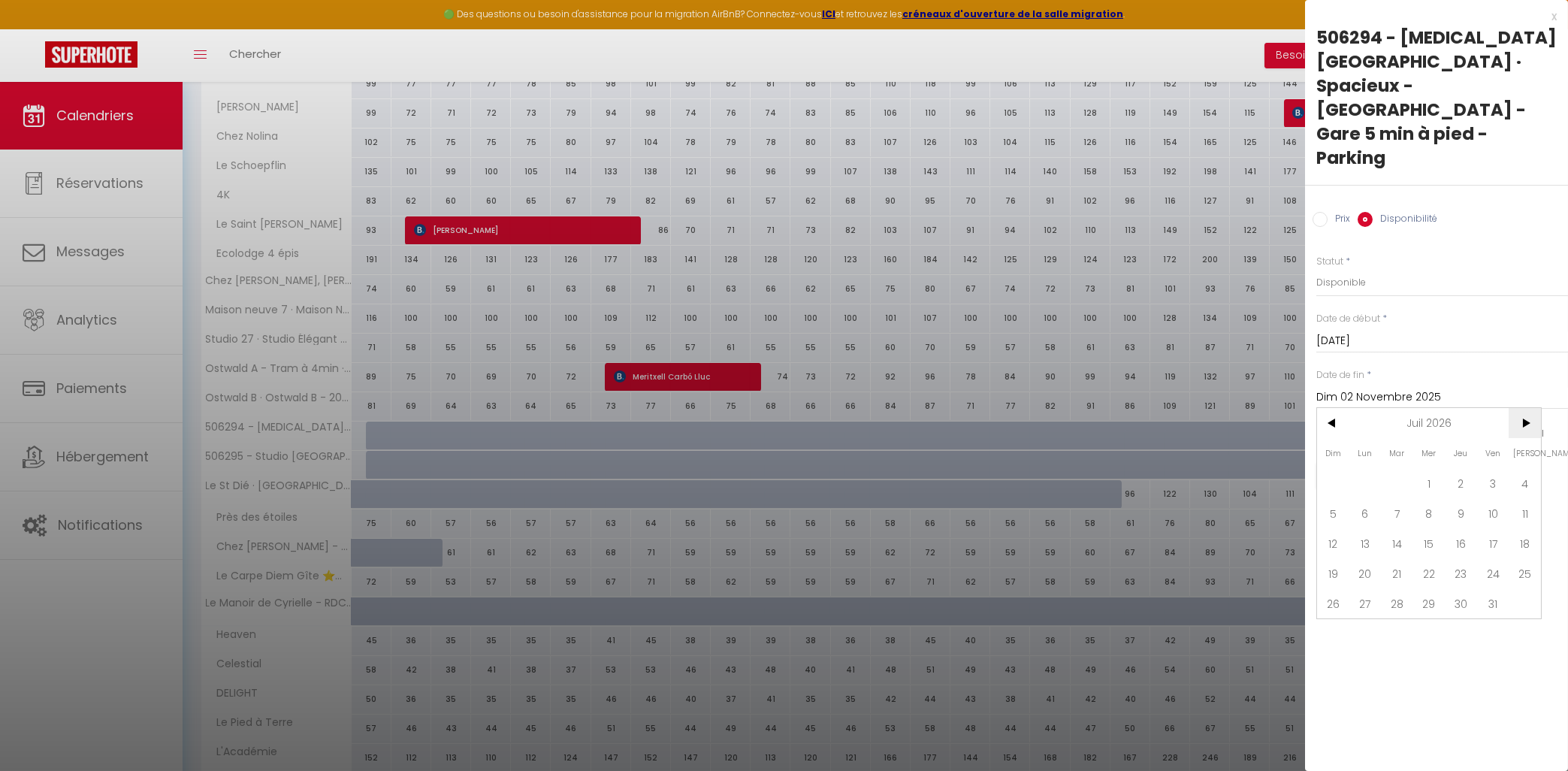
click at [1525, 408] on span ">" at bounding box center [1525, 423] width 32 height 30
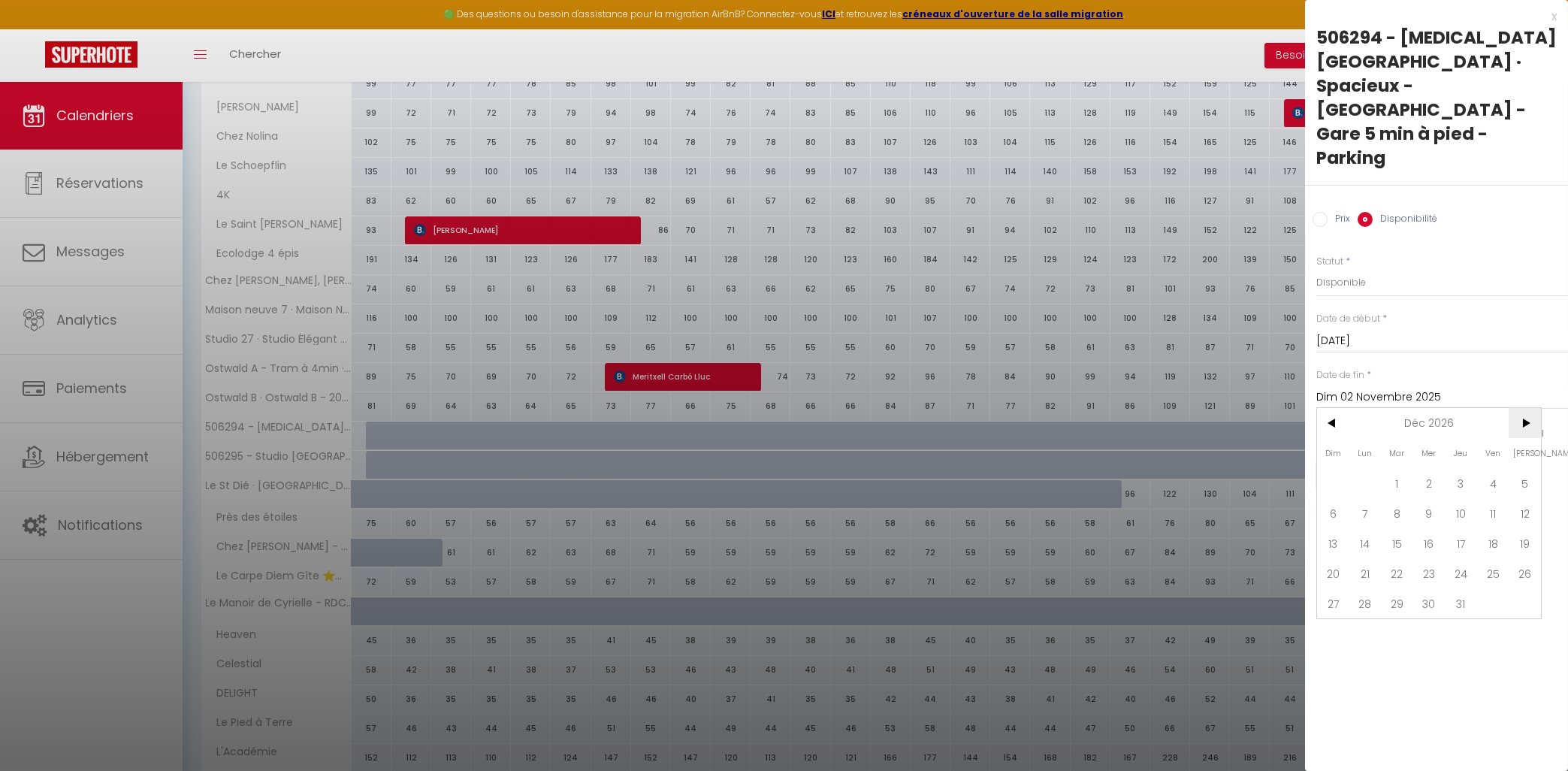
click at [1525, 408] on span ">" at bounding box center [1525, 423] width 32 height 30
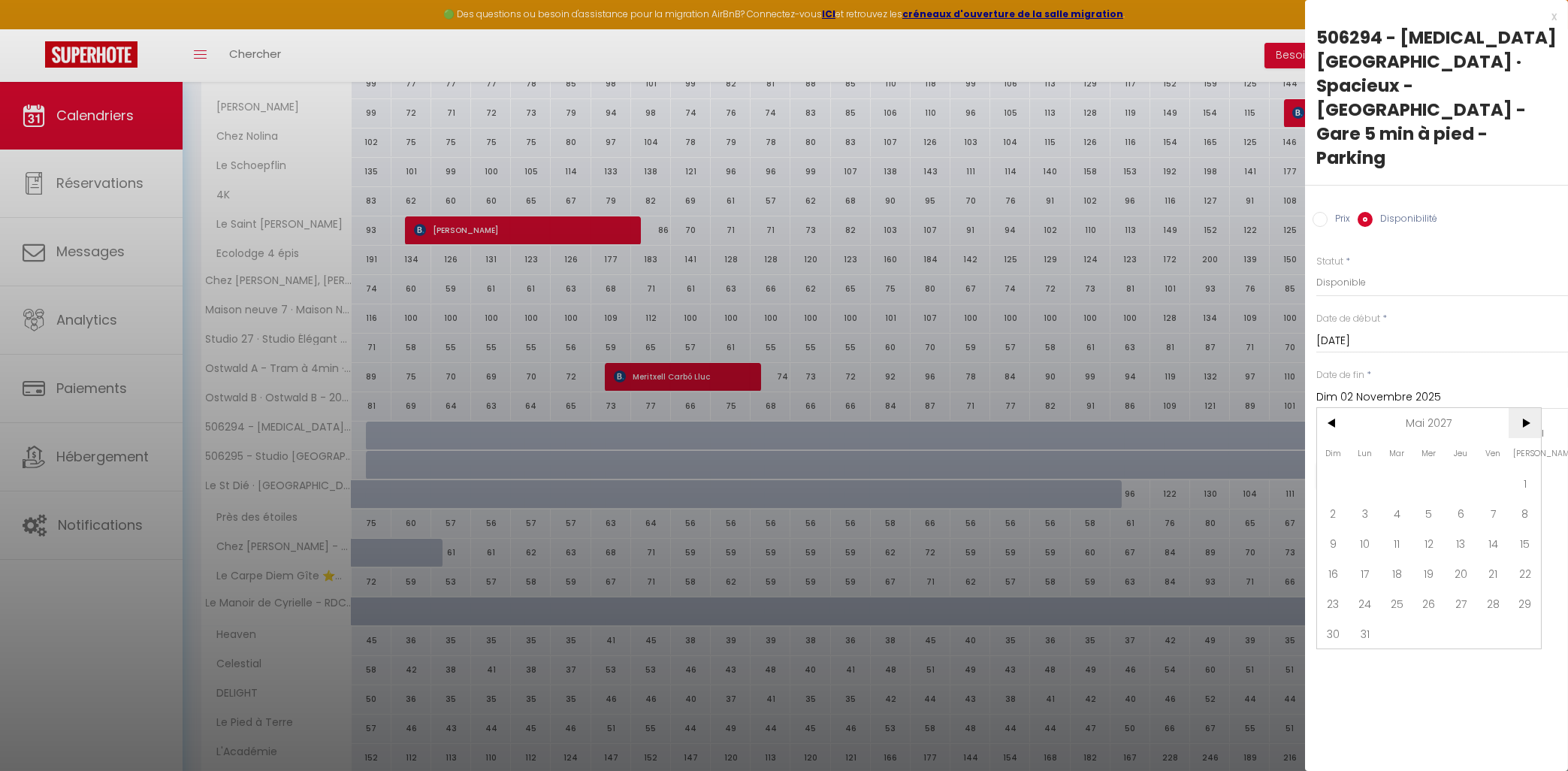
click at [1525, 408] on span ">" at bounding box center [1525, 423] width 32 height 30
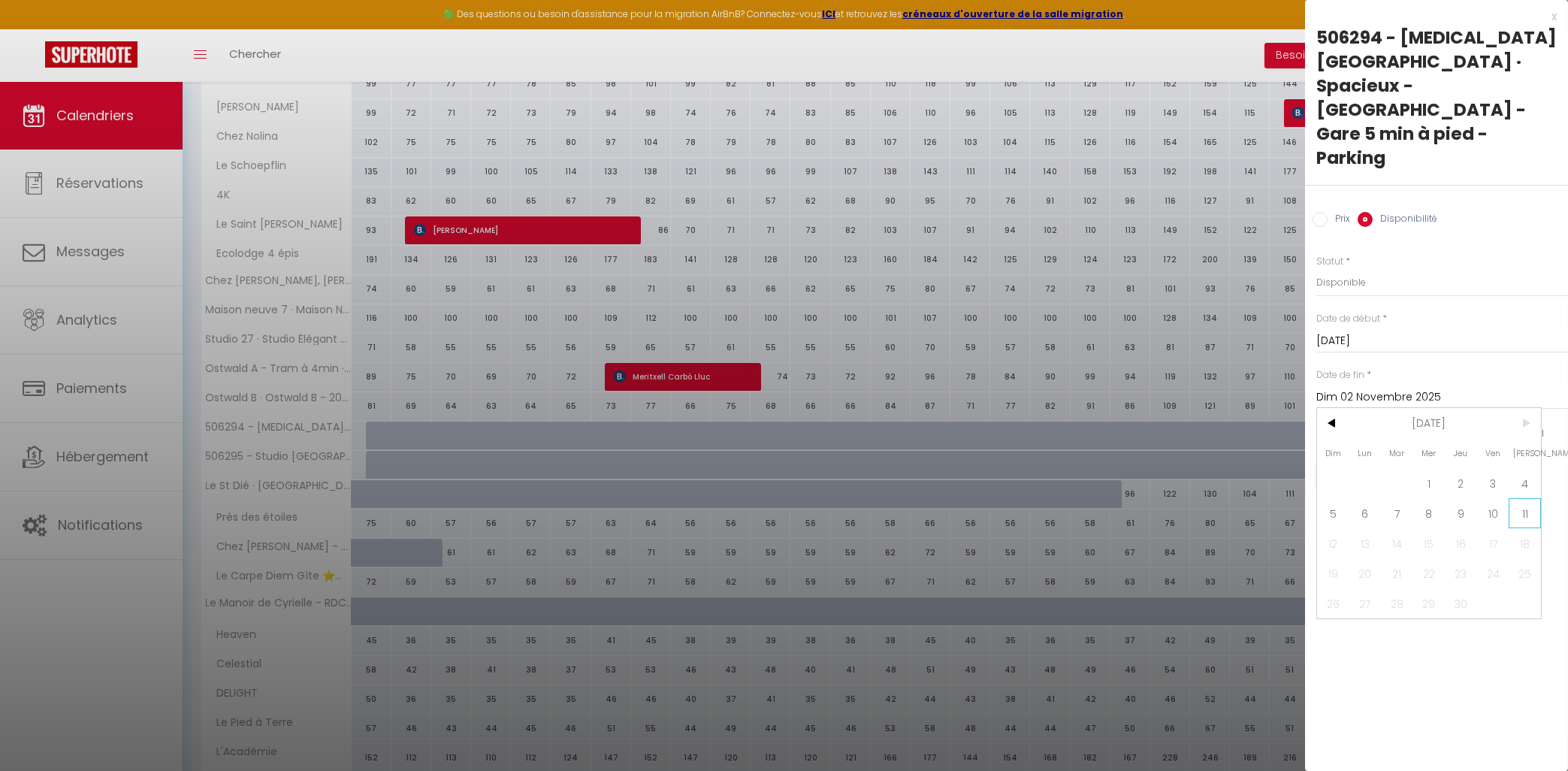
click at [1538, 499] on span "11" at bounding box center [1525, 514] width 32 height 30
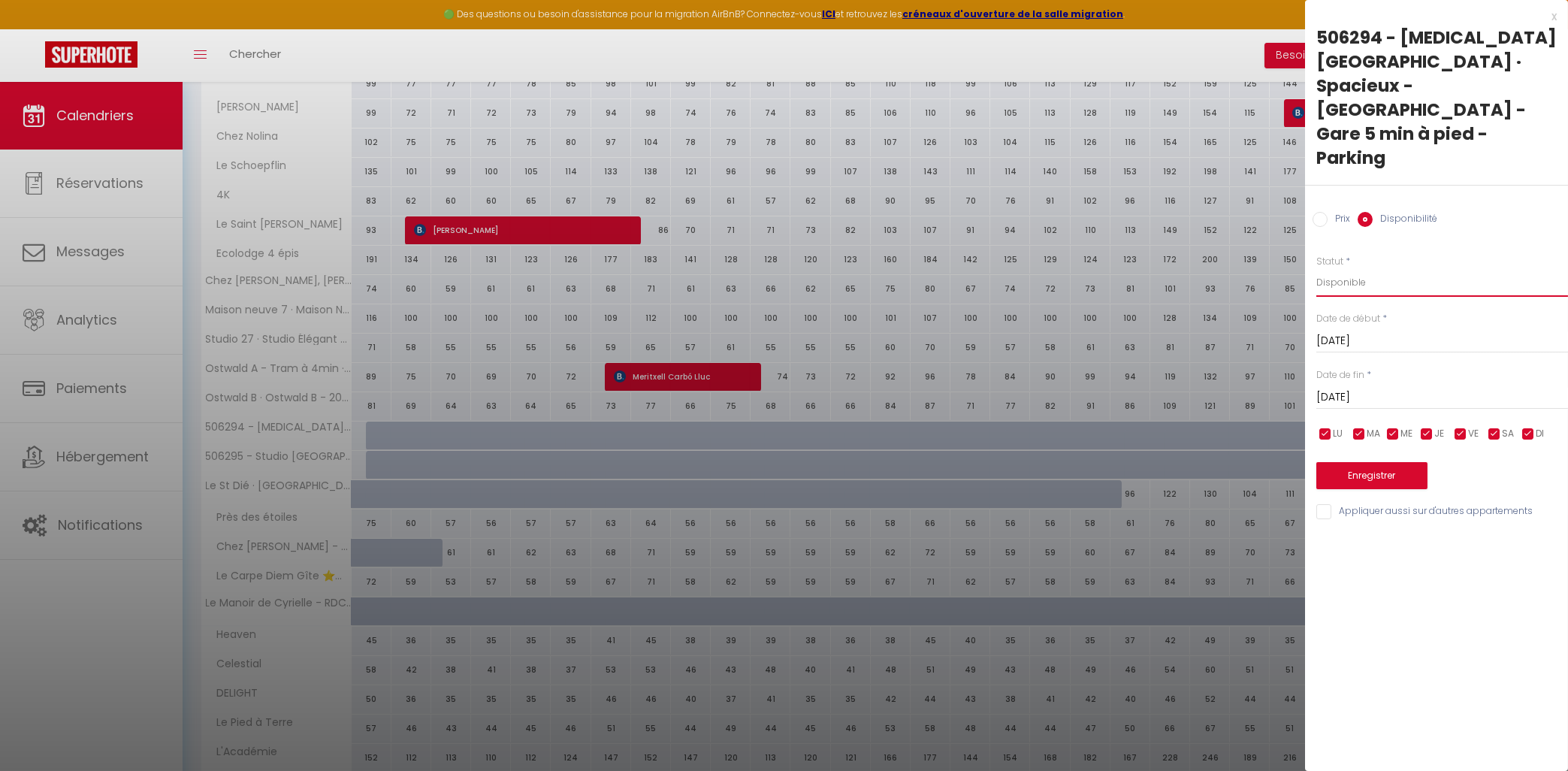
click option "Disponible" at bounding box center [0, 0] width 0 height 0
click at [1372, 462] on button "Enregistrer" at bounding box center [1372, 476] width 111 height 27
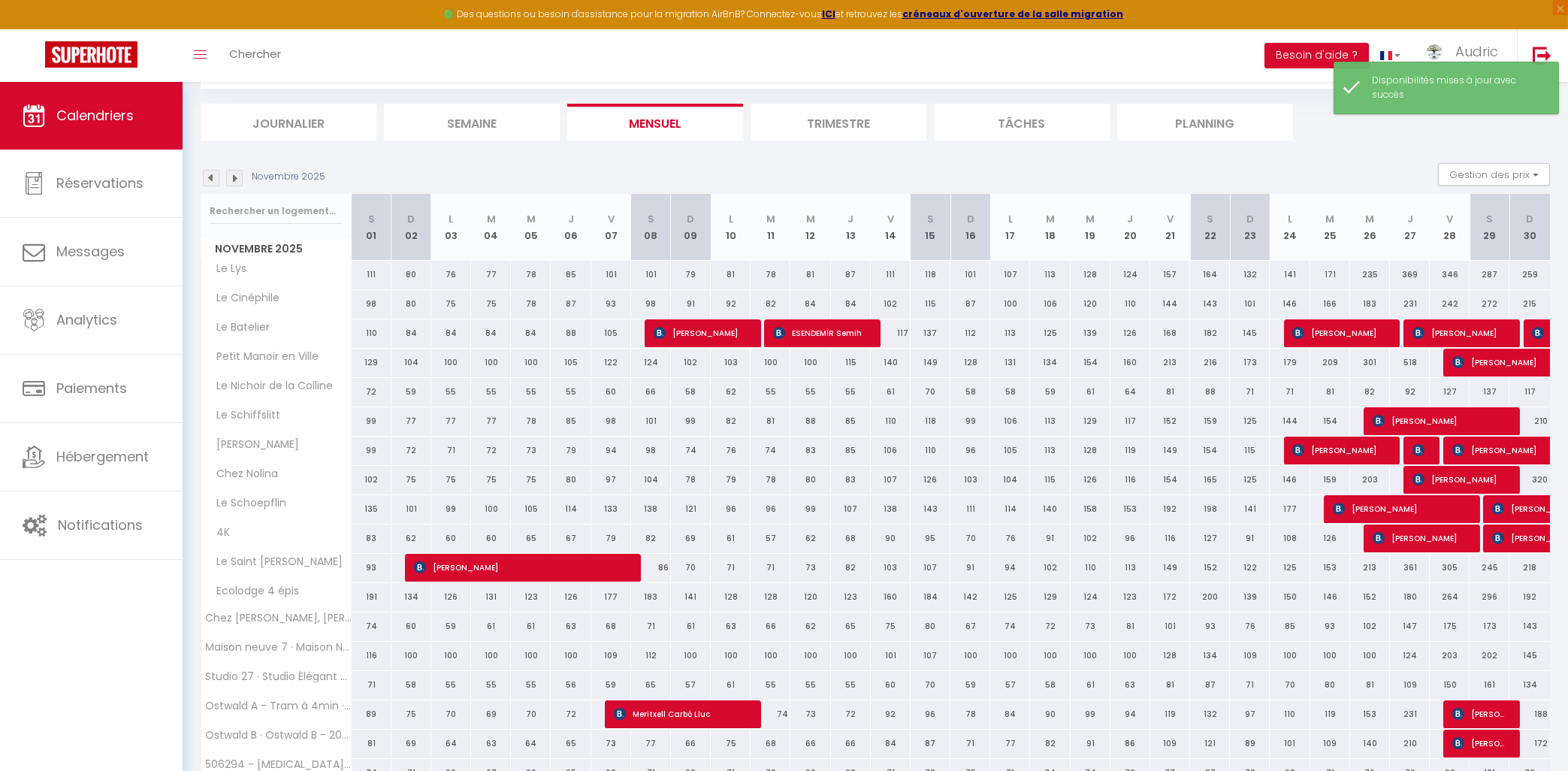
scroll to position [258, 0]
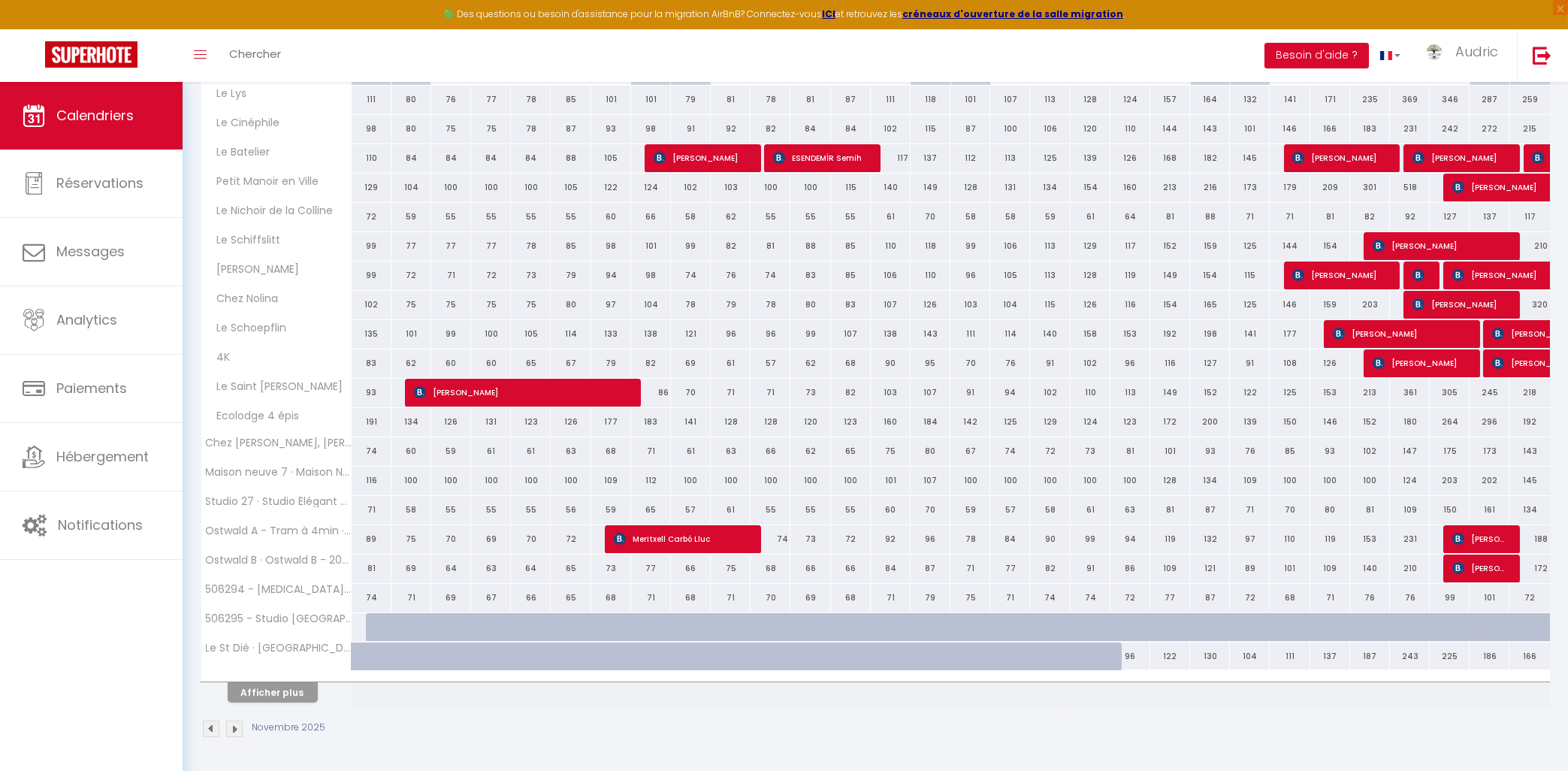
click at [206, 734] on img at bounding box center [211, 729] width 17 height 17
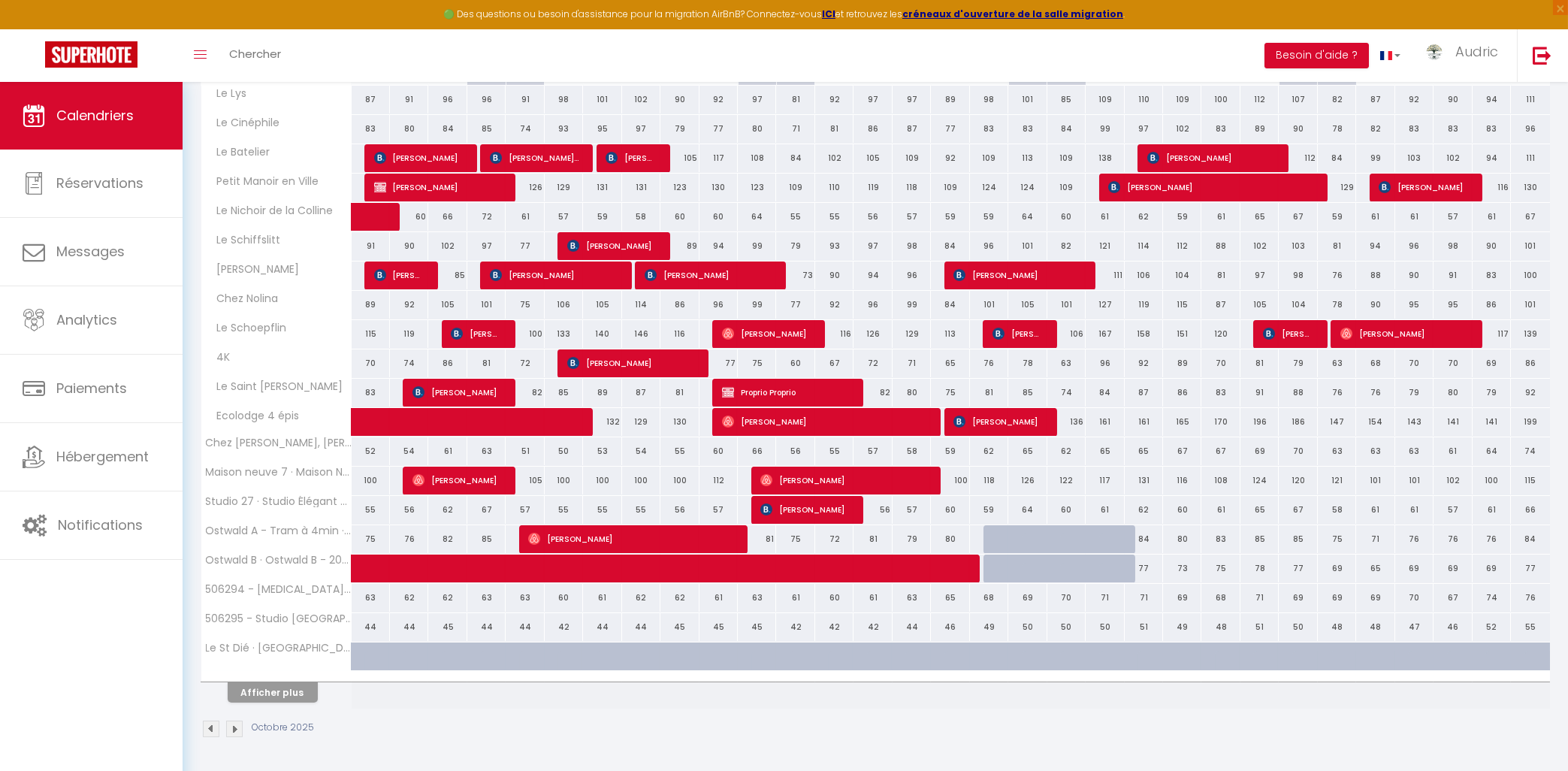
click at [236, 736] on img at bounding box center [234, 729] width 17 height 17
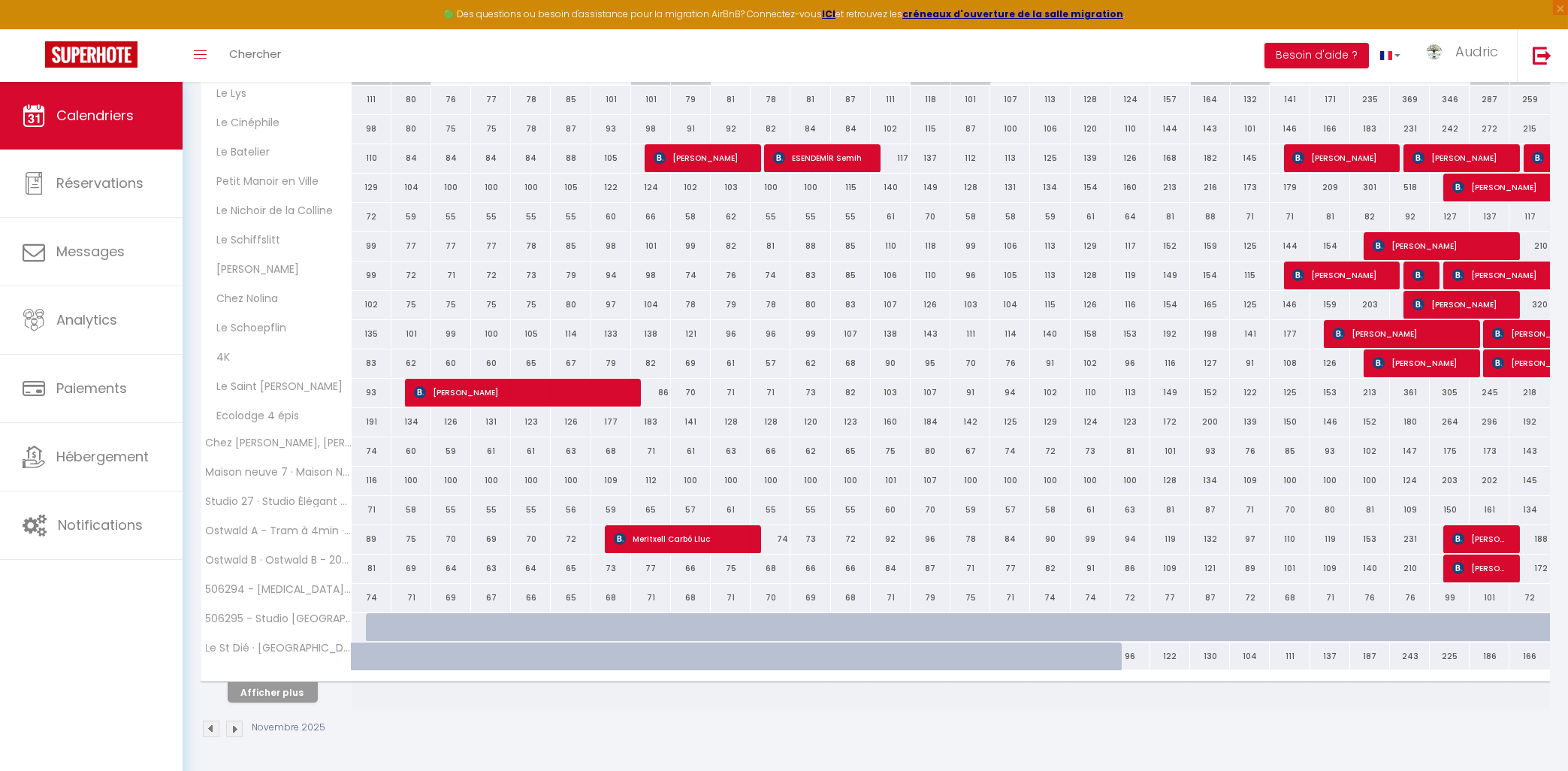
click at [369, 630] on div at bounding box center [386, 628] width 40 height 28
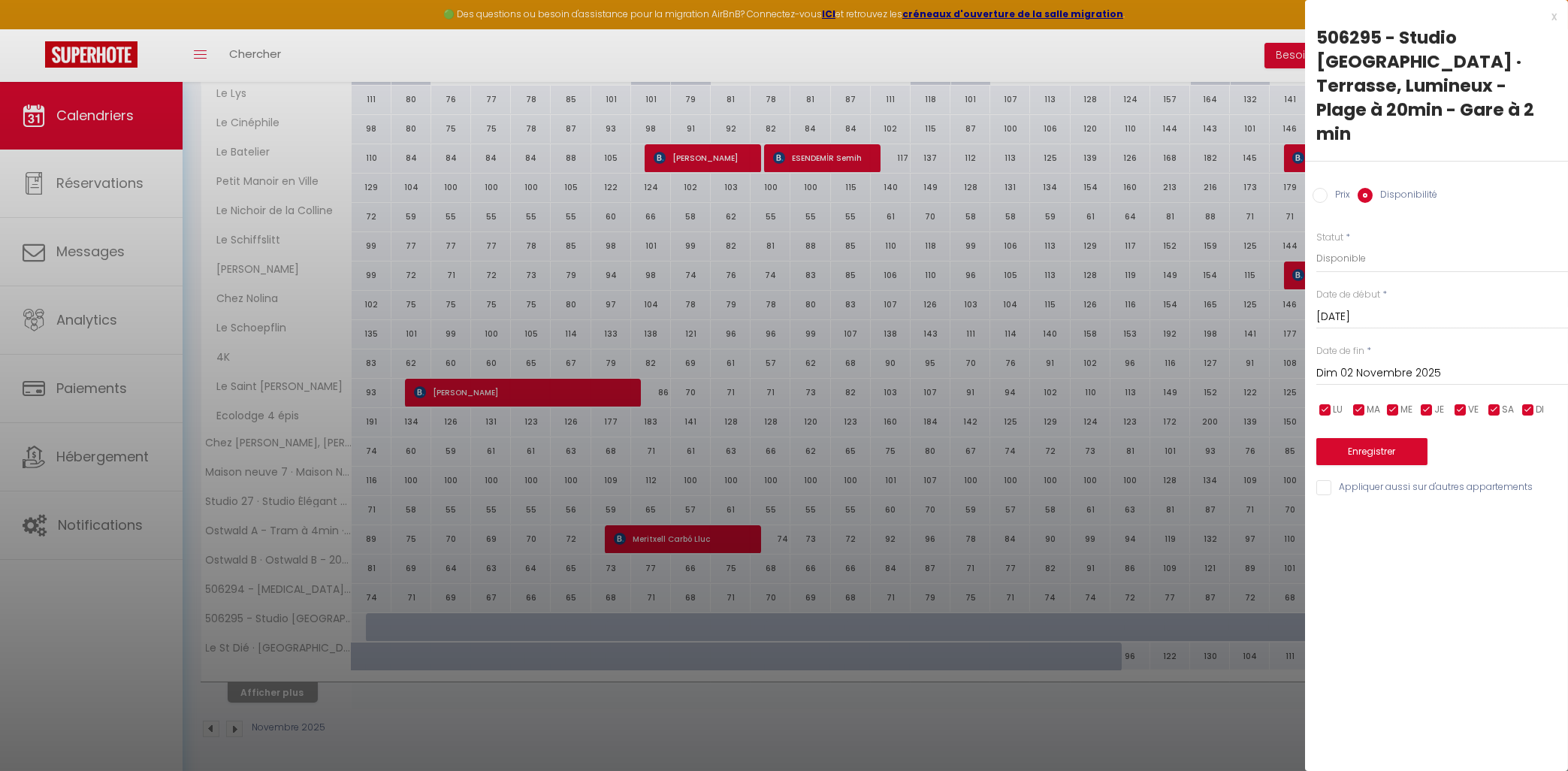
click at [1374, 358] on div "[DATE] < [DATE] > Dim Lun Mar Mer Jeu Ven Sam 1 2 3 4 5 6 7 8 9 10 11 12 13 14 …" at bounding box center [1442, 372] width 252 height 27
click at [1377, 364] on input "Dim 02 Novembre 2025" at bounding box center [1442, 373] width 252 height 20
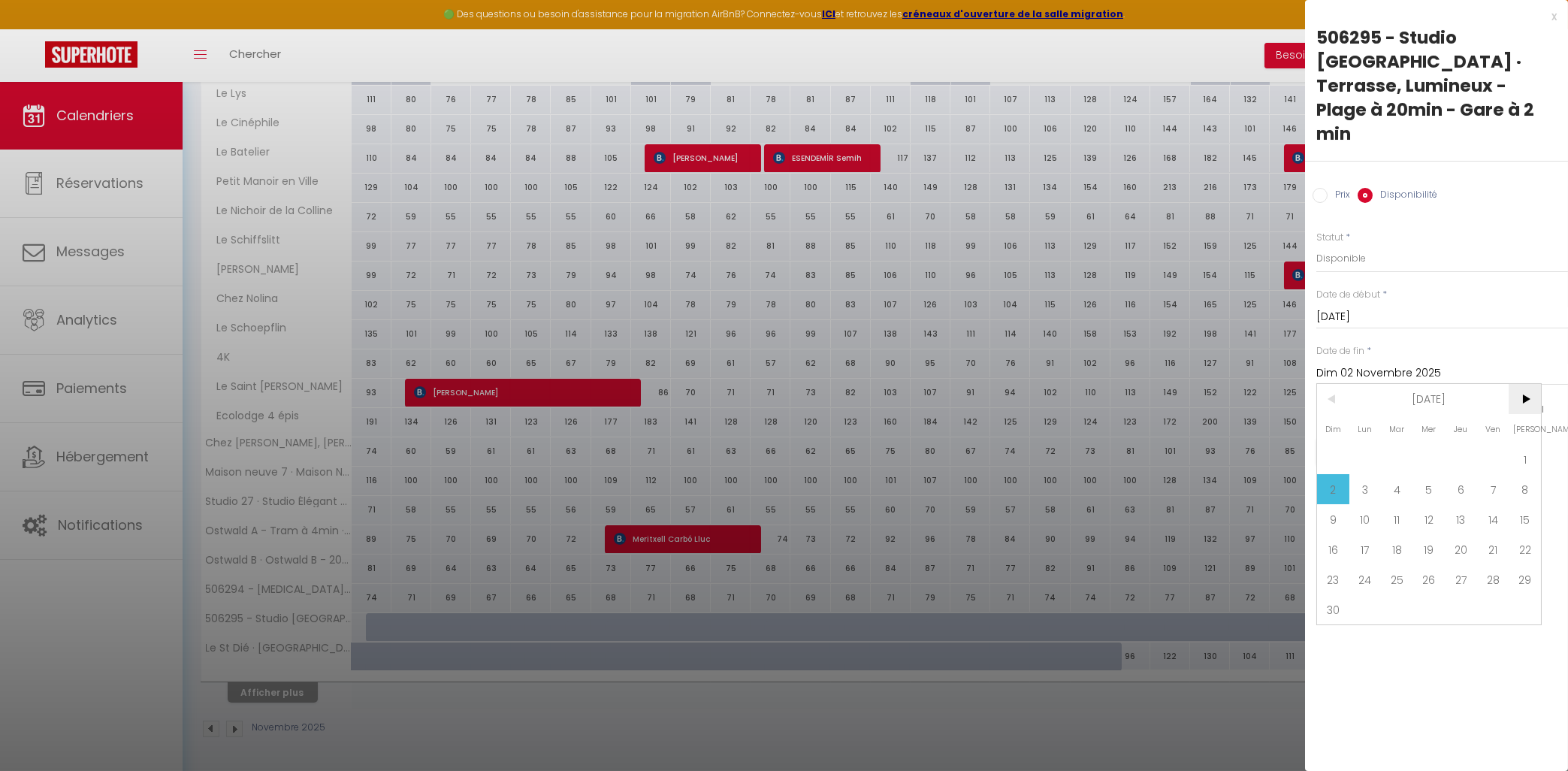
click at [1524, 384] on span ">" at bounding box center [1525, 399] width 32 height 30
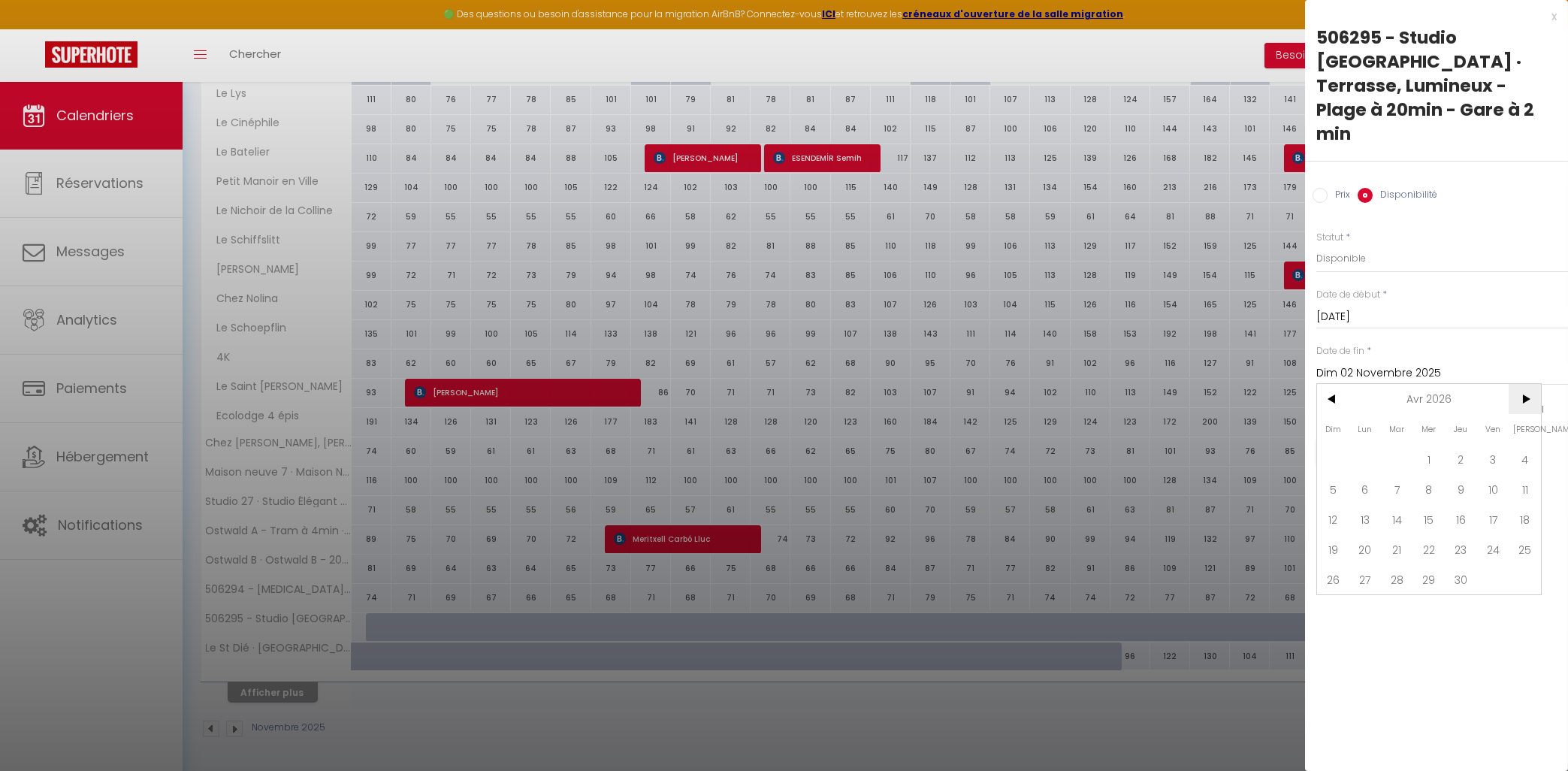
click at [1524, 384] on span ">" at bounding box center [1525, 399] width 32 height 30
click at [1524, 384] on span ">" at bounding box center [1525, 399] width 32 height 30
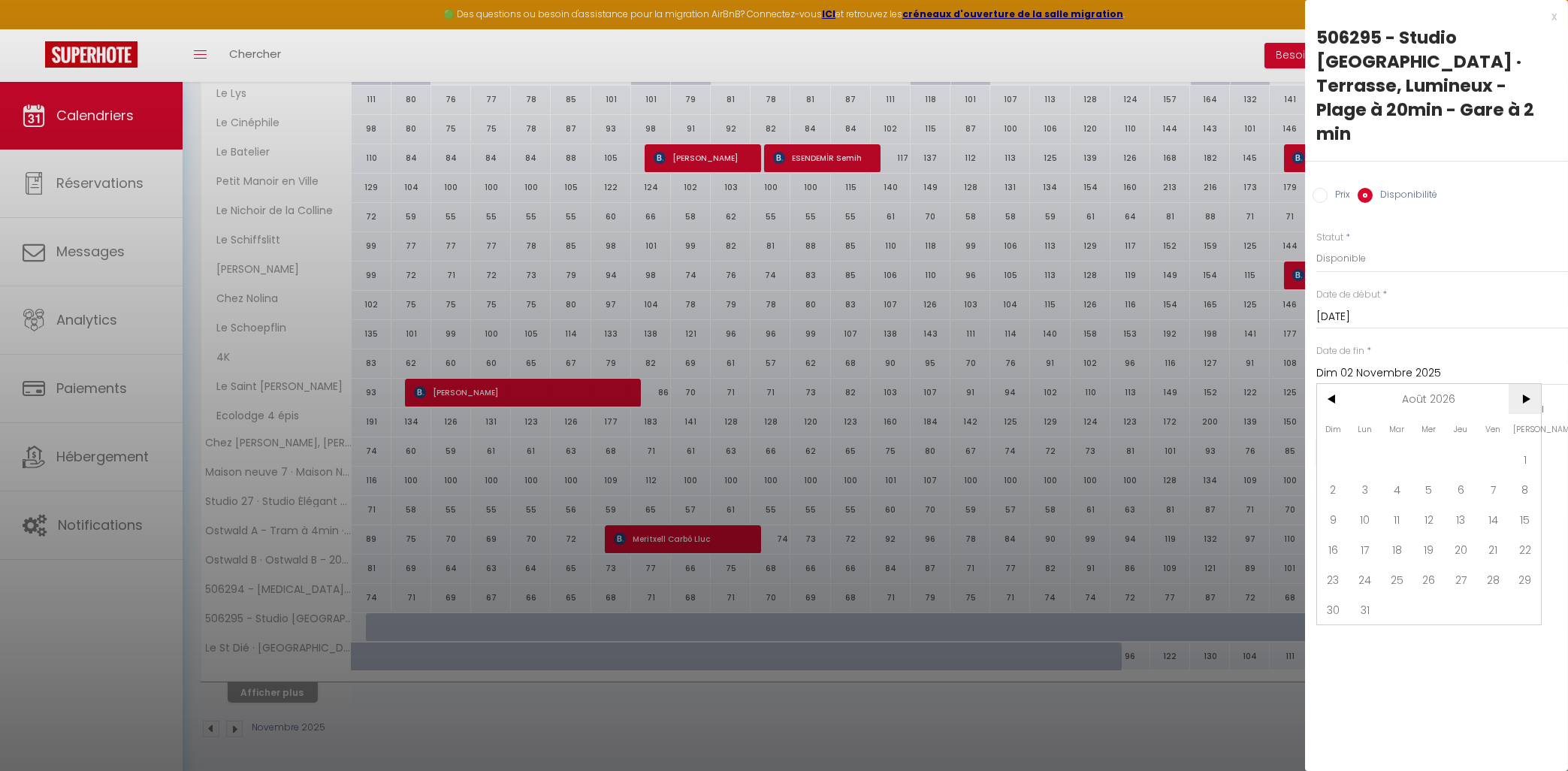
click at [1524, 384] on span ">" at bounding box center [1525, 399] width 32 height 30
click at [1522, 384] on span ">" at bounding box center [1525, 399] width 32 height 30
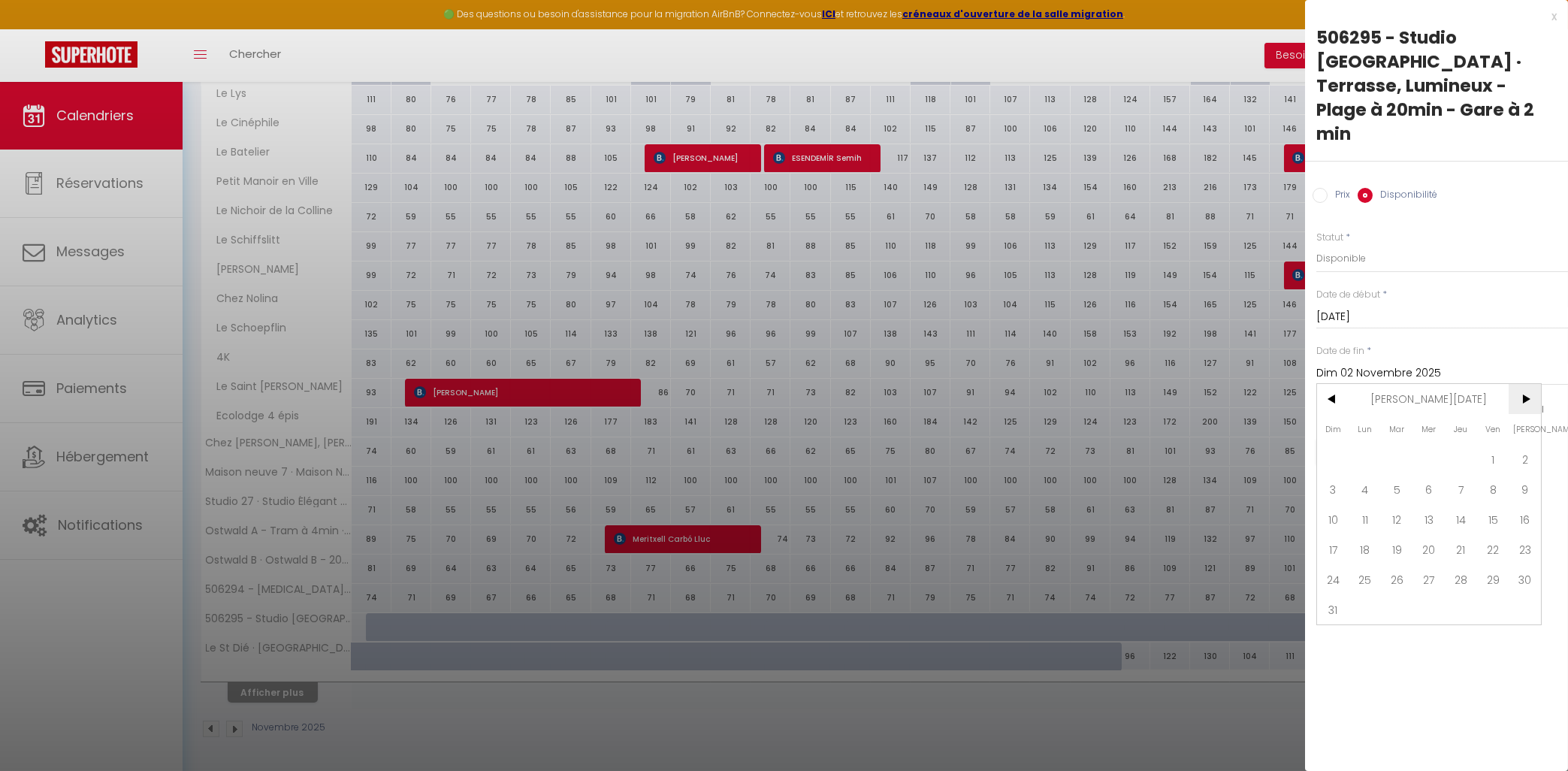
click at [1522, 384] on span ">" at bounding box center [1525, 399] width 32 height 30
click at [1520, 384] on span ">" at bounding box center [1525, 399] width 32 height 30
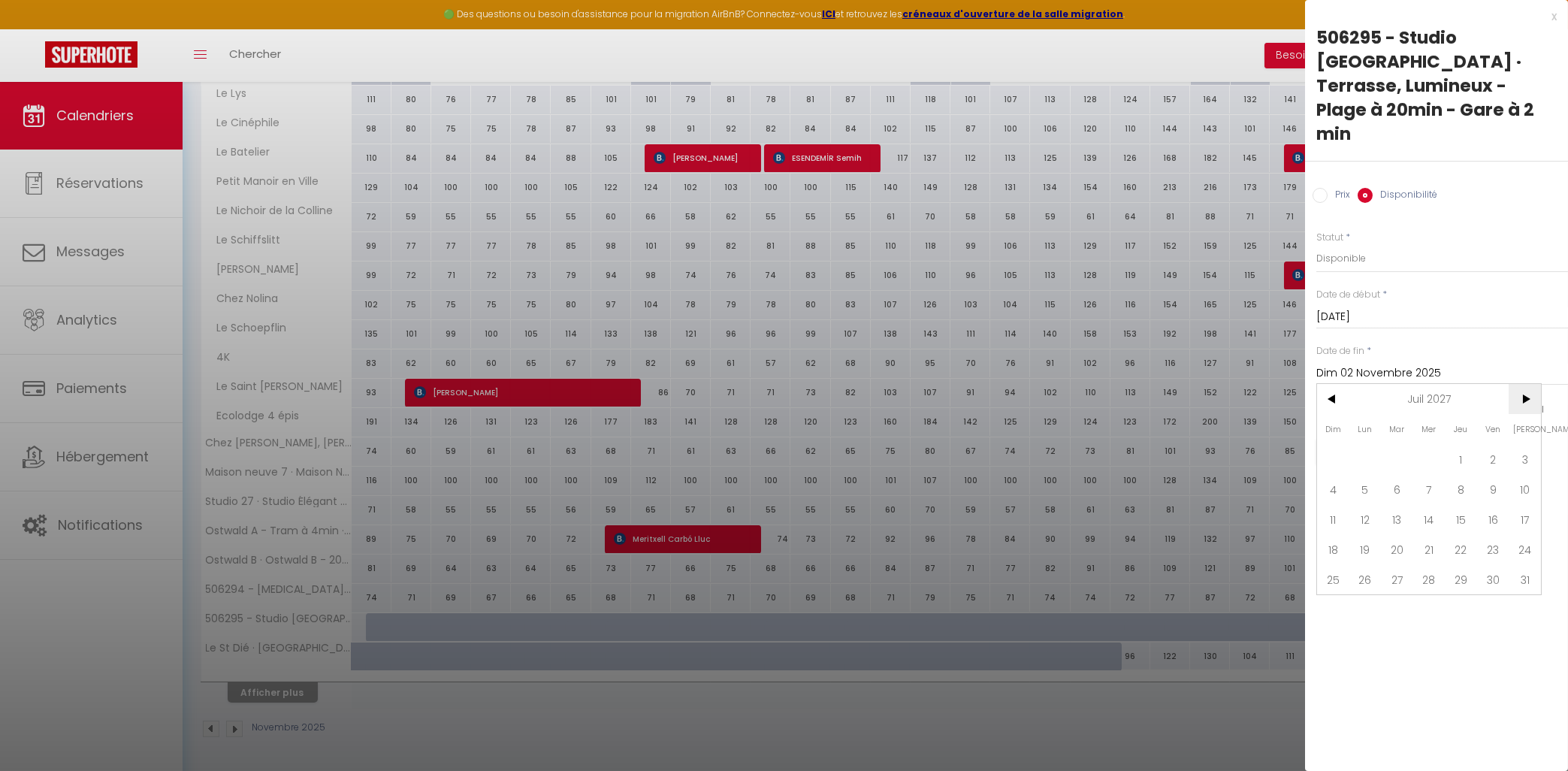
click at [1519, 384] on span ">" at bounding box center [1525, 399] width 32 height 30
click at [1531, 474] on span "11" at bounding box center [1525, 489] width 32 height 30
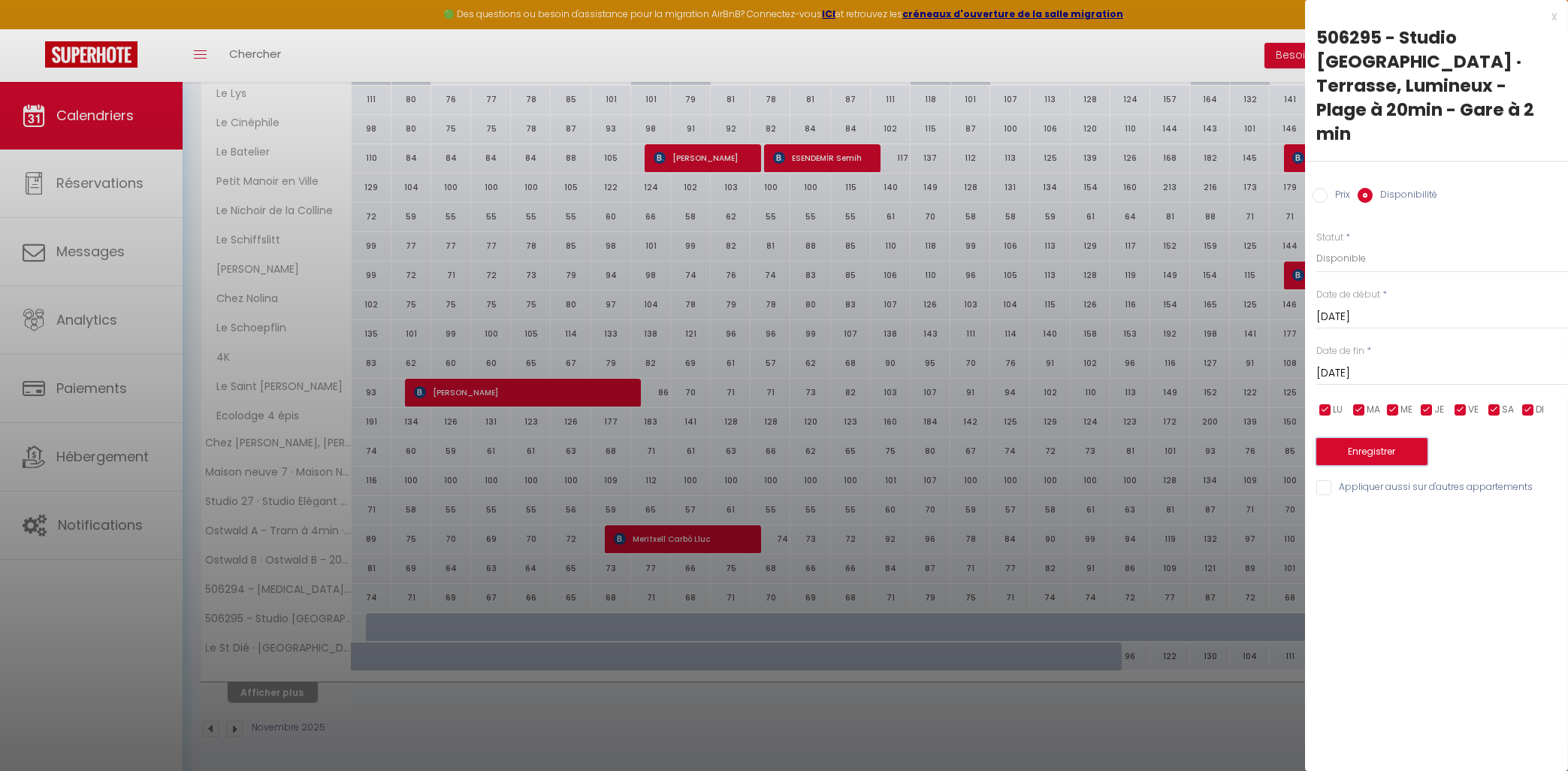
click at [1345, 438] on button "Enregistrer" at bounding box center [1372, 452] width 111 height 27
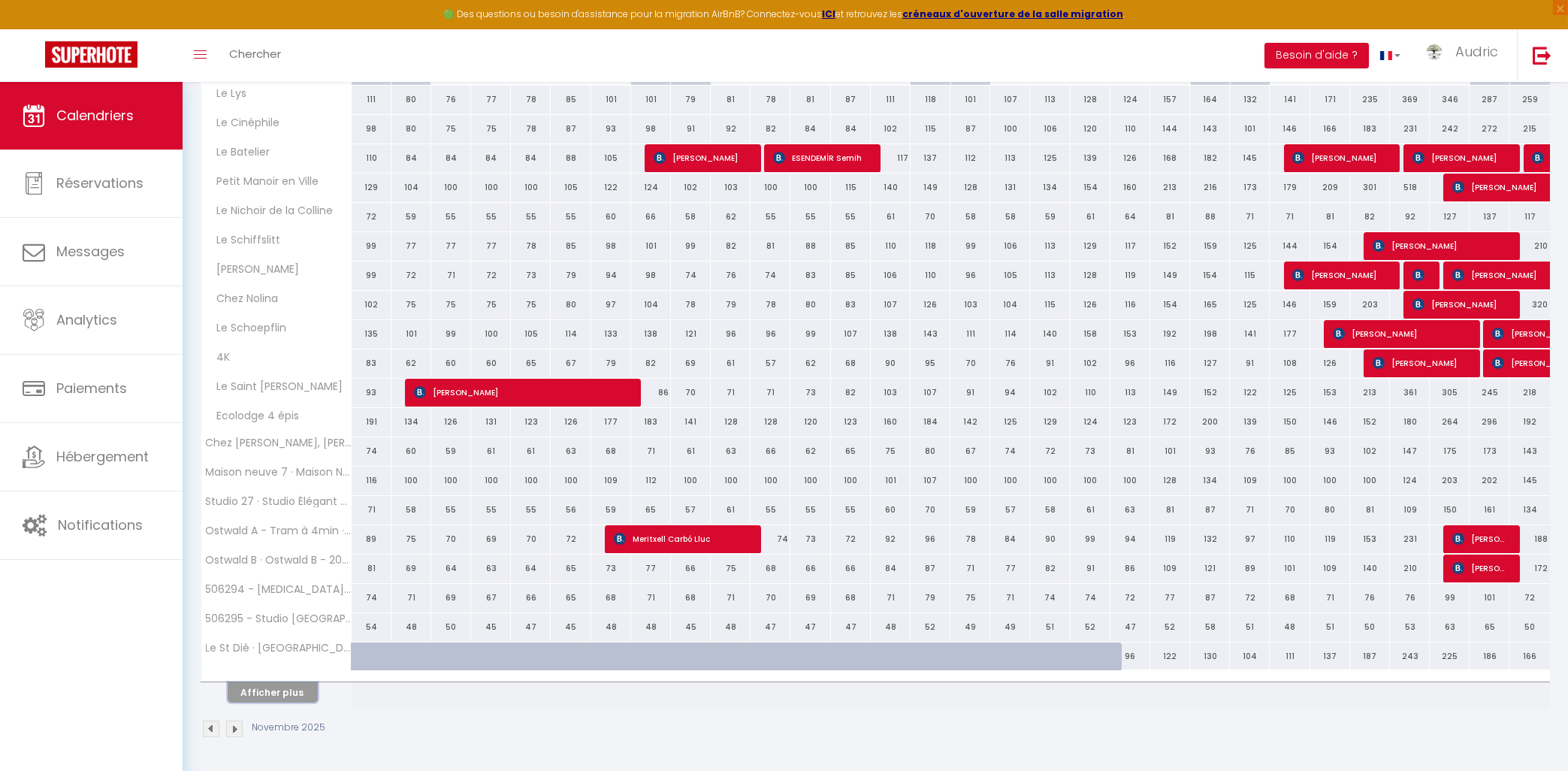
click at [260, 694] on button "Afficher plus" at bounding box center [272, 693] width 90 height 20
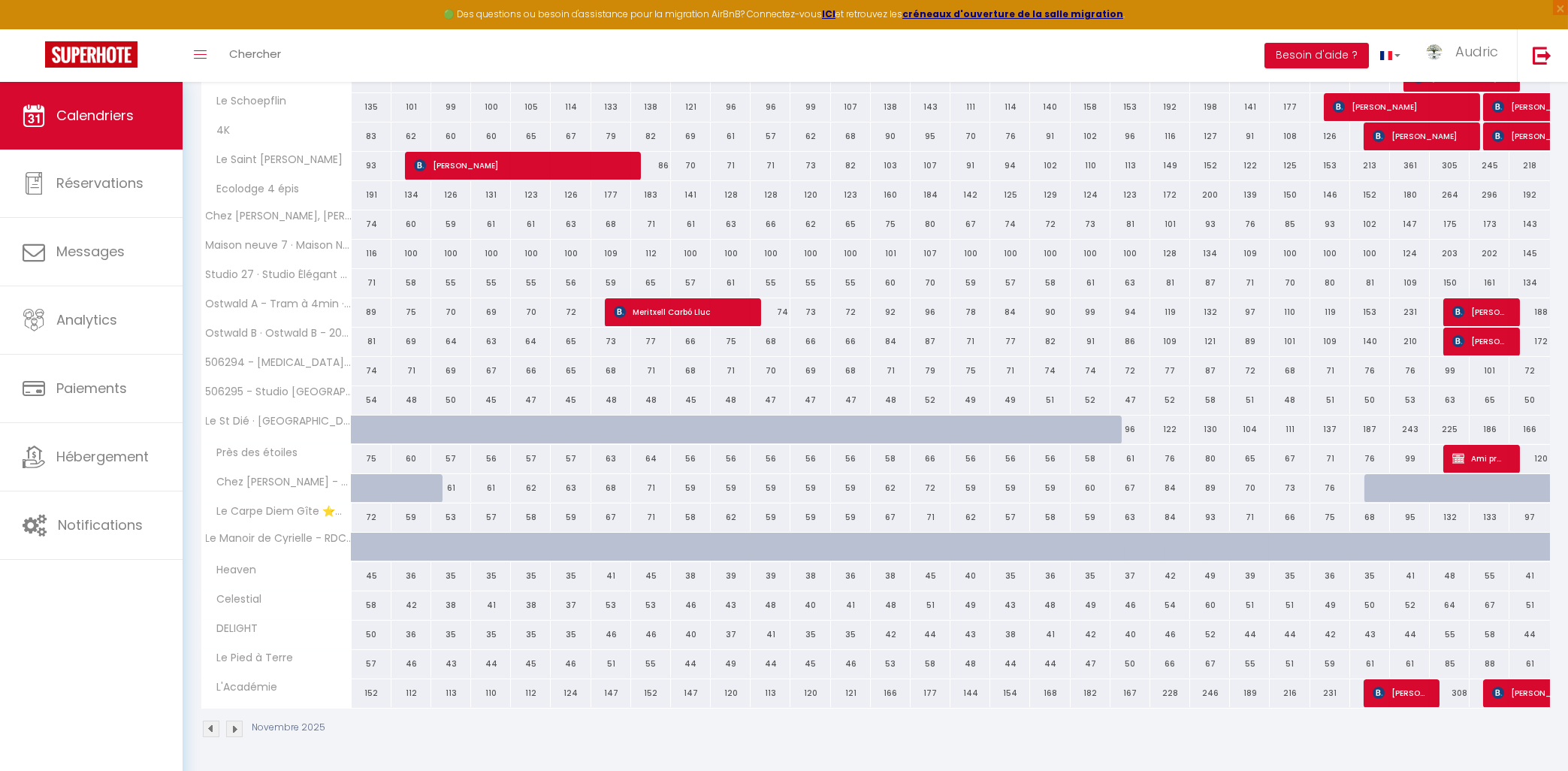
scroll to position [83, 0]
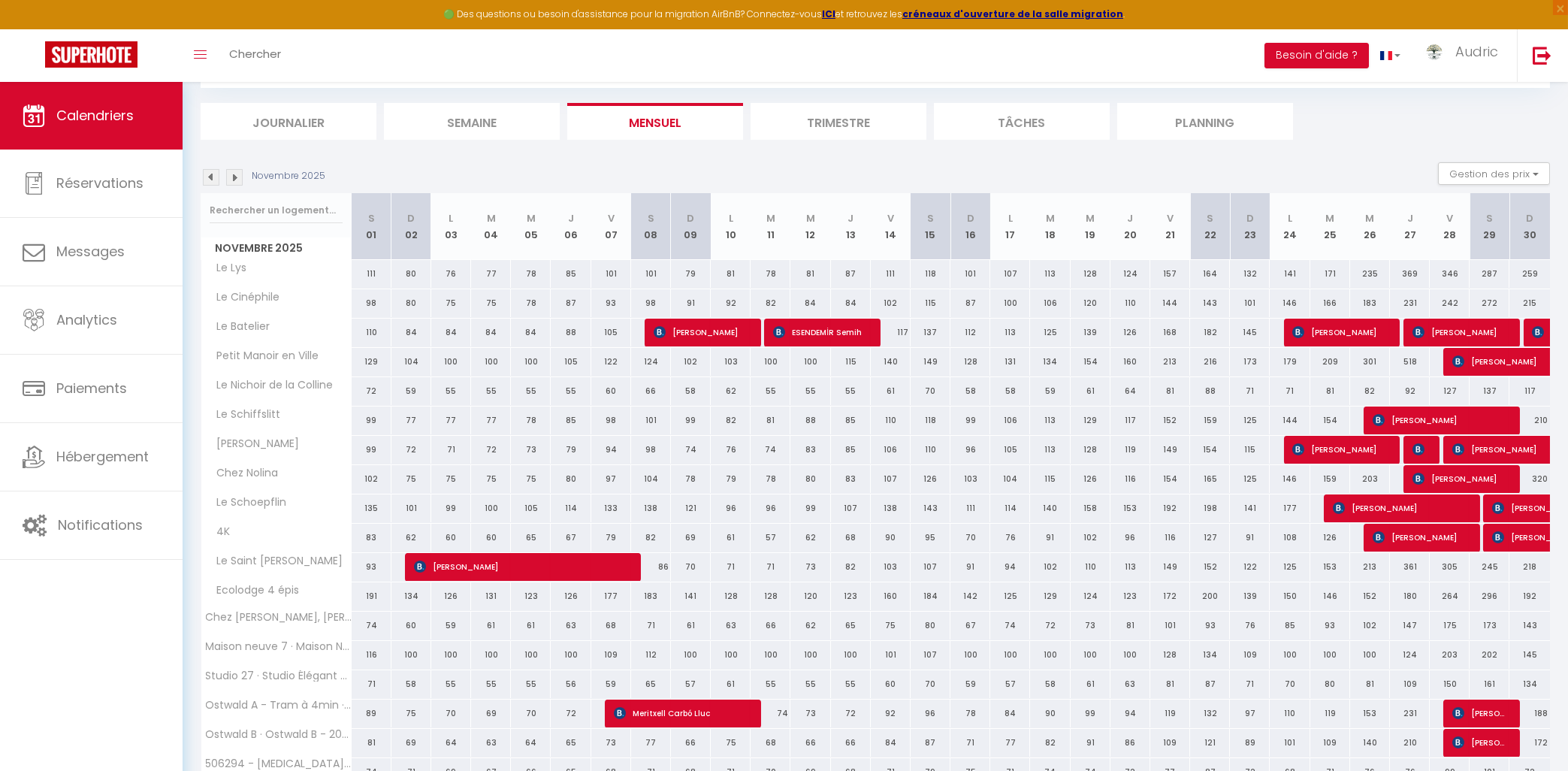
click at [207, 178] on img at bounding box center [211, 177] width 17 height 17
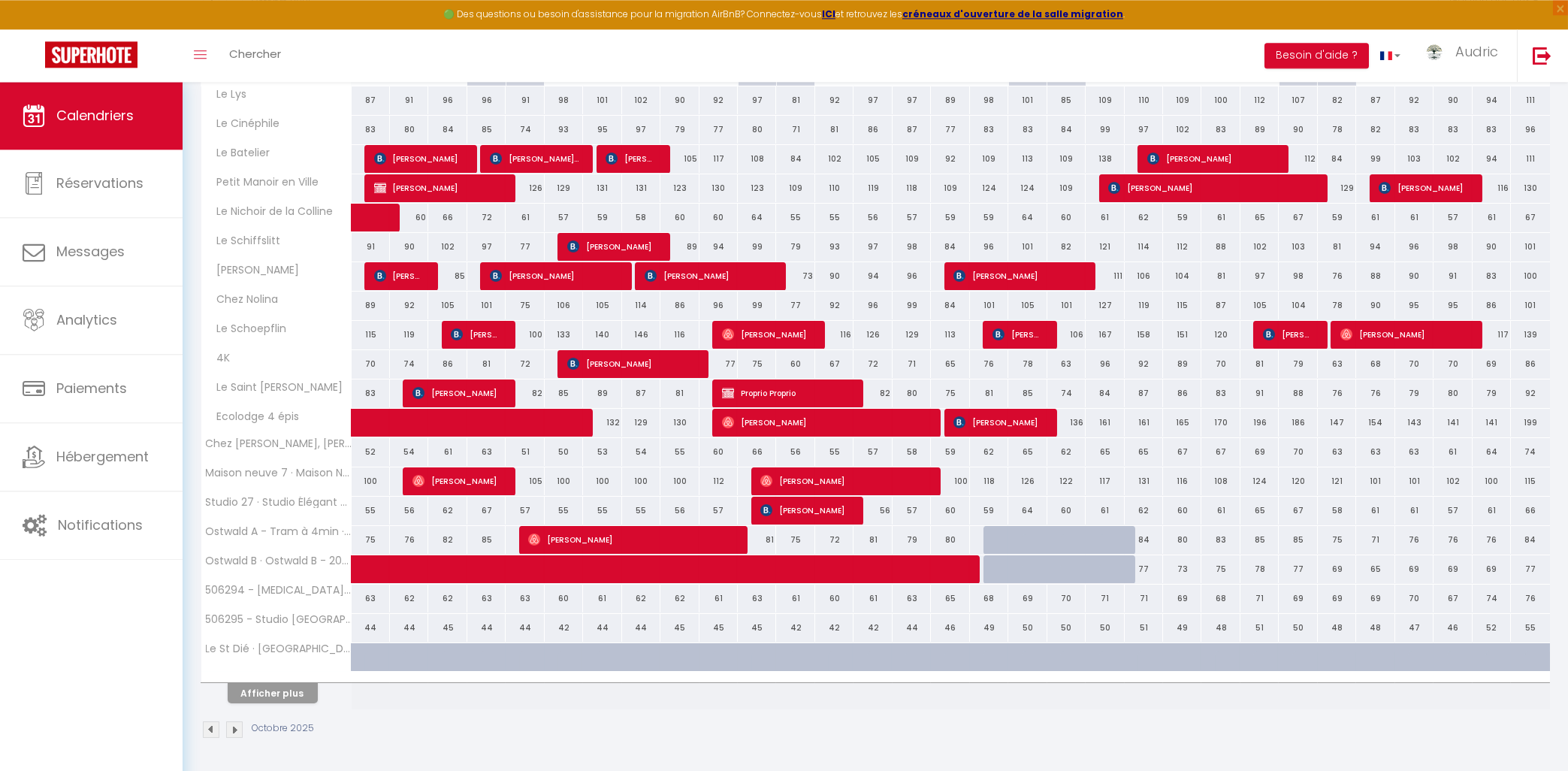
scroll to position [258, 0]
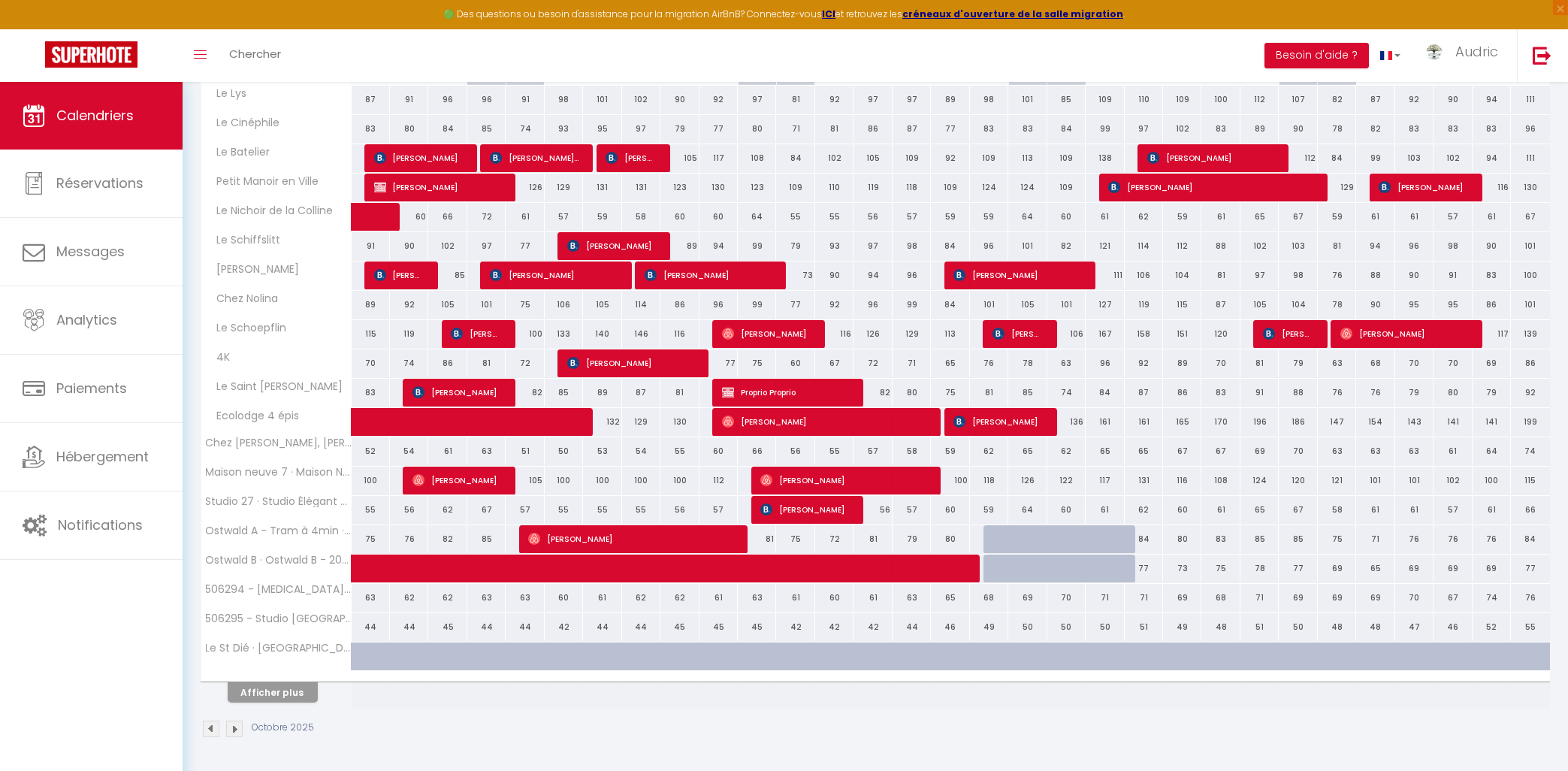
click at [303, 708] on th "Afficher plus" at bounding box center [276, 690] width 150 height 37
click at [300, 694] on button "Afficher plus" at bounding box center [272, 693] width 90 height 20
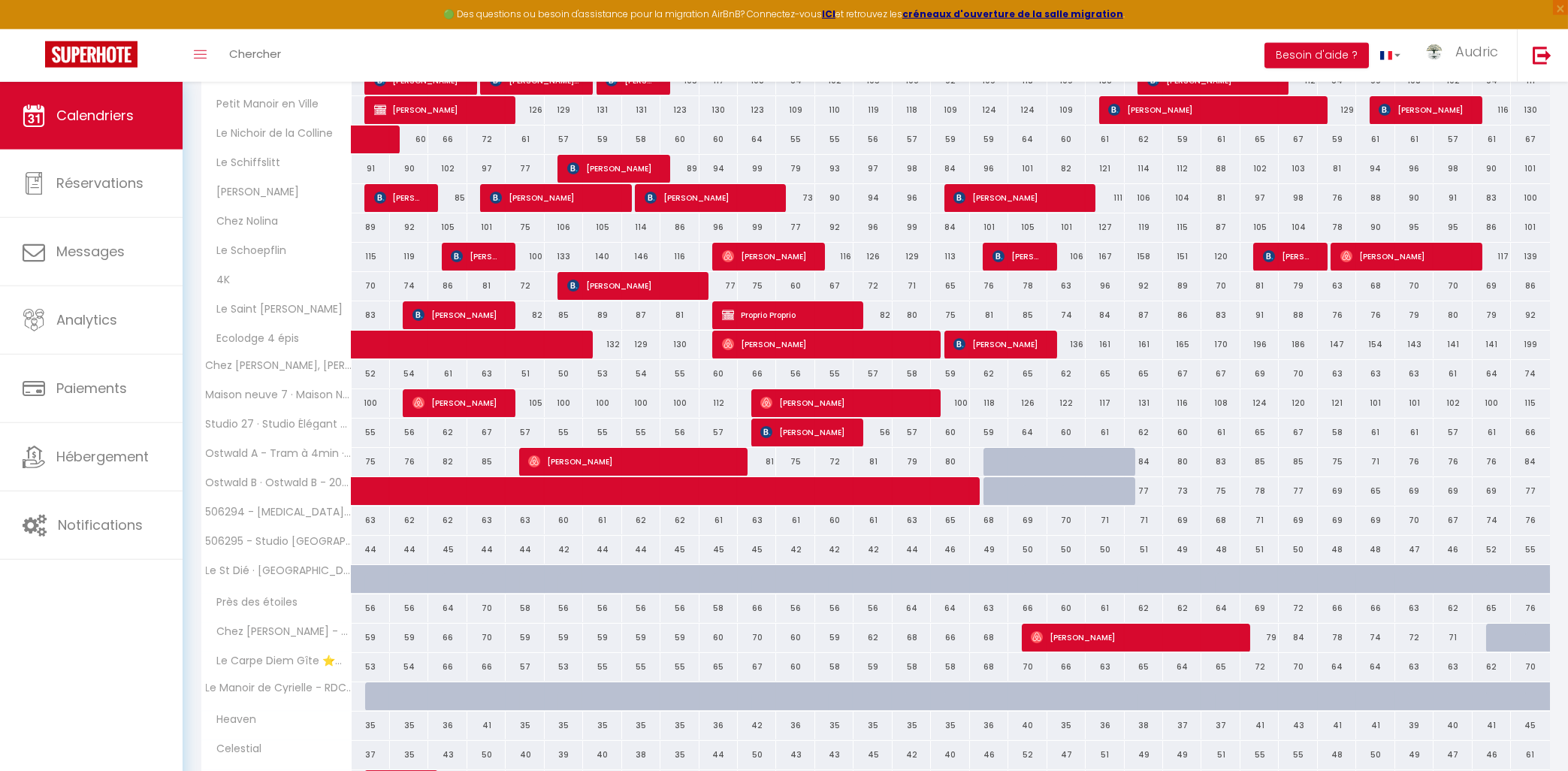
scroll to position [486, 0]
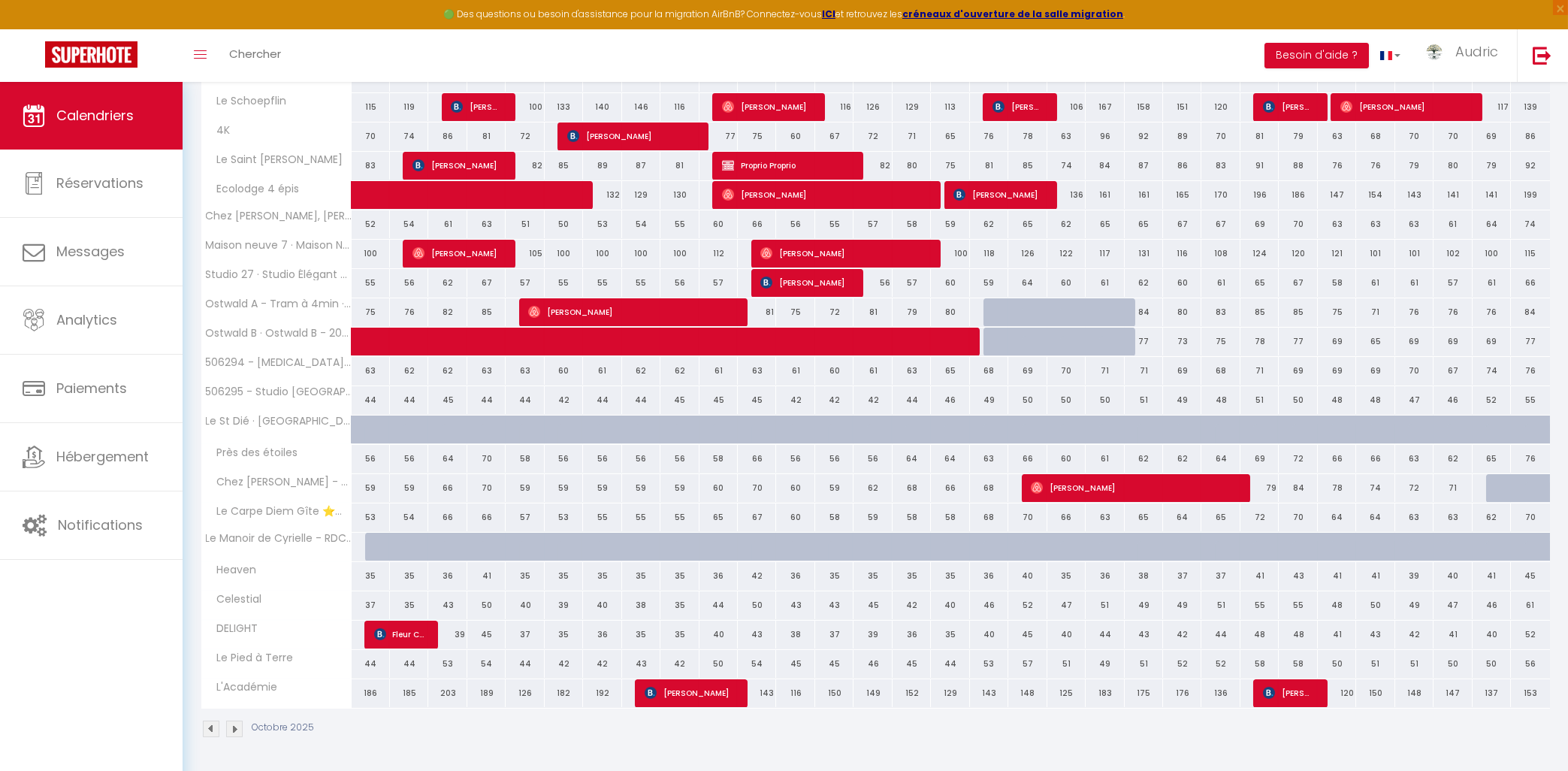
click at [212, 732] on img at bounding box center [211, 729] width 17 height 17
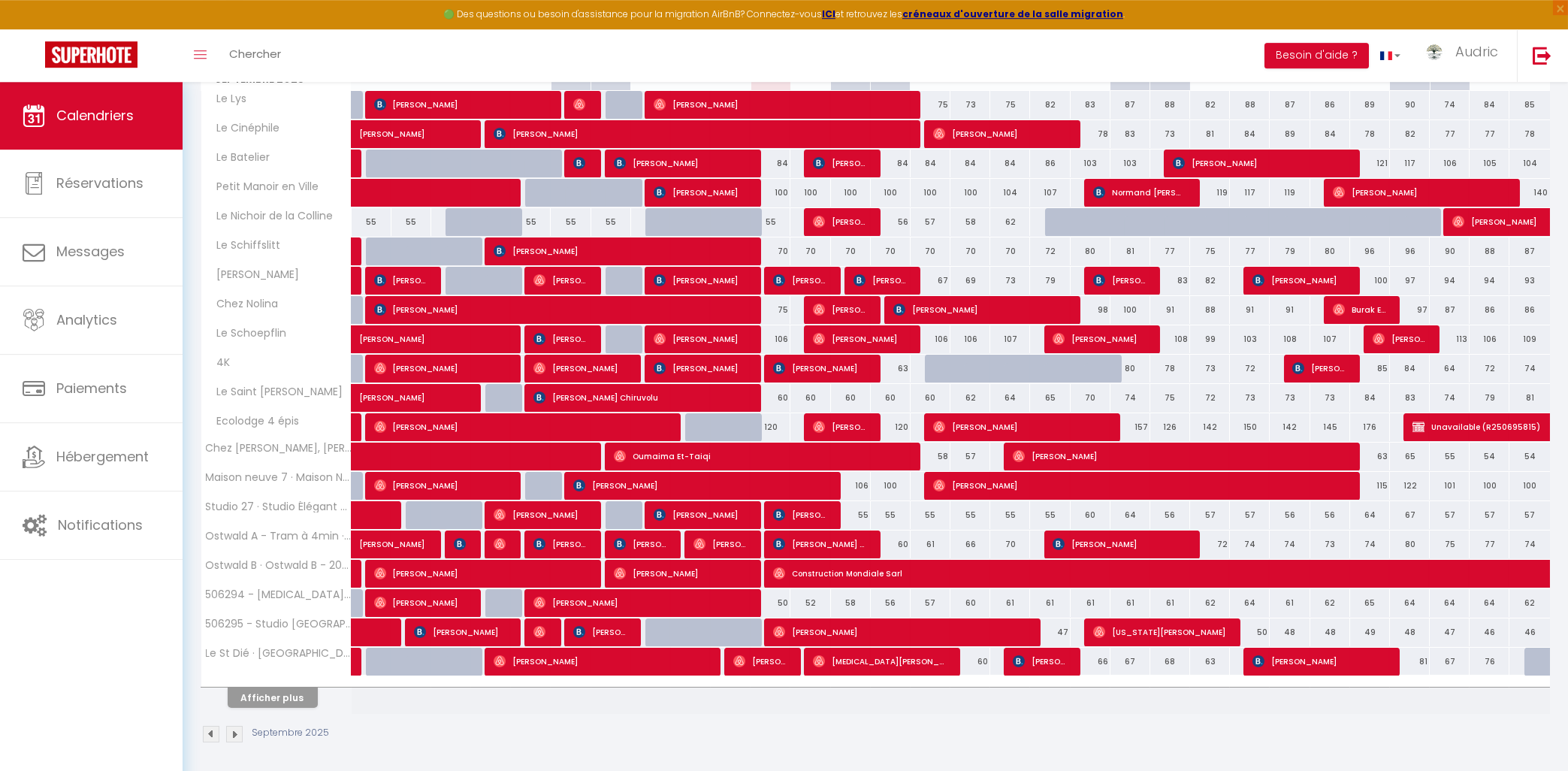
scroll to position [258, 0]
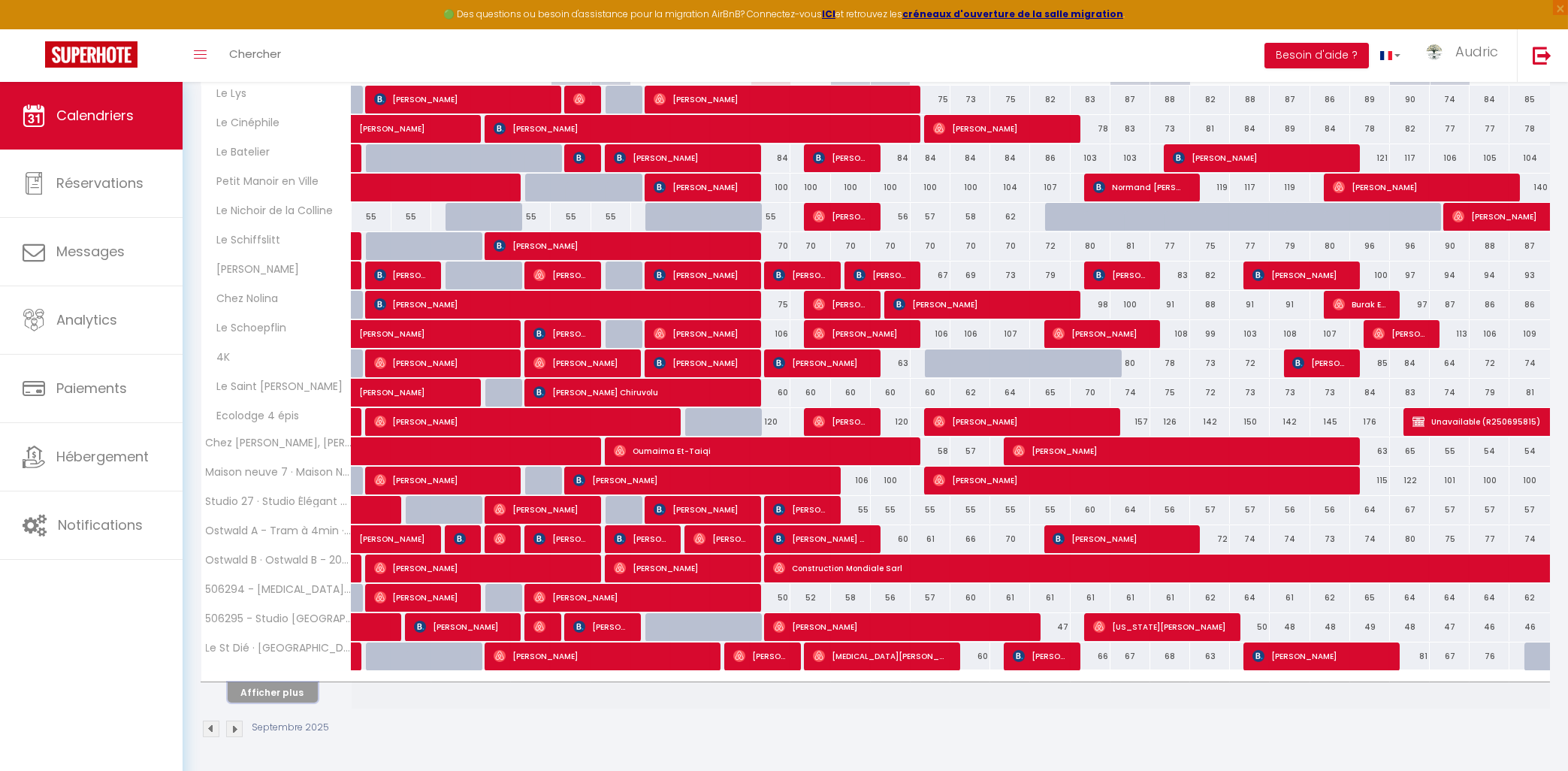
drag, startPoint x: 291, startPoint y: 694, endPoint x: 300, endPoint y: 693, distance: 9.1
click at [292, 694] on button "Afficher plus" at bounding box center [272, 693] width 90 height 20
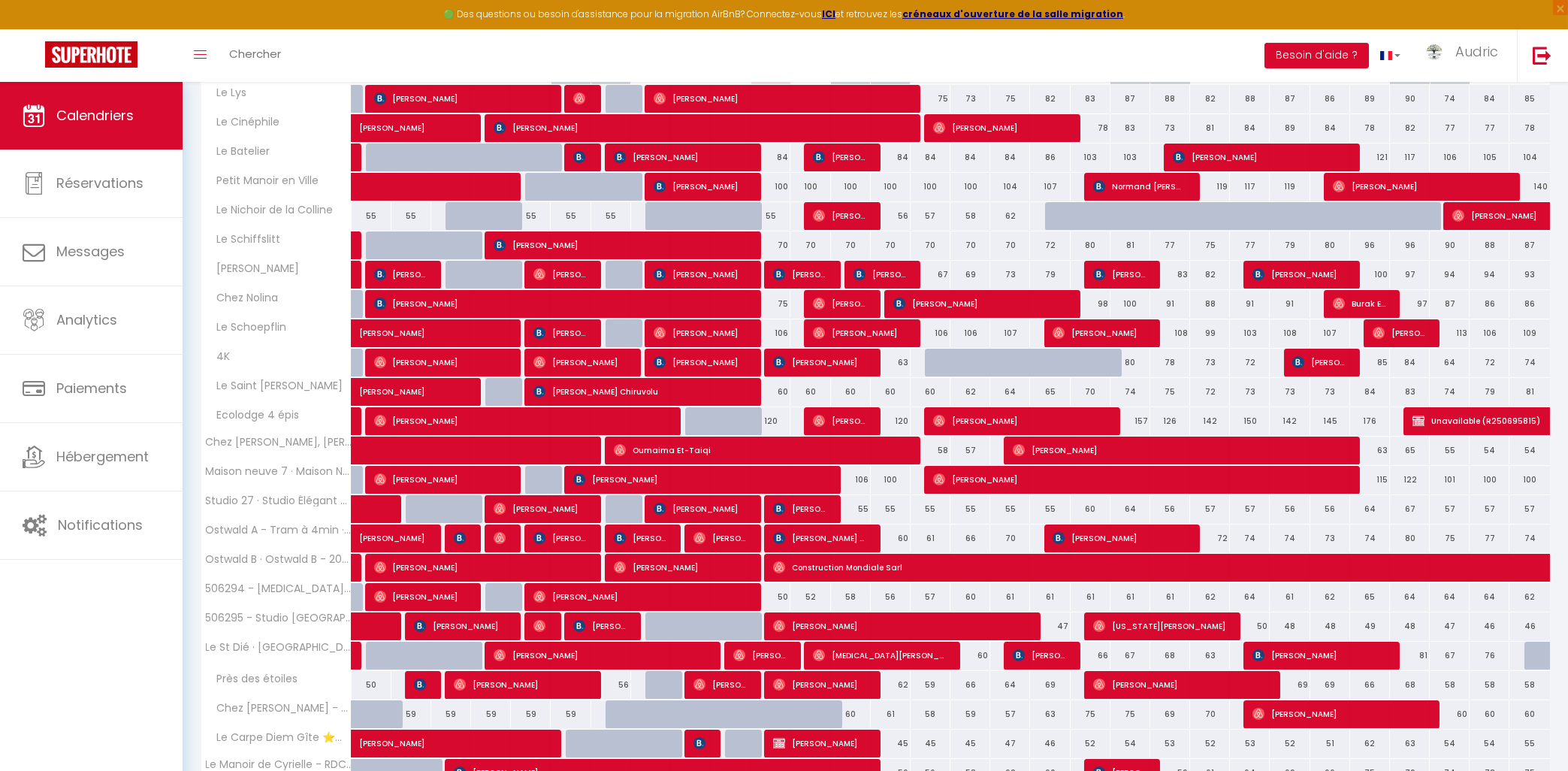
click at [300, 690] on th "Près des étoiles" at bounding box center [276, 686] width 150 height 28
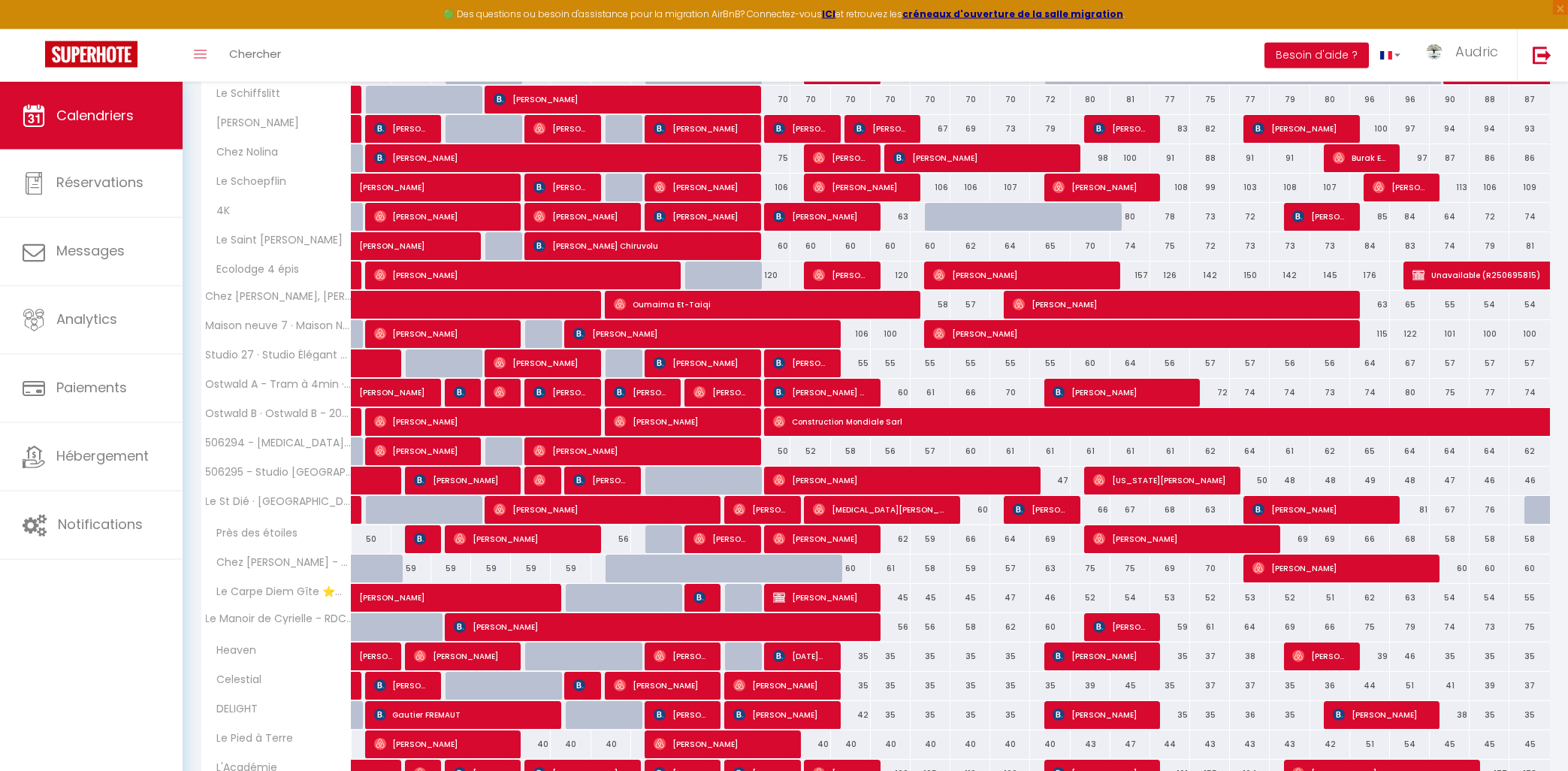
scroll to position [484, 0]
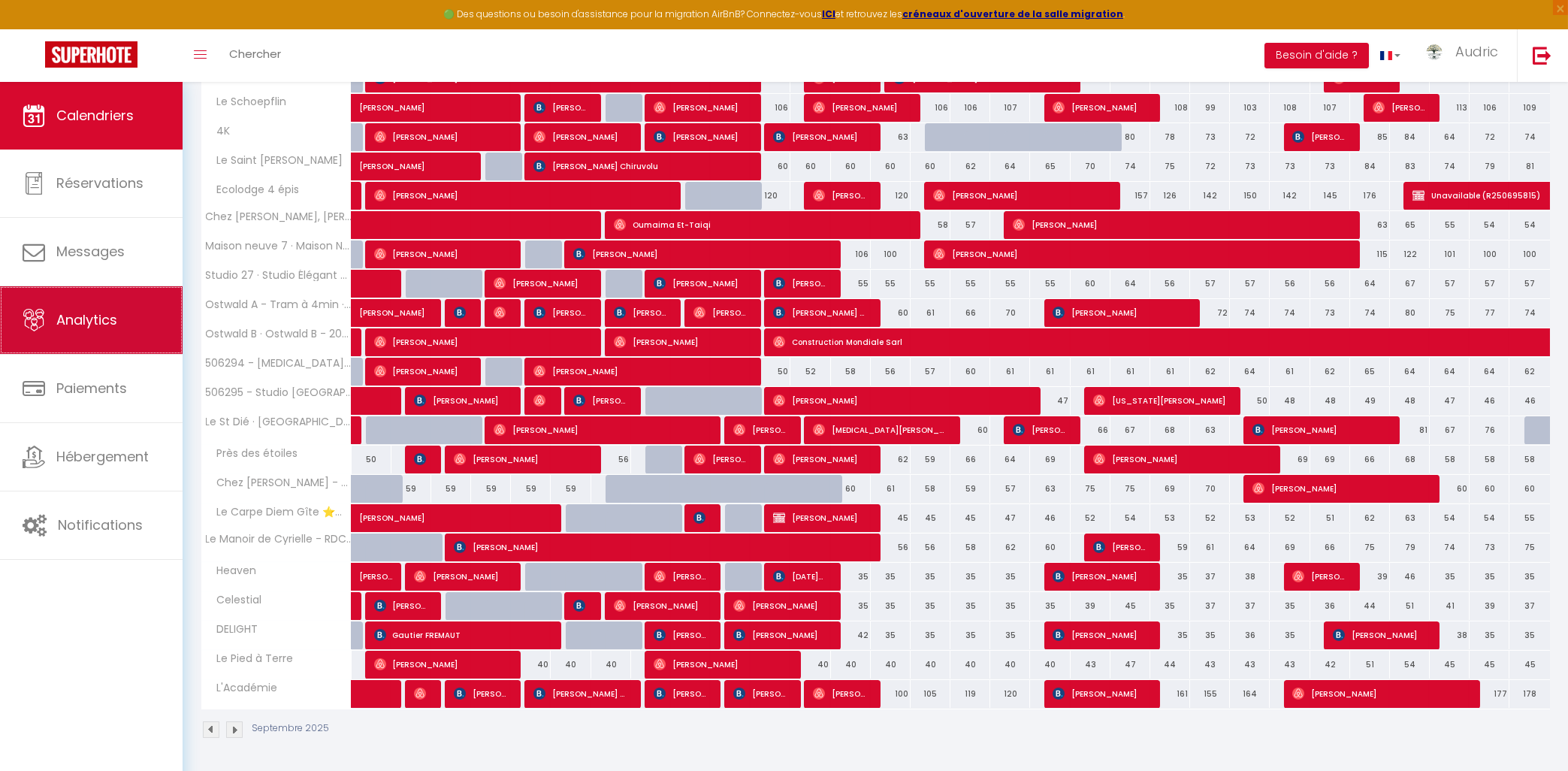
click at [105, 323] on span "Analytics" at bounding box center [86, 319] width 60 height 19
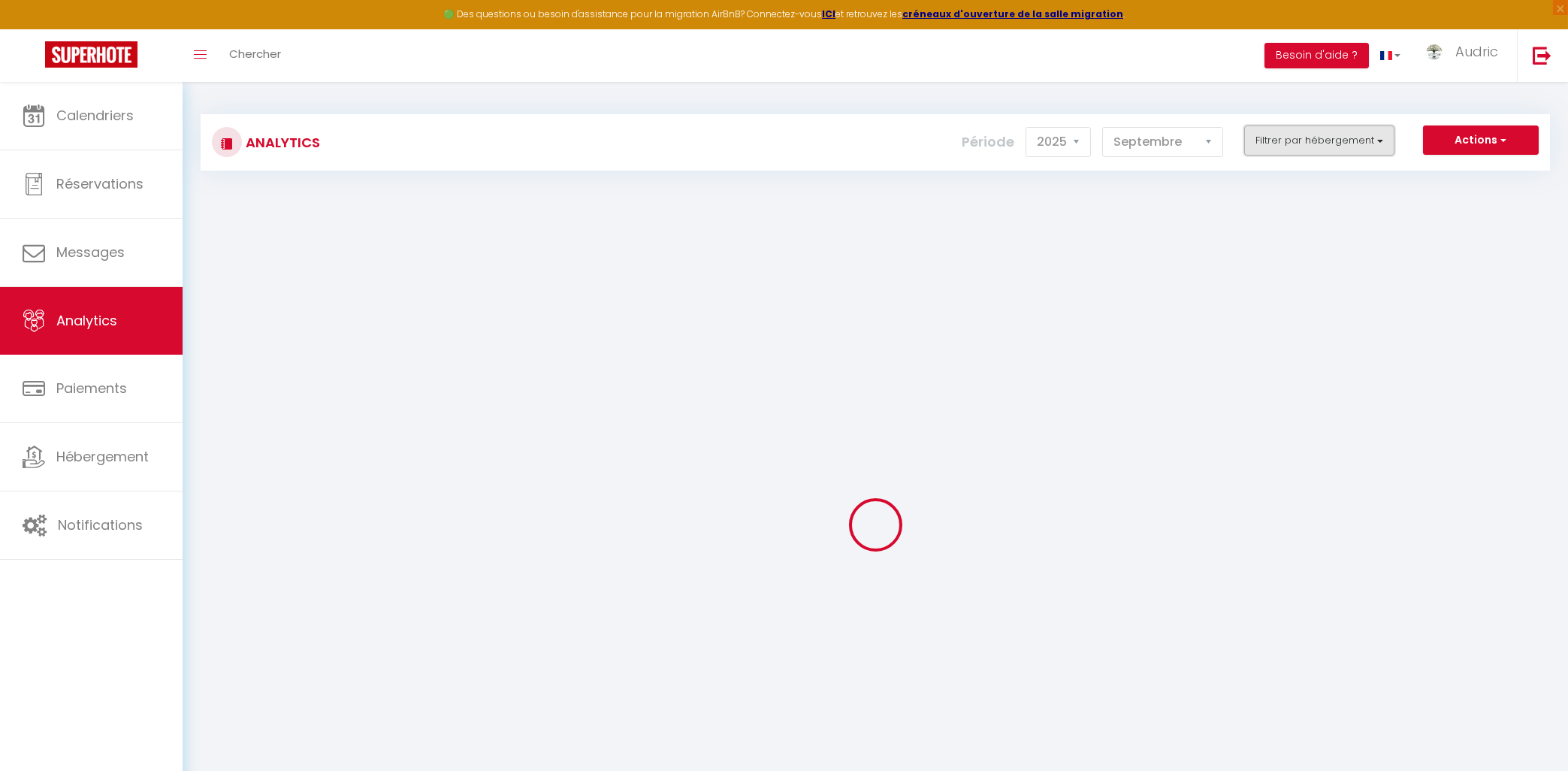
click at [1326, 143] on button "Filtrer par hébergement" at bounding box center [1319, 141] width 150 height 30
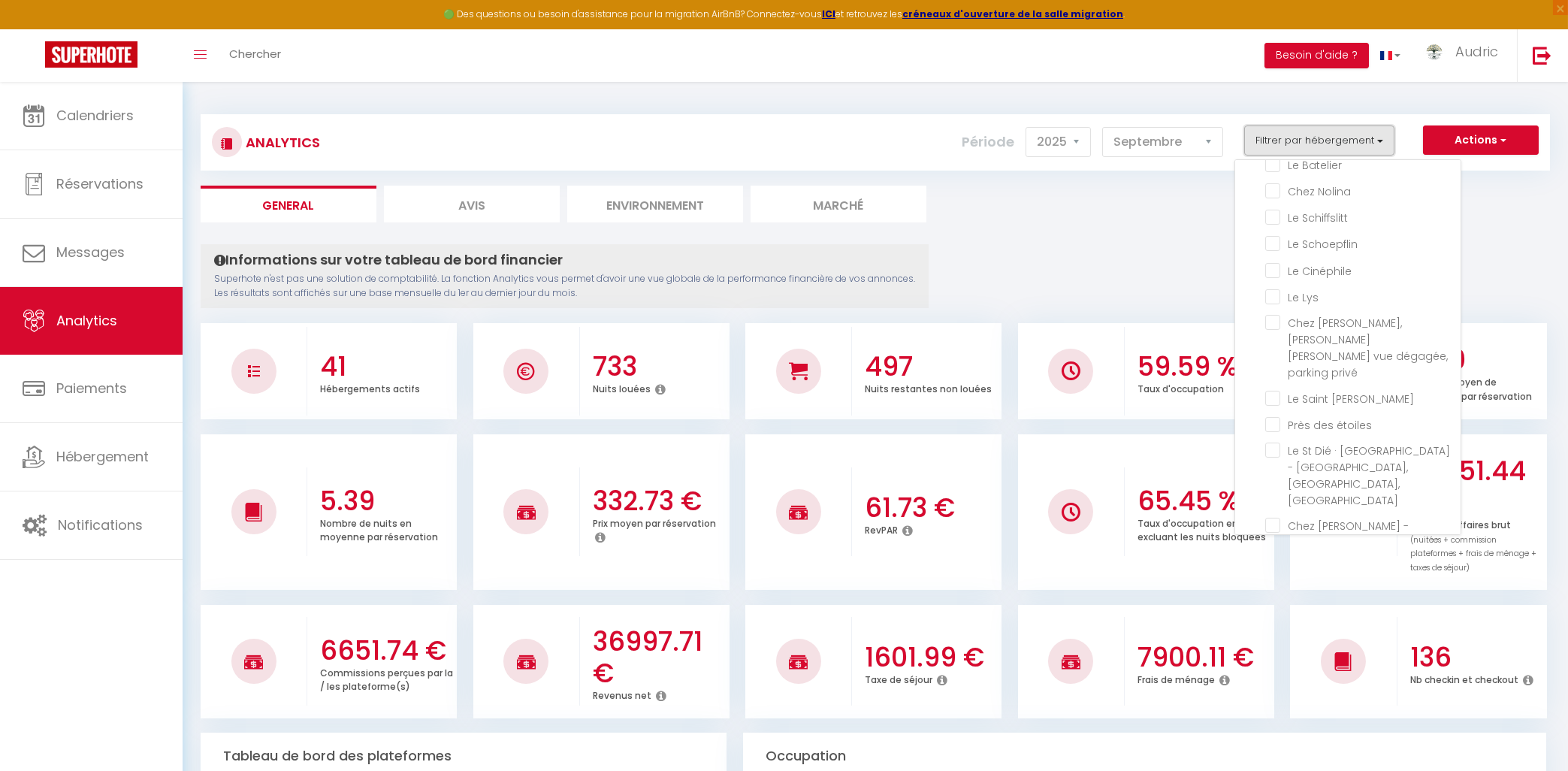
scroll to position [513, 0]
click at [1276, 440] on Neudorf "checkbox" at bounding box center [1364, 447] width 196 height 15
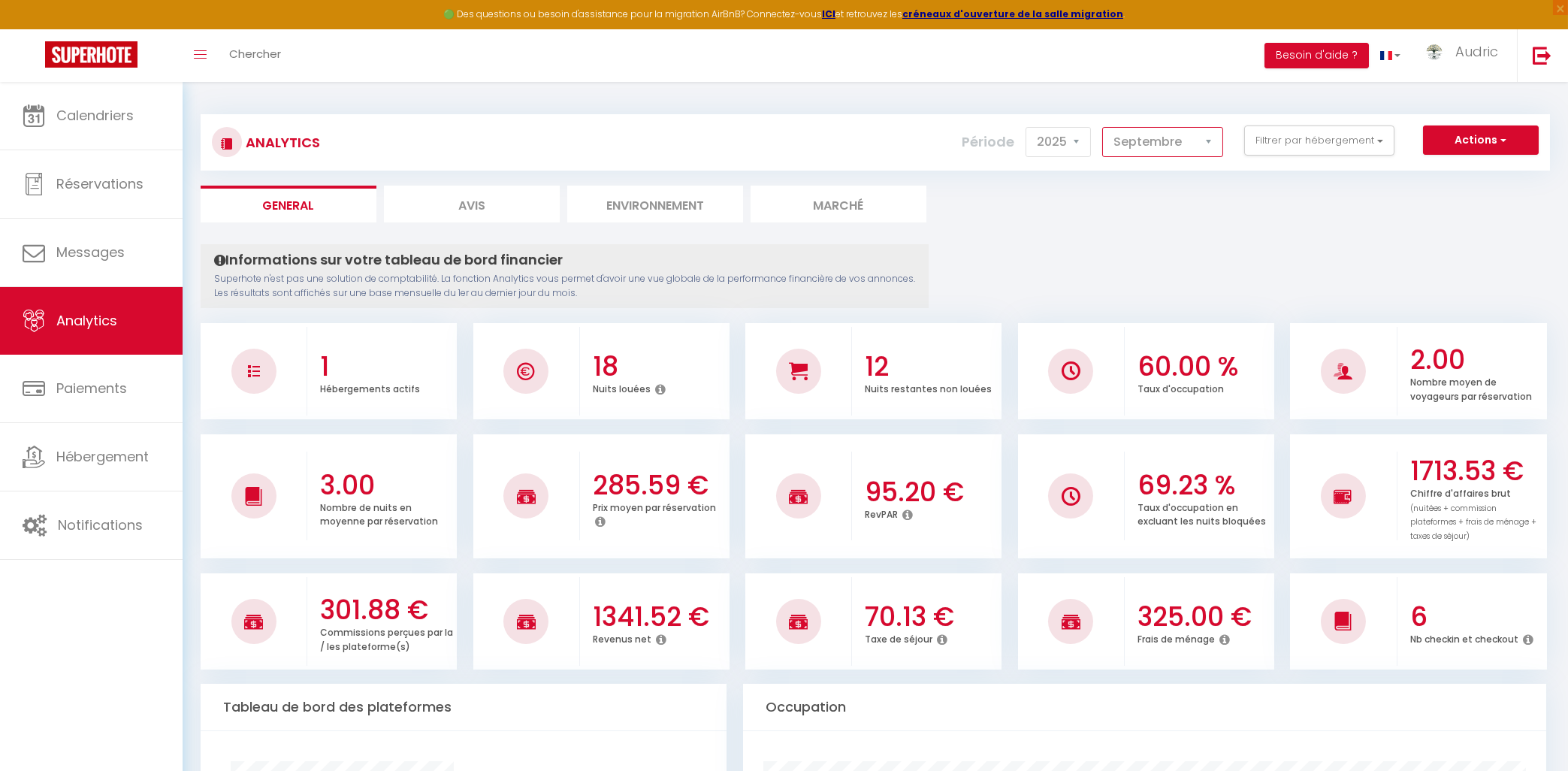
click at [1102, 127] on select "[PERSON_NAME] Mars Avril Mai Juin Juillet Août Septembre Octobre Novembre Décem…" at bounding box center [1163, 142] width 121 height 30
click option "Juin" at bounding box center [0, 0] width 0 height 0
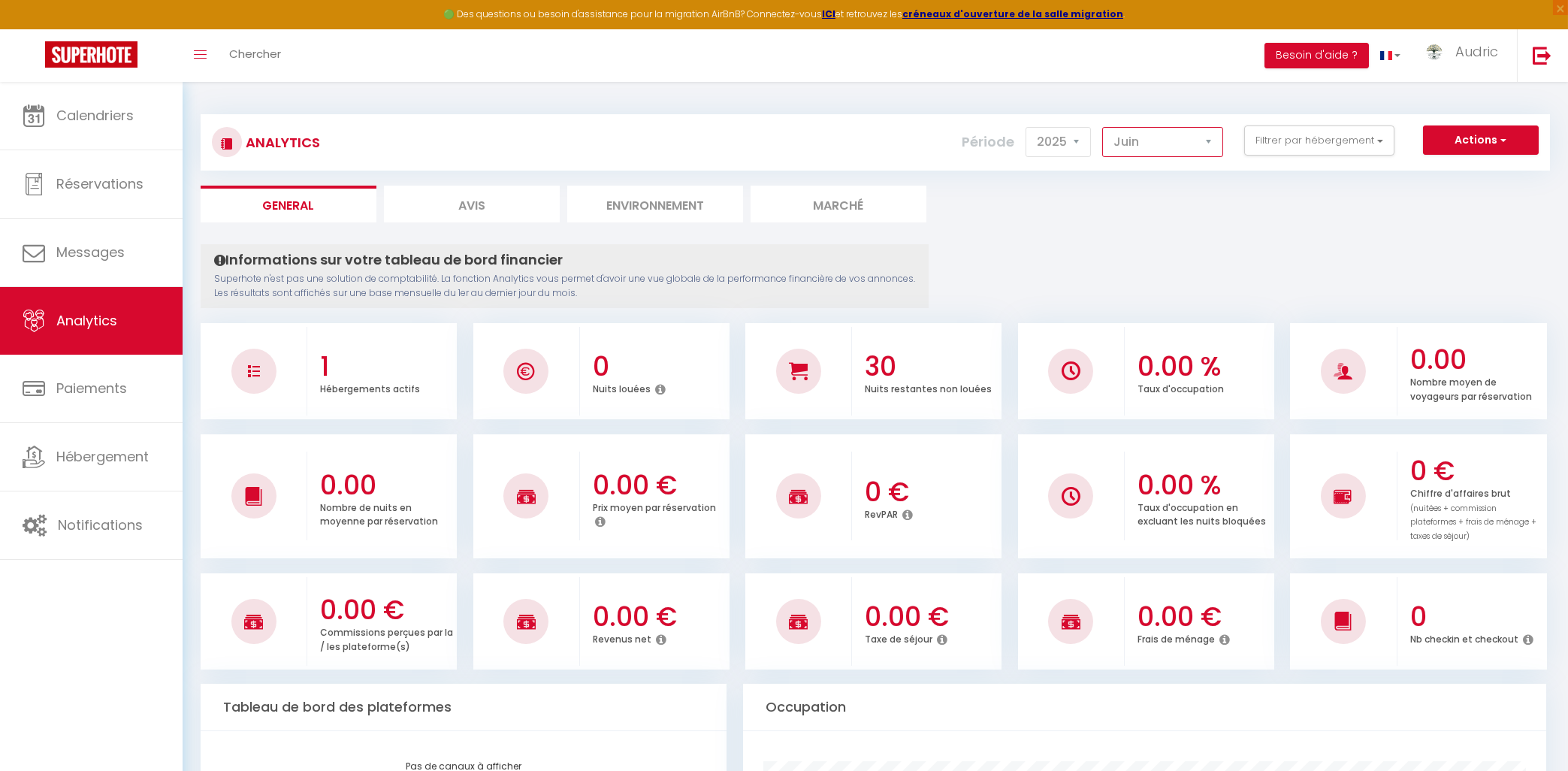
click at [1102, 127] on select "[PERSON_NAME] Mars Avril Mai Juin Juillet Août Septembre Octobre Novembre Décem…" at bounding box center [1163, 142] width 121 height 30
click option "Juillet" at bounding box center [0, 0] width 0 height 0
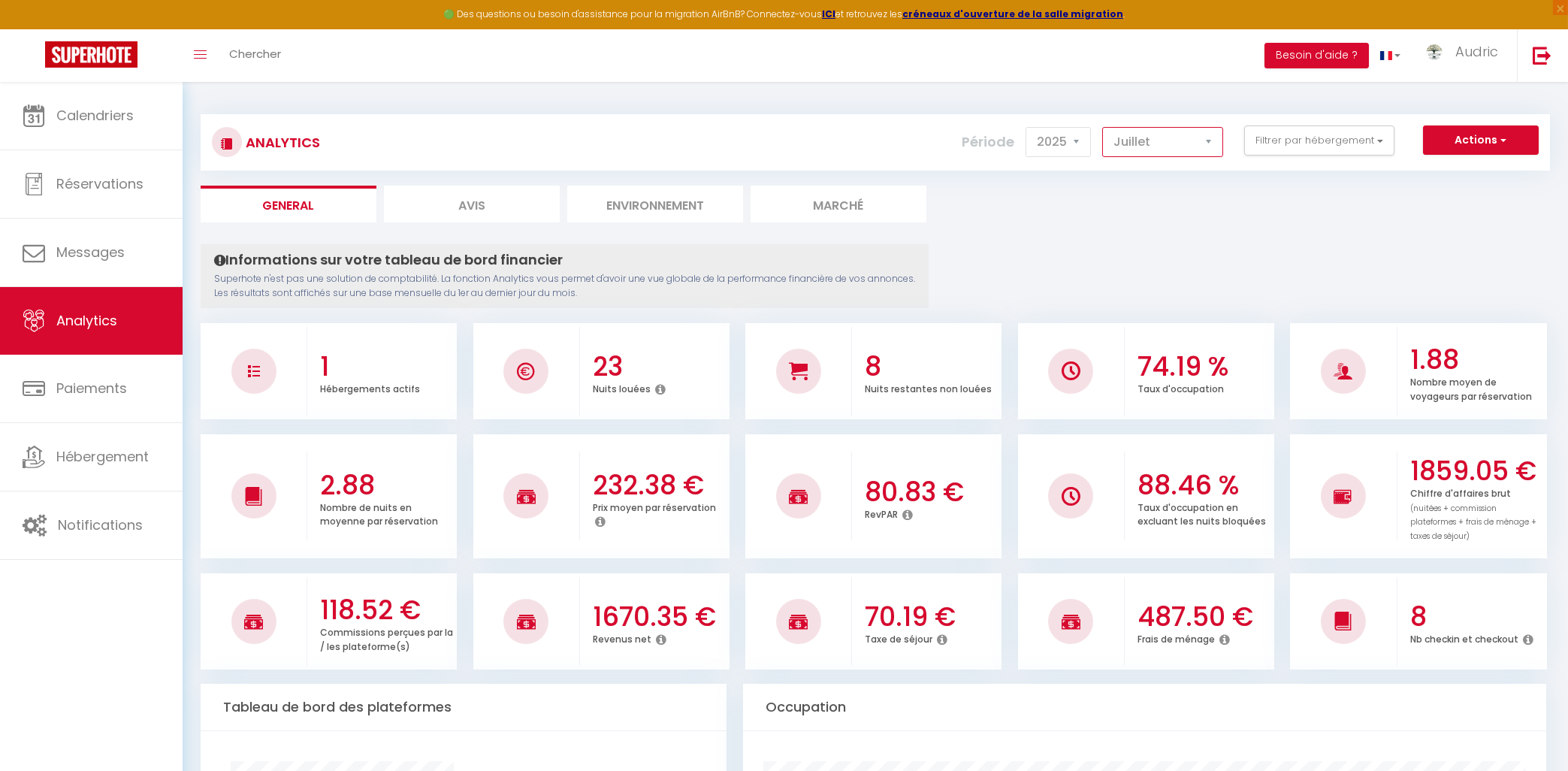
click at [1102, 127] on select "[PERSON_NAME] Mars Avril Mai Juin Juillet Août Septembre Octobre Novembre Décem…" at bounding box center [1163, 142] width 121 height 30
click option "Août" at bounding box center [0, 0] width 0 height 0
click at [1102, 127] on select "[PERSON_NAME] Mars Avril Mai Juin Juillet Août Septembre Octobre Novembre Décem…" at bounding box center [1163, 142] width 121 height 30
click option "Septembre" at bounding box center [0, 0] width 0 height 0
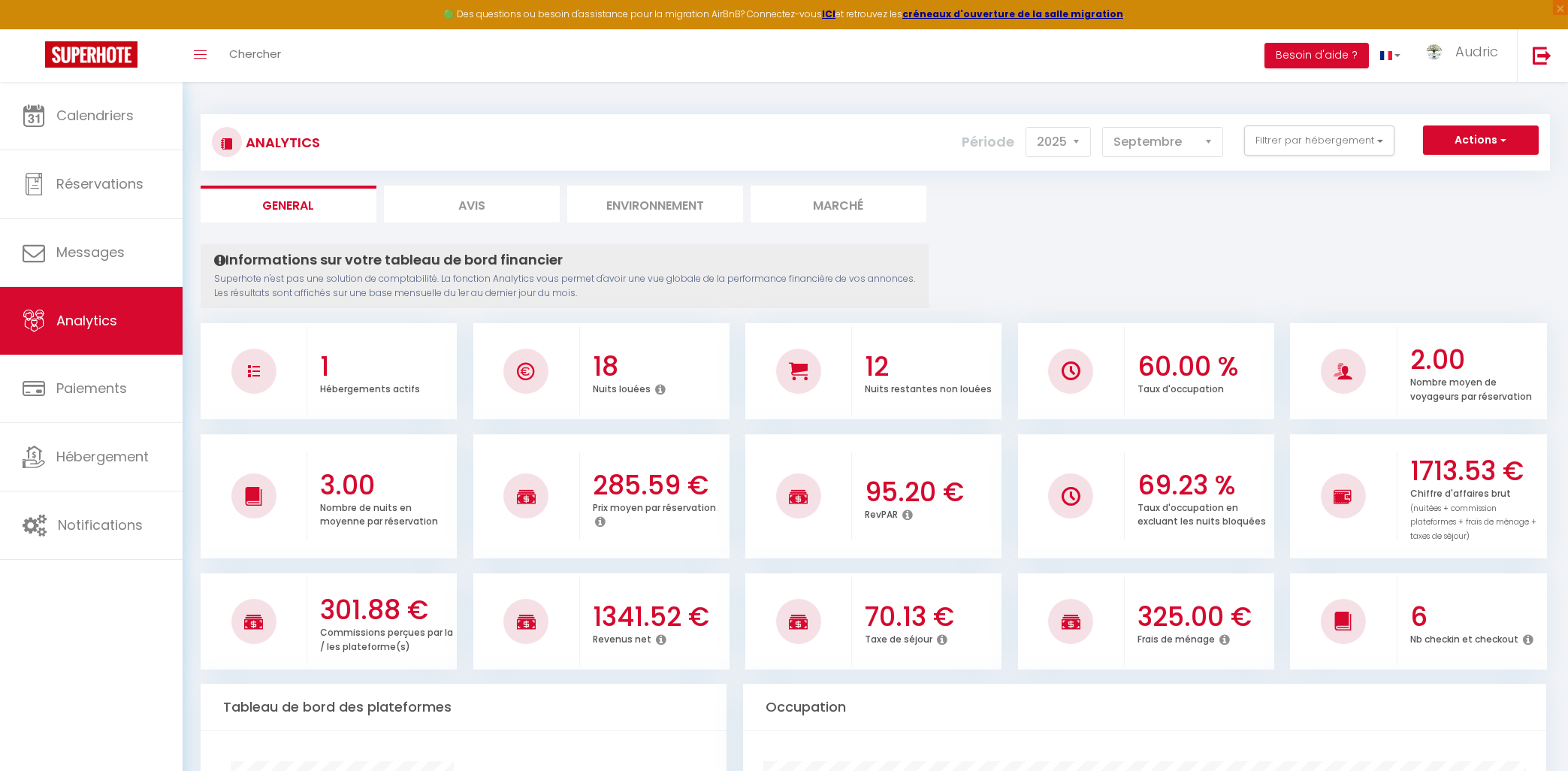
click at [1164, 211] on ul "General Avis Environnement Marché" at bounding box center [876, 204] width 1349 height 36
click at [1102, 127] on select "[PERSON_NAME] Mars Avril Mai Juin Juillet Août Septembre Octobre Novembre Décem…" at bounding box center [1163, 142] width 121 height 30
click option "Septembre" at bounding box center [0, 0] width 0 height 0
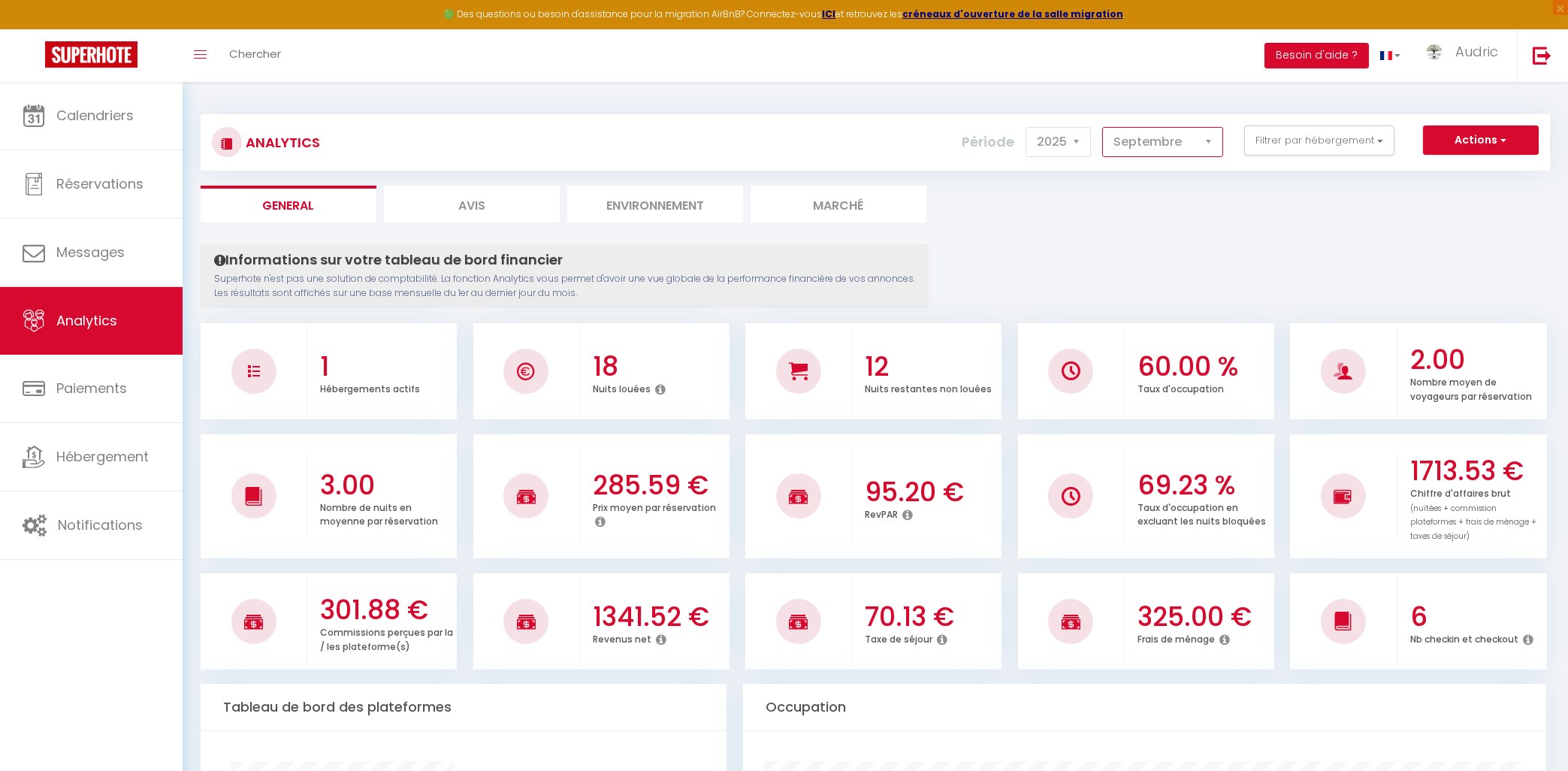
click at [1102, 127] on select "[PERSON_NAME] Mars Avril Mai Juin Juillet Août Septembre Octobre Novembre Décem…" at bounding box center [1163, 142] width 121 height 30
click option "Octobre" at bounding box center [0, 0] width 0 height 0
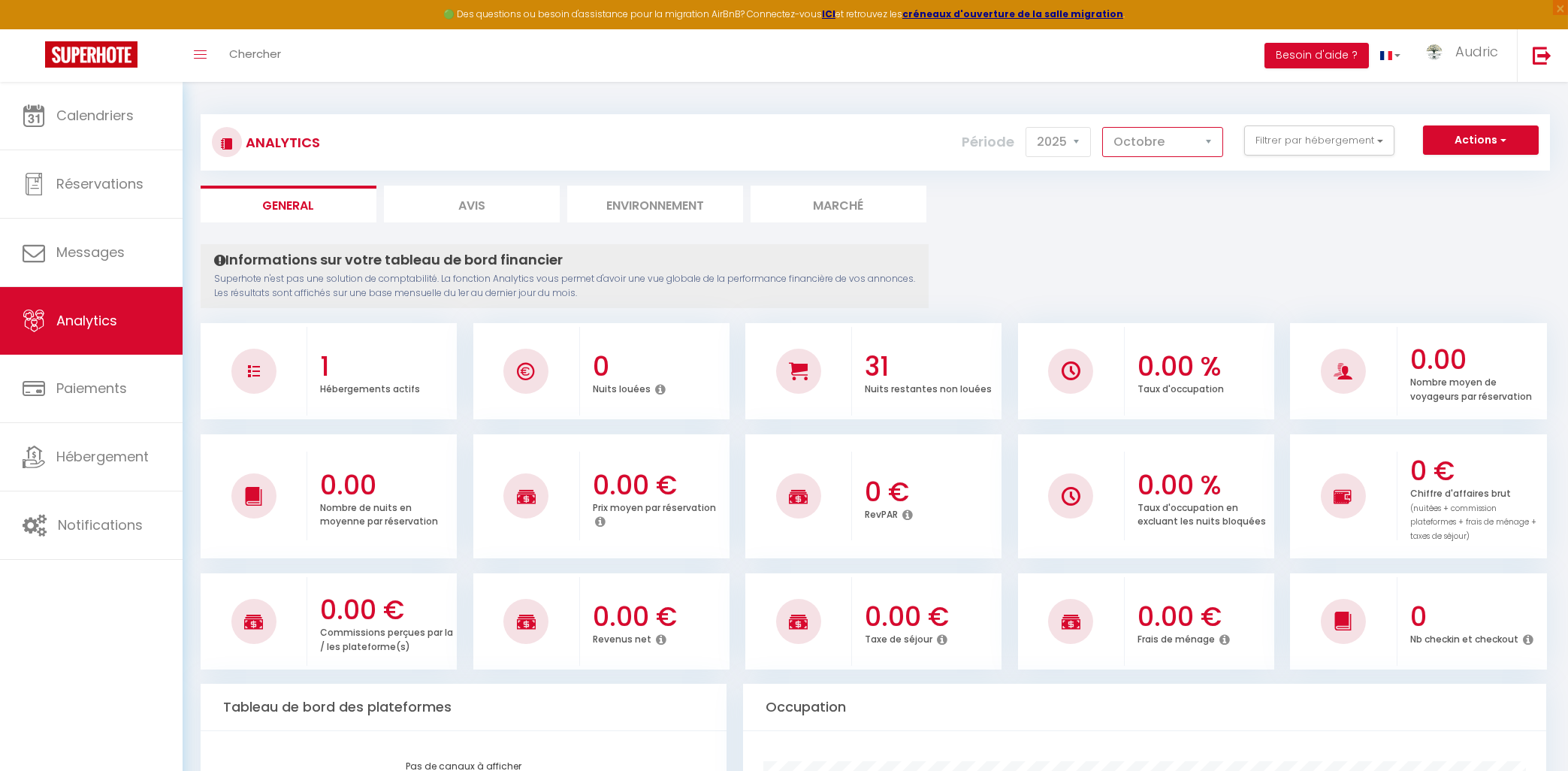
click at [1102, 127] on select "[PERSON_NAME] Mars Avril Mai Juin Juillet Août Septembre Octobre Novembre Décem…" at bounding box center [1163, 142] width 121 height 30
click option "Novembre" at bounding box center [0, 0] width 0 height 0
click at [1102, 127] on select "[PERSON_NAME] Mars Avril Mai Juin Juillet Août Septembre Octobre Novembre Décem…" at bounding box center [1163, 142] width 121 height 30
click option "Décembre" at bounding box center [0, 0] width 0 height 0
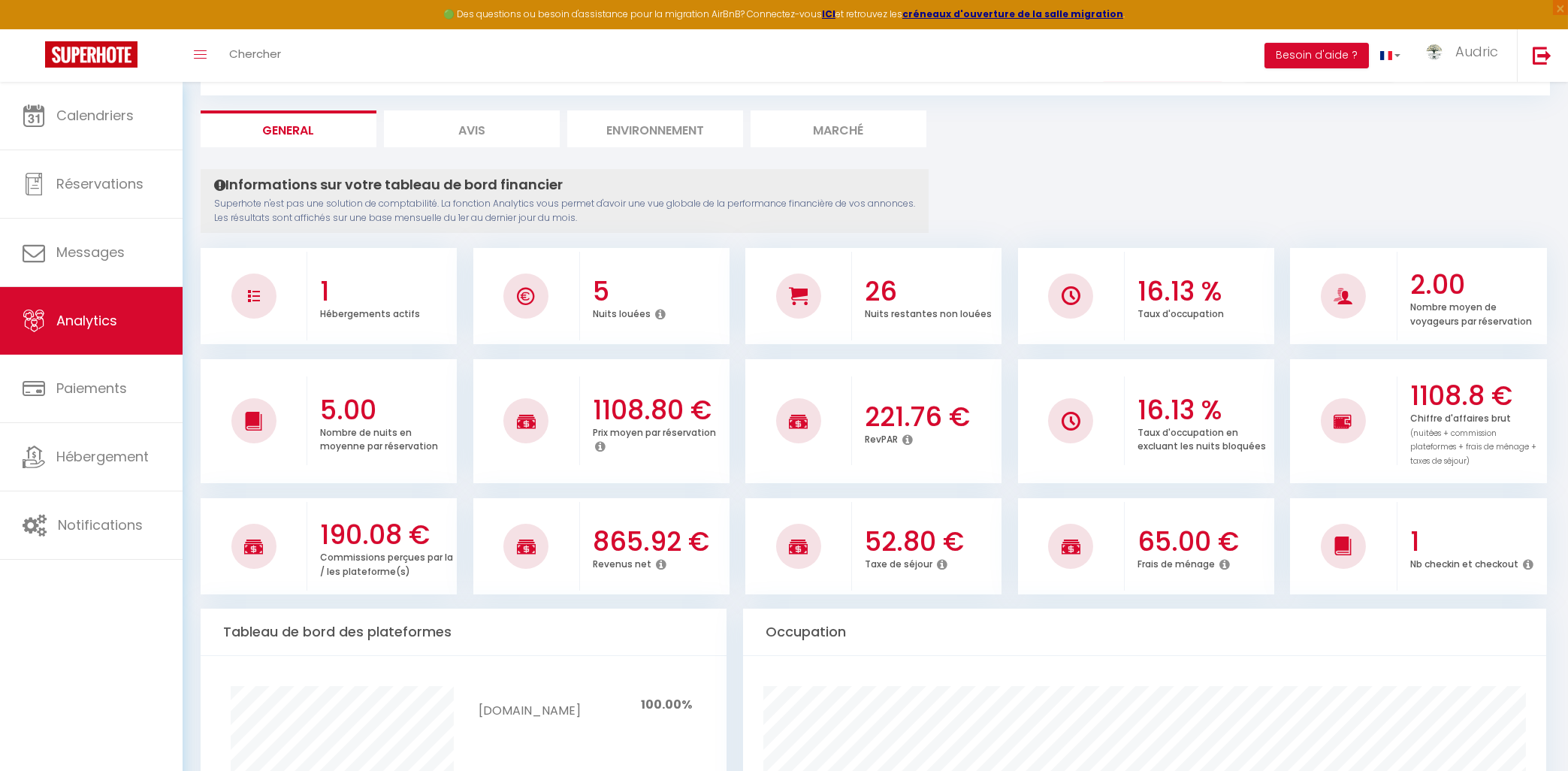
scroll to position [0, 0]
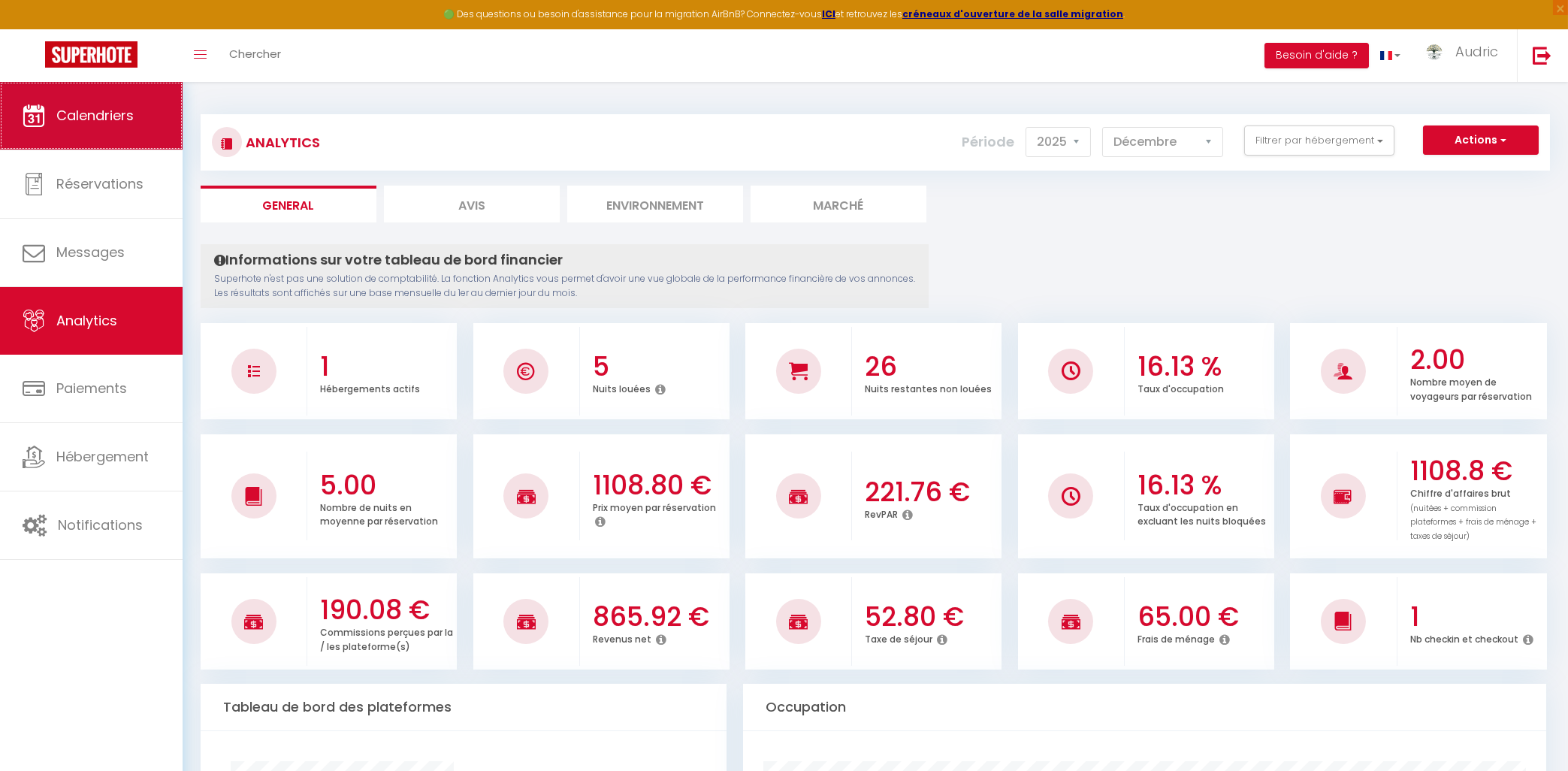
click at [147, 109] on link "Calendriers" at bounding box center [91, 116] width 182 height 68
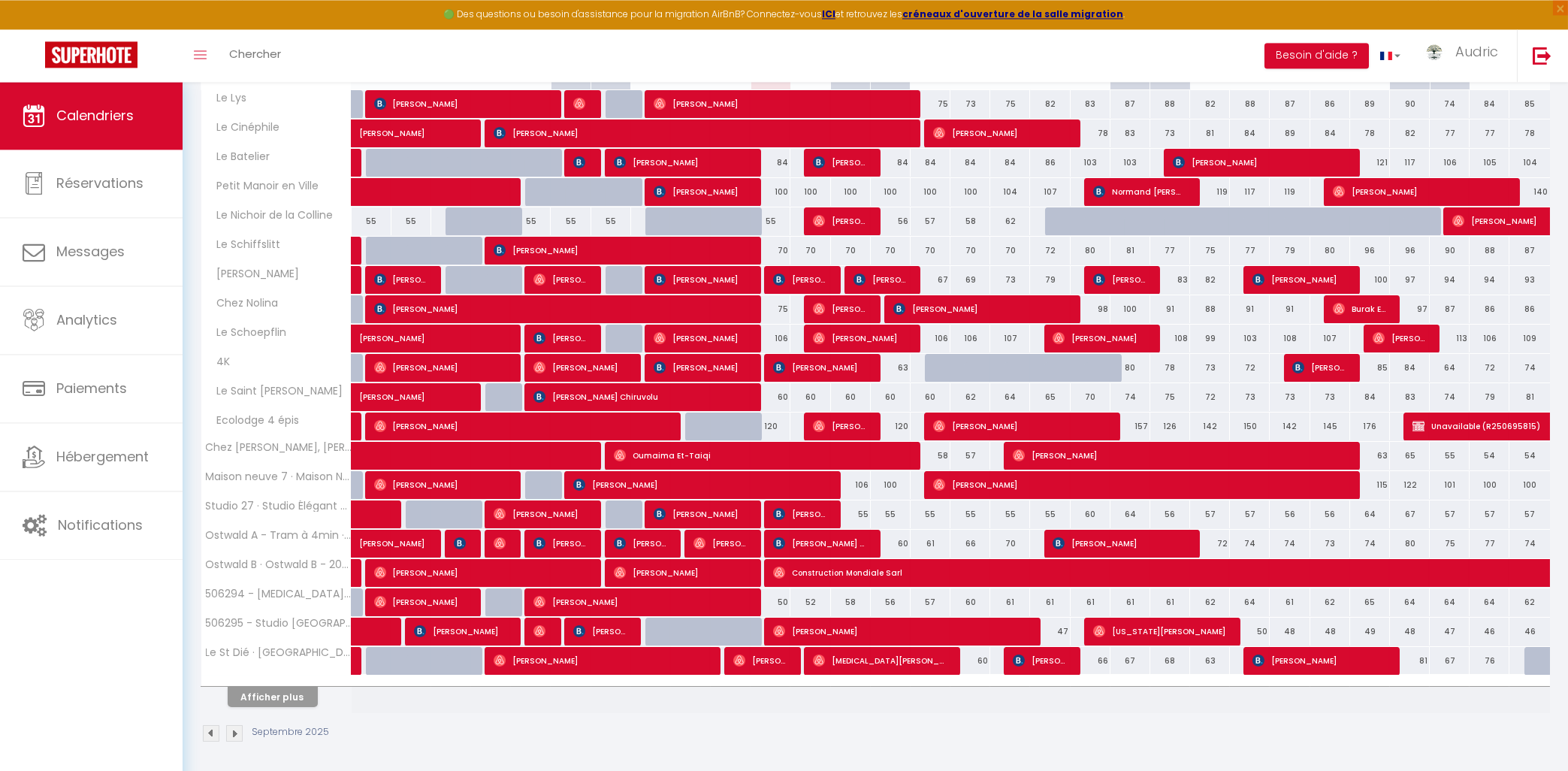
scroll to position [258, 0]
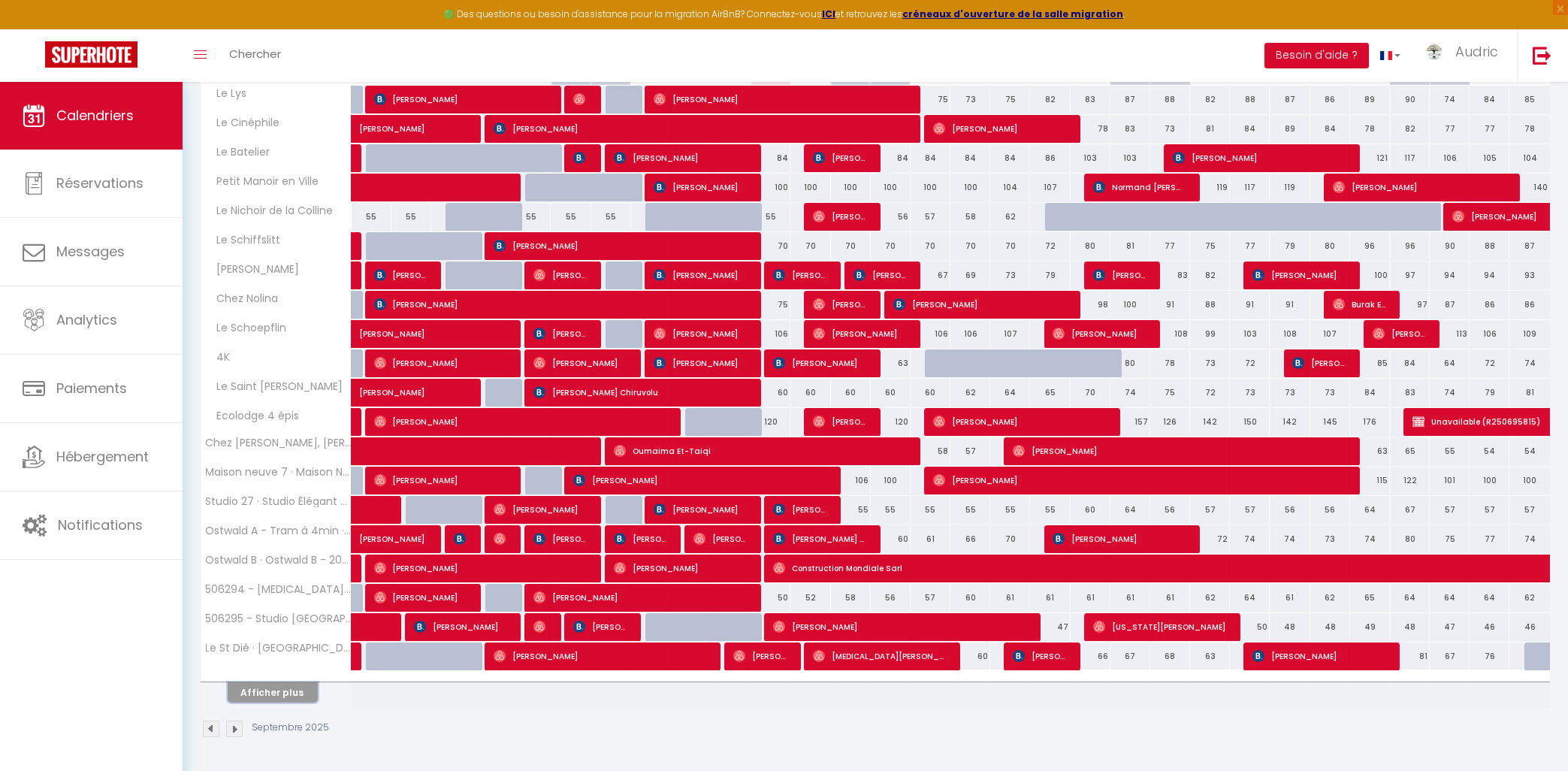
click at [272, 688] on button "Afficher plus" at bounding box center [272, 693] width 90 height 20
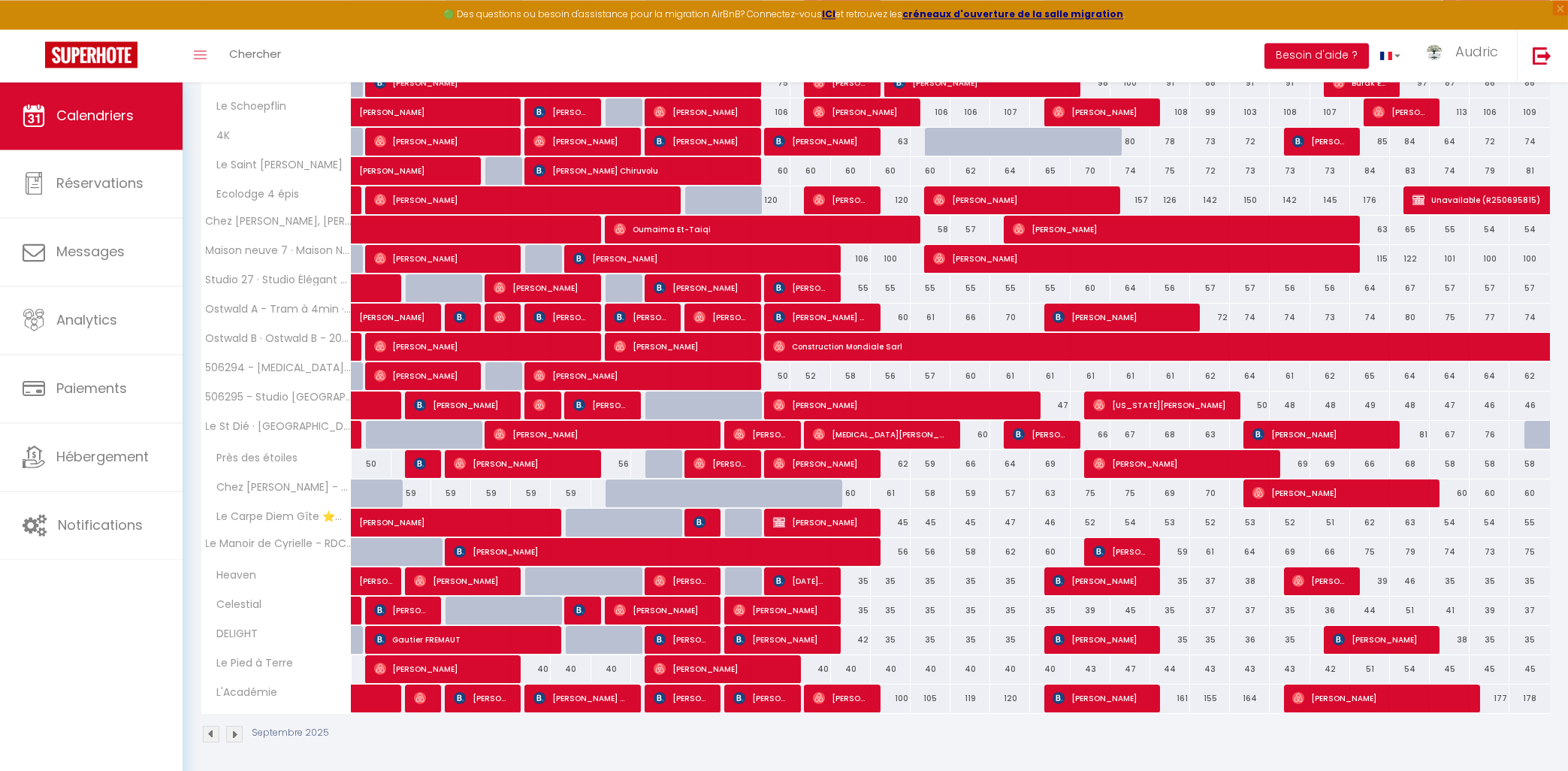
scroll to position [486, 0]
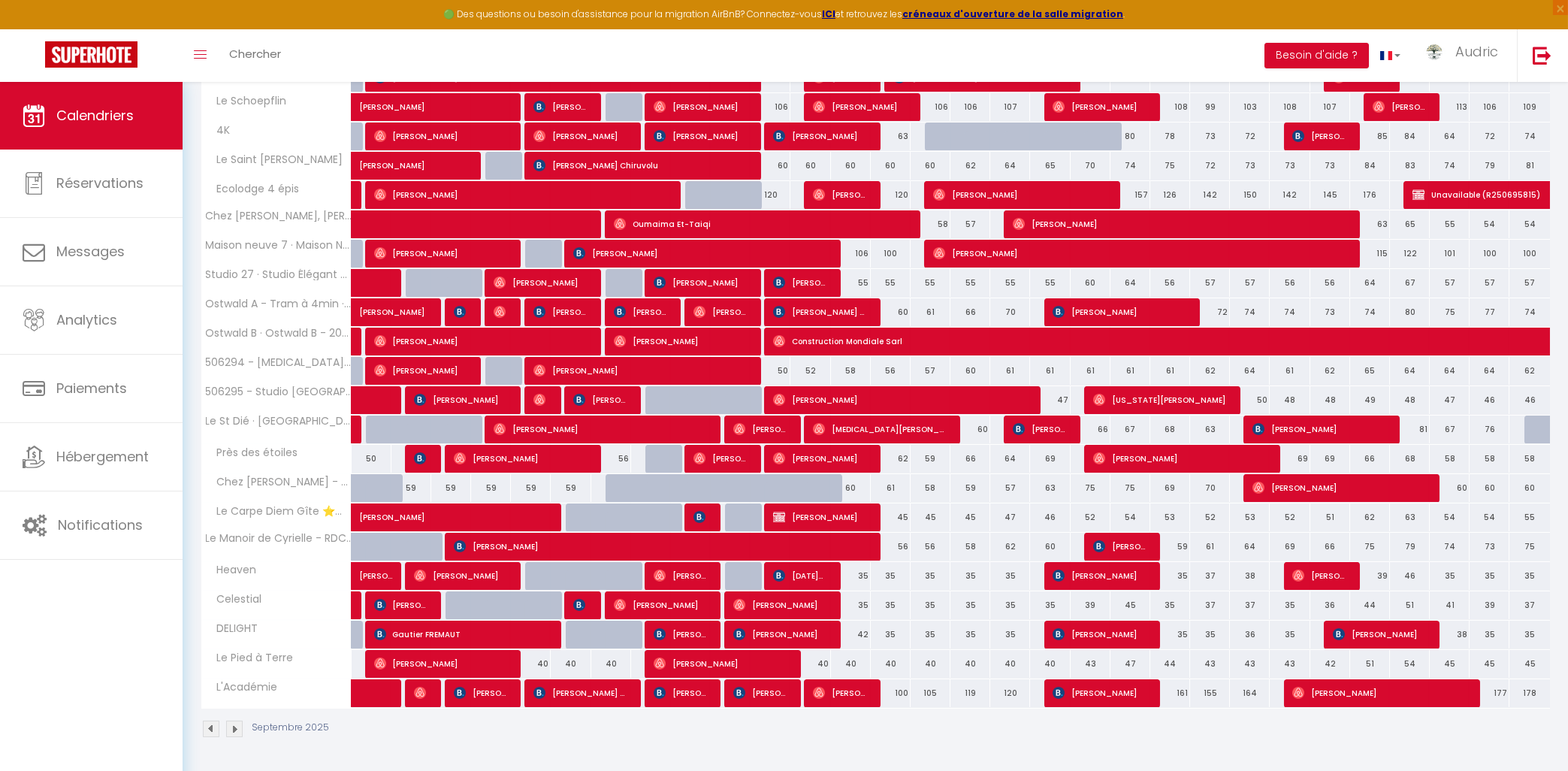
click at [1533, 431] on div at bounding box center [1545, 430] width 41 height 28
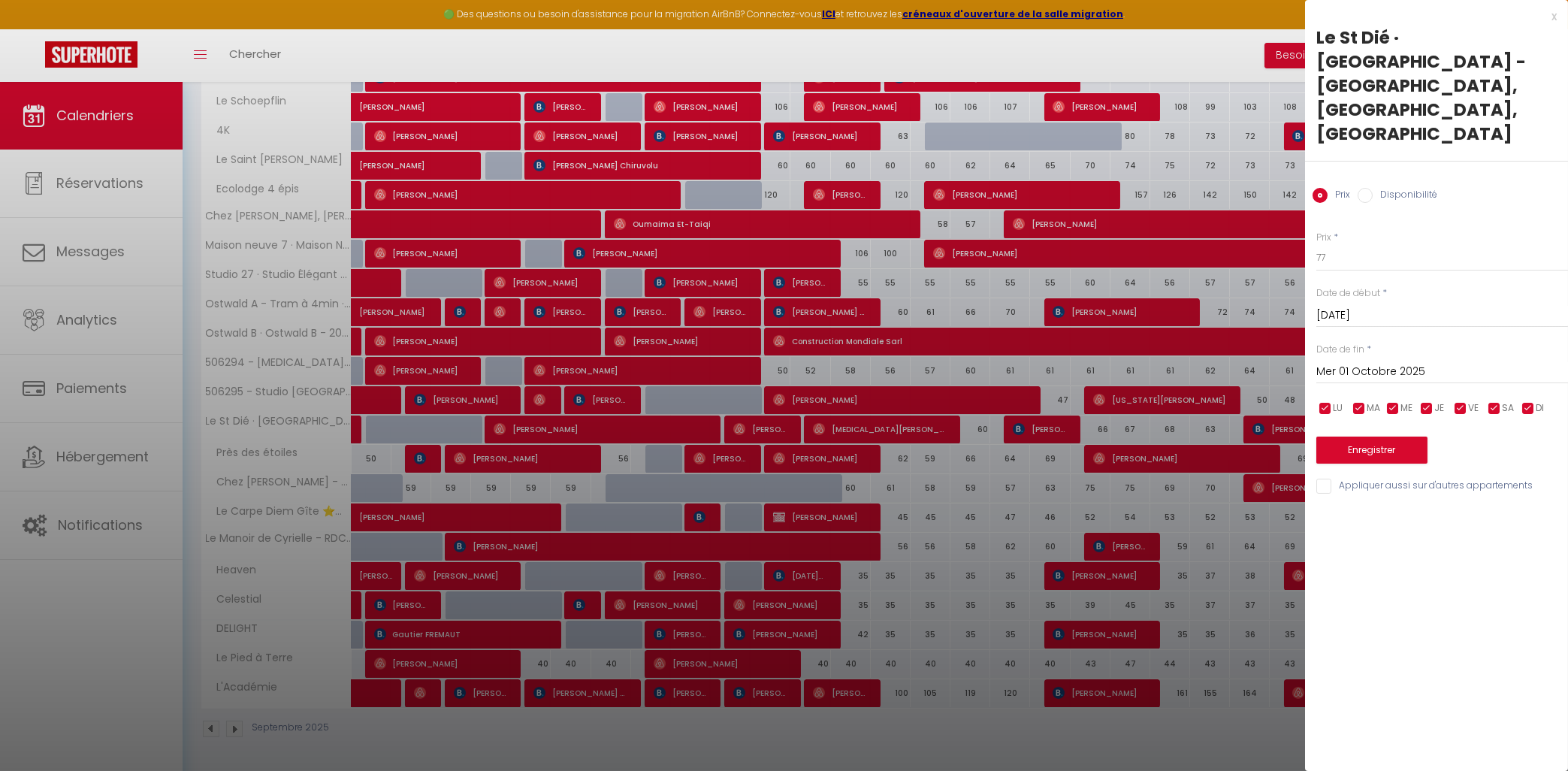
click at [1385, 188] on label "Disponibilité" at bounding box center [1405, 196] width 65 height 17
click at [1373, 188] on input "Disponibilité" at bounding box center [1365, 195] width 15 height 15
click at [1359, 364] on input "Mer 01 Octobre 2025" at bounding box center [1442, 373] width 252 height 20
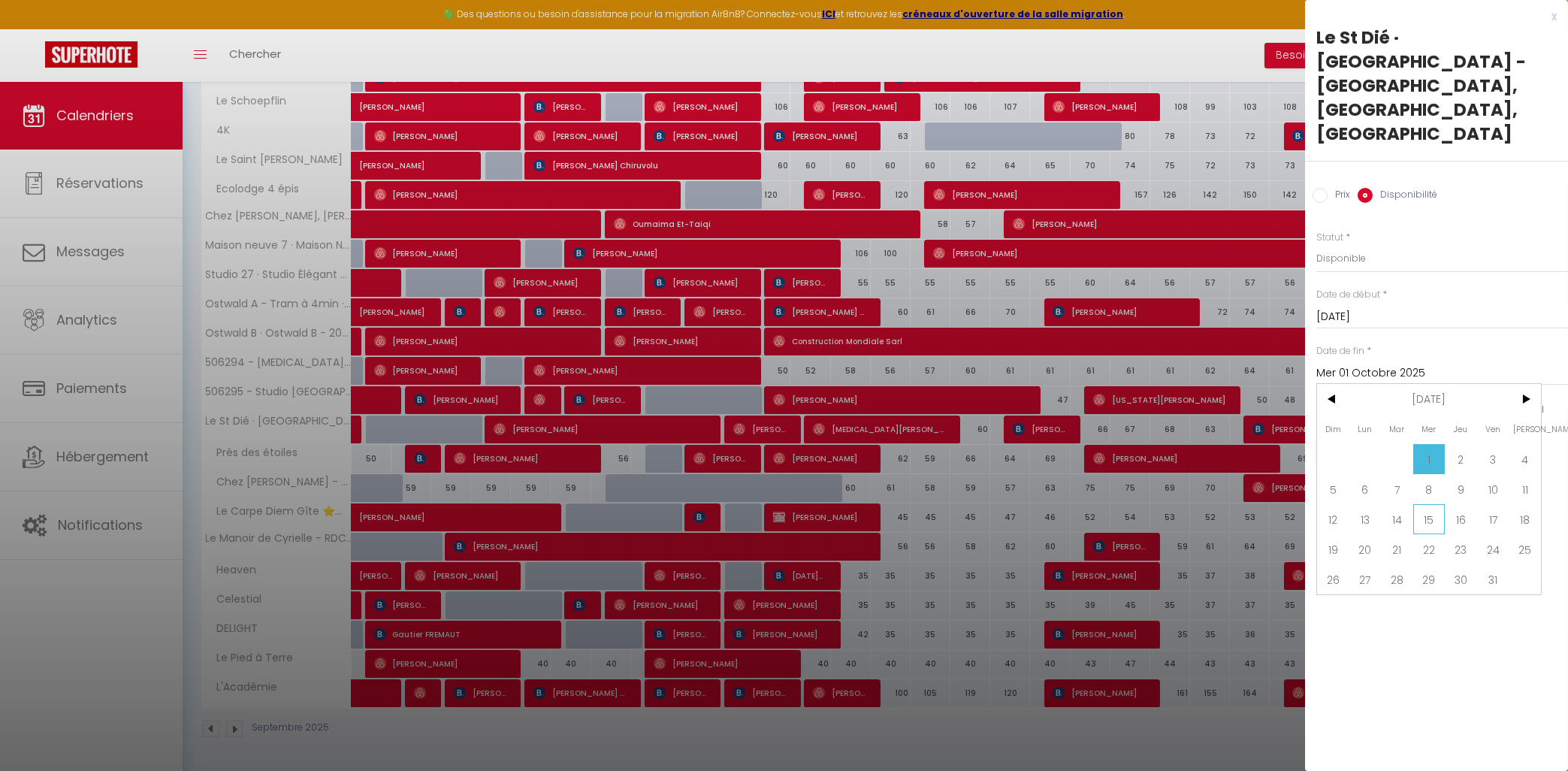
click at [1419, 504] on span "15" at bounding box center [1429, 519] width 32 height 30
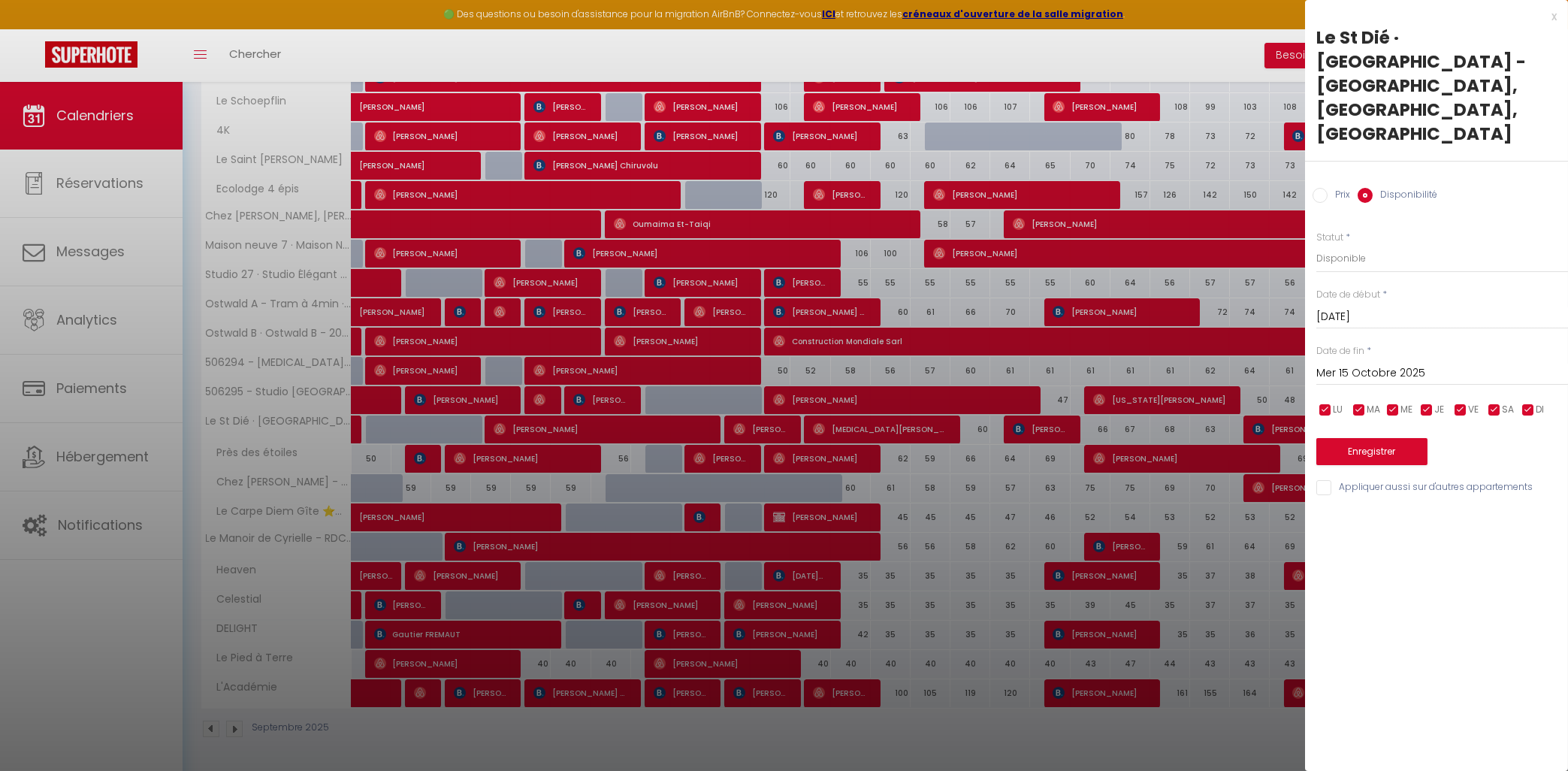
click at [1353, 308] on input "[DATE]" at bounding box center [1442, 317] width 252 height 20
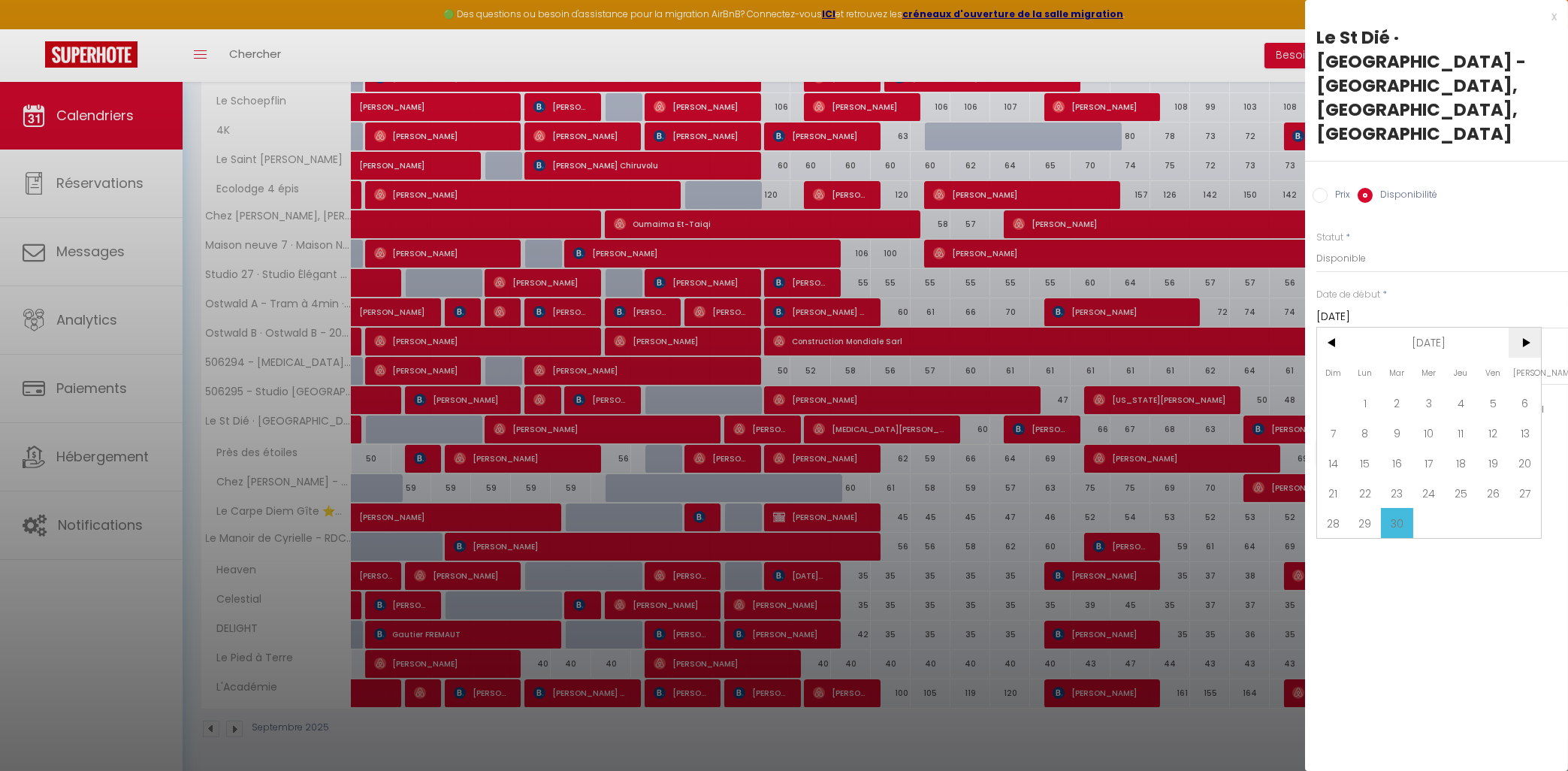
click at [1516, 328] on span ">" at bounding box center [1525, 343] width 32 height 30
click at [1524, 448] on span "18" at bounding box center [1525, 463] width 32 height 30
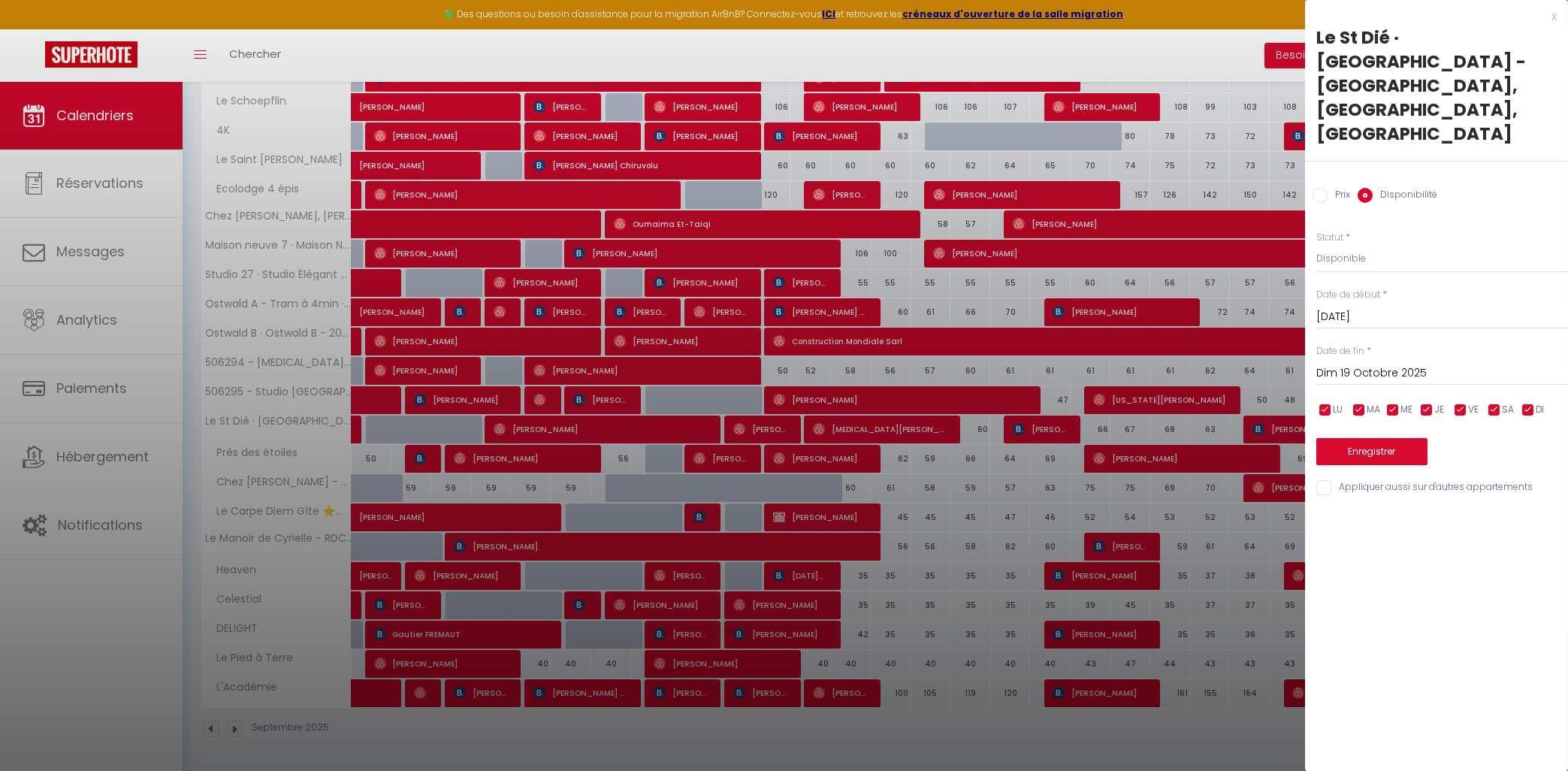
click at [1397, 364] on input "Dim 19 Octobre 2025" at bounding box center [1442, 373] width 252 height 20
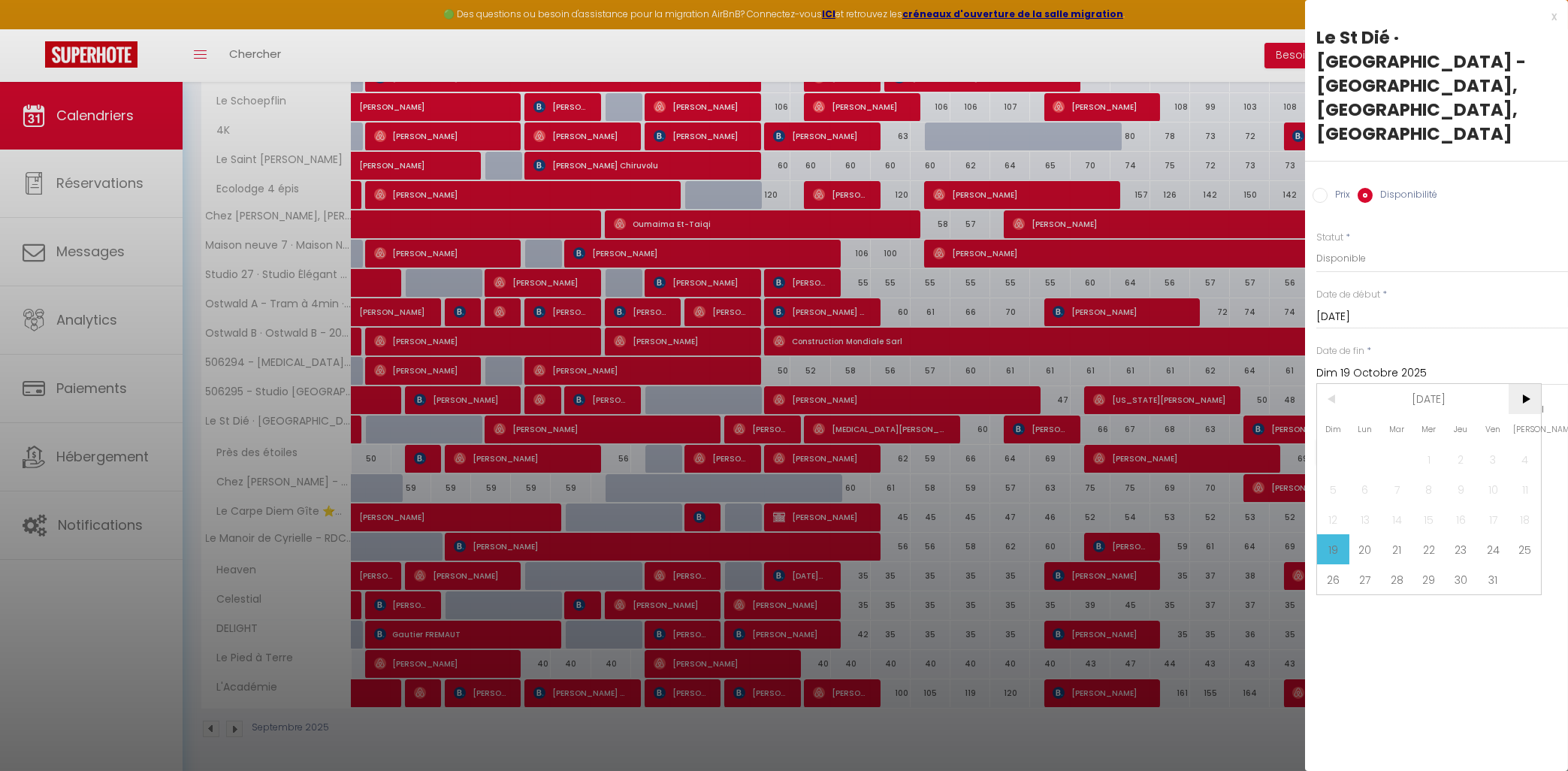
click at [1524, 384] on span ">" at bounding box center [1525, 399] width 32 height 30
click at [1367, 474] on span "3" at bounding box center [1365, 489] width 32 height 30
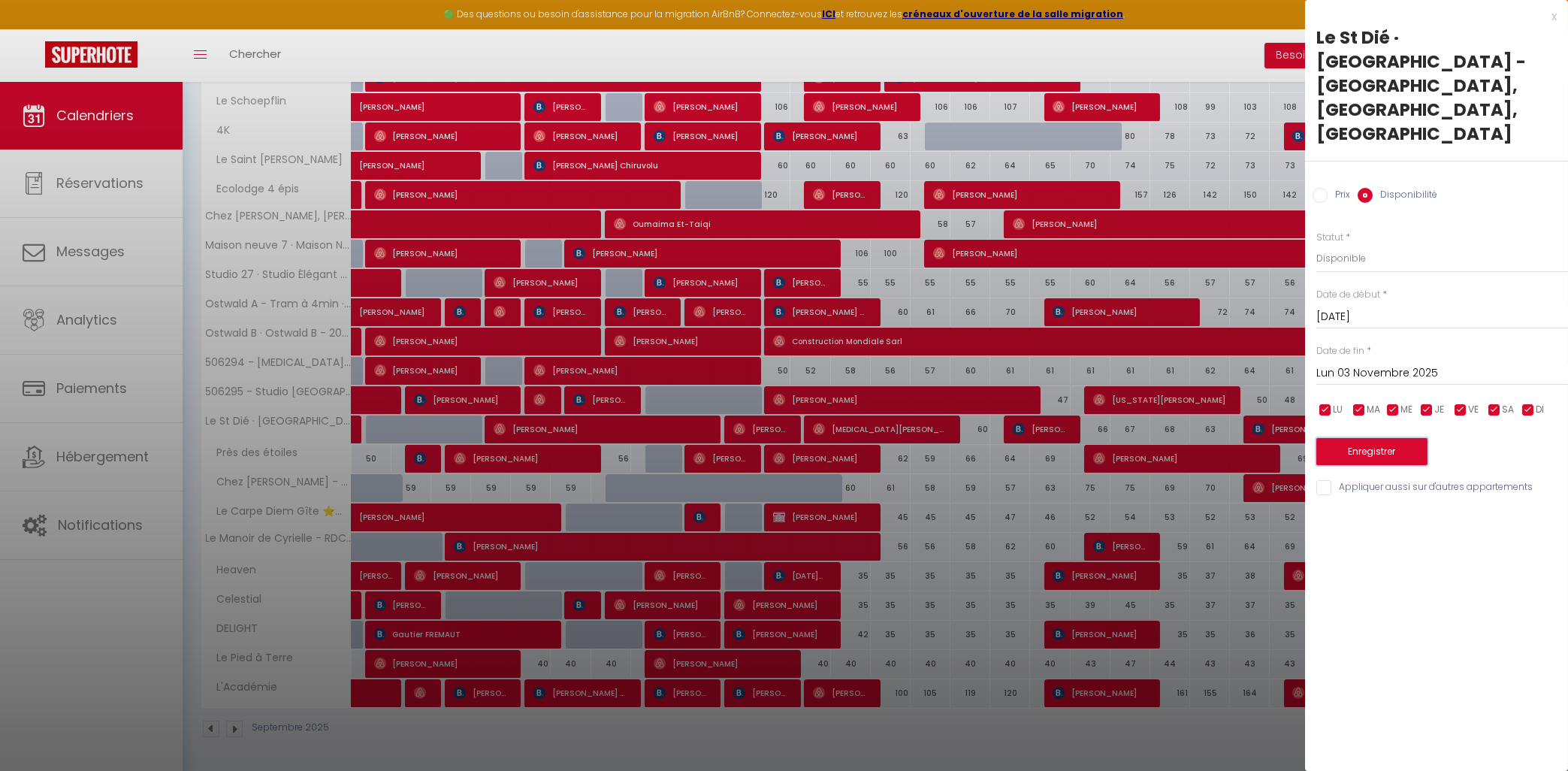
click at [1376, 438] on button "Enregistrer" at bounding box center [1372, 452] width 111 height 27
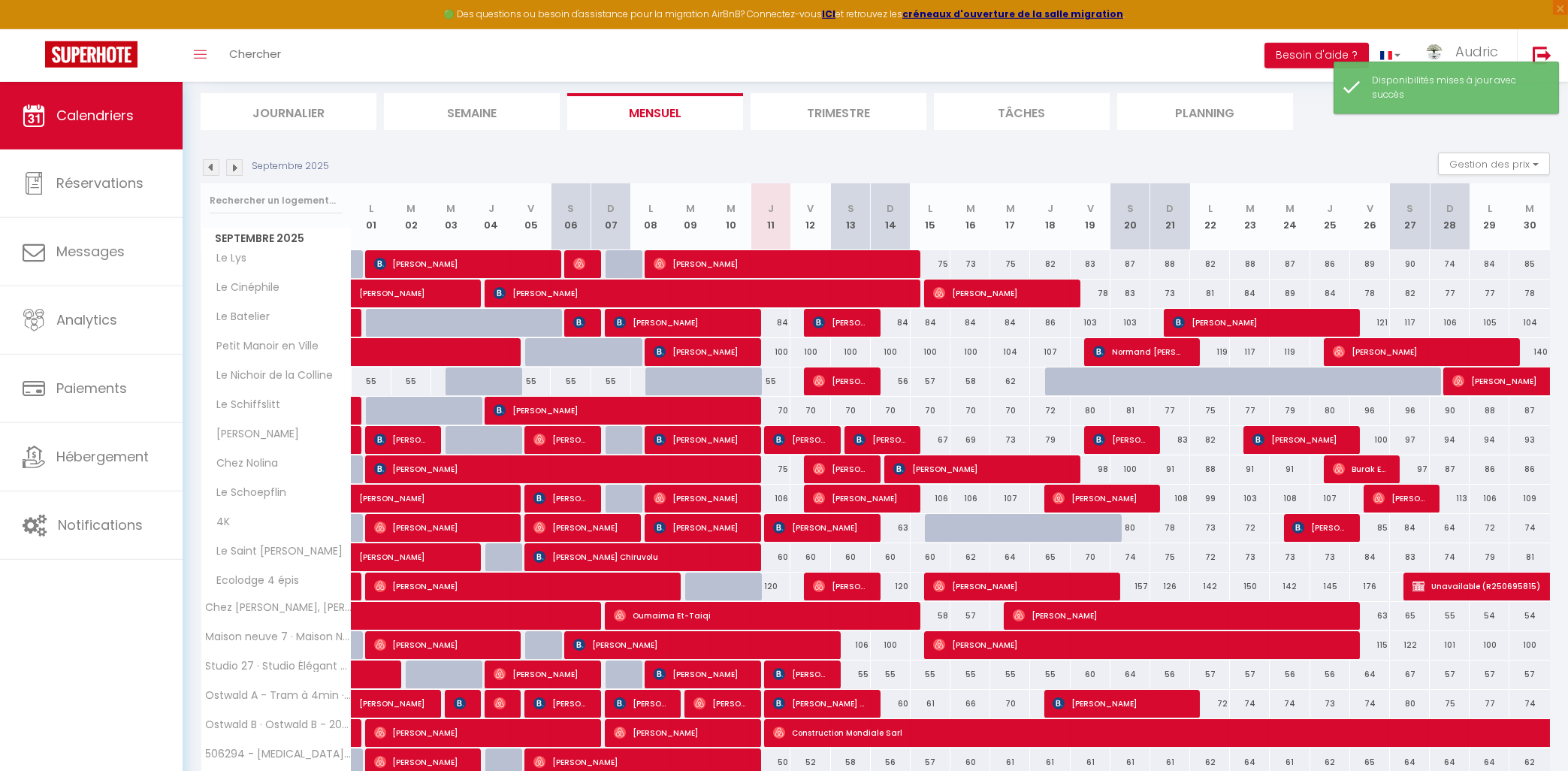
scroll to position [258, 0]
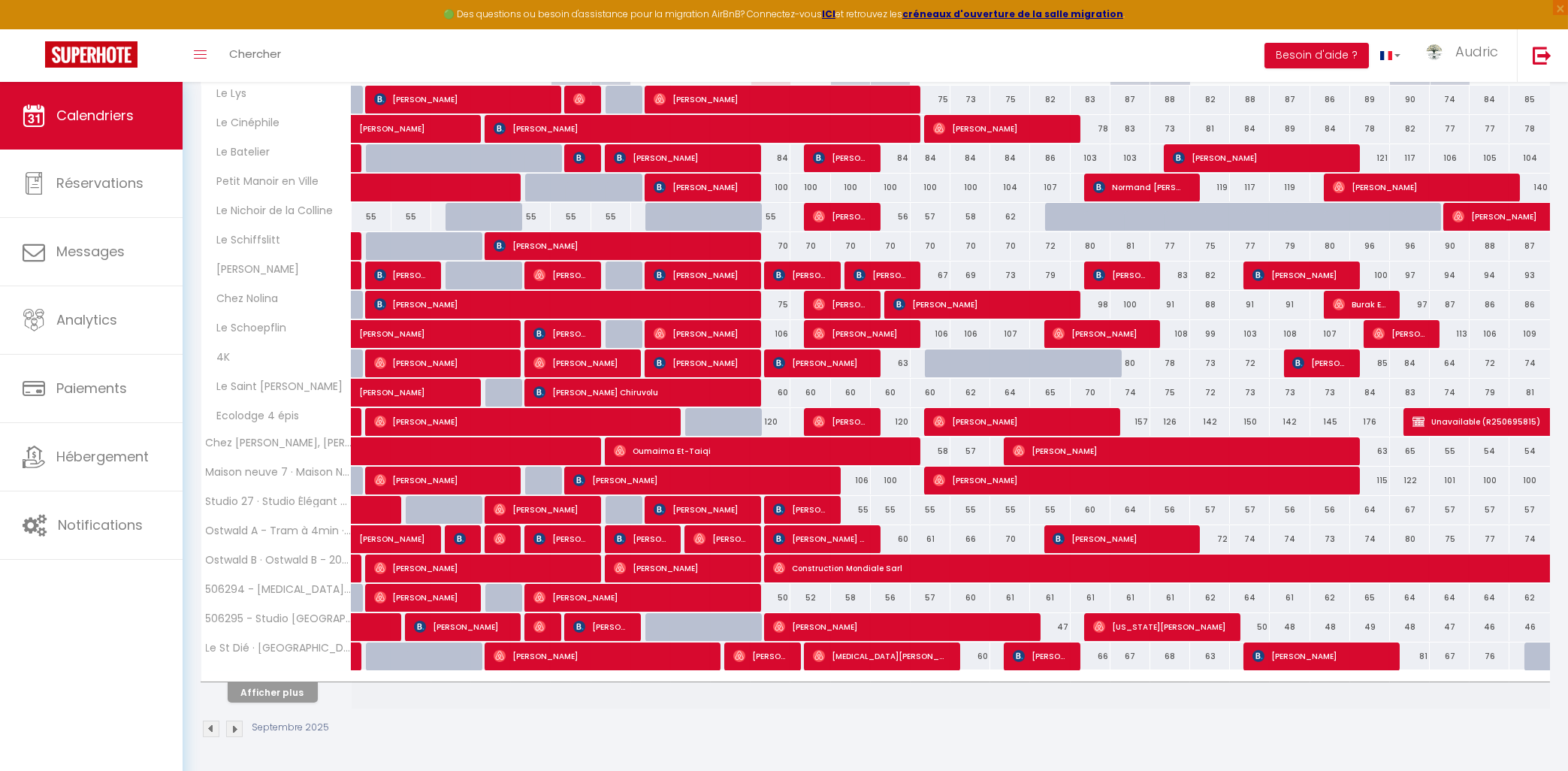
click at [238, 726] on img at bounding box center [234, 729] width 17 height 17
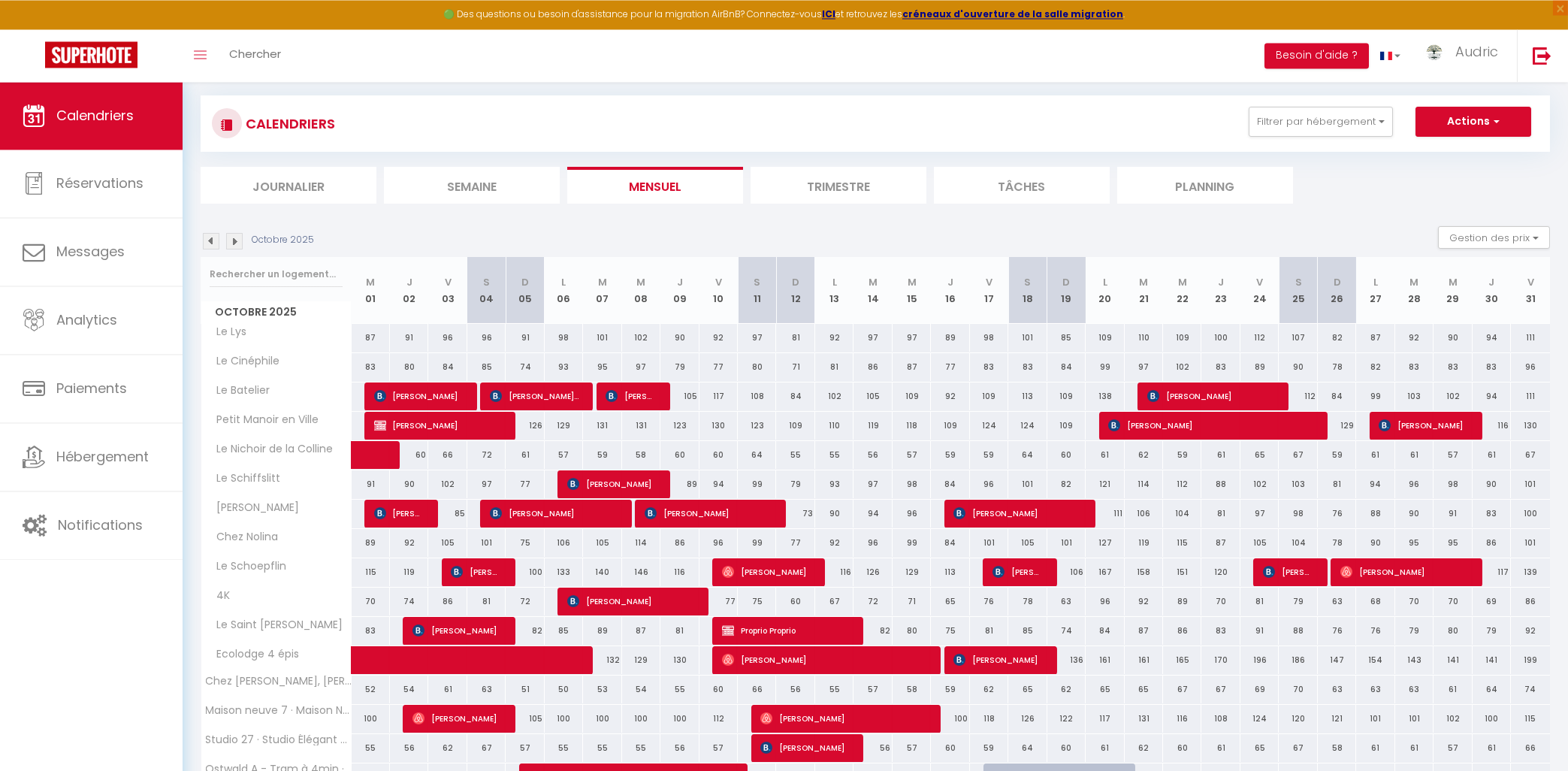
scroll to position [0, 0]
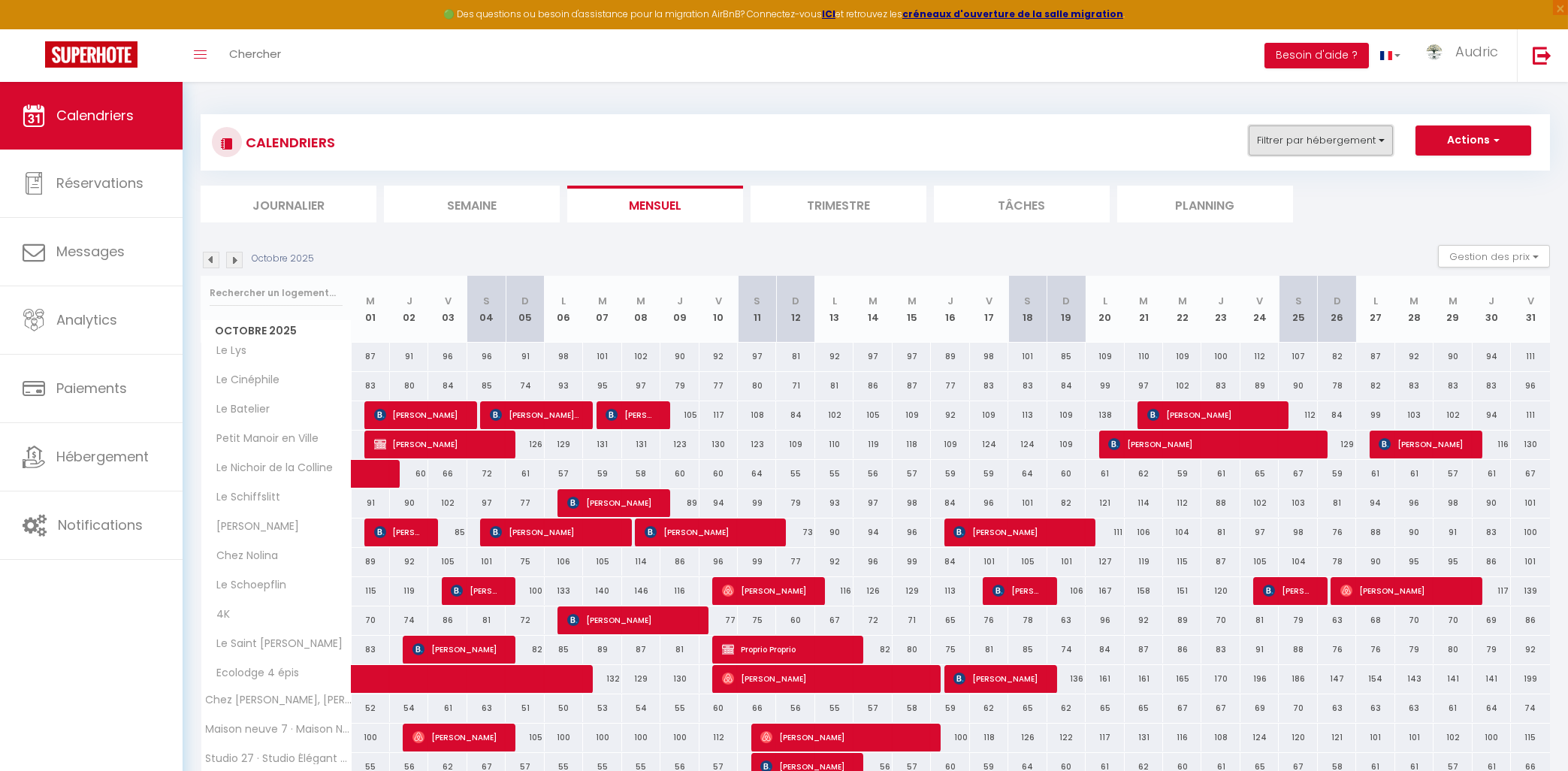
click at [1369, 145] on button "Filtrer par hébergement" at bounding box center [1321, 141] width 144 height 30
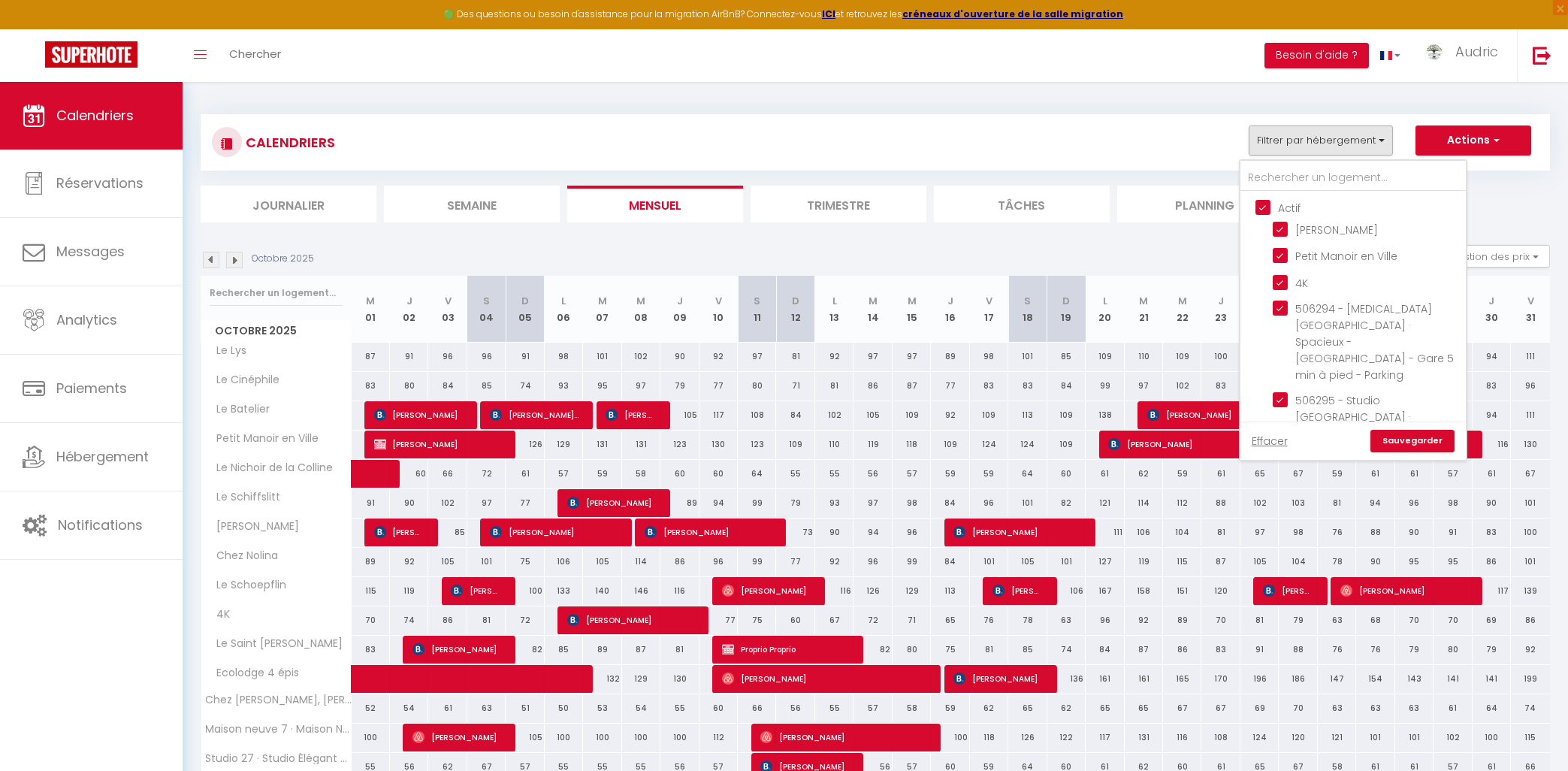
click at [1267, 205] on input "Actif" at bounding box center [1369, 206] width 226 height 15
click at [1316, 180] on input "text" at bounding box center [1354, 178] width 226 height 27
click at [1315, 181] on input "st" at bounding box center [1354, 178] width 226 height 27
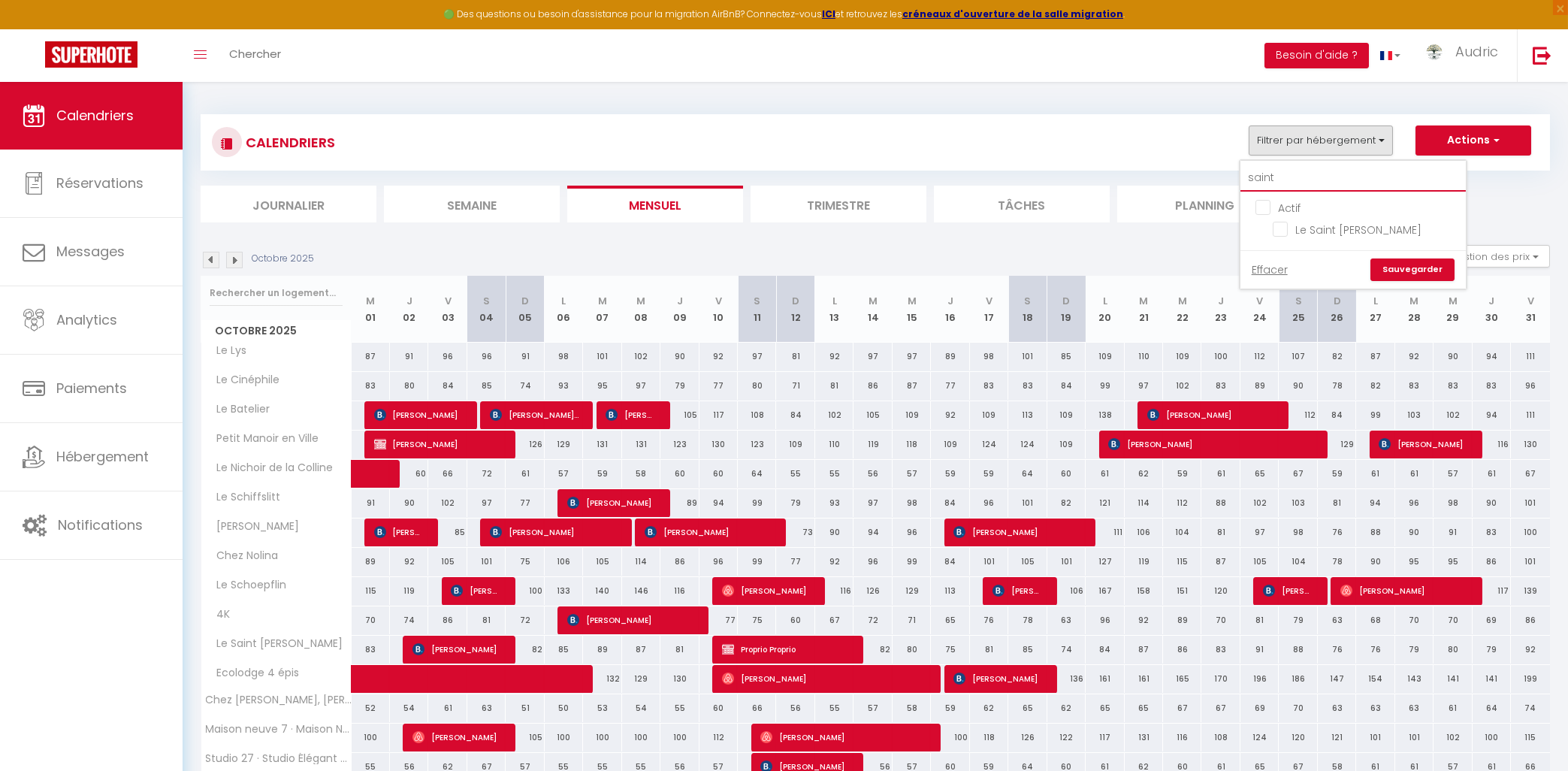
click at [1408, 174] on input "saint" at bounding box center [1354, 178] width 226 height 27
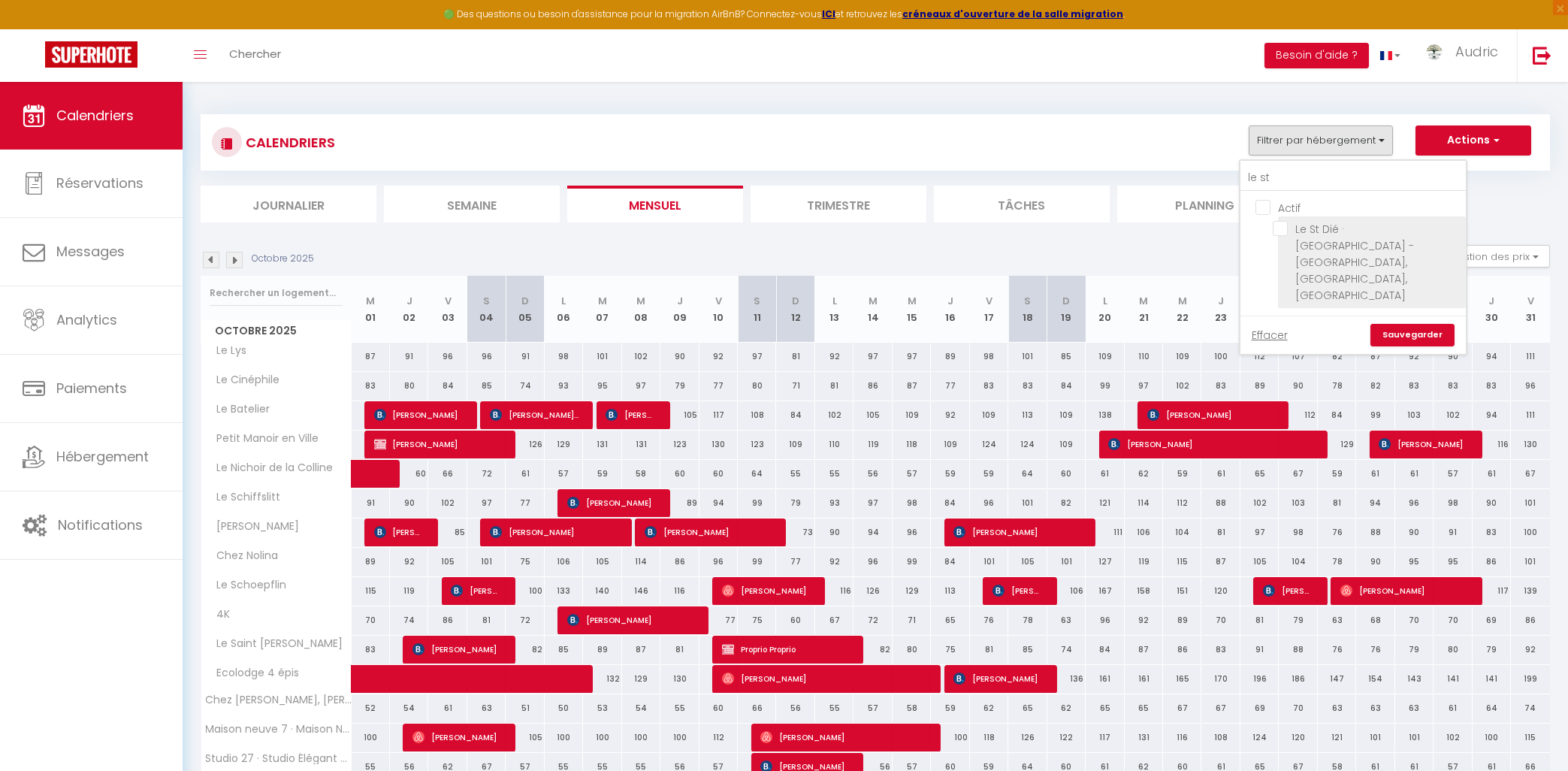
click at [1286, 231] on input "Le St Dié · [GEOGRAPHIC_DATA] - [GEOGRAPHIC_DATA], [GEOGRAPHIC_DATA], [GEOGRAPH…" at bounding box center [1366, 229] width 188 height 15
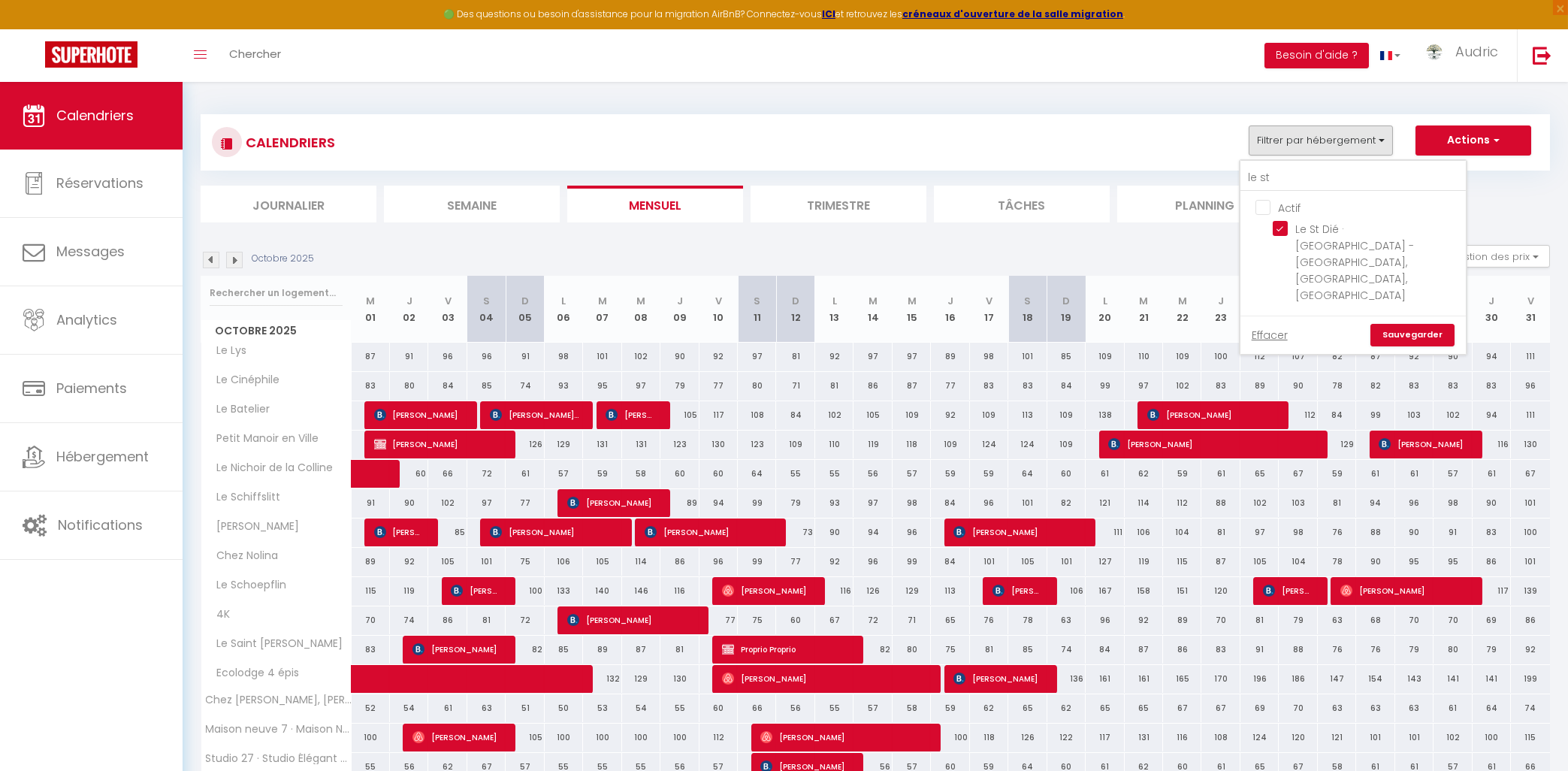
click at [1388, 324] on link "Sauvegarder" at bounding box center [1412, 334] width 84 height 22
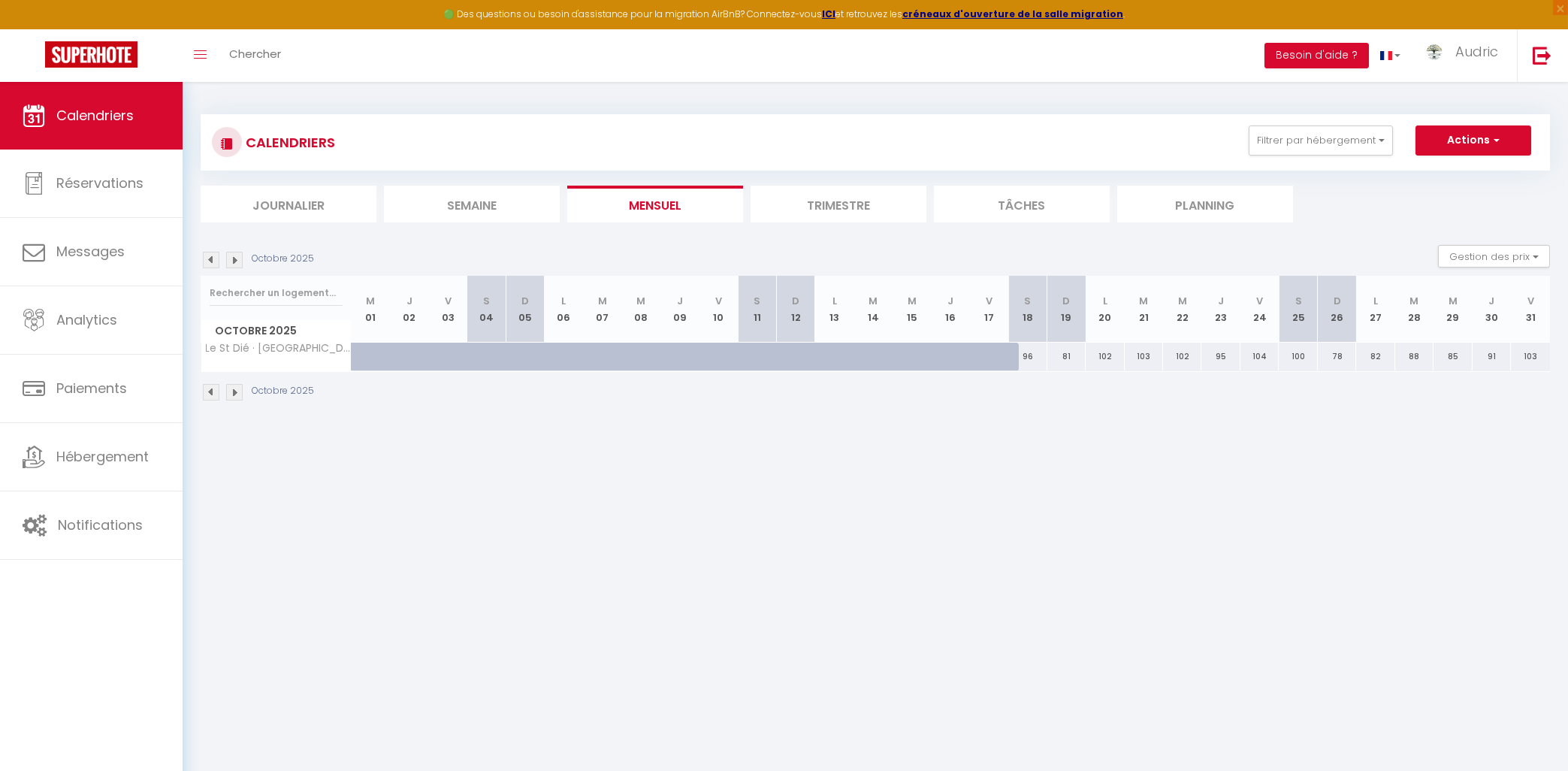
click at [216, 256] on img at bounding box center [211, 260] width 17 height 17
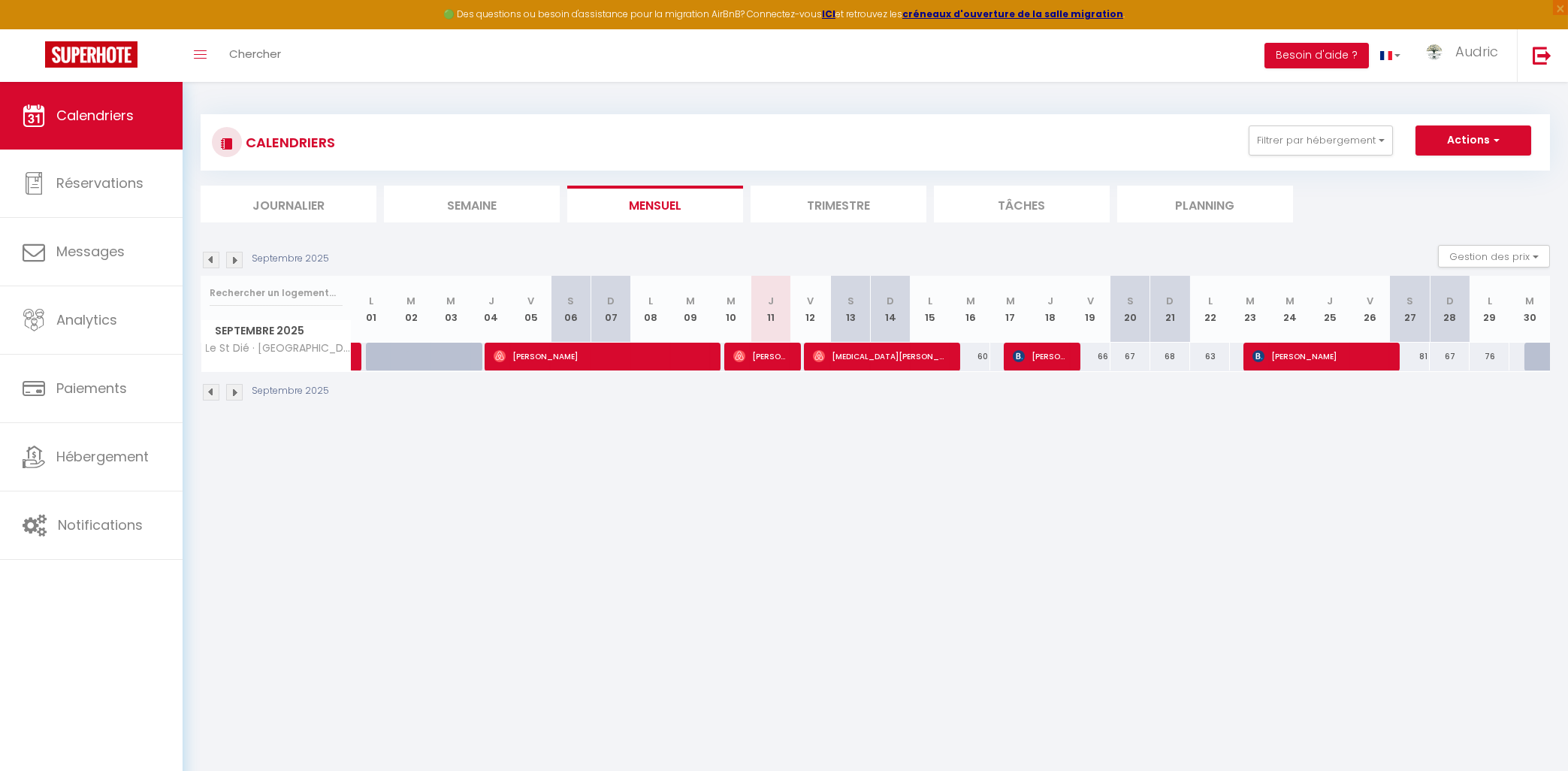
click at [233, 261] on img at bounding box center [234, 260] width 17 height 17
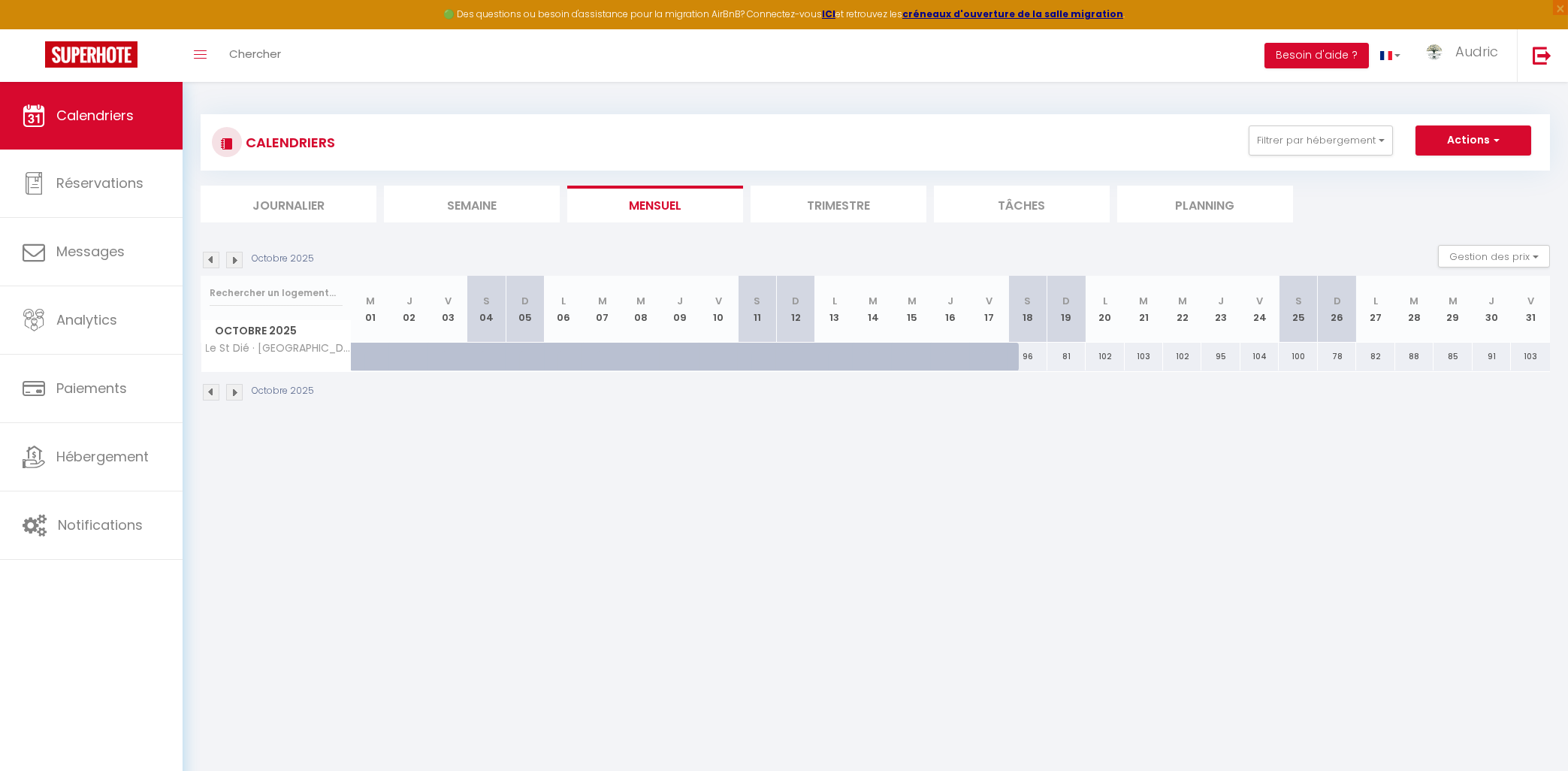
click at [230, 263] on img at bounding box center [234, 260] width 17 height 17
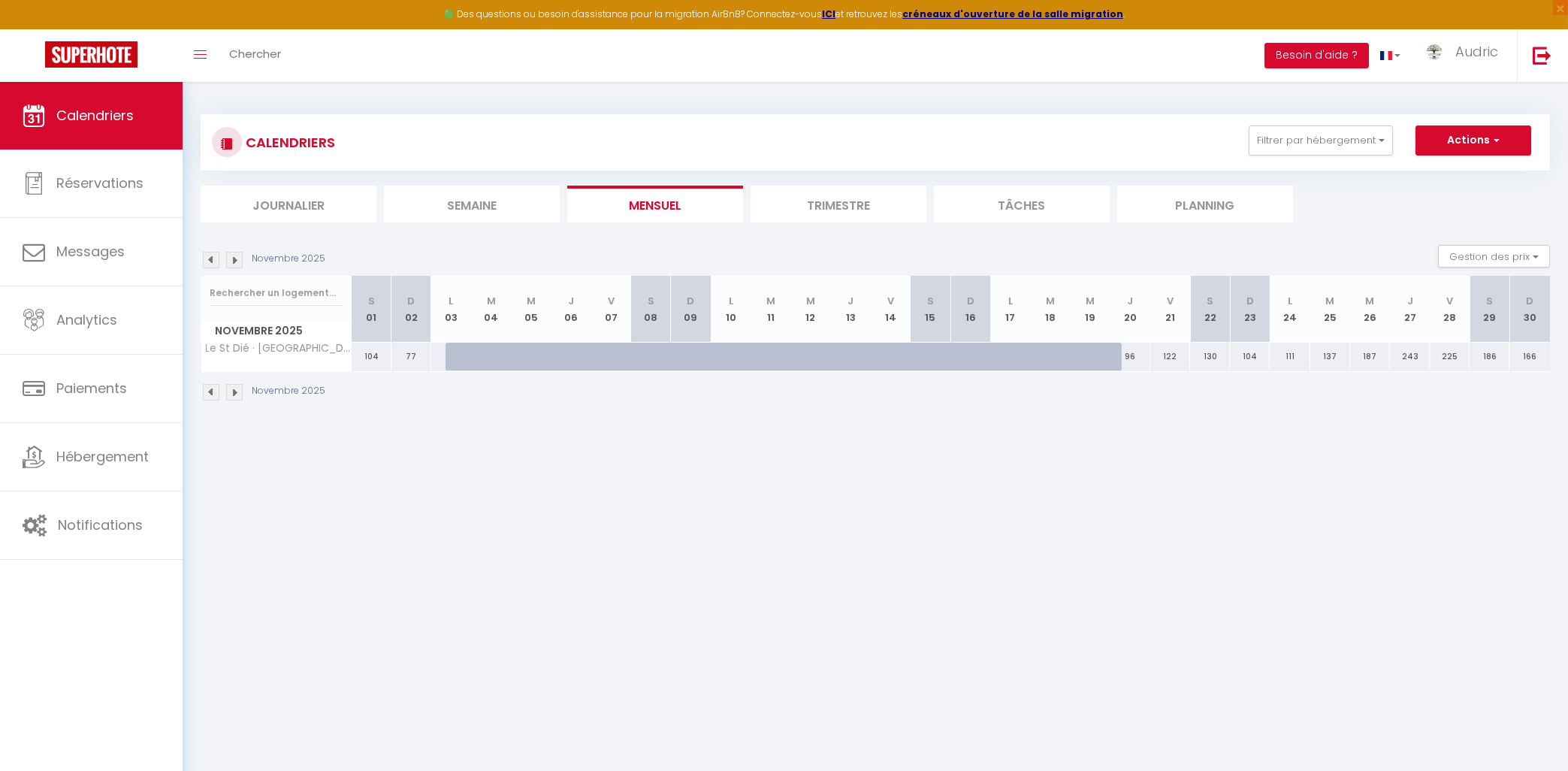
click at [211, 258] on img at bounding box center [211, 260] width 17 height 17
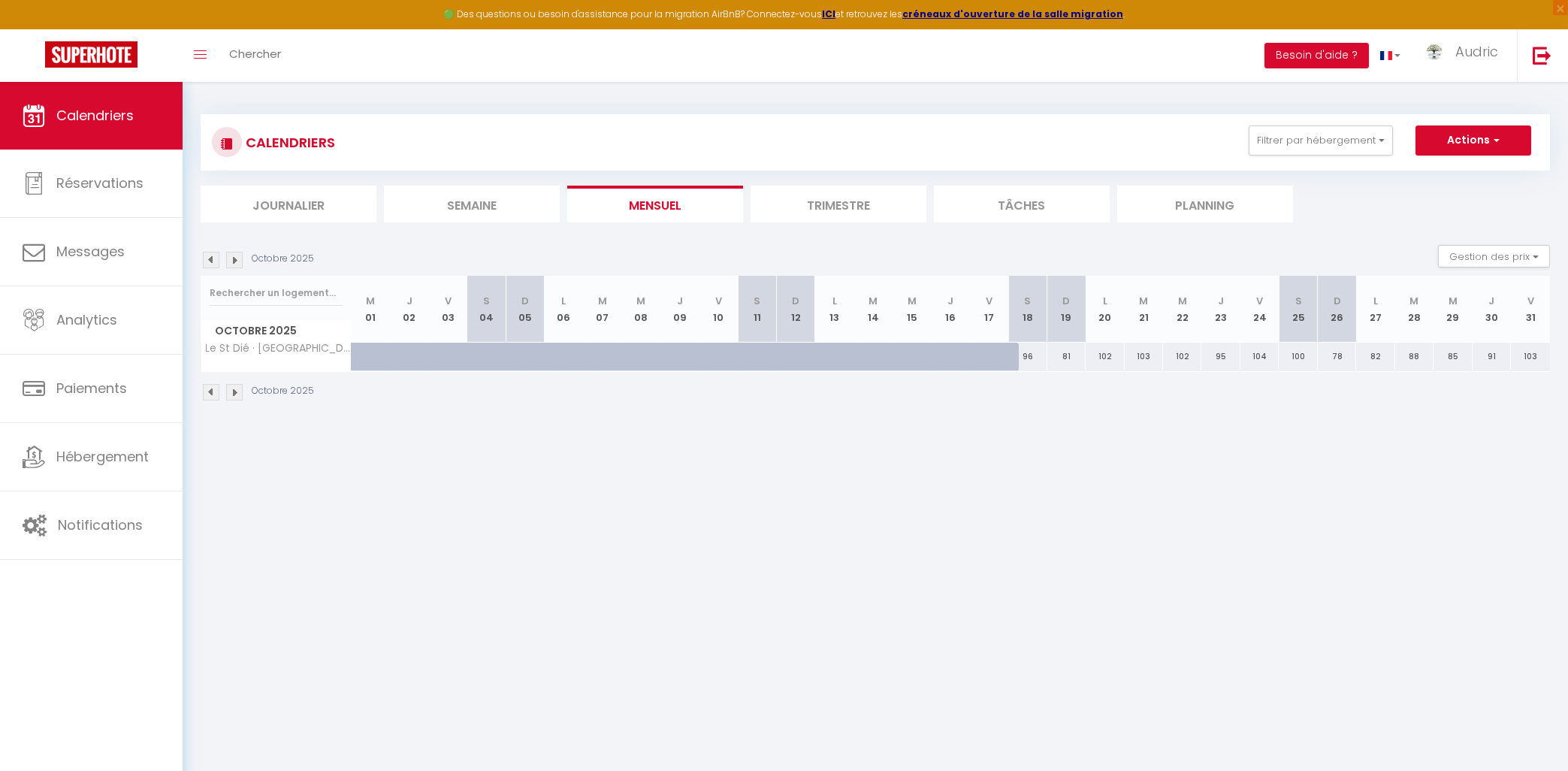
click at [235, 261] on img at bounding box center [234, 260] width 17 height 17
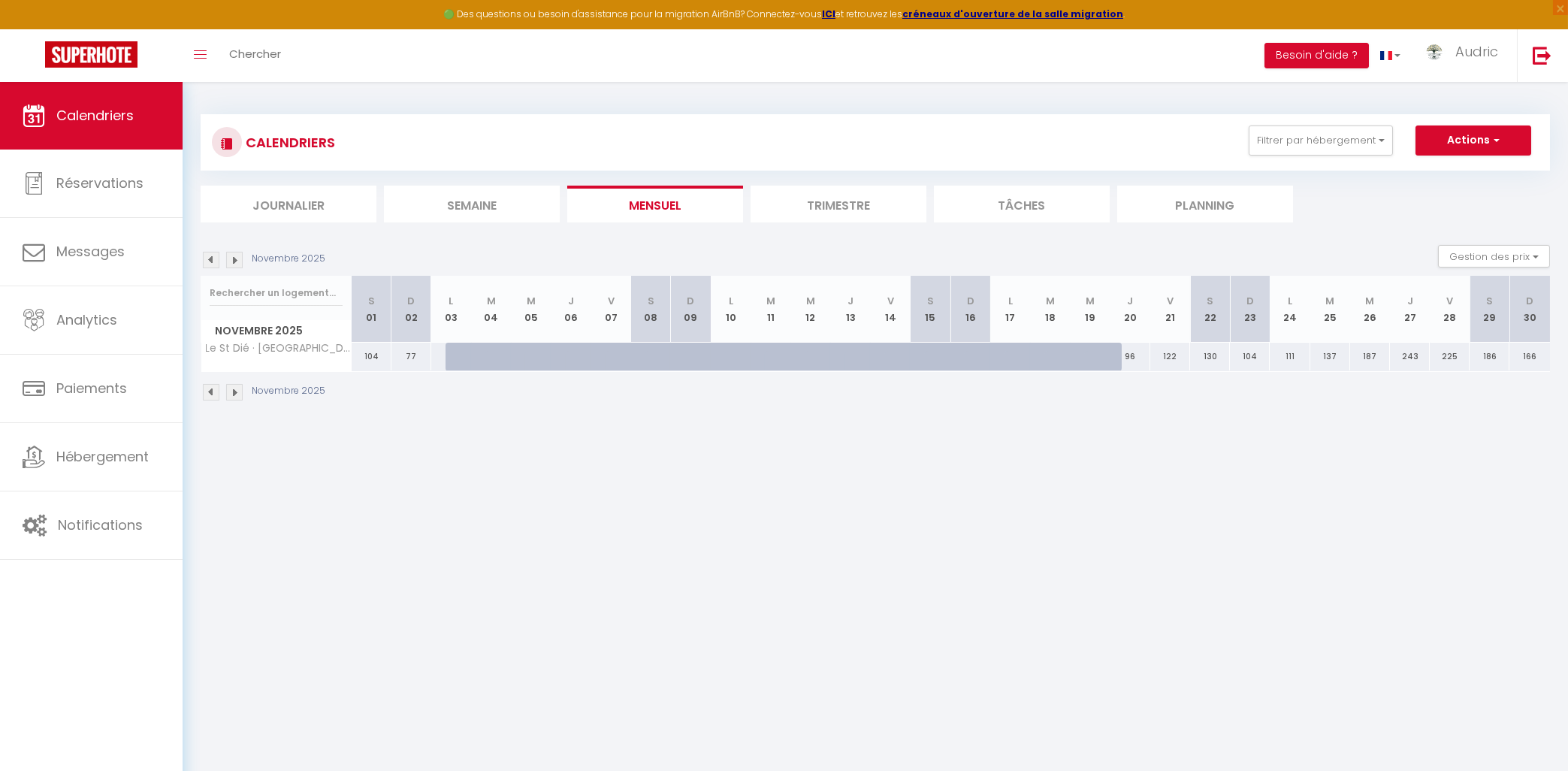
click at [212, 256] on img at bounding box center [211, 260] width 17 height 17
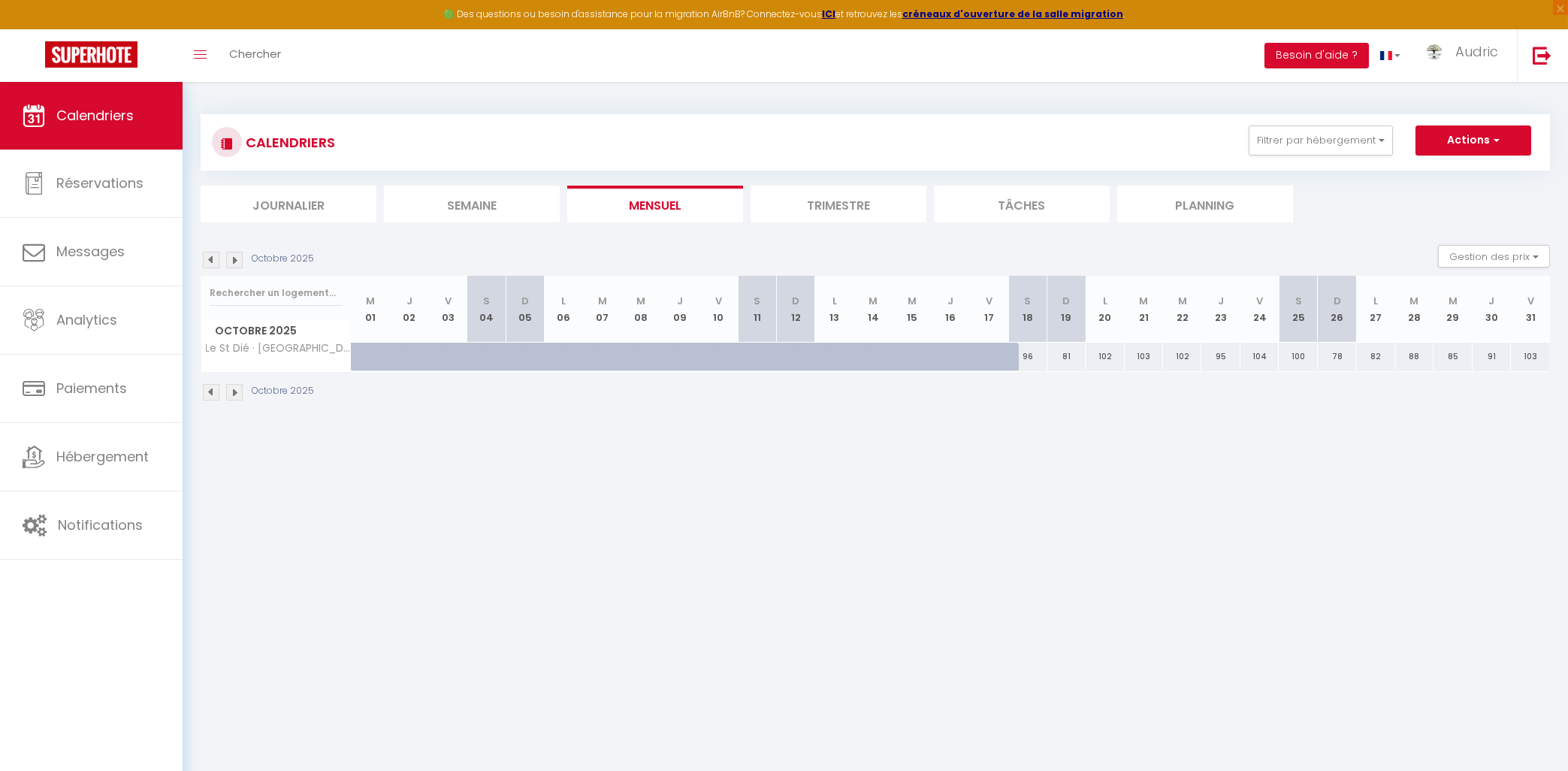
click at [212, 256] on img at bounding box center [211, 260] width 17 height 17
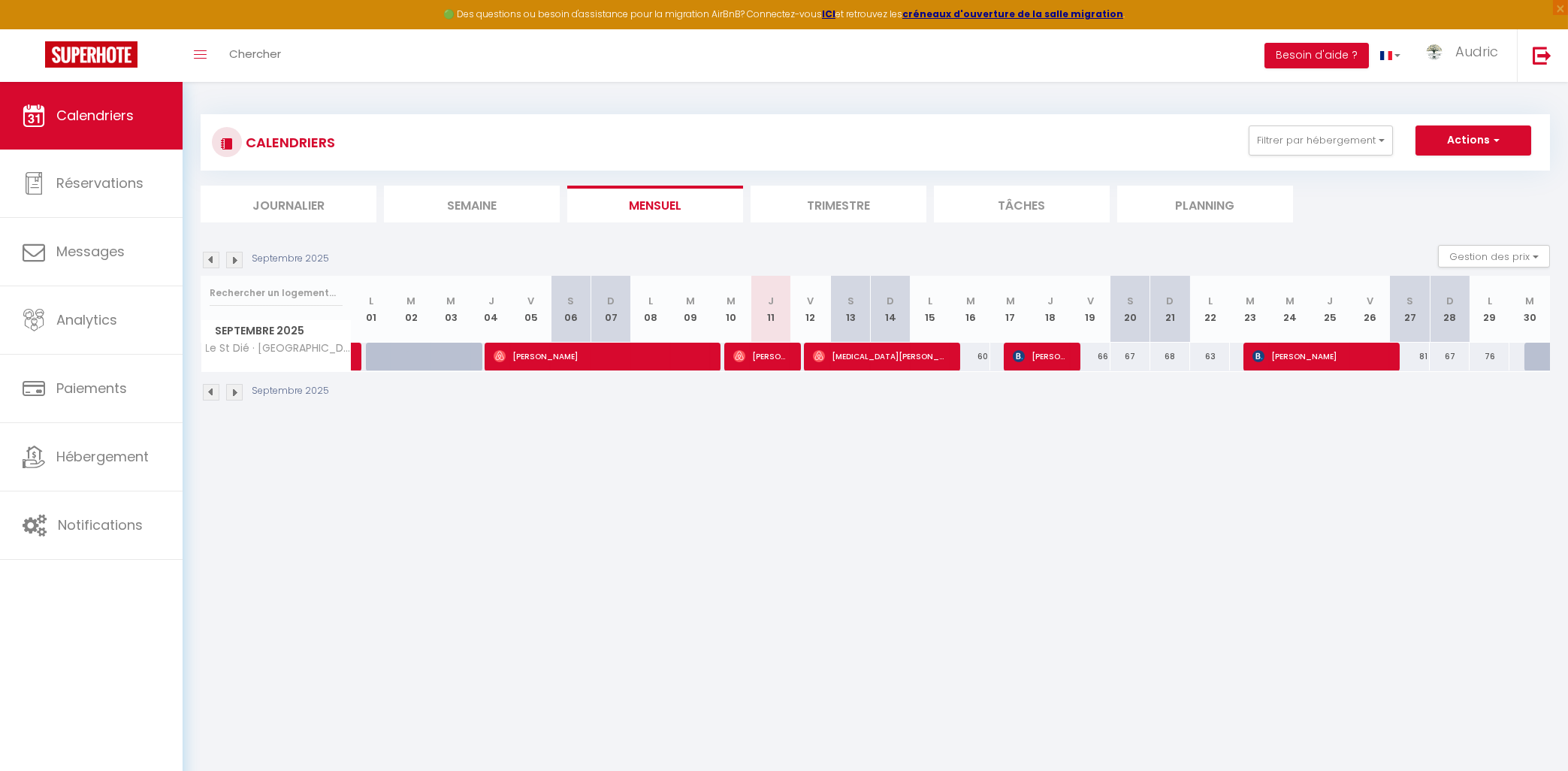
click at [246, 265] on div "Septembre 2025" at bounding box center [268, 260] width 133 height 17
click at [236, 261] on img at bounding box center [234, 260] width 17 height 17
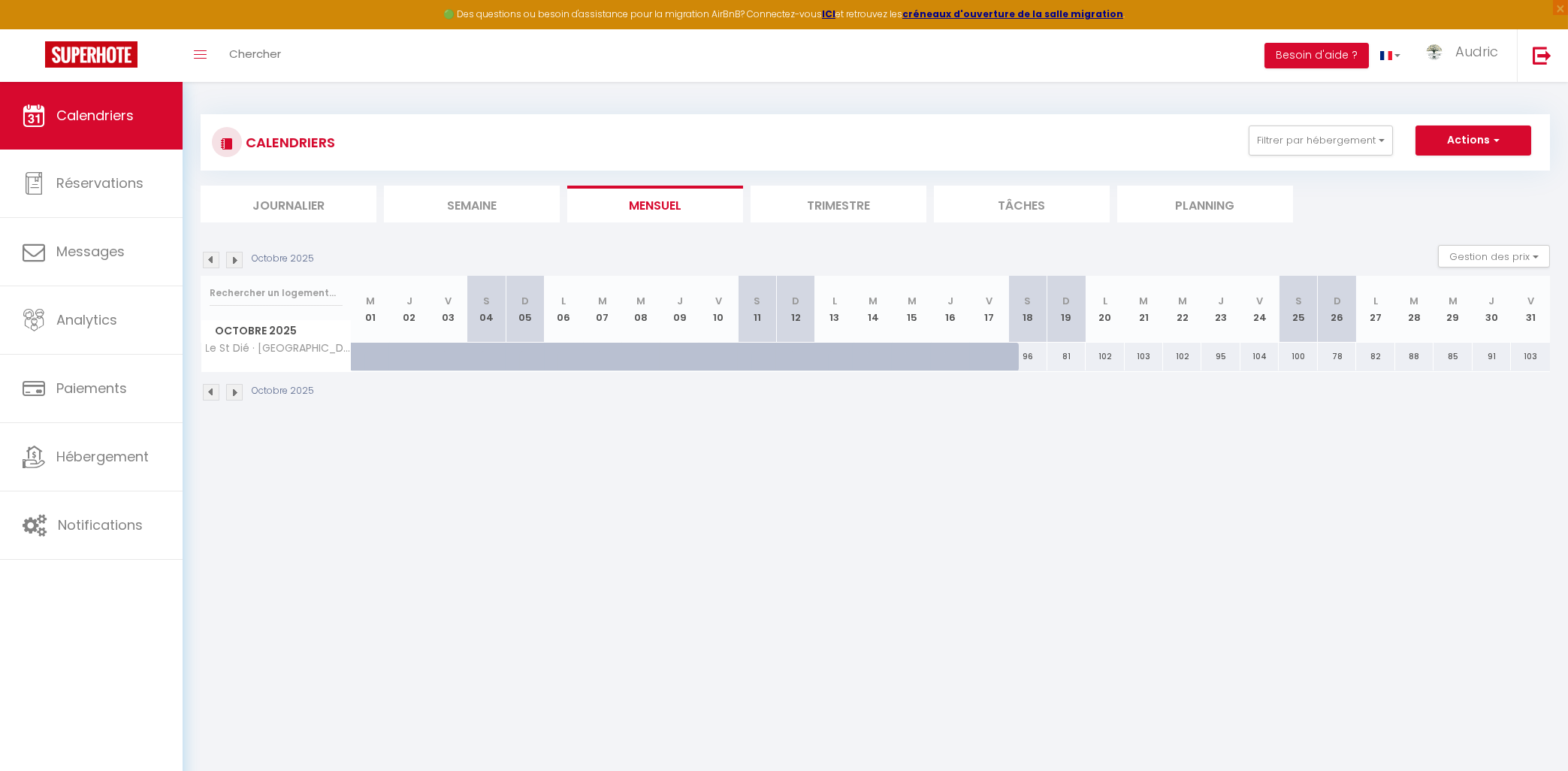
click at [212, 254] on img at bounding box center [211, 260] width 17 height 17
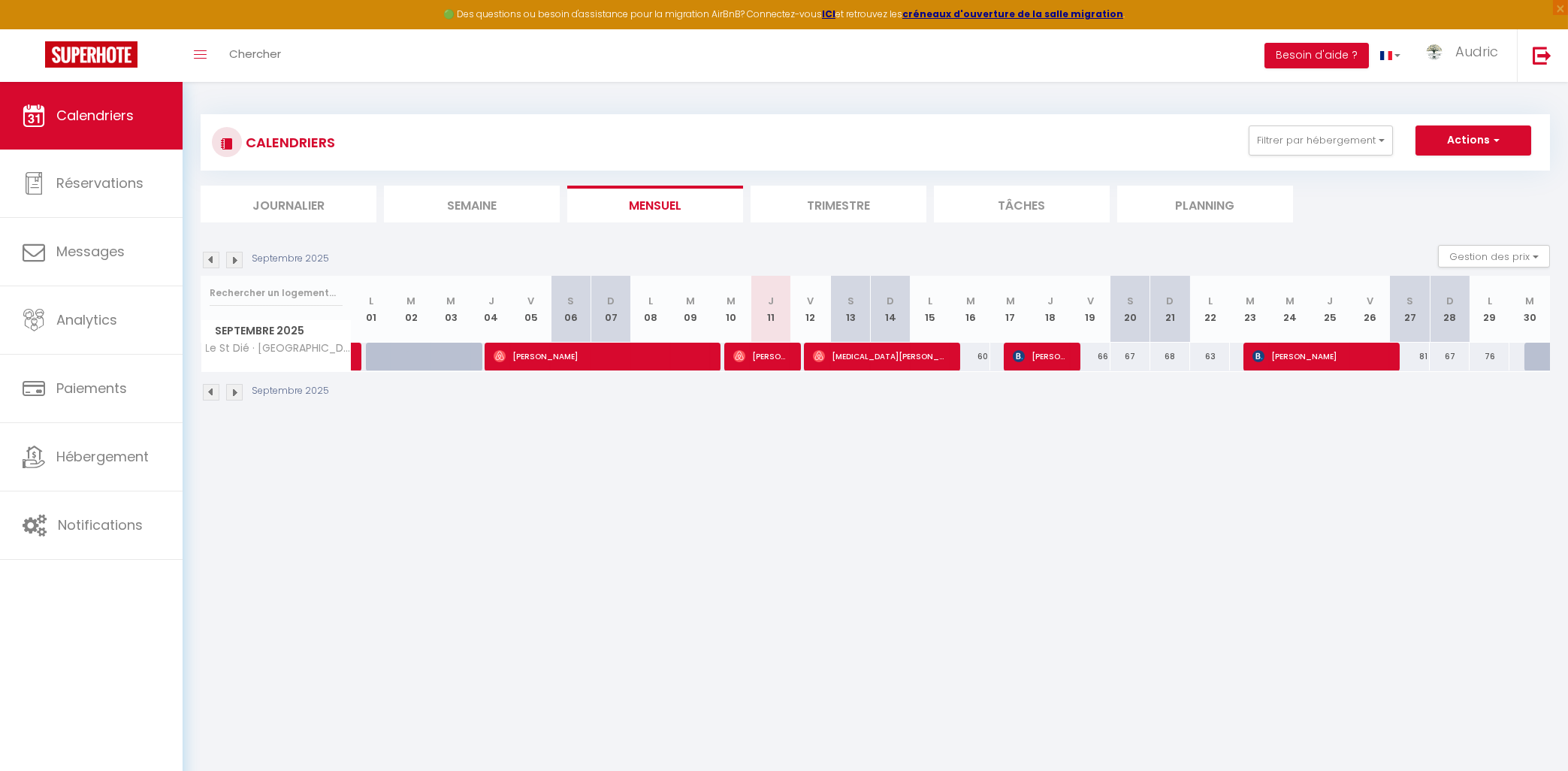
click at [236, 259] on img at bounding box center [234, 260] width 17 height 17
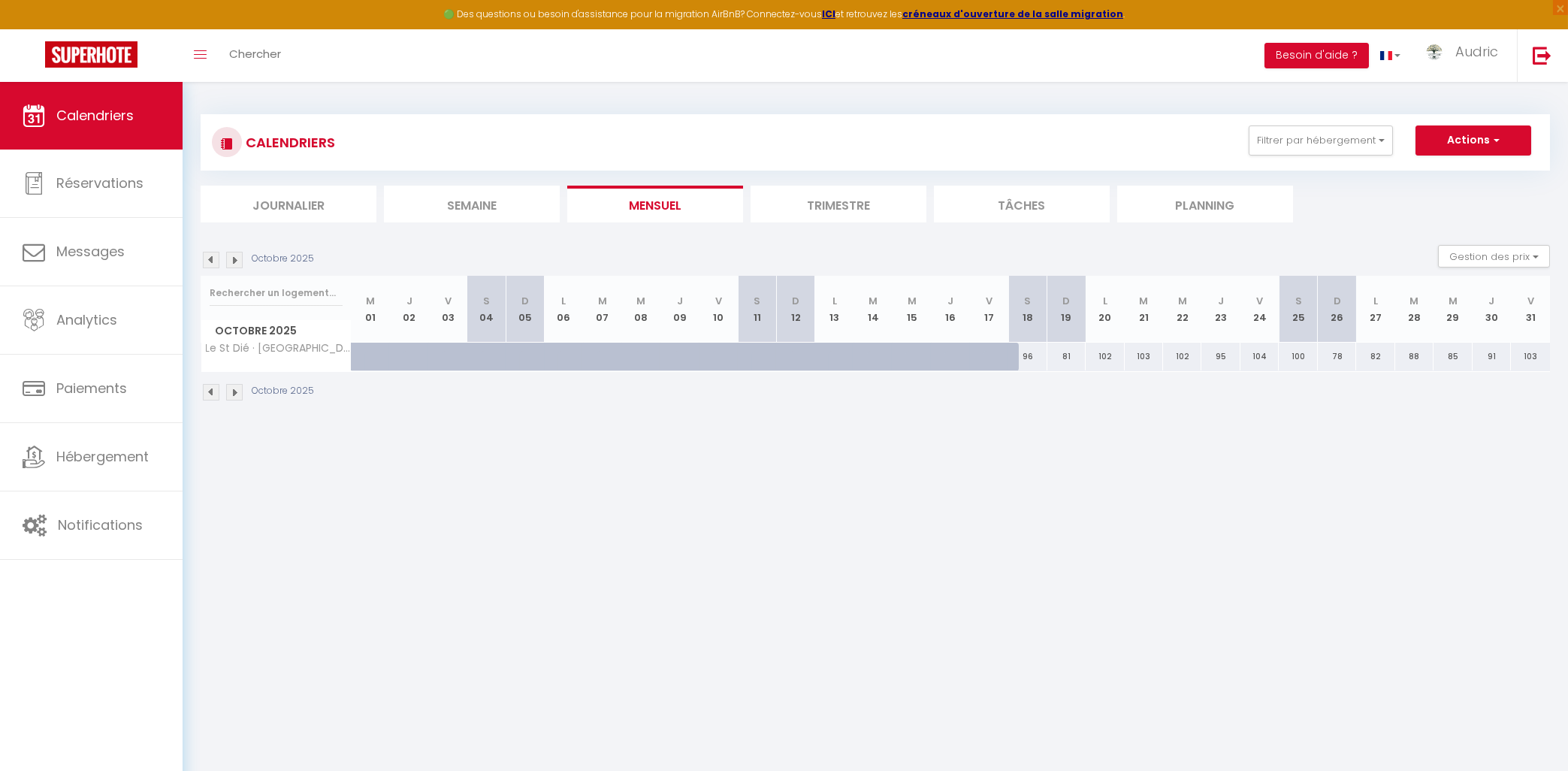
click at [235, 252] on img at bounding box center [234, 260] width 17 height 17
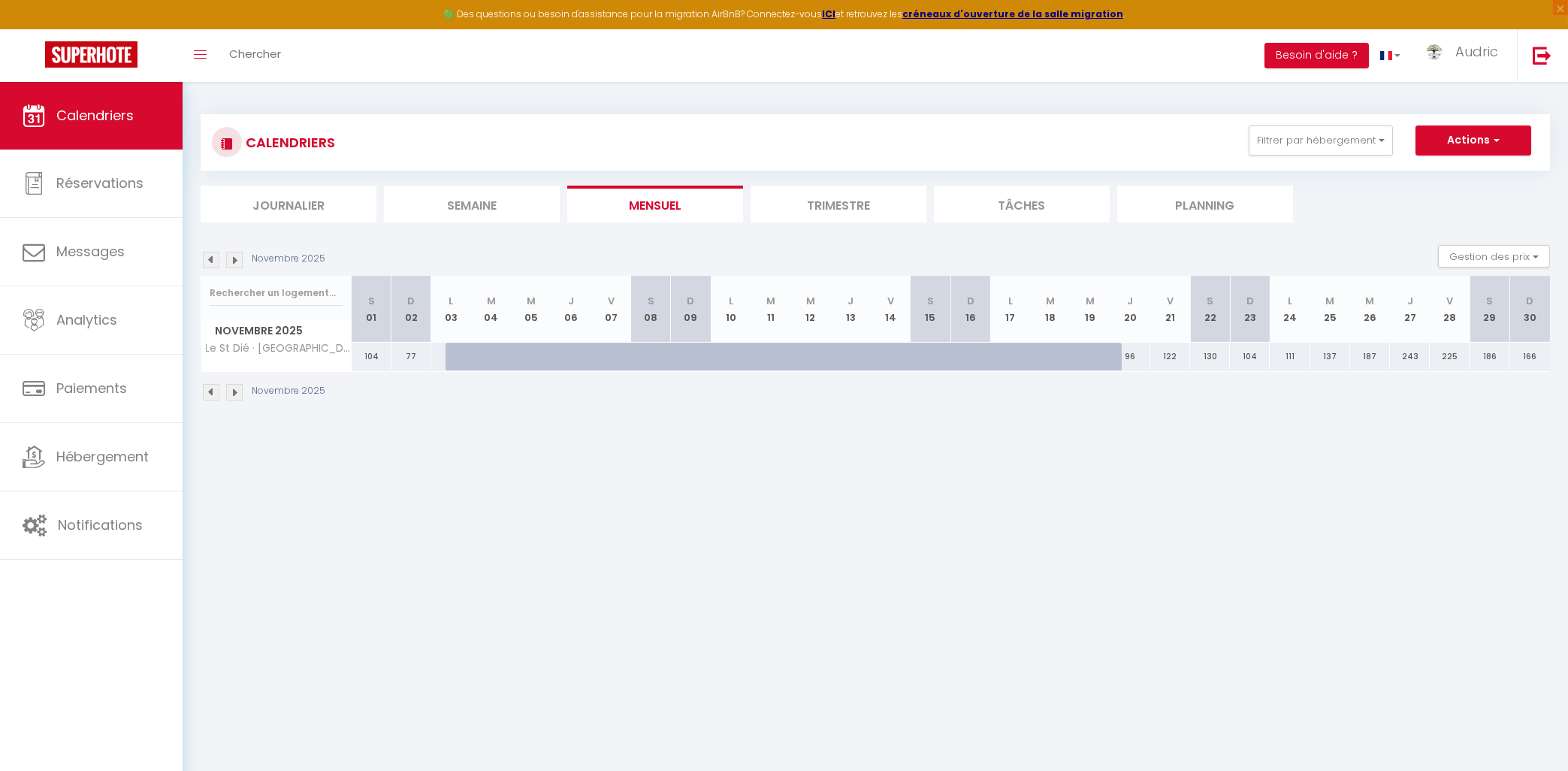
click at [241, 259] on img at bounding box center [234, 260] width 17 height 17
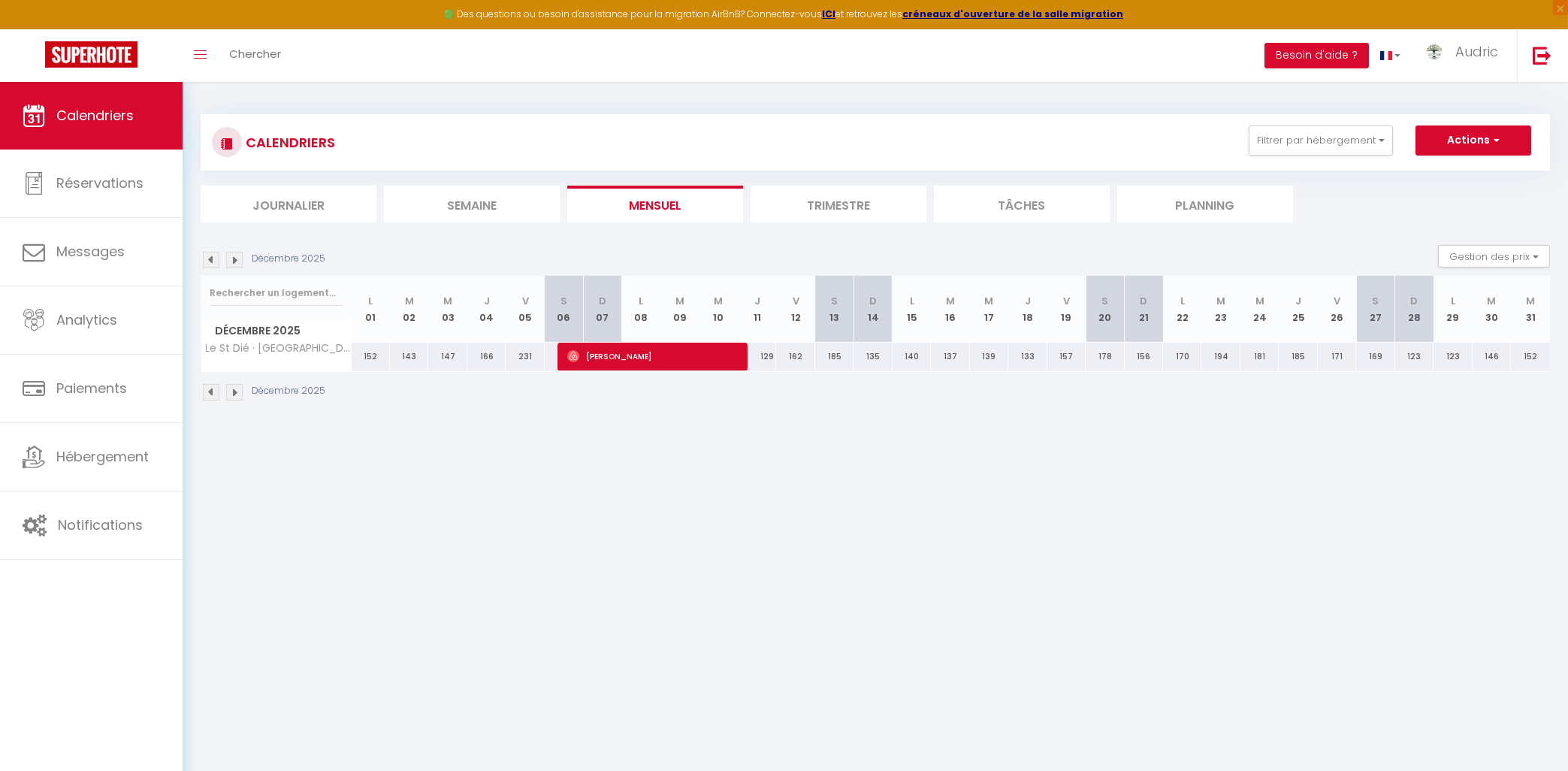
click at [652, 353] on span "[PERSON_NAME]" at bounding box center [650, 357] width 166 height 28
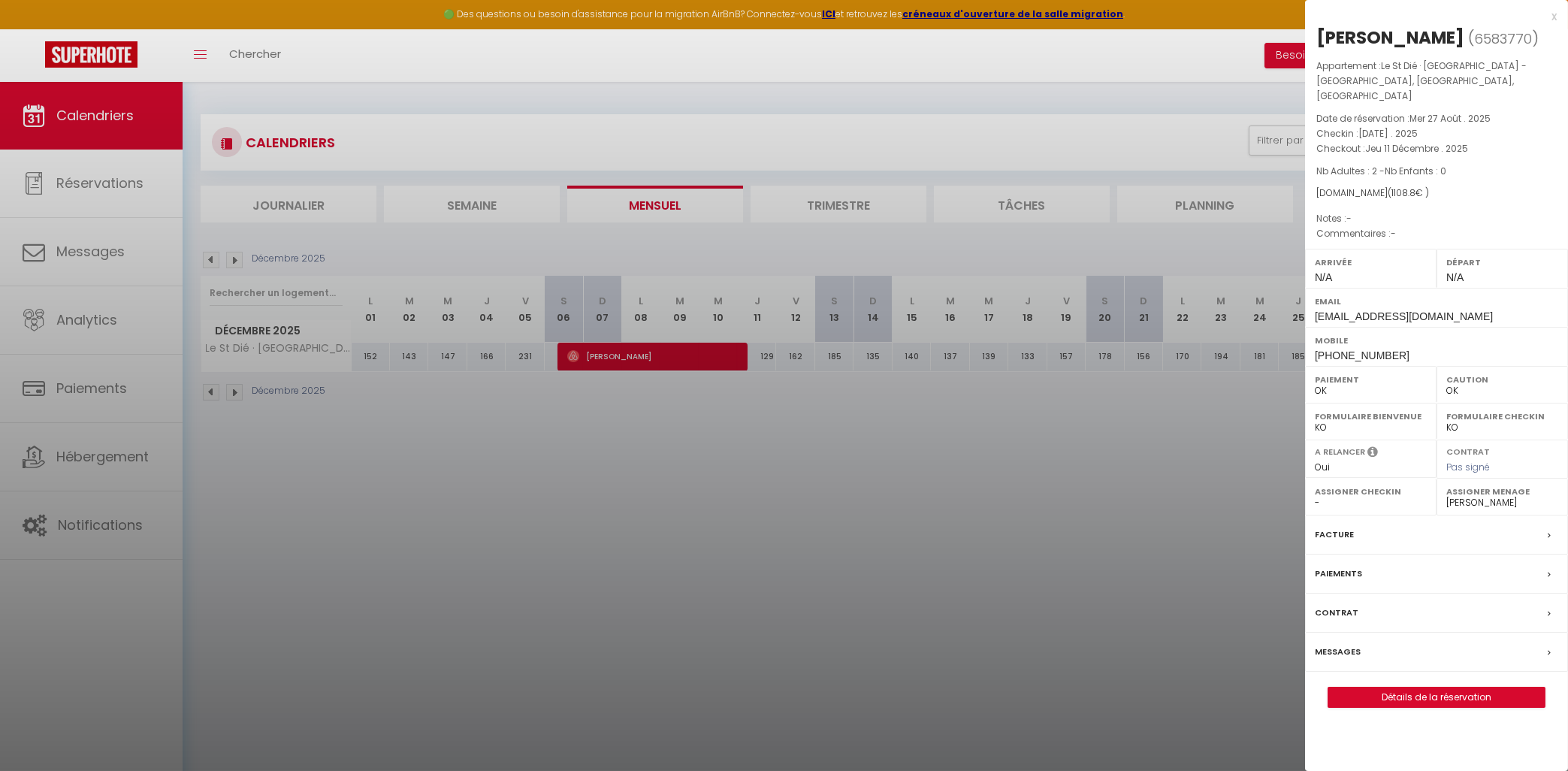
click at [1551, 17] on div "x" at bounding box center [1431, 16] width 252 height 18
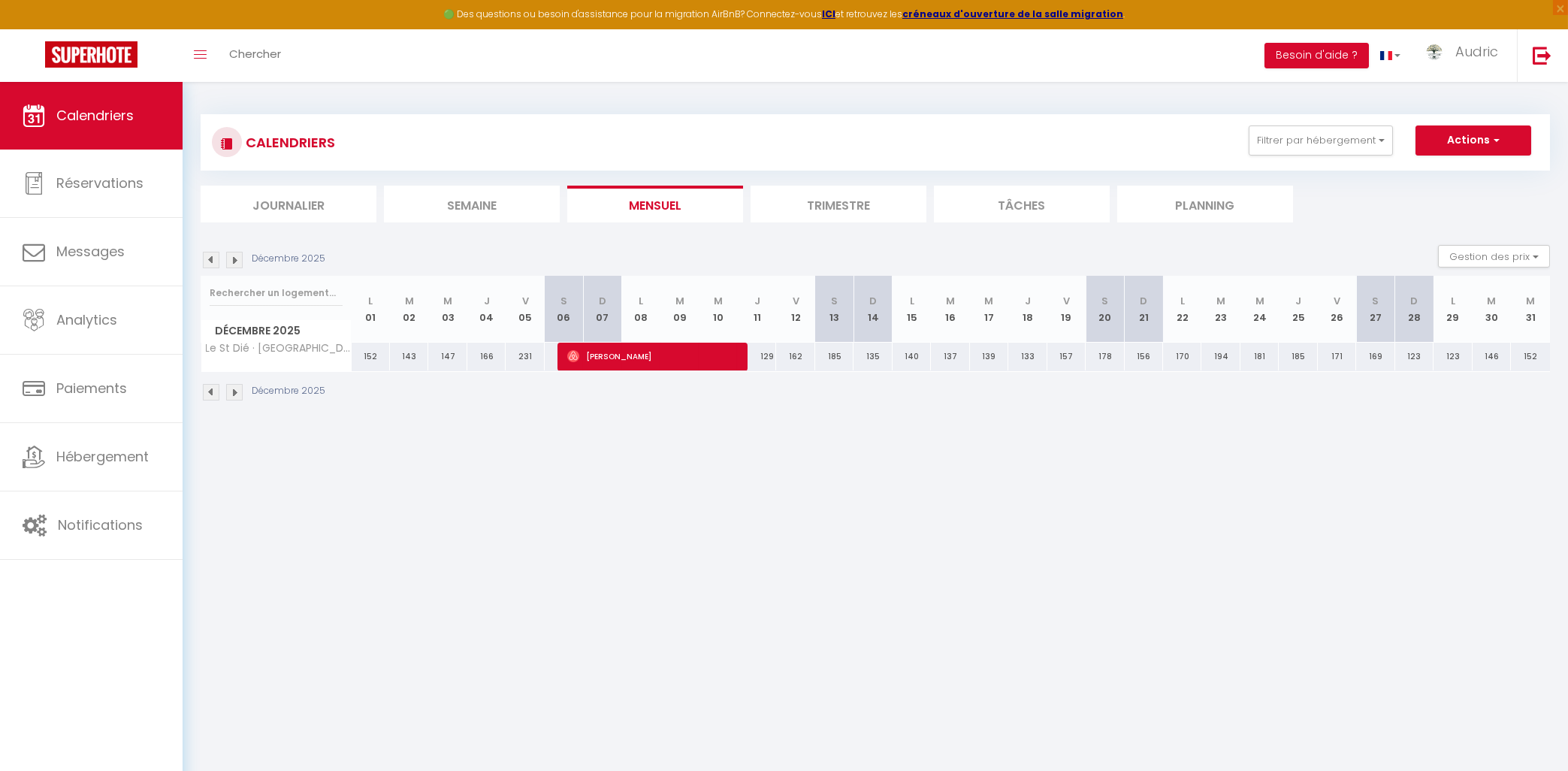
click at [240, 260] on img at bounding box center [234, 260] width 17 height 17
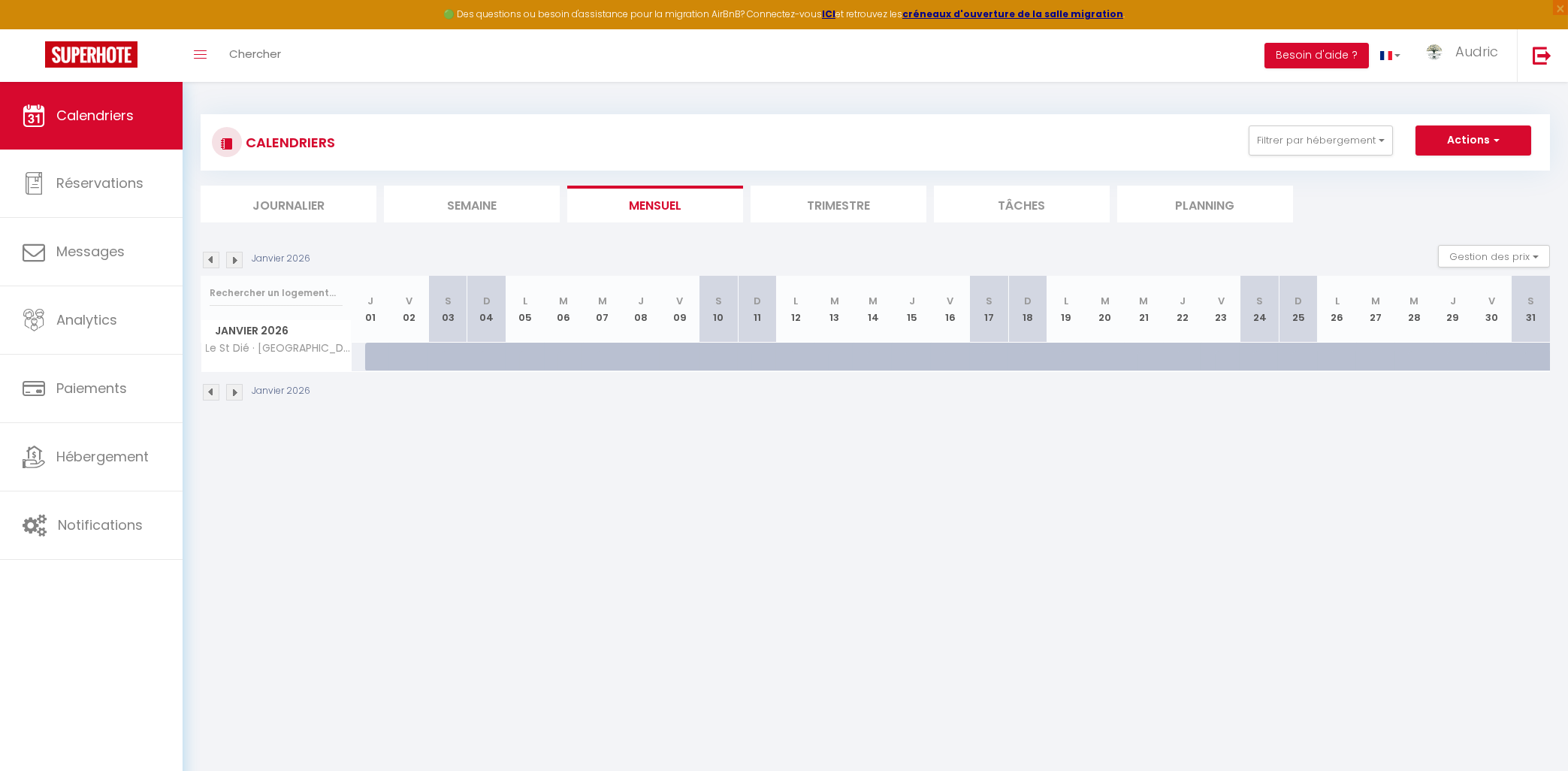
click at [236, 256] on img at bounding box center [234, 260] width 17 height 17
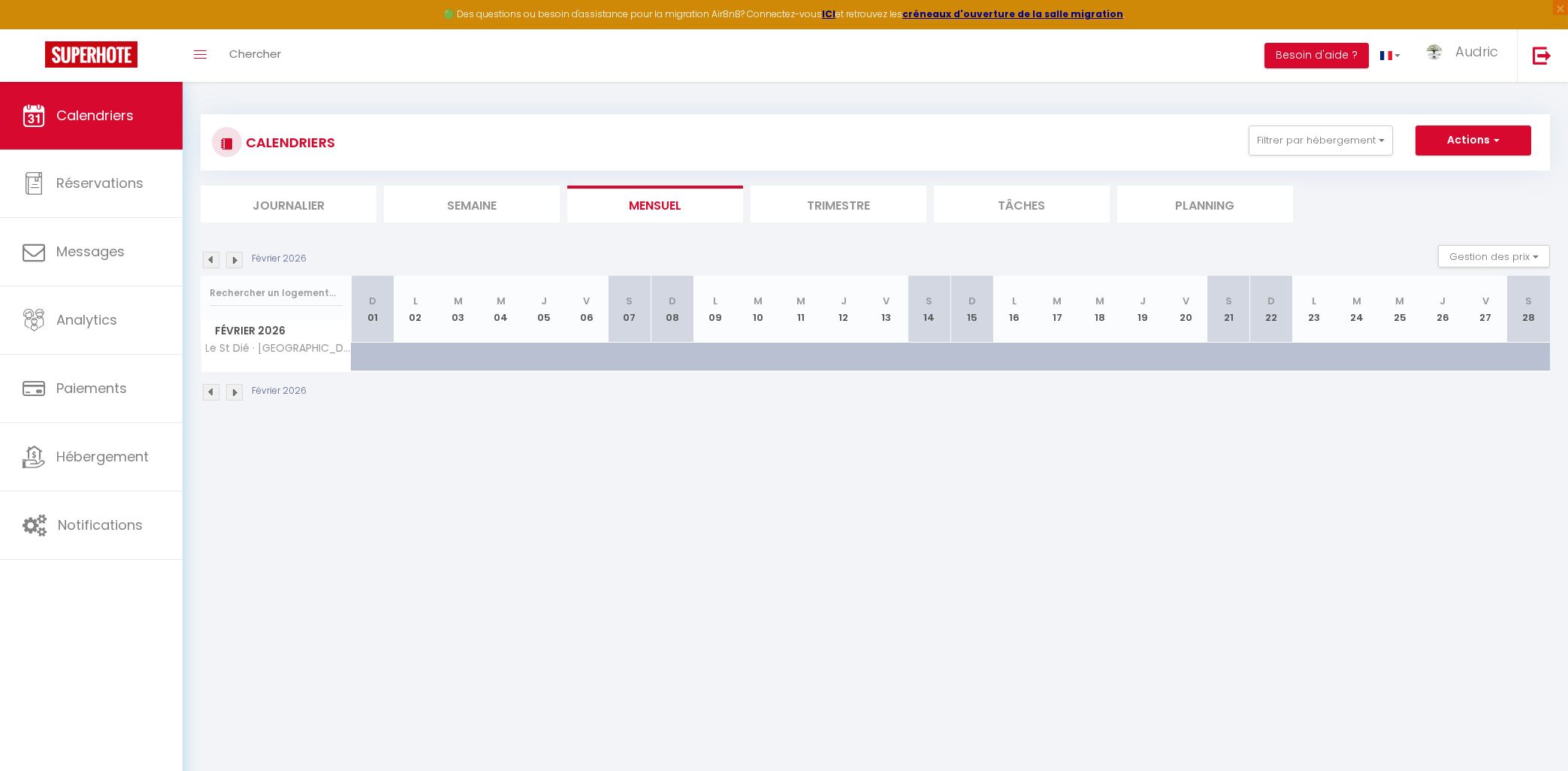
click at [217, 263] on img at bounding box center [211, 260] width 17 height 17
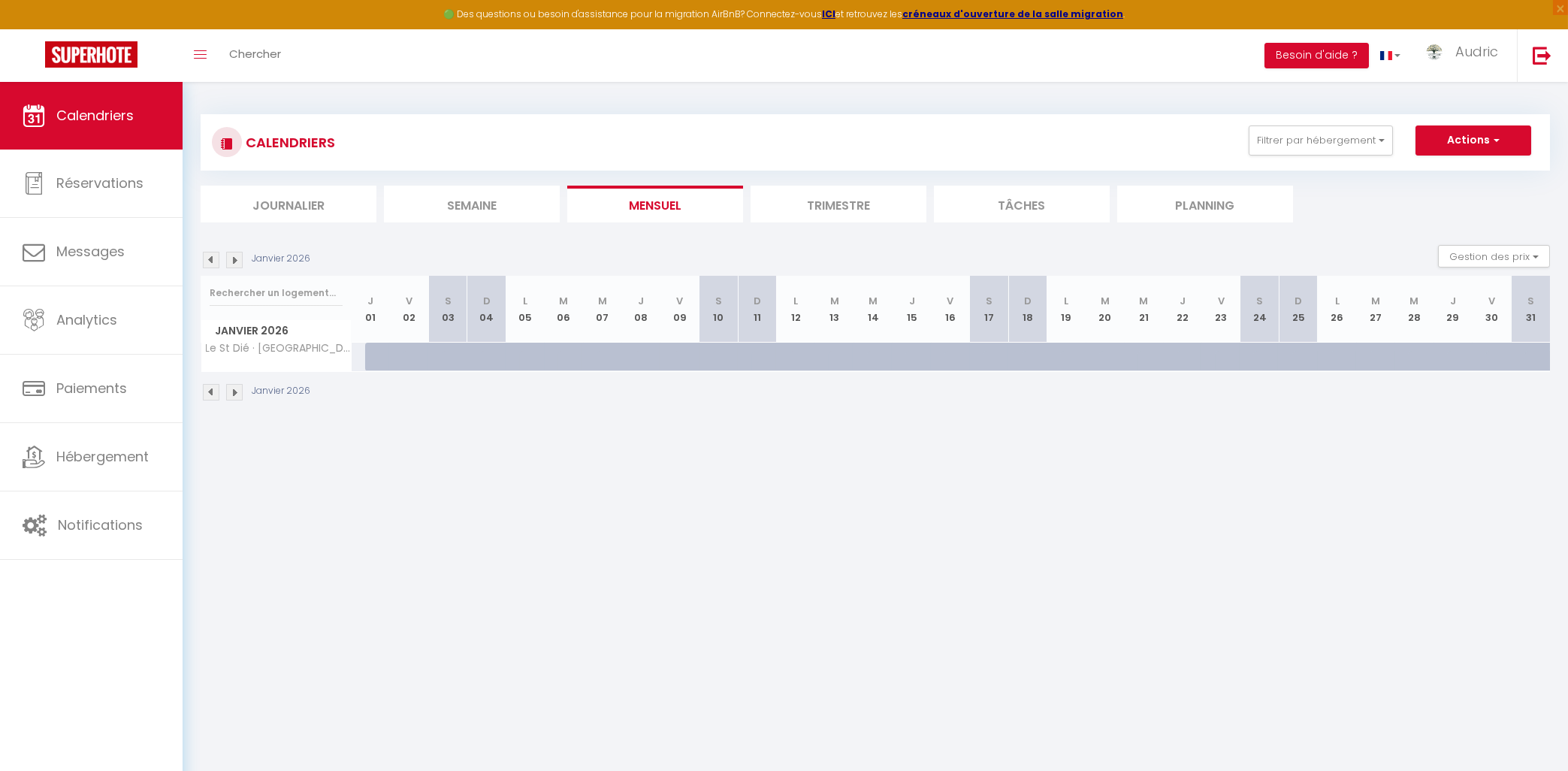
click at [217, 263] on img at bounding box center [211, 260] width 17 height 17
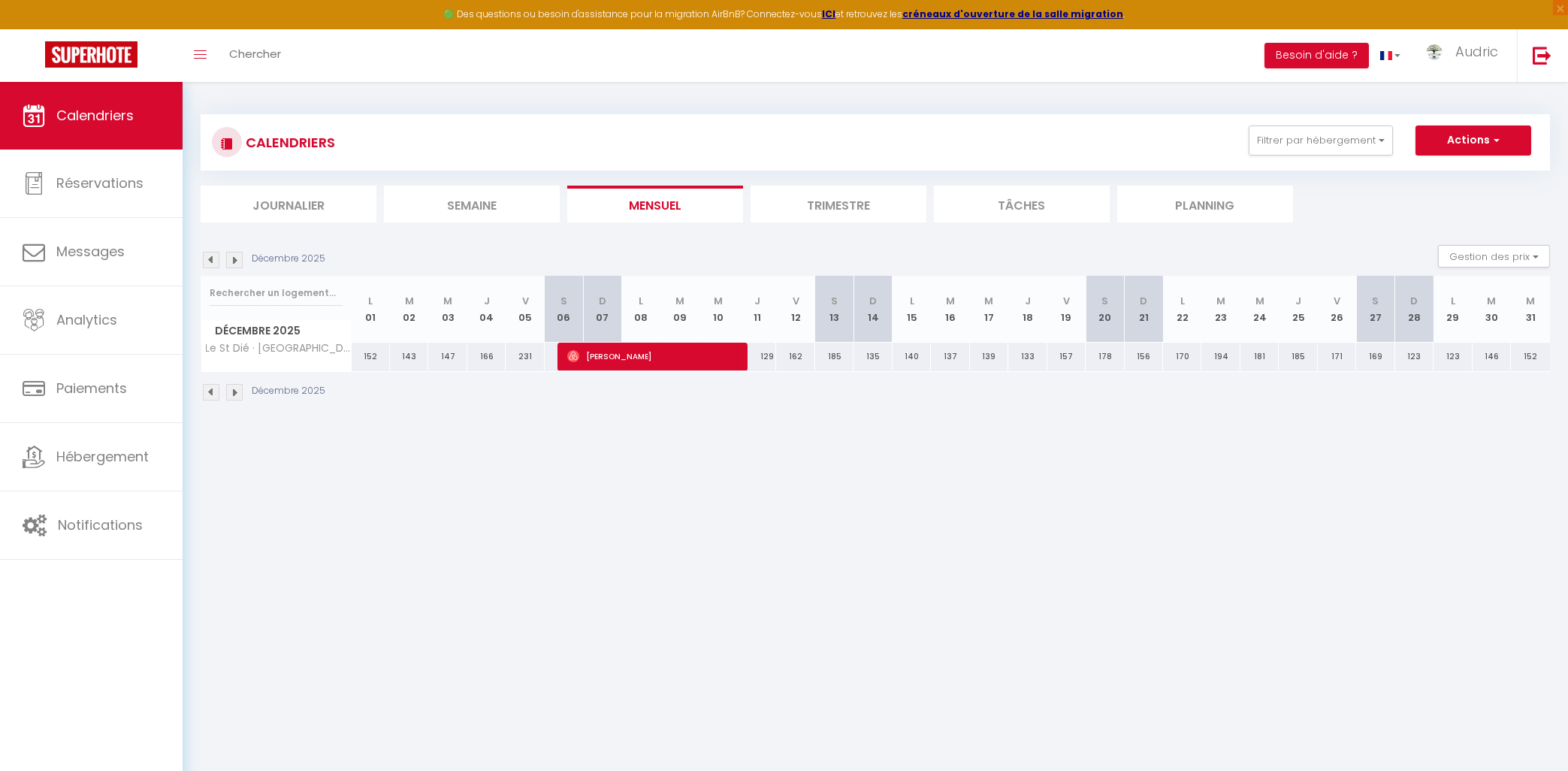
click at [217, 263] on img at bounding box center [211, 260] width 17 height 17
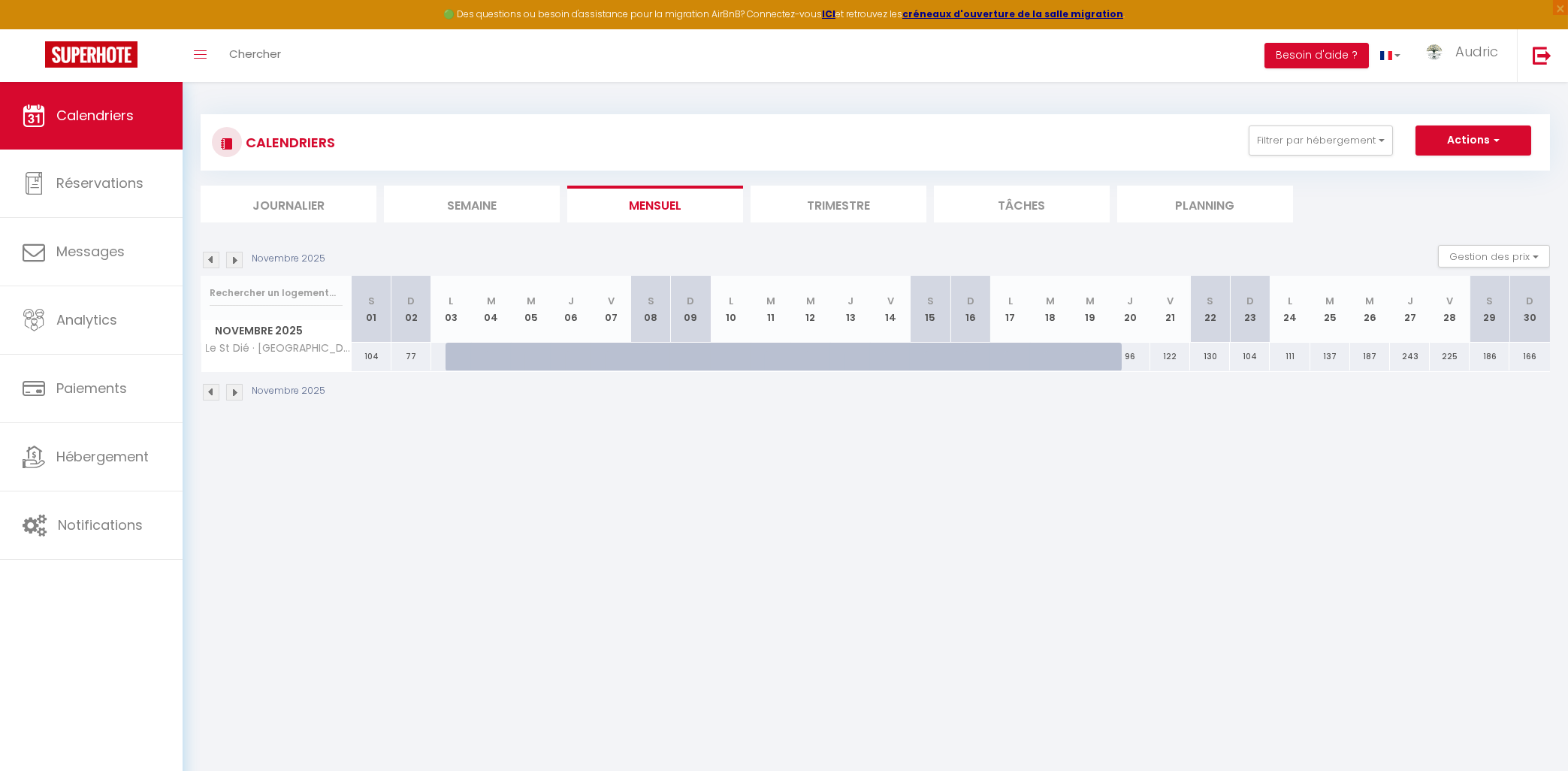
click at [217, 263] on img at bounding box center [211, 260] width 17 height 17
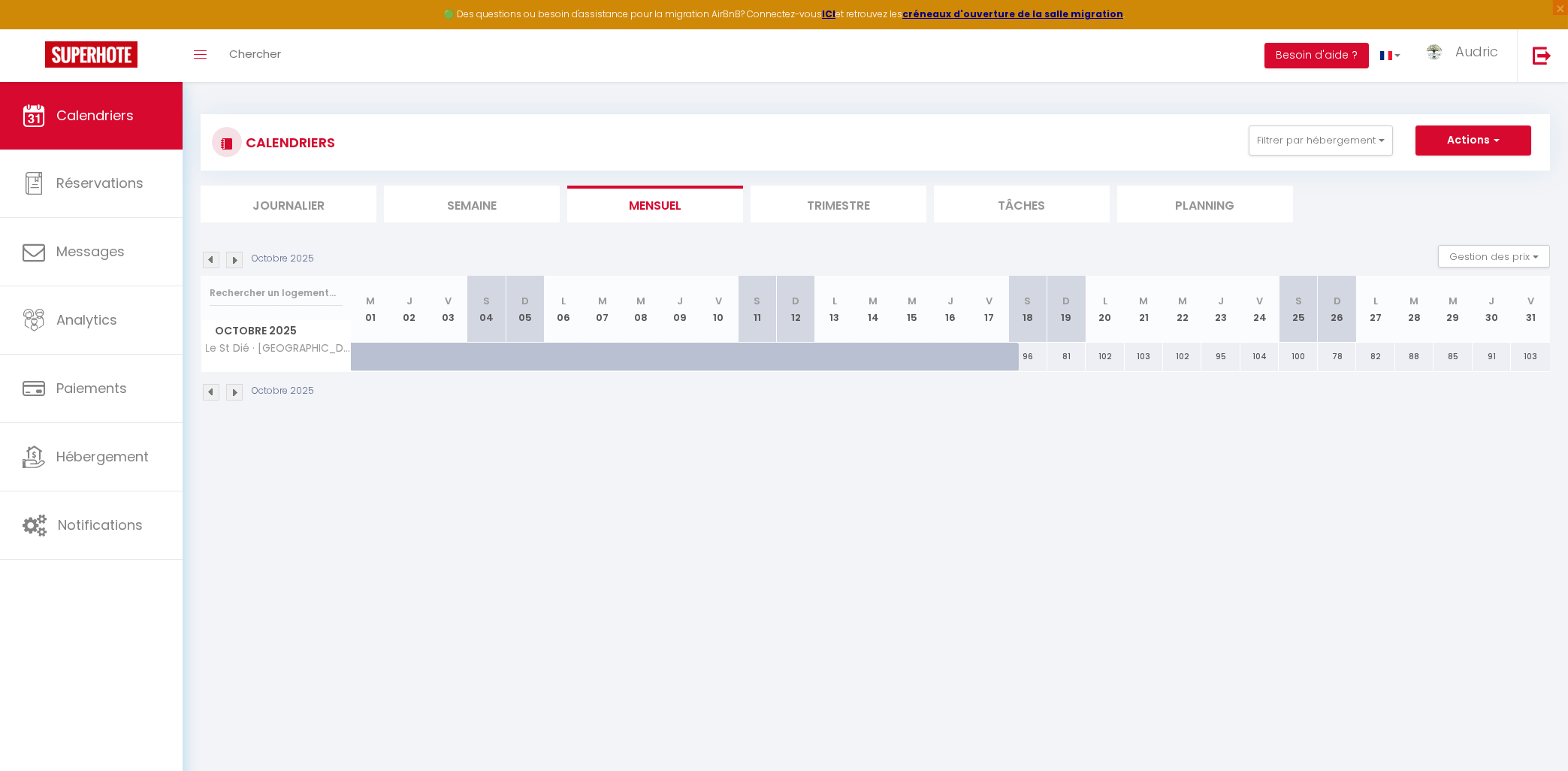
click at [217, 263] on img at bounding box center [211, 260] width 17 height 17
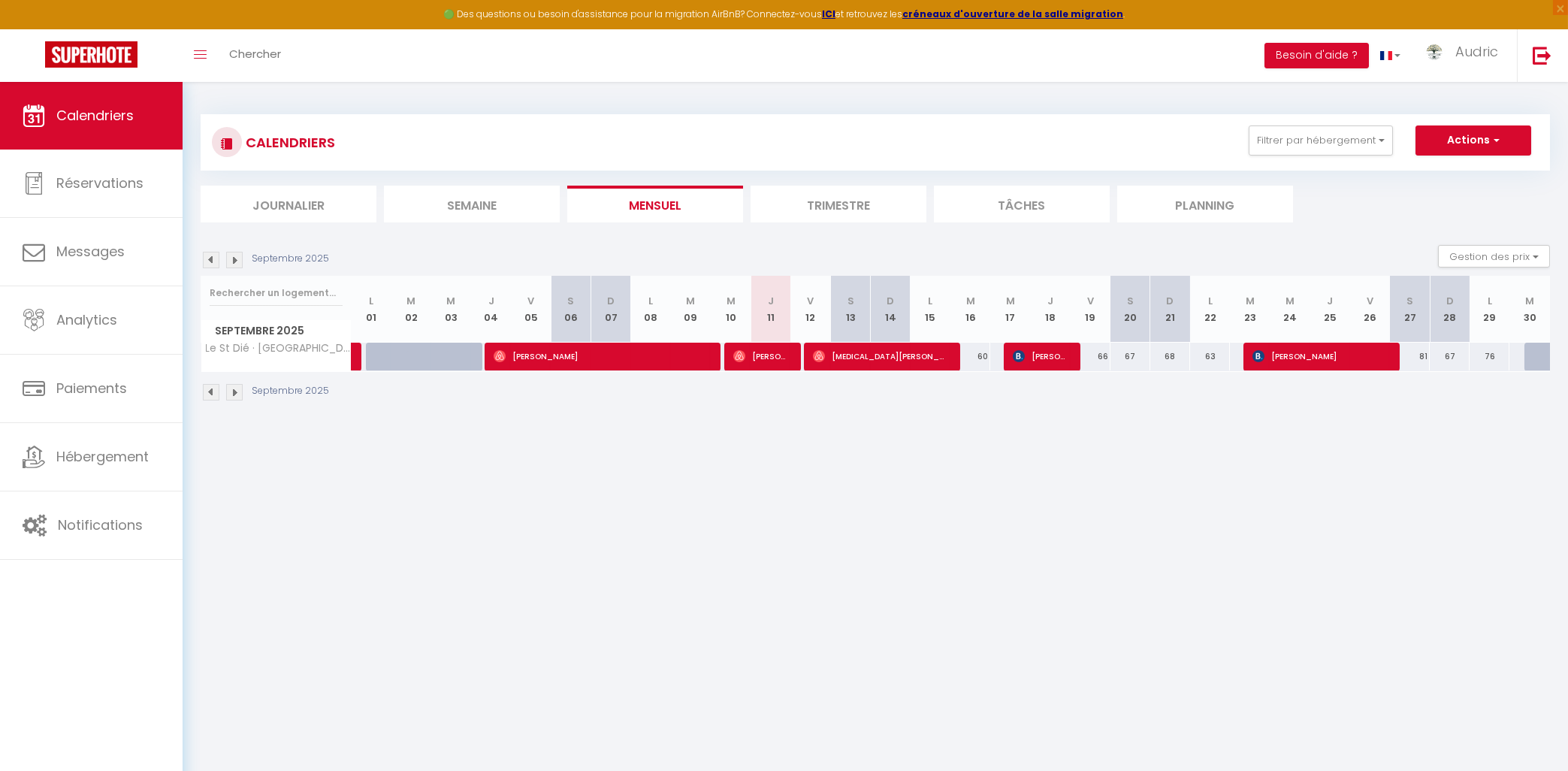
click at [556, 544] on body "🟢 Des questions ou besoin d'assistance pour la migration AirBnB? Connectez-vous…" at bounding box center [784, 467] width 1568 height 771
click at [864, 640] on body "🟢 Des questions ou besoin d'assistance pour la migration AirBnB? Connectez-vous…" at bounding box center [784, 467] width 1568 height 771
click at [426, 404] on div "Septembre 2025" at bounding box center [876, 394] width 1349 height 44
click at [636, 601] on body "🟢 Des questions ou besoin d'assistance pour la migration AirBnB? Connectez-vous…" at bounding box center [784, 467] width 1568 height 771
click at [1368, 157] on div "CALENDRIERS Filtrer par hébergement le st Actif [GEOGRAPHIC_DATA] · [GEOGRAPHIC…" at bounding box center [875, 142] width 1327 height 34
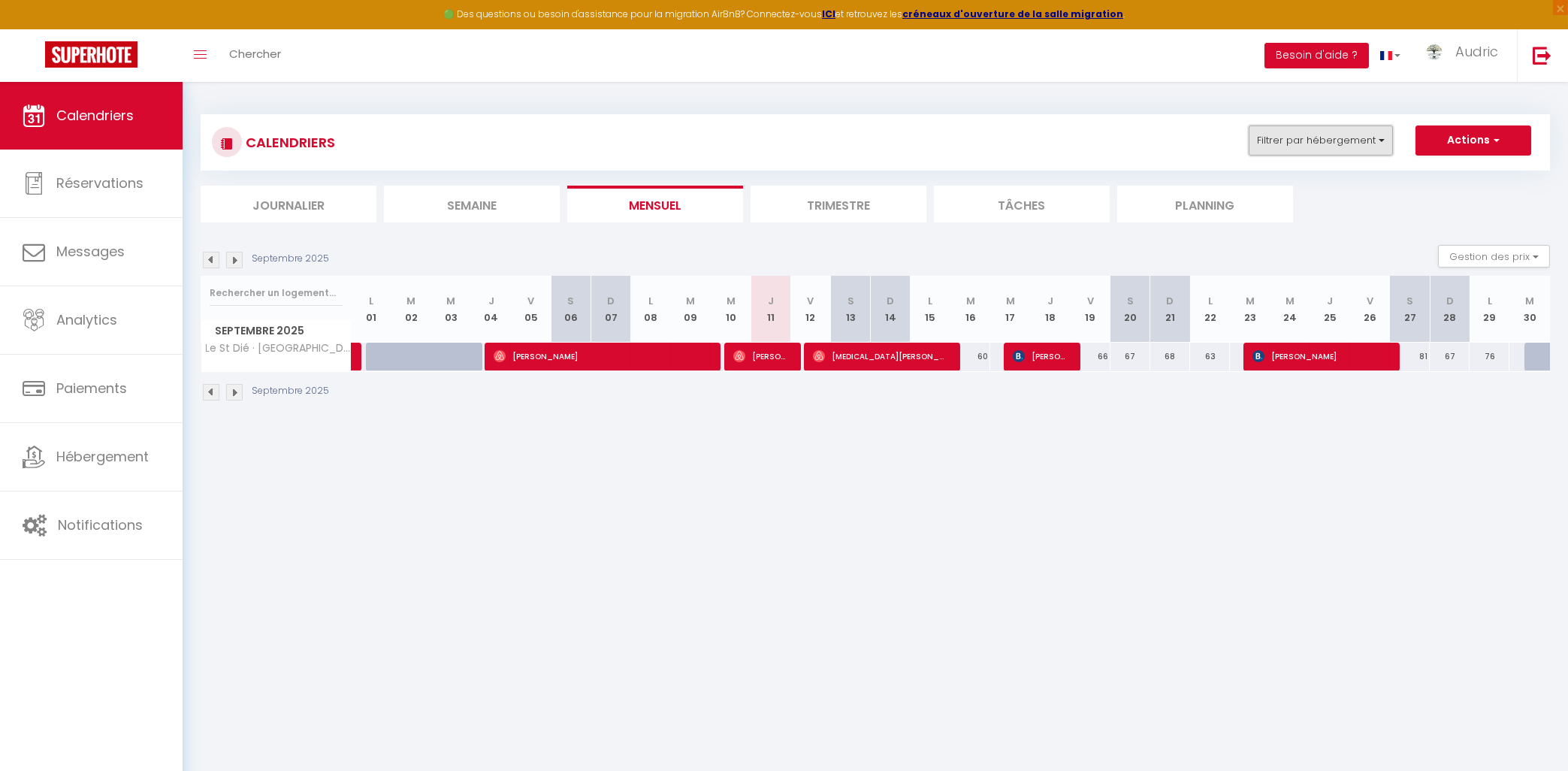
click at [1367, 140] on button "Filtrer par hébergement" at bounding box center [1321, 141] width 144 height 30
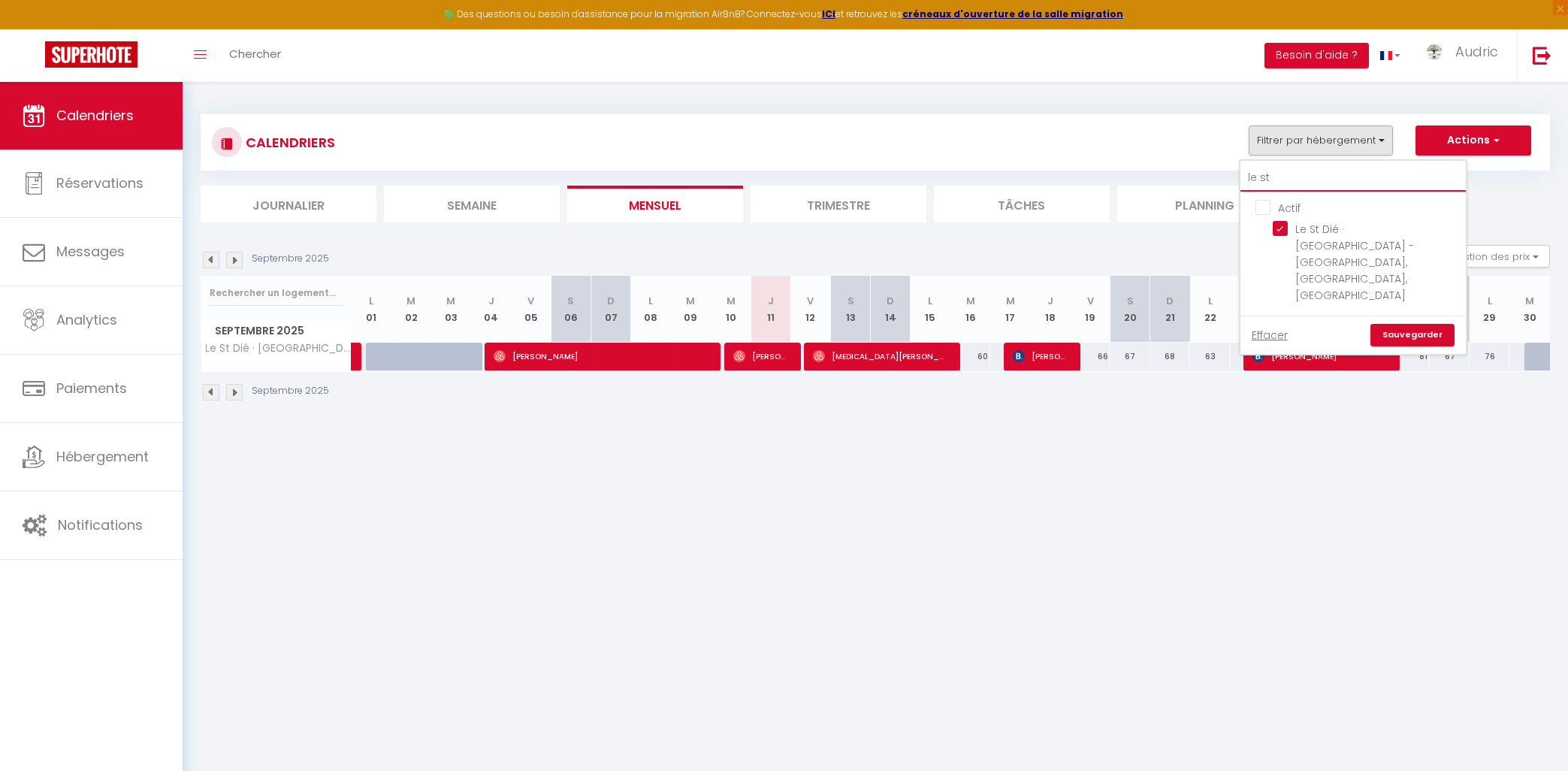
click at [1277, 179] on input "le st" at bounding box center [1354, 178] width 226 height 27
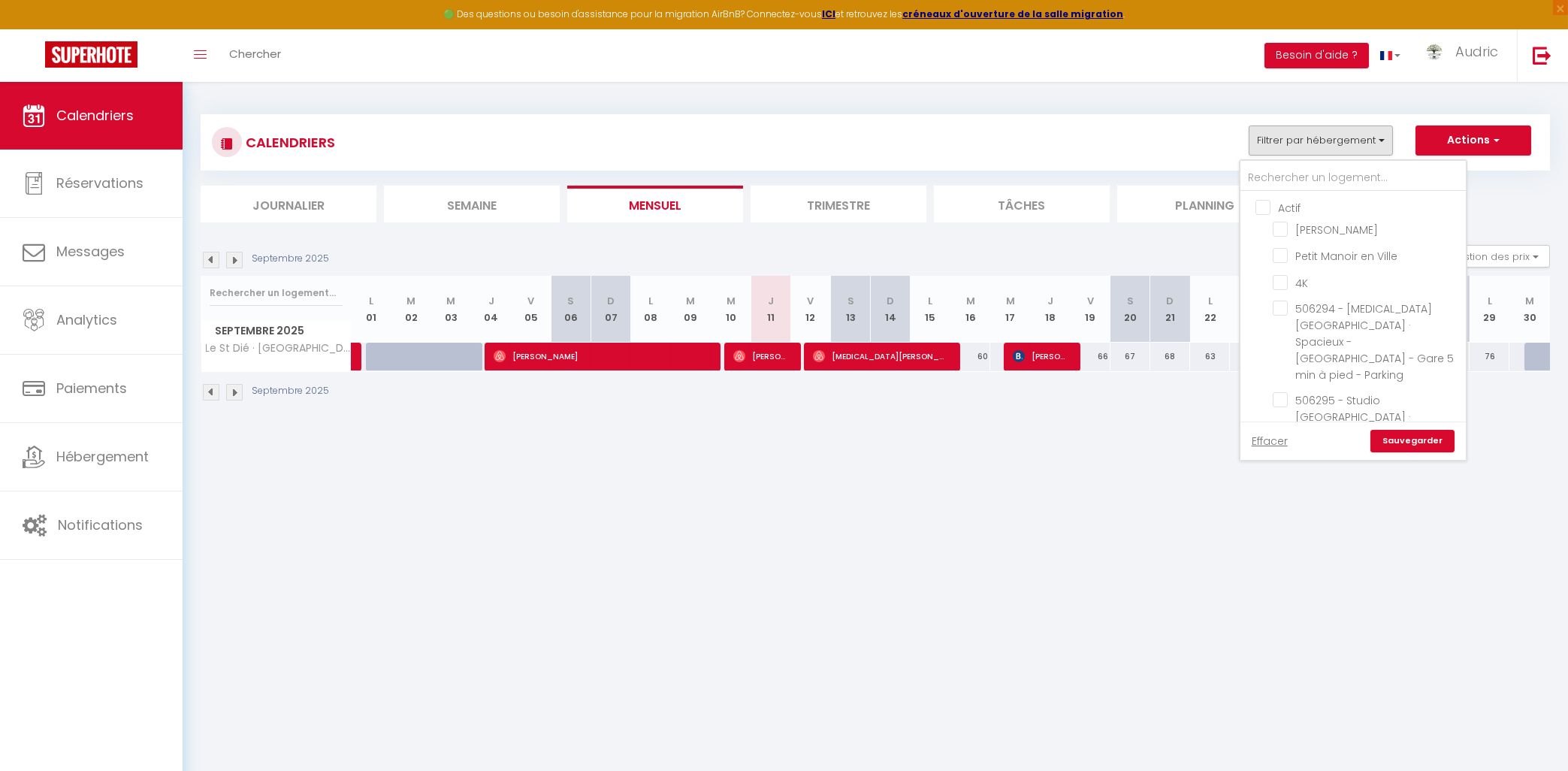
click at [1266, 211] on input "Actif" at bounding box center [1369, 206] width 226 height 15
click at [1389, 441] on link "Sauvegarder" at bounding box center [1412, 441] width 84 height 22
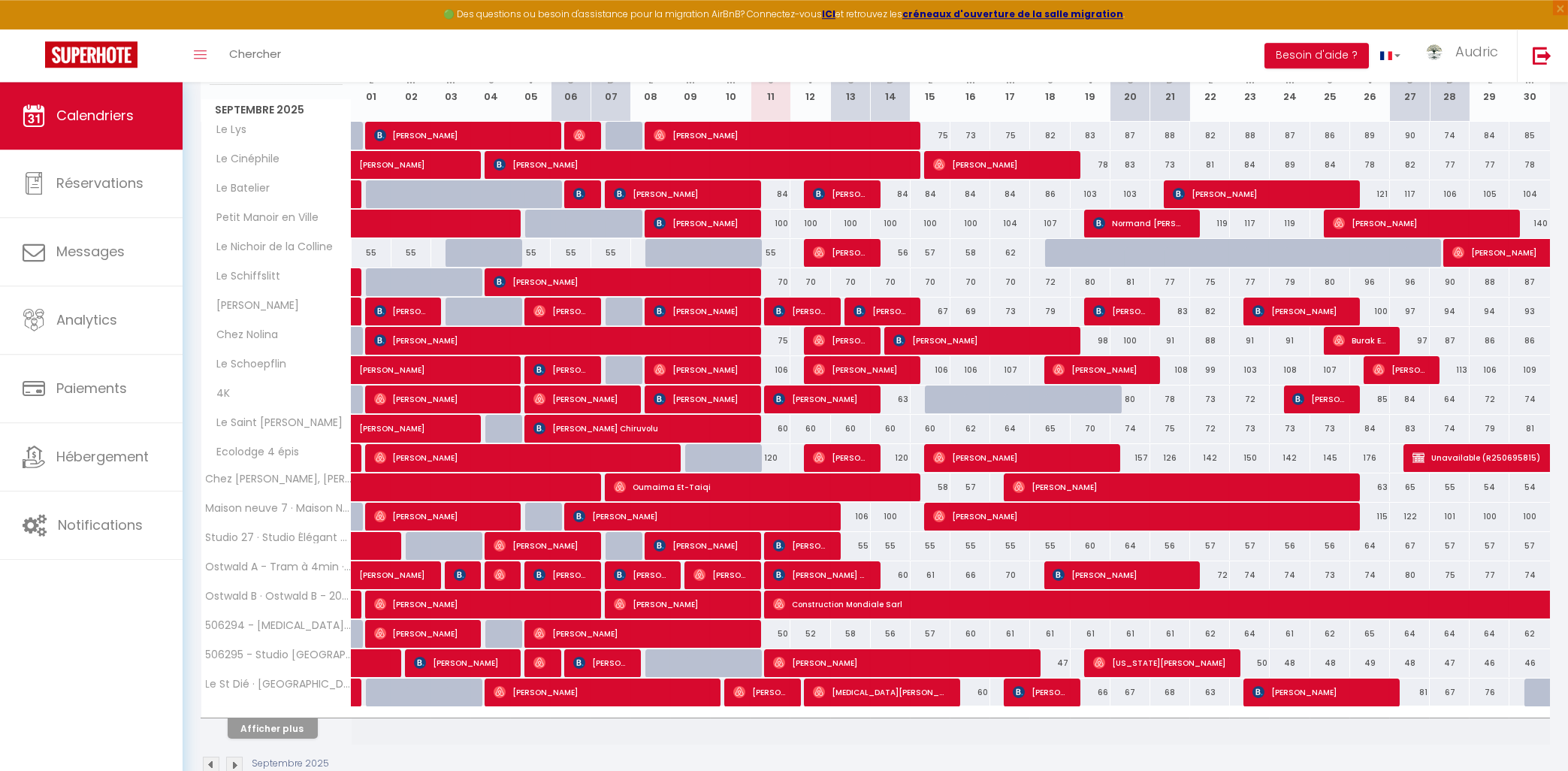
scroll to position [258, 0]
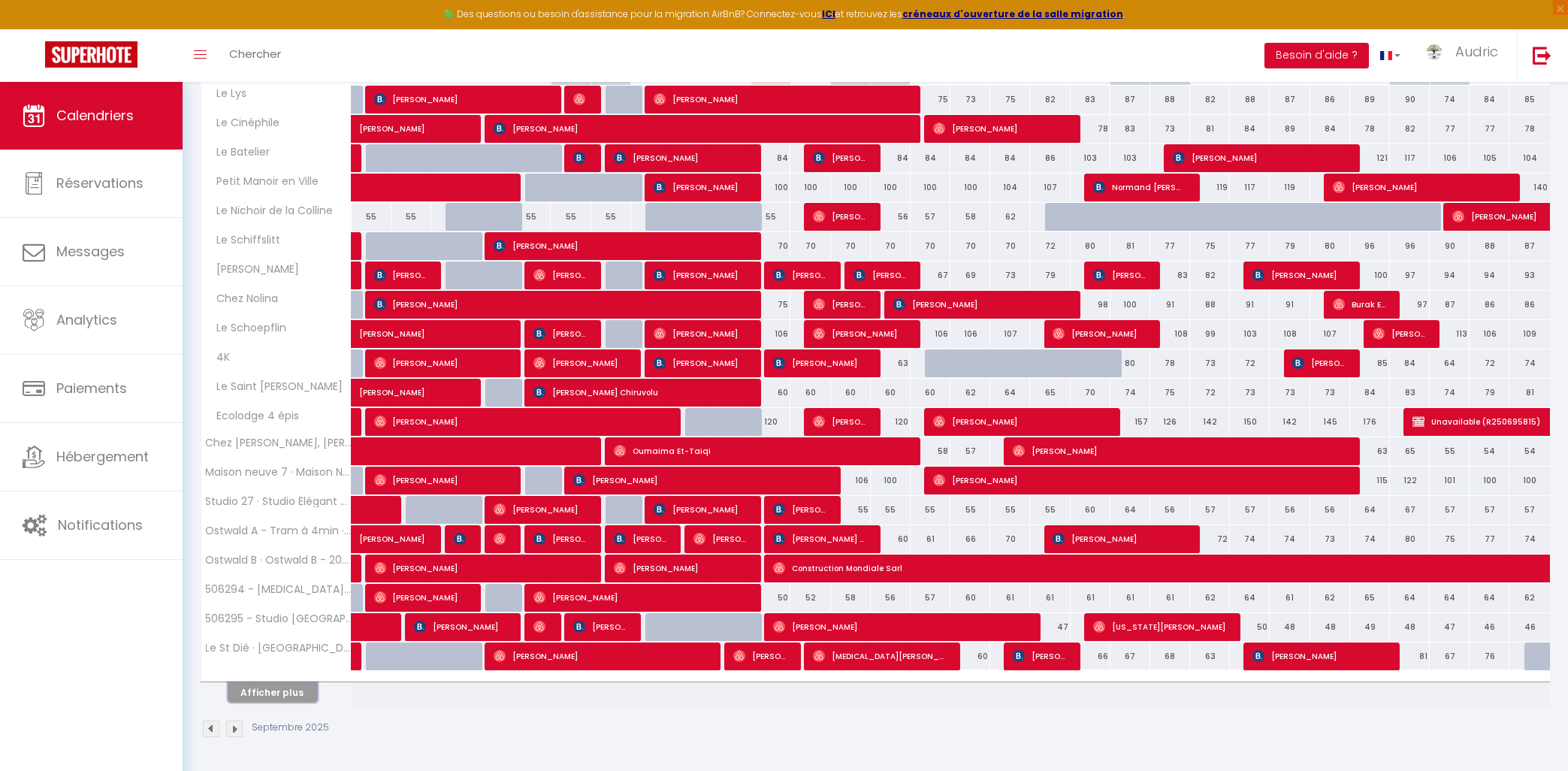
click at [268, 698] on button "Afficher plus" at bounding box center [272, 693] width 90 height 20
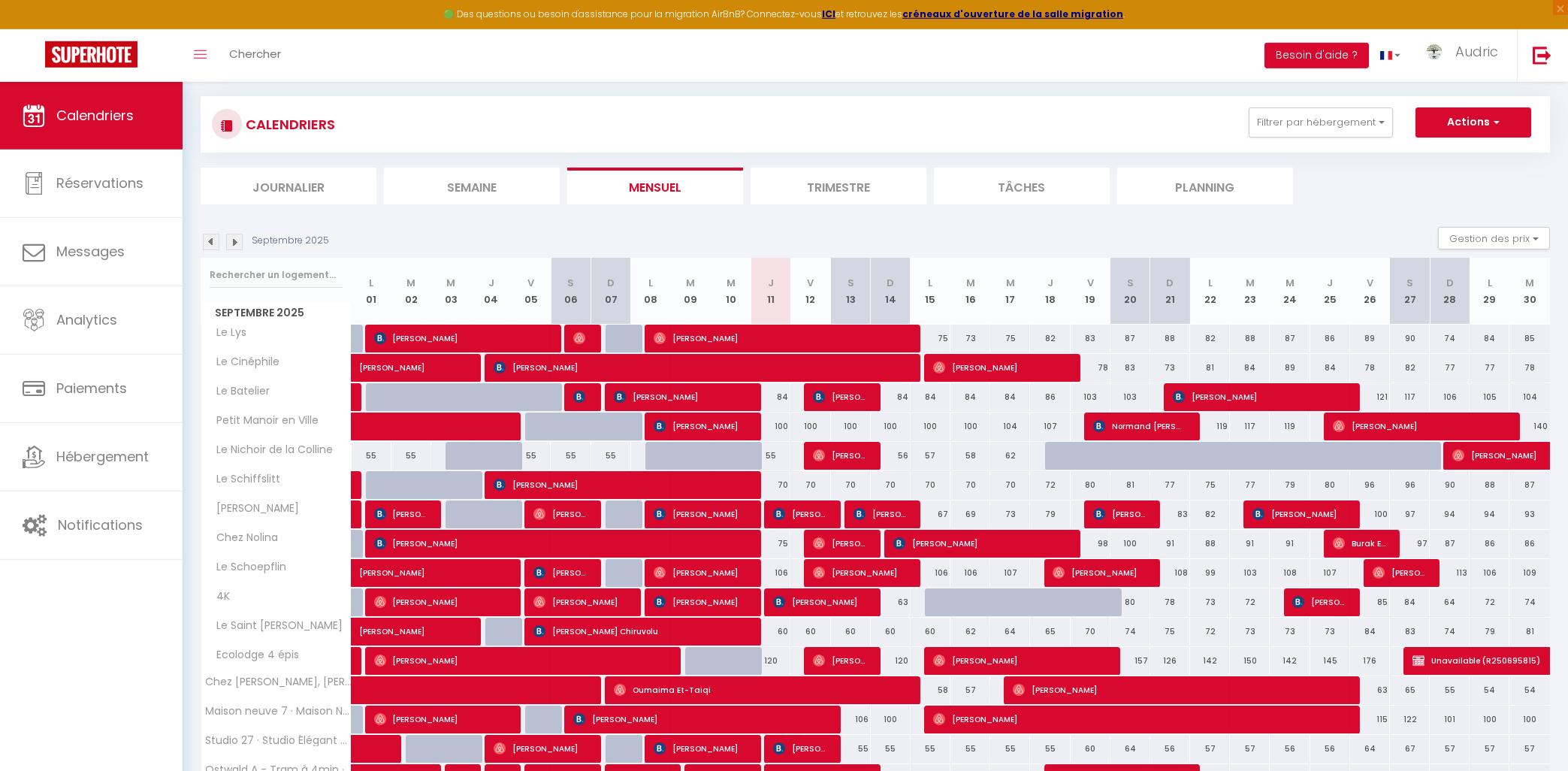
scroll to position [0, 0]
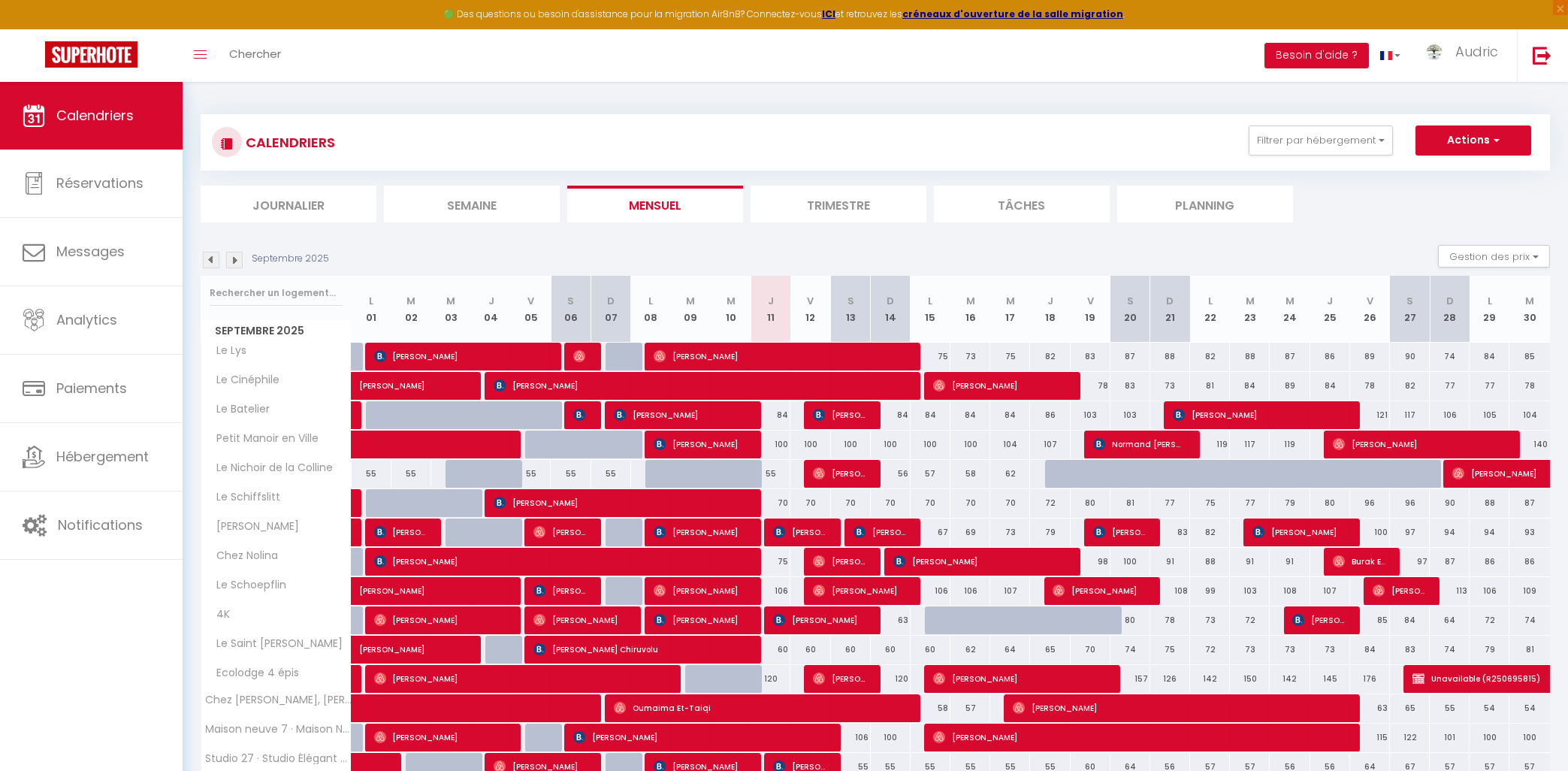
click at [724, 129] on div "CALENDRIERS Filtrer par hébergement Actif Chez [PERSON_NAME] Manoir en Ville 4K…" at bounding box center [875, 142] width 1327 height 34
drag, startPoint x: 265, startPoint y: 100, endPoint x: 642, endPoint y: 146, distance: 379.8
click at [642, 146] on div "CALENDRIERS Filtrer par hébergement Actif Chez [PERSON_NAME] Manoir en Ville 4K…" at bounding box center [875, 669] width 1386 height 1174
click at [481, 135] on div "CALENDRIERS Filtrer par hébergement Actif Chez [PERSON_NAME] Manoir en Ville 4K…" at bounding box center [875, 142] width 1327 height 34
drag, startPoint x: 368, startPoint y: 149, endPoint x: 245, endPoint y: 149, distance: 123.0
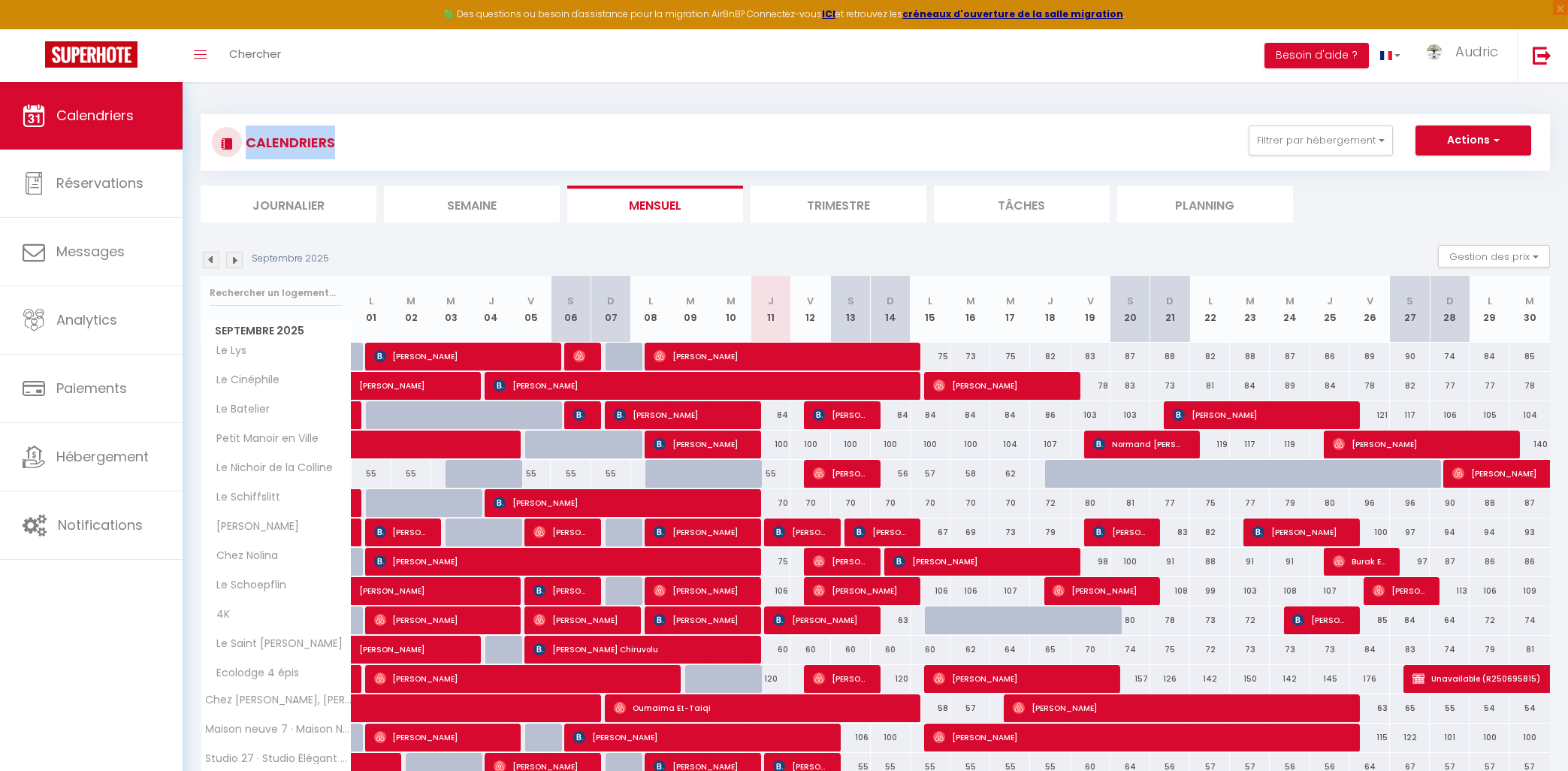
click at [245, 149] on div "CALENDRIERS Filtrer par hébergement Actif Chez [PERSON_NAME] Manoir en Ville 4K…" at bounding box center [875, 142] width 1327 height 34
click at [444, 113] on div "CALENDRIERS Filtrer par hébergement Actif Chez [PERSON_NAME] Manoir en Ville 4K…" at bounding box center [876, 668] width 1349 height 1137
click at [360, 101] on div "CALENDRIERS Filtrer par hébergement Actif Chez [PERSON_NAME] Manoir en Ville 4K…" at bounding box center [876, 668] width 1349 height 1137
click at [844, 81] on div "Toggle menubar Chercher BUTTON Besoin d'aide ? Audric Paramètres Équipe" at bounding box center [833, 55] width 1448 height 52
click at [931, 149] on div "CALENDRIERS Filtrer par hébergement Actif Chez [PERSON_NAME] Manoir en Ville 4K…" at bounding box center [875, 142] width 1327 height 34
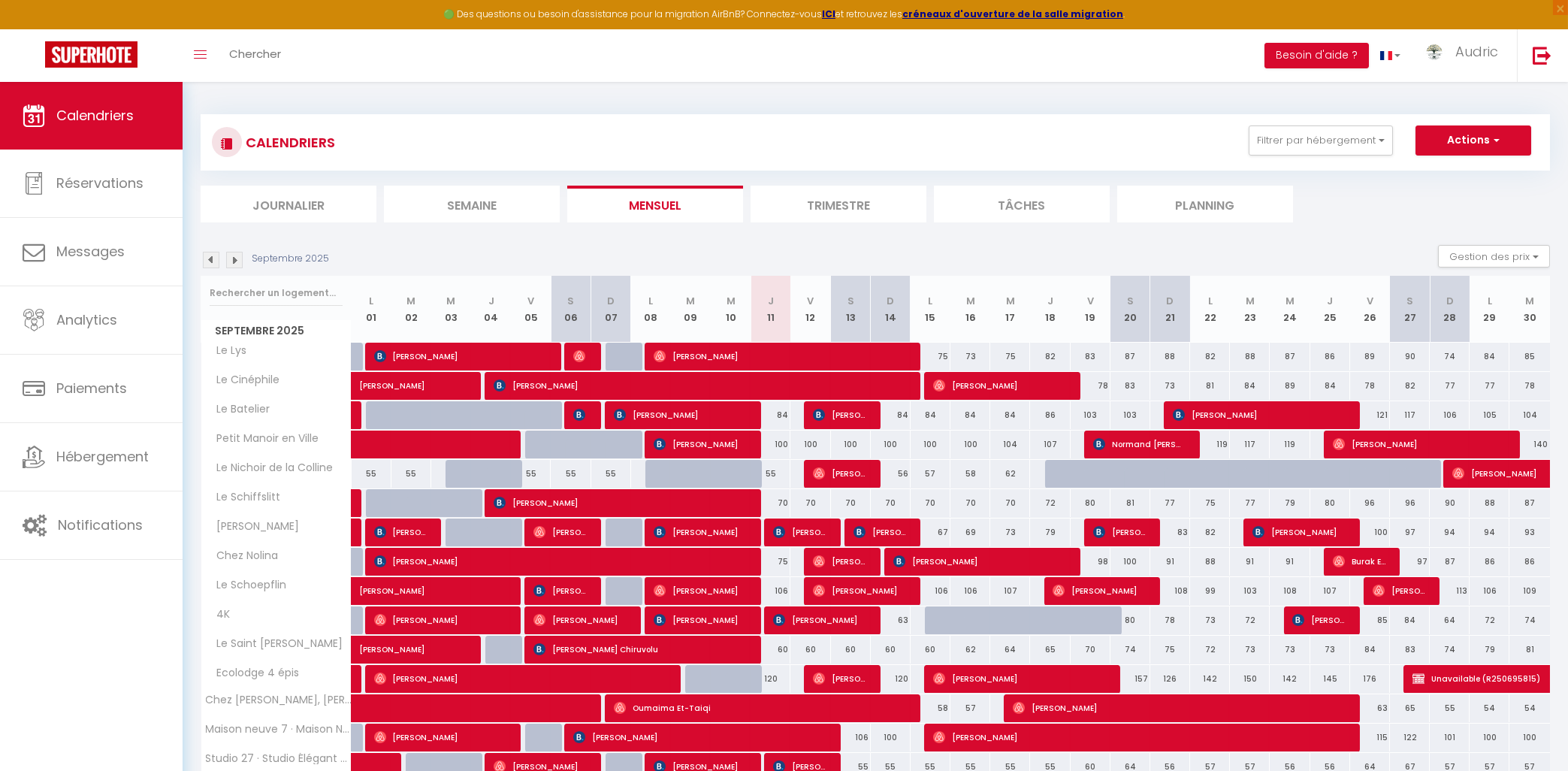
click at [748, 101] on div "CALENDRIERS Filtrer par hébergement Actif Chez [PERSON_NAME] Manoir en Ville 4K…" at bounding box center [876, 668] width 1349 height 1137
drag, startPoint x: 239, startPoint y: 143, endPoint x: 364, endPoint y: 153, distance: 125.4
click at [364, 153] on div "CALENDRIERS Filtrer par hébergement Actif Chez [PERSON_NAME] Manoir en Ville 4K…" at bounding box center [875, 142] width 1327 height 34
click at [374, 143] on div "CALENDRIERS Filtrer par hébergement Actif Chez [PERSON_NAME] Manoir en Ville 4K…" at bounding box center [875, 142] width 1327 height 34
drag, startPoint x: 357, startPoint y: 147, endPoint x: 247, endPoint y: 136, distance: 110.5
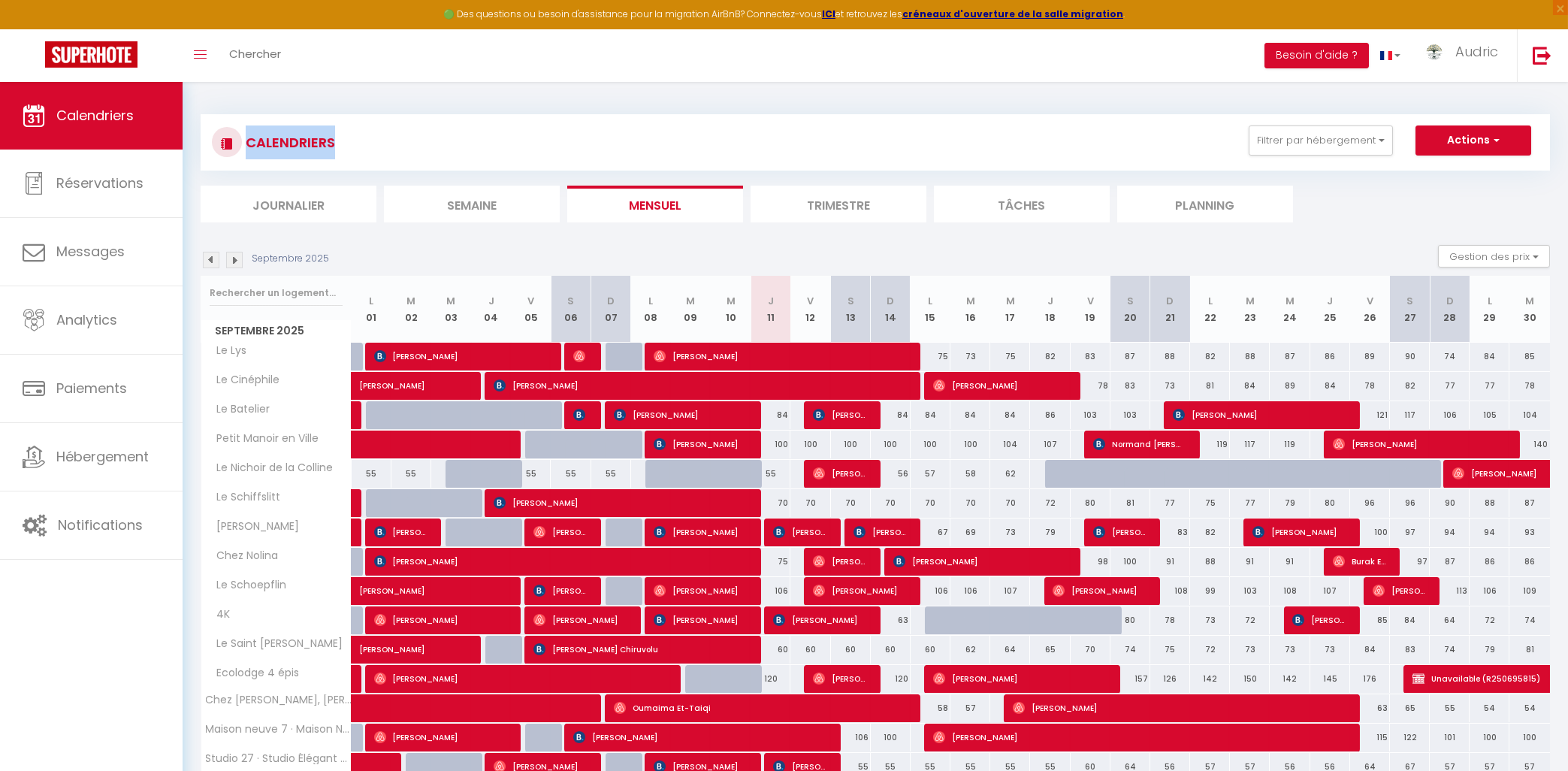
click at [247, 136] on div "CALENDRIERS Filtrer par hébergement Actif Chez [PERSON_NAME] Manoir en Ville 4K…" at bounding box center [875, 142] width 1327 height 34
click at [247, 136] on h3 "CALENDRIERS" at bounding box center [288, 142] width 93 height 34
click at [417, 126] on div "CALENDRIERS Filtrer par hébergement Actif Chez [PERSON_NAME] Manoir en Ville 4K…" at bounding box center [875, 142] width 1327 height 34
click at [417, 127] on div "CALENDRIERS Filtrer par hébergement Actif Chez [PERSON_NAME] Manoir en Ville 4K…" at bounding box center [875, 142] width 1327 height 34
click at [398, 145] on div "CALENDRIERS Filtrer par hébergement Actif Chez [PERSON_NAME] Manoir en Ville 4K…" at bounding box center [875, 142] width 1327 height 34
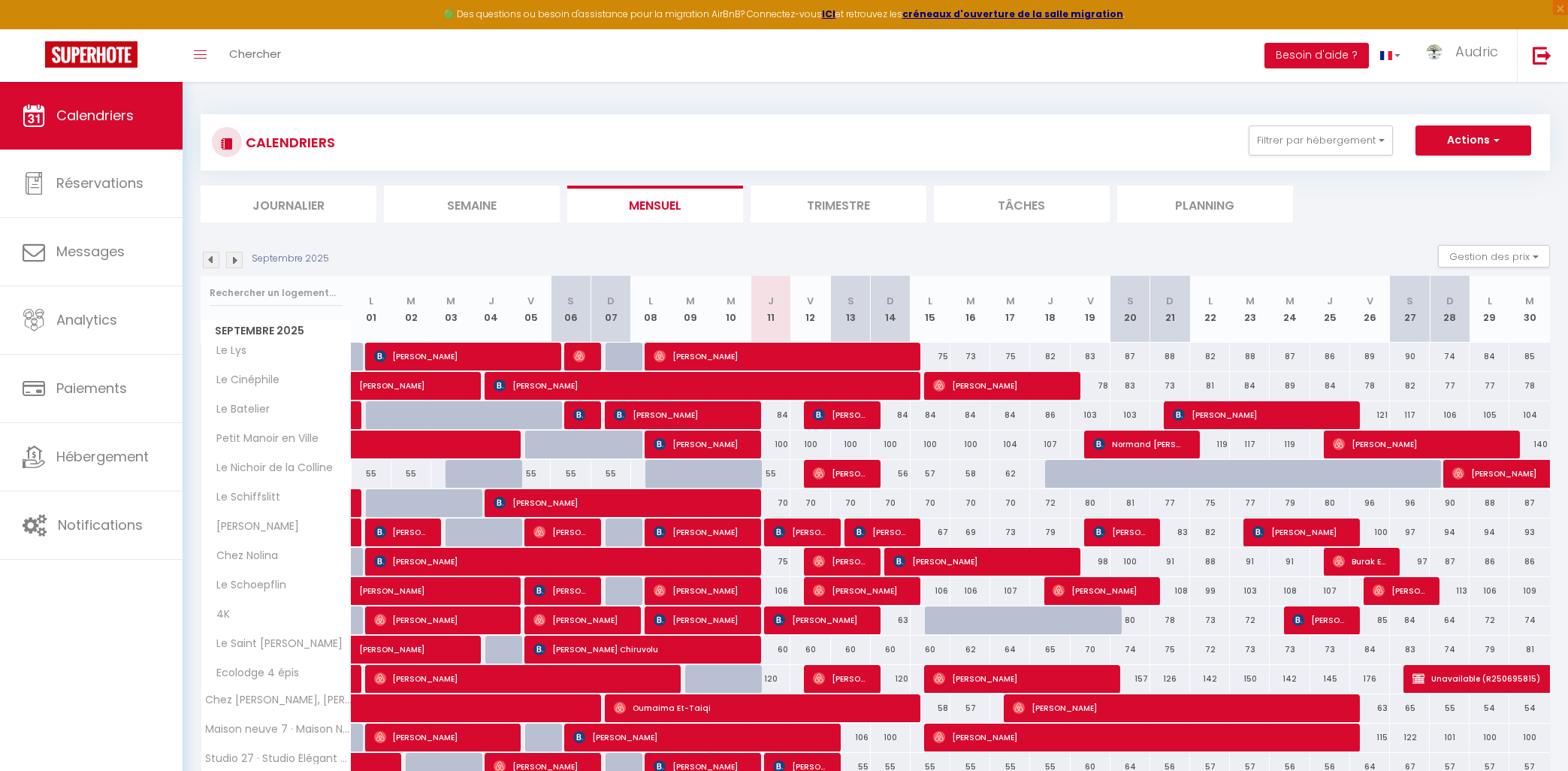
click at [400, 98] on div "CALENDRIERS Filtrer par hébergement Actif Chez [PERSON_NAME] Manoir en Ville 4K…" at bounding box center [875, 669] width 1386 height 1174
click at [206, 264] on img at bounding box center [211, 260] width 17 height 17
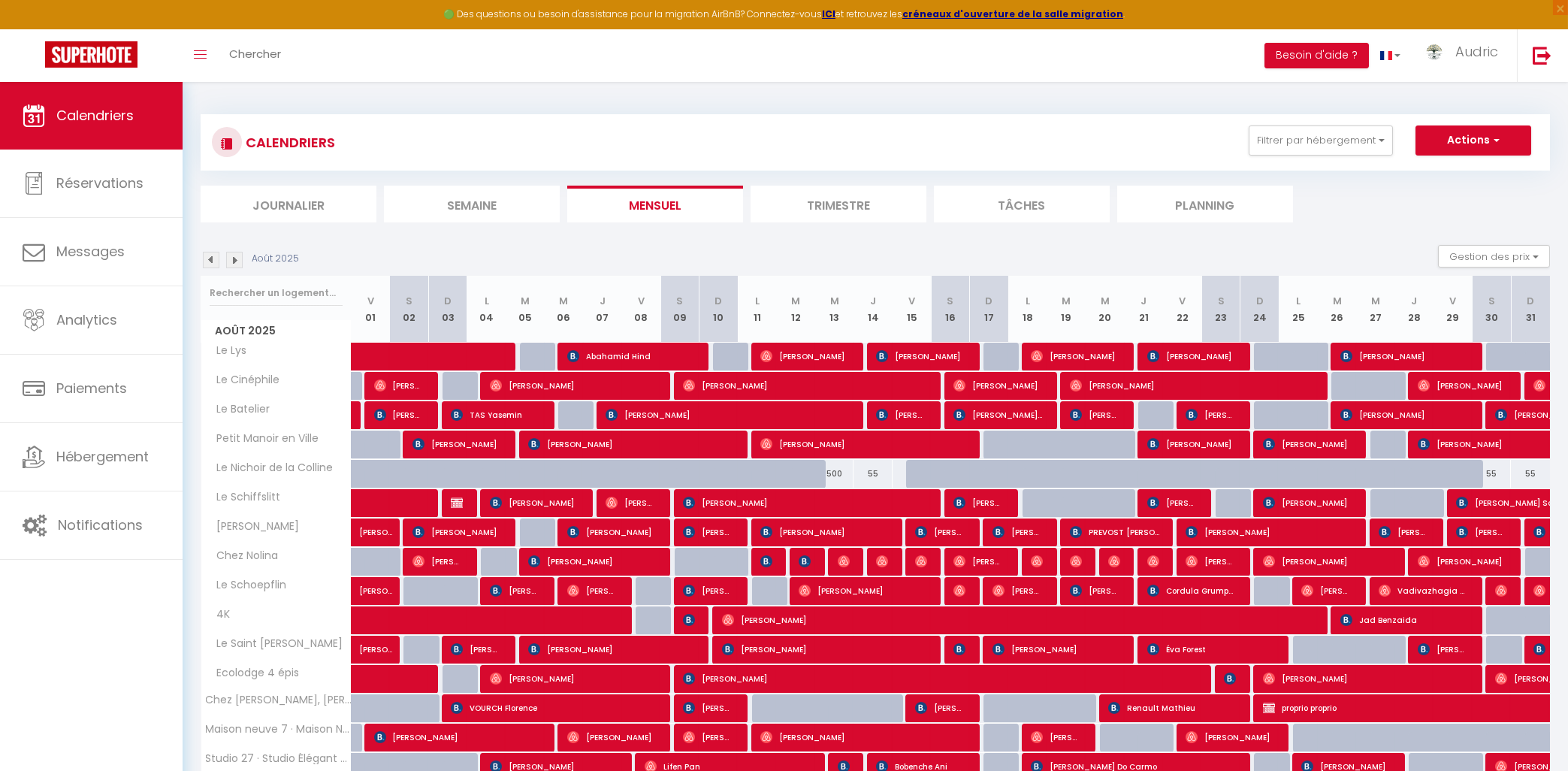
click at [228, 247] on div "Août 2025 Gestion des prix Nb Nuits minimum Règles Disponibilité" at bounding box center [876, 261] width 1349 height 31
click at [235, 255] on img at bounding box center [234, 260] width 17 height 17
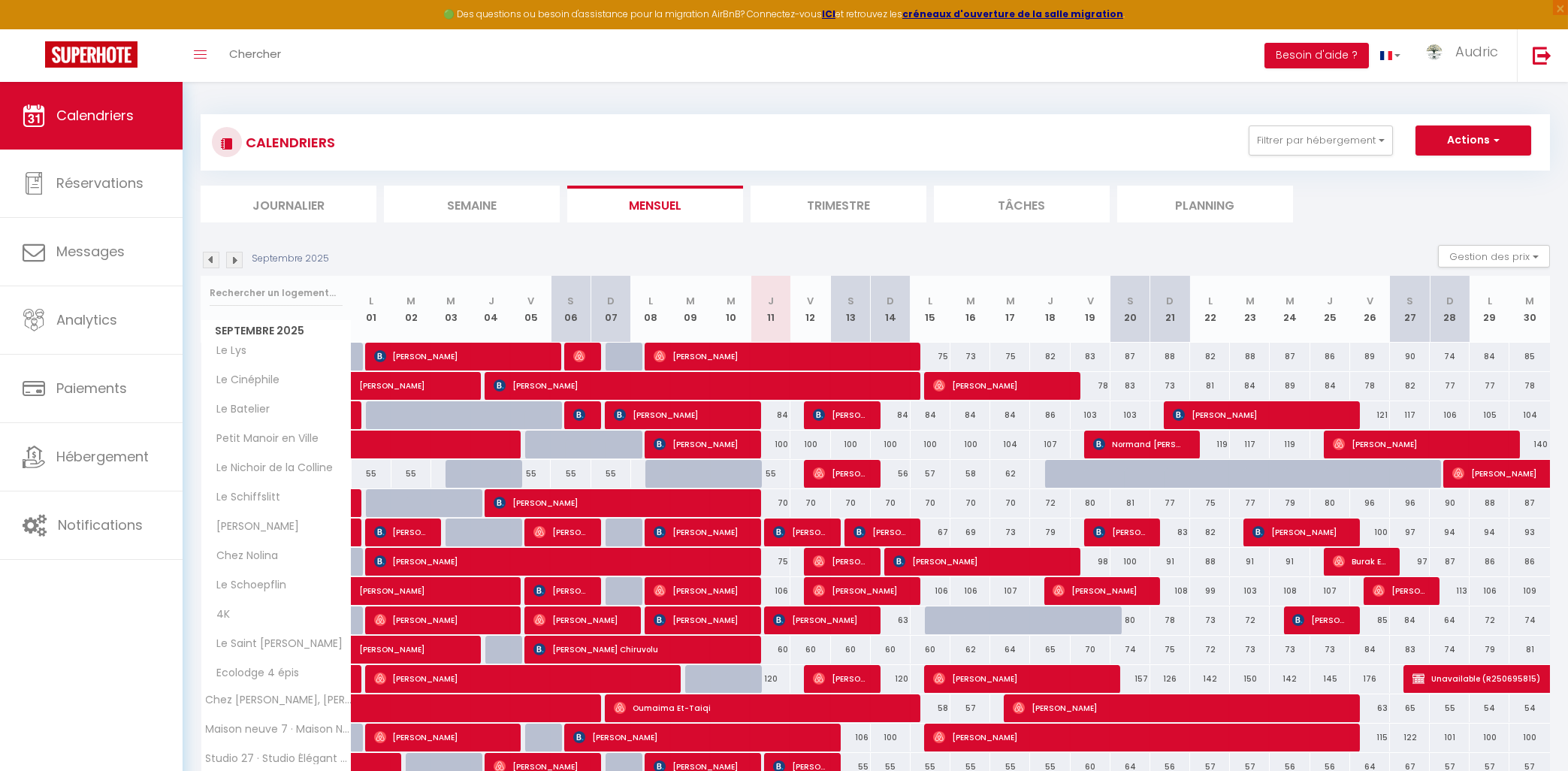
scroll to position [258, 0]
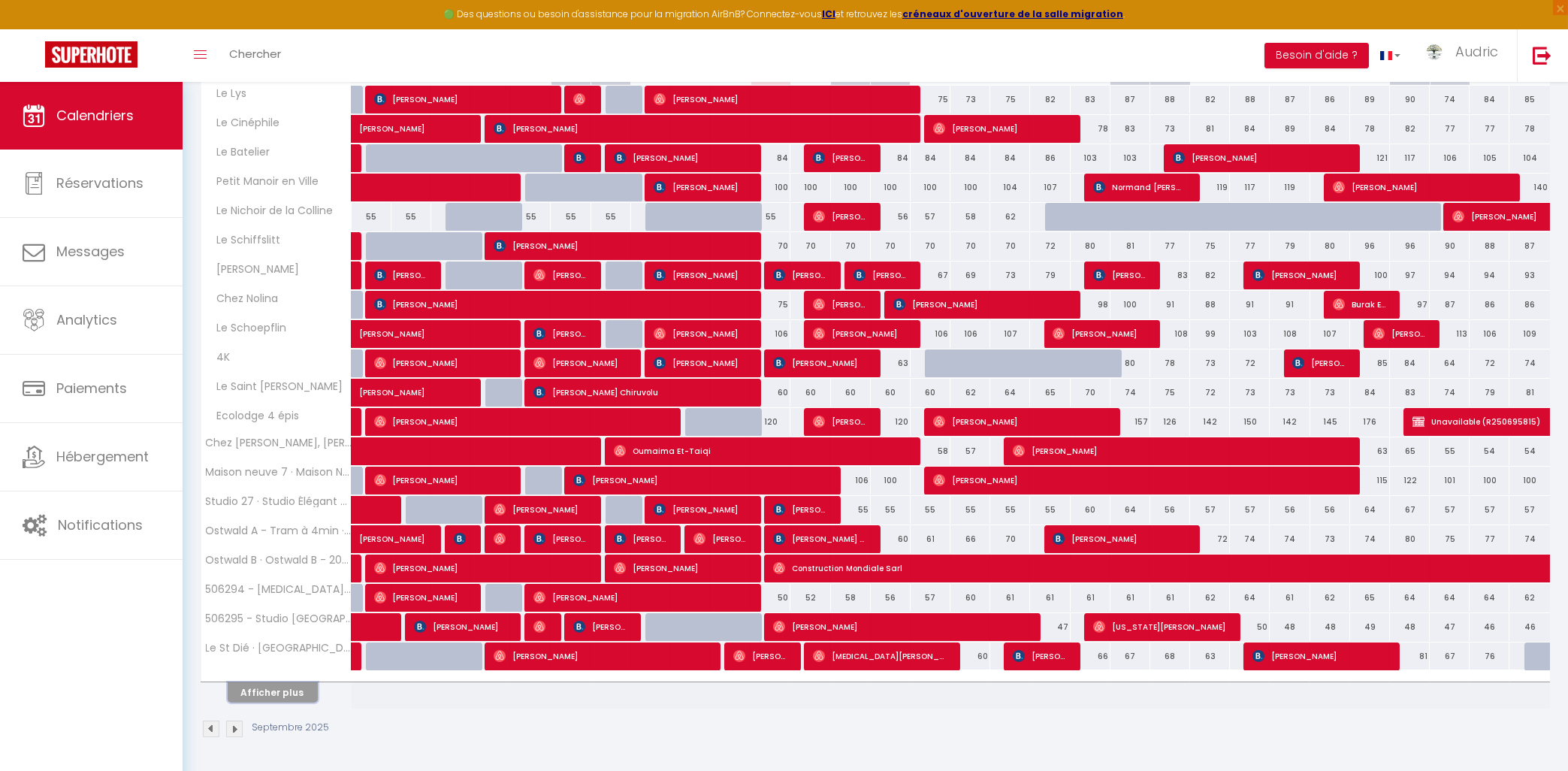
click at [274, 692] on button "Afficher plus" at bounding box center [272, 693] width 90 height 20
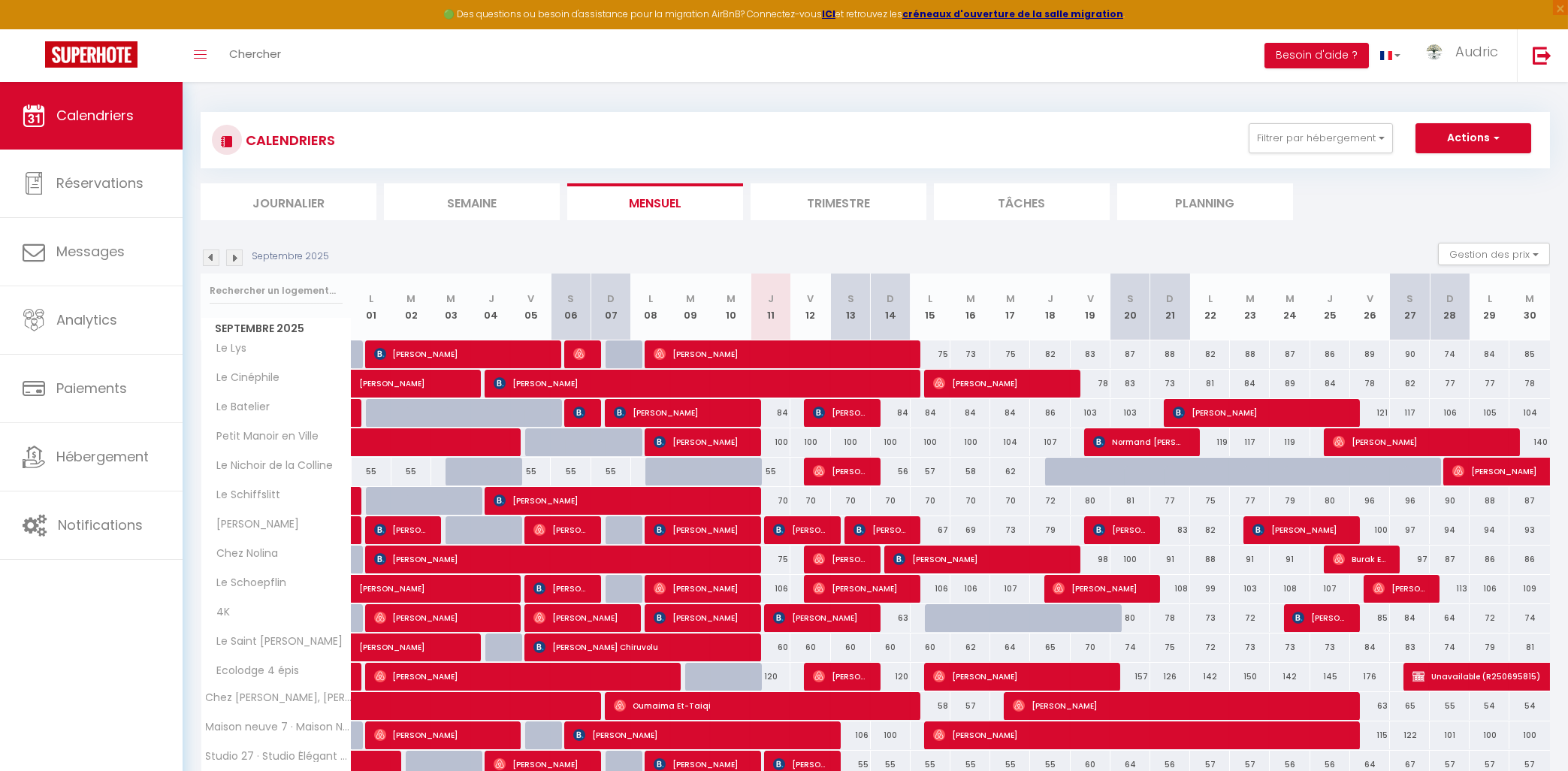
scroll to position [0, 0]
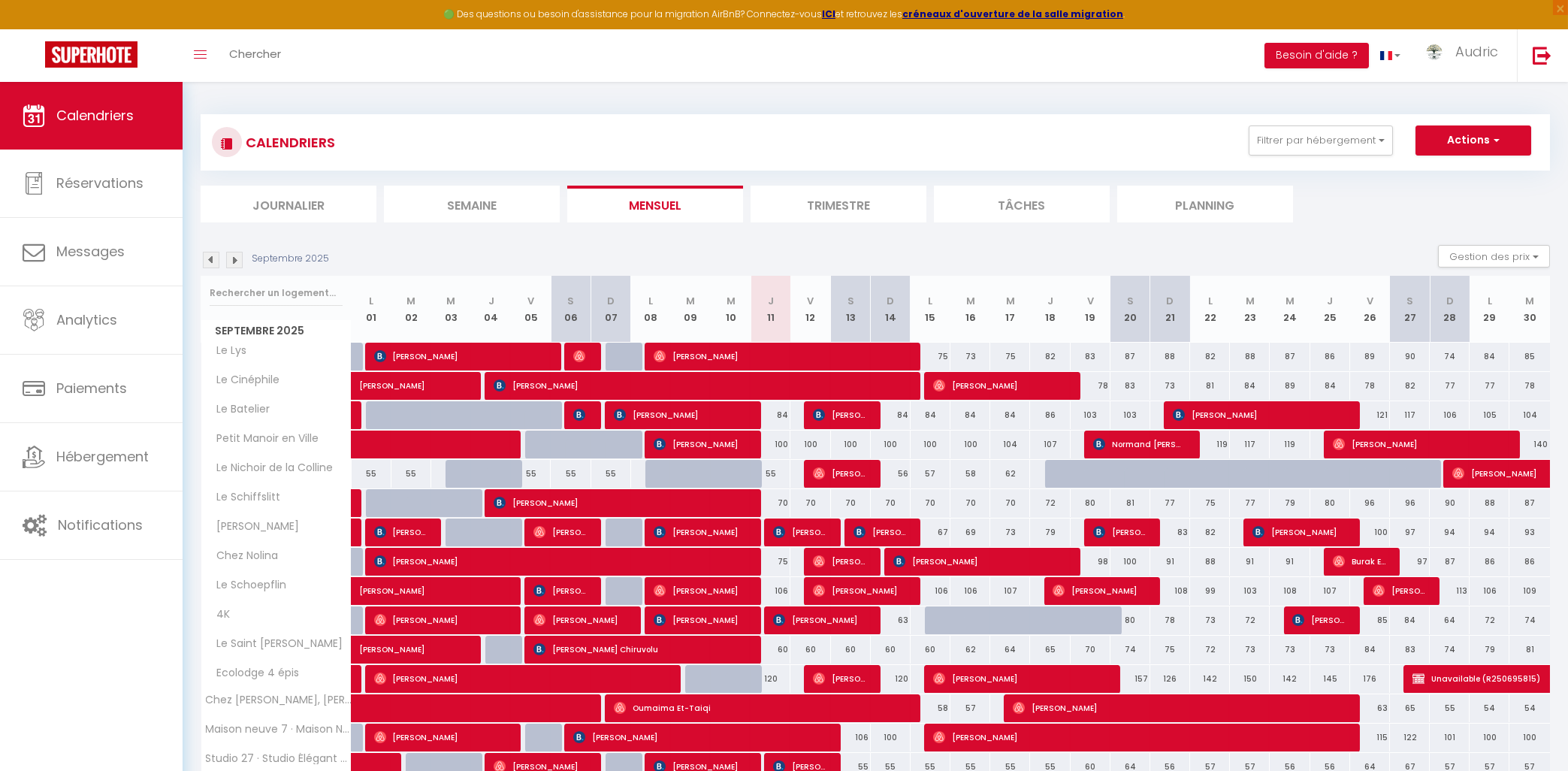
click at [230, 258] on img at bounding box center [234, 260] width 17 height 17
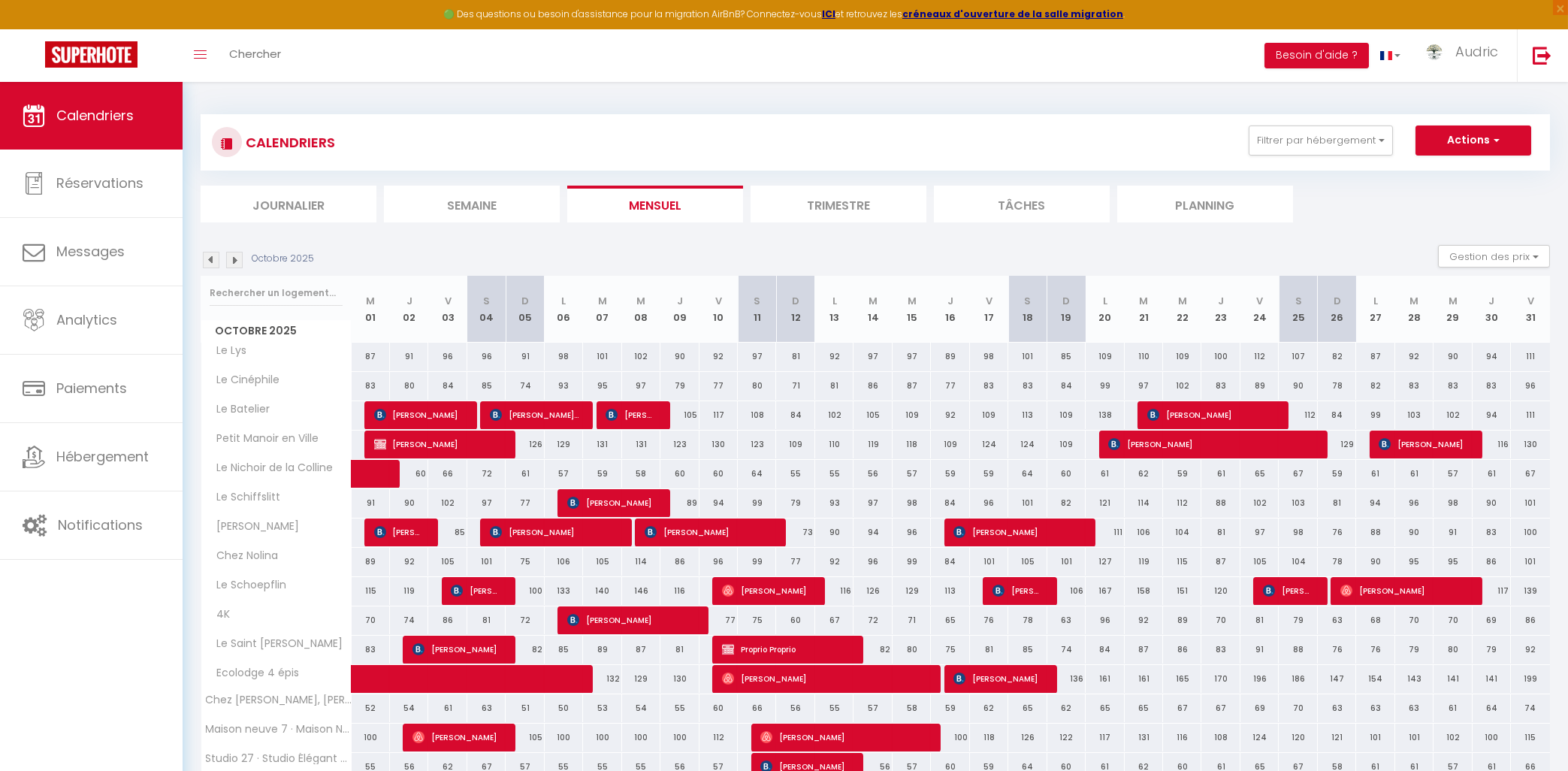
click at [206, 260] on img at bounding box center [211, 260] width 17 height 17
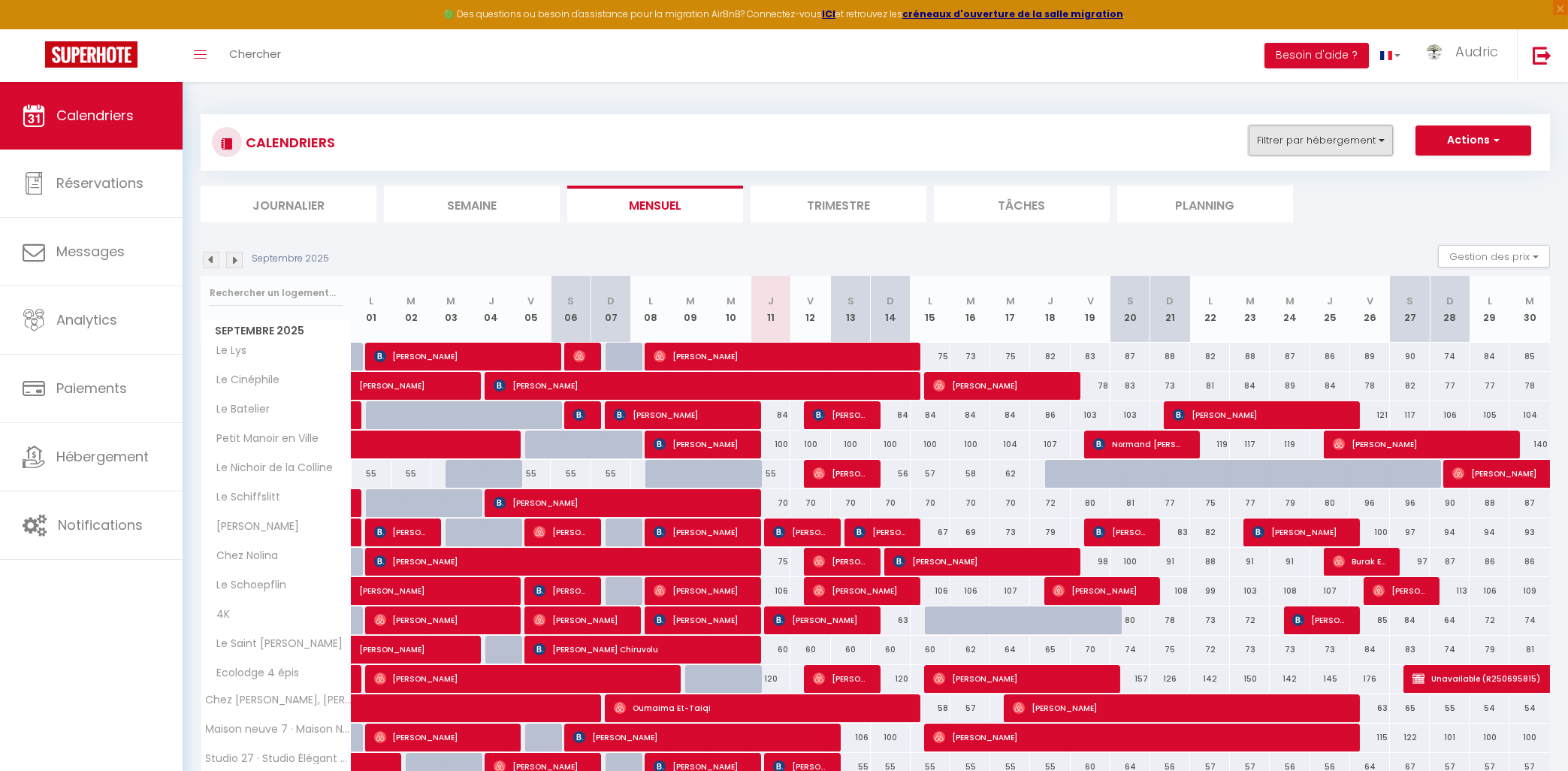
click at [1274, 153] on button "Filtrer par hébergement" at bounding box center [1321, 141] width 144 height 30
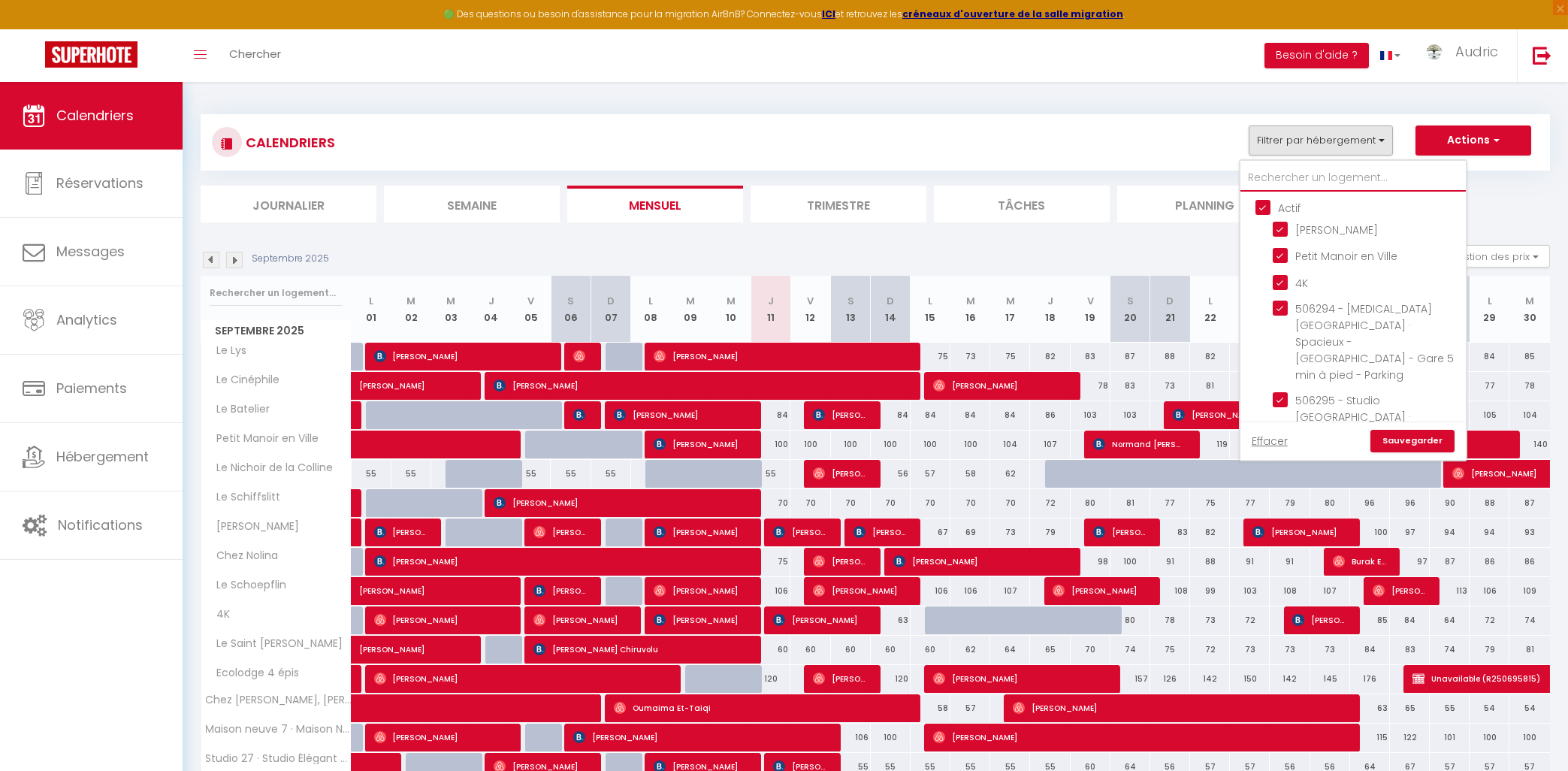
click at [1276, 181] on input "text" at bounding box center [1354, 178] width 226 height 27
click at [1264, 206] on input "Actif" at bounding box center [1369, 206] width 226 height 15
click at [1273, 168] on input "text" at bounding box center [1354, 178] width 226 height 27
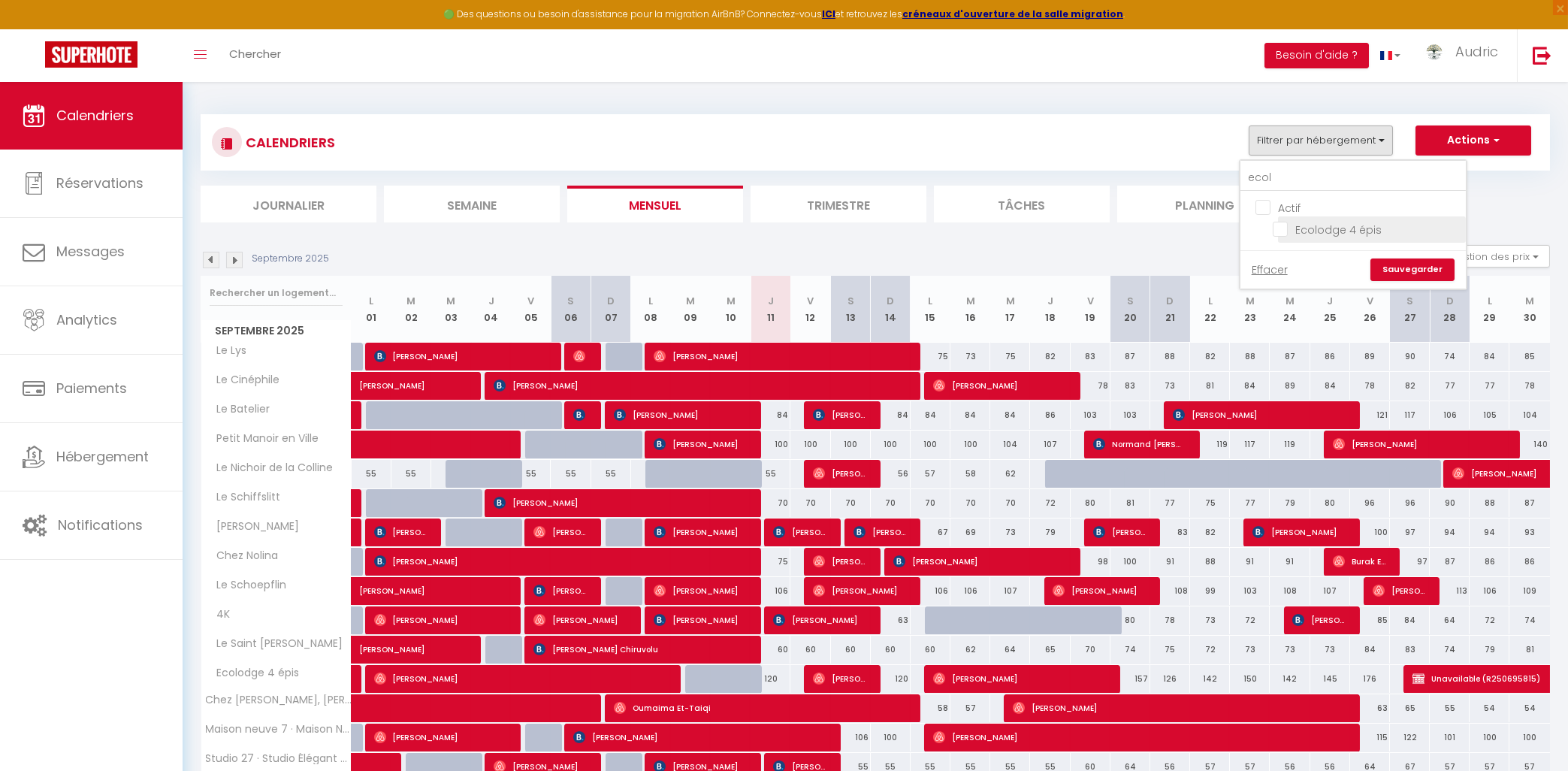
click at [1282, 223] on input "Ecolodge 4 épis" at bounding box center [1366, 229] width 188 height 15
click at [1394, 277] on link "Sauvegarder" at bounding box center [1412, 269] width 84 height 22
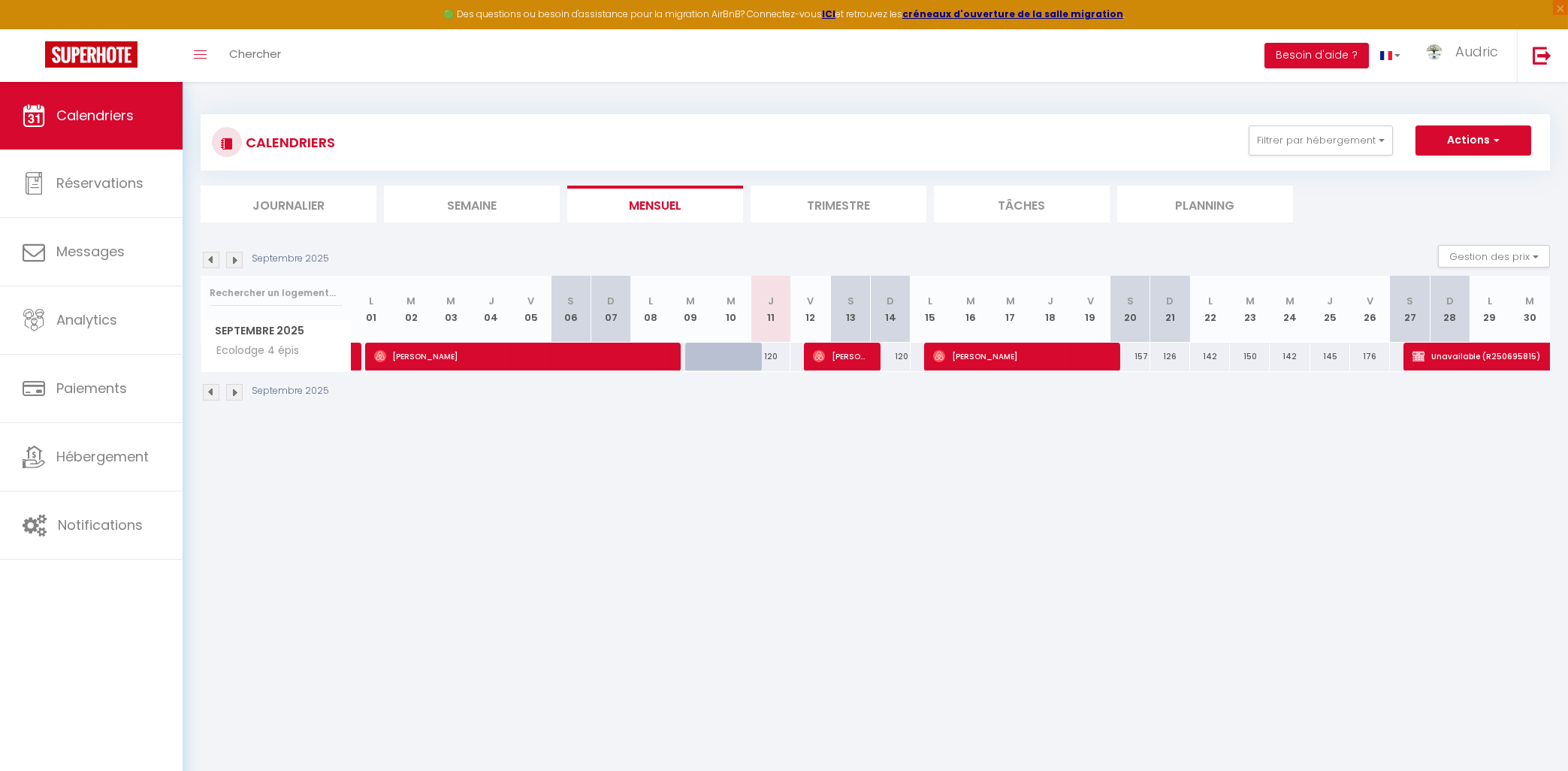
click at [1522, 365] on span "Unavailable (R250695815)" at bounding box center [1585, 357] width 346 height 28
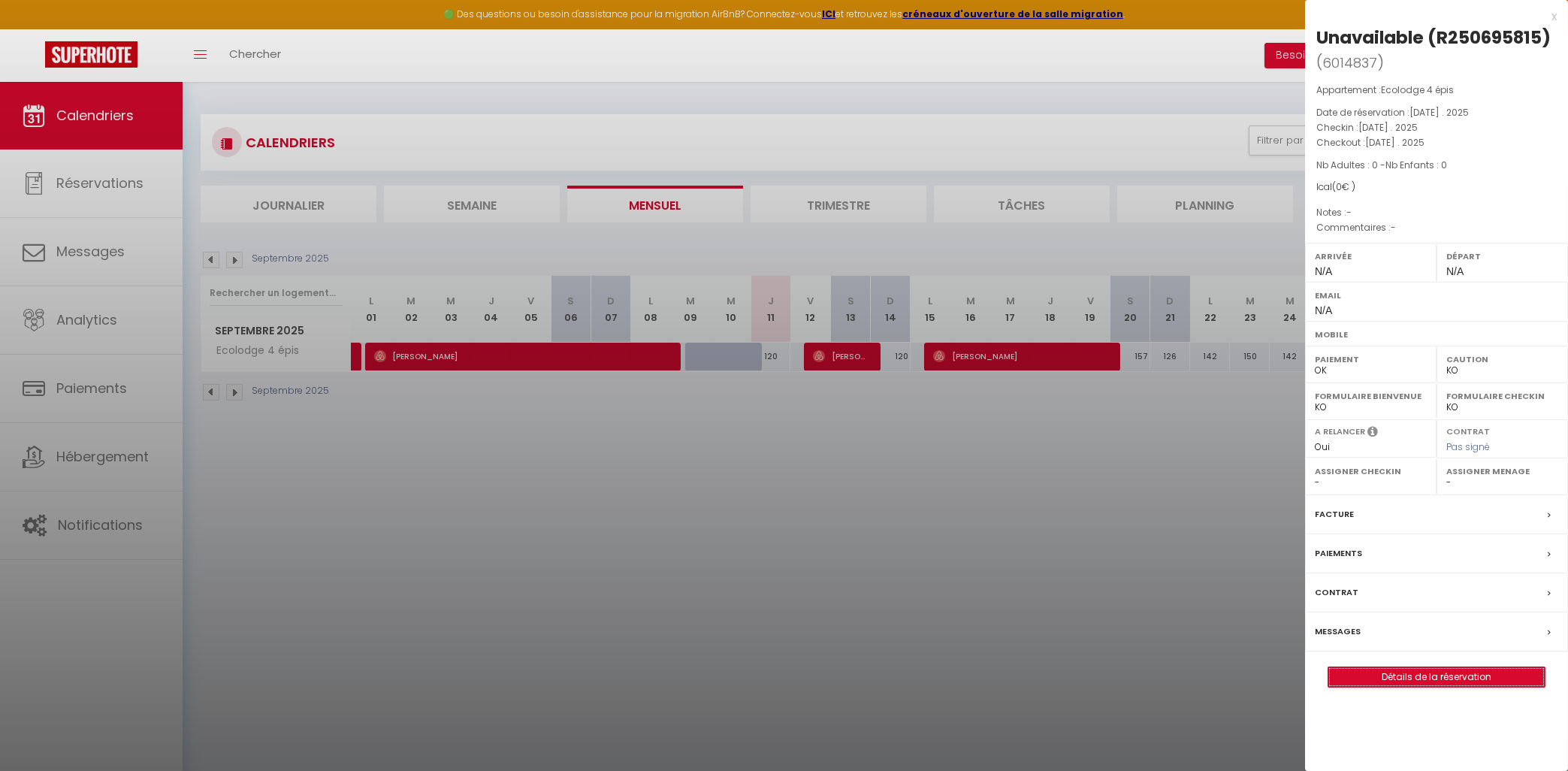
click at [1367, 679] on link "Détails de la réservation" at bounding box center [1436, 678] width 216 height 20
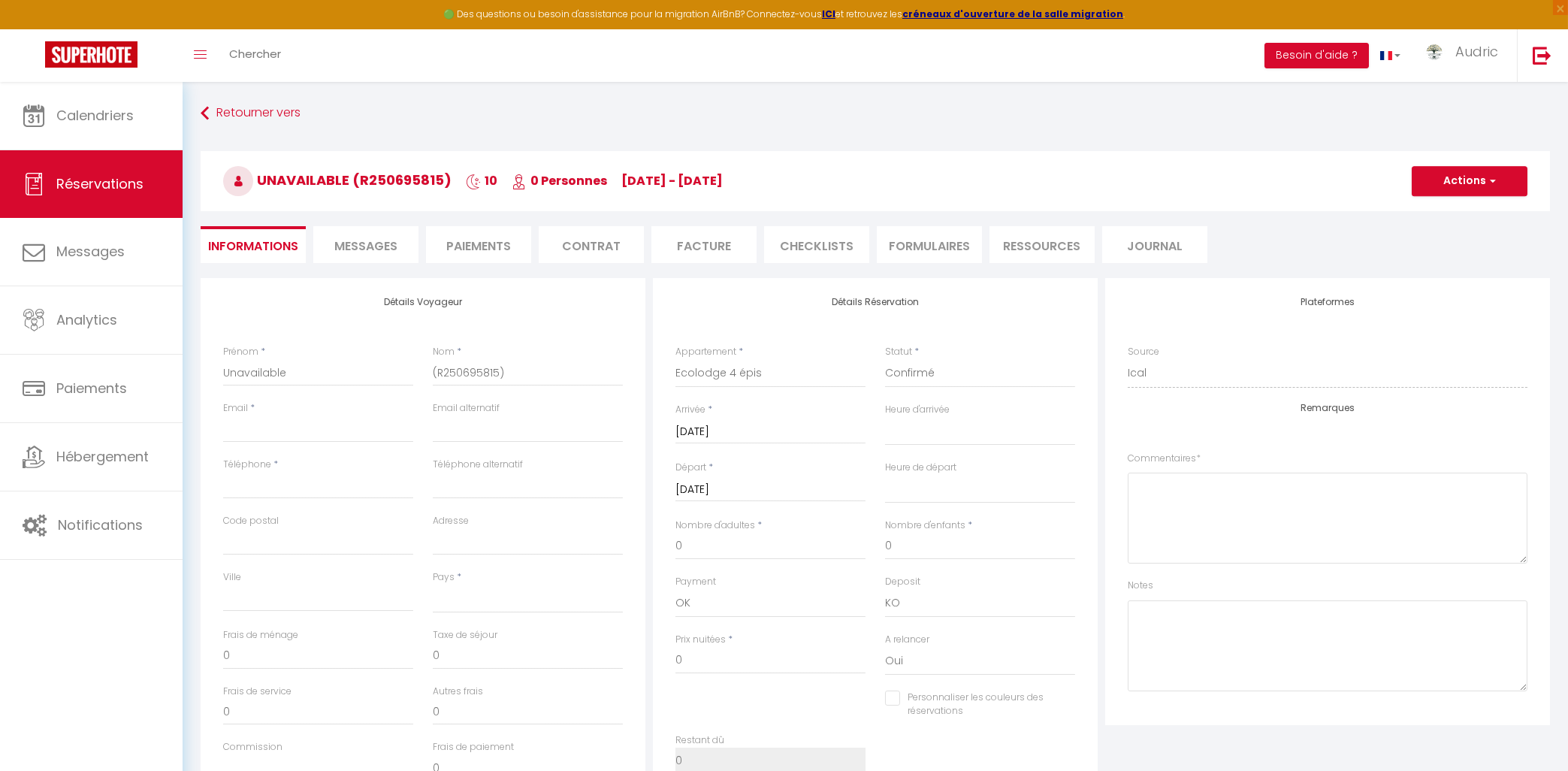
click at [456, 240] on li "Paiements" at bounding box center [478, 244] width 105 height 36
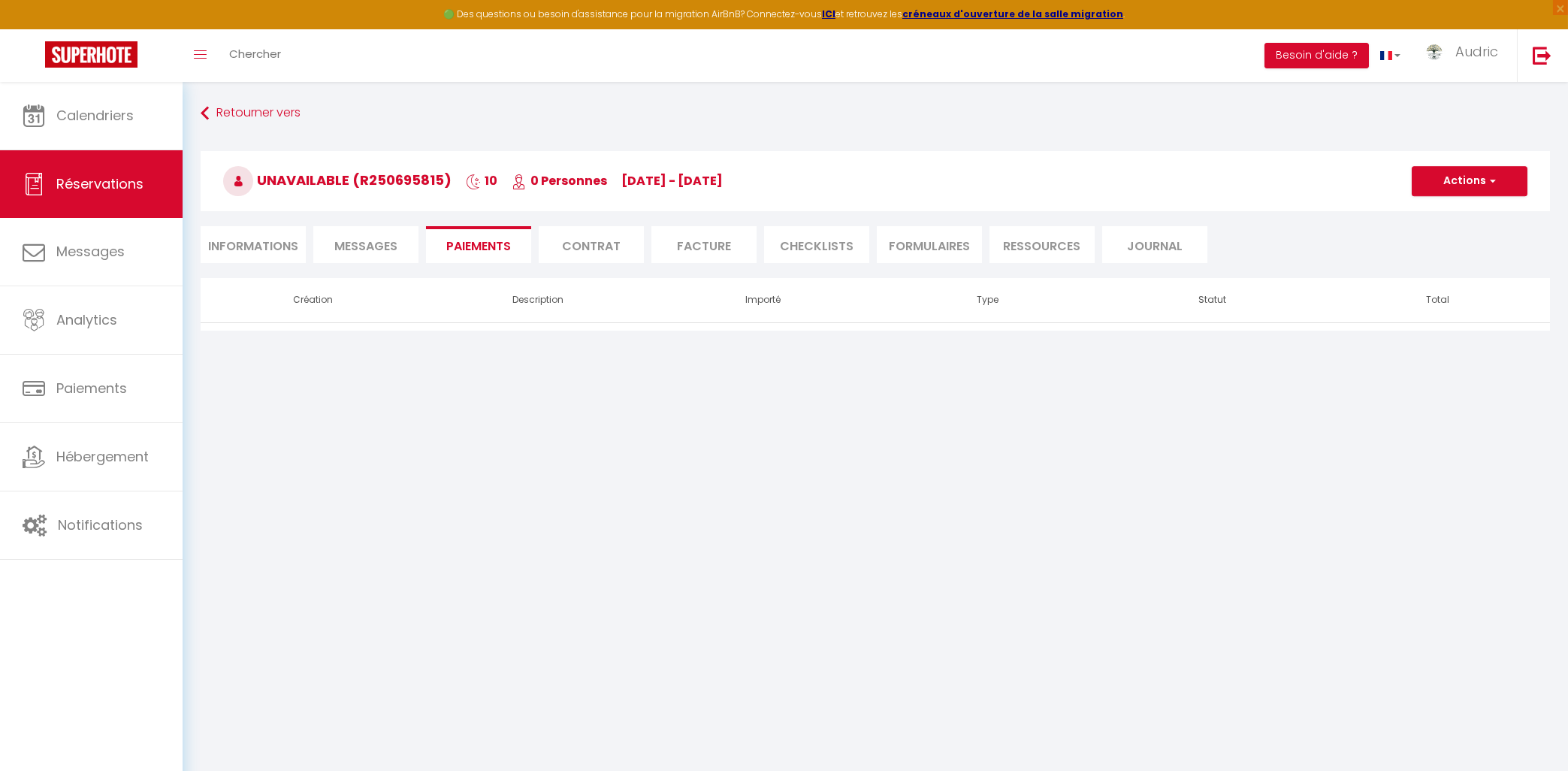
click at [381, 231] on li "Messages" at bounding box center [366, 244] width 105 height 36
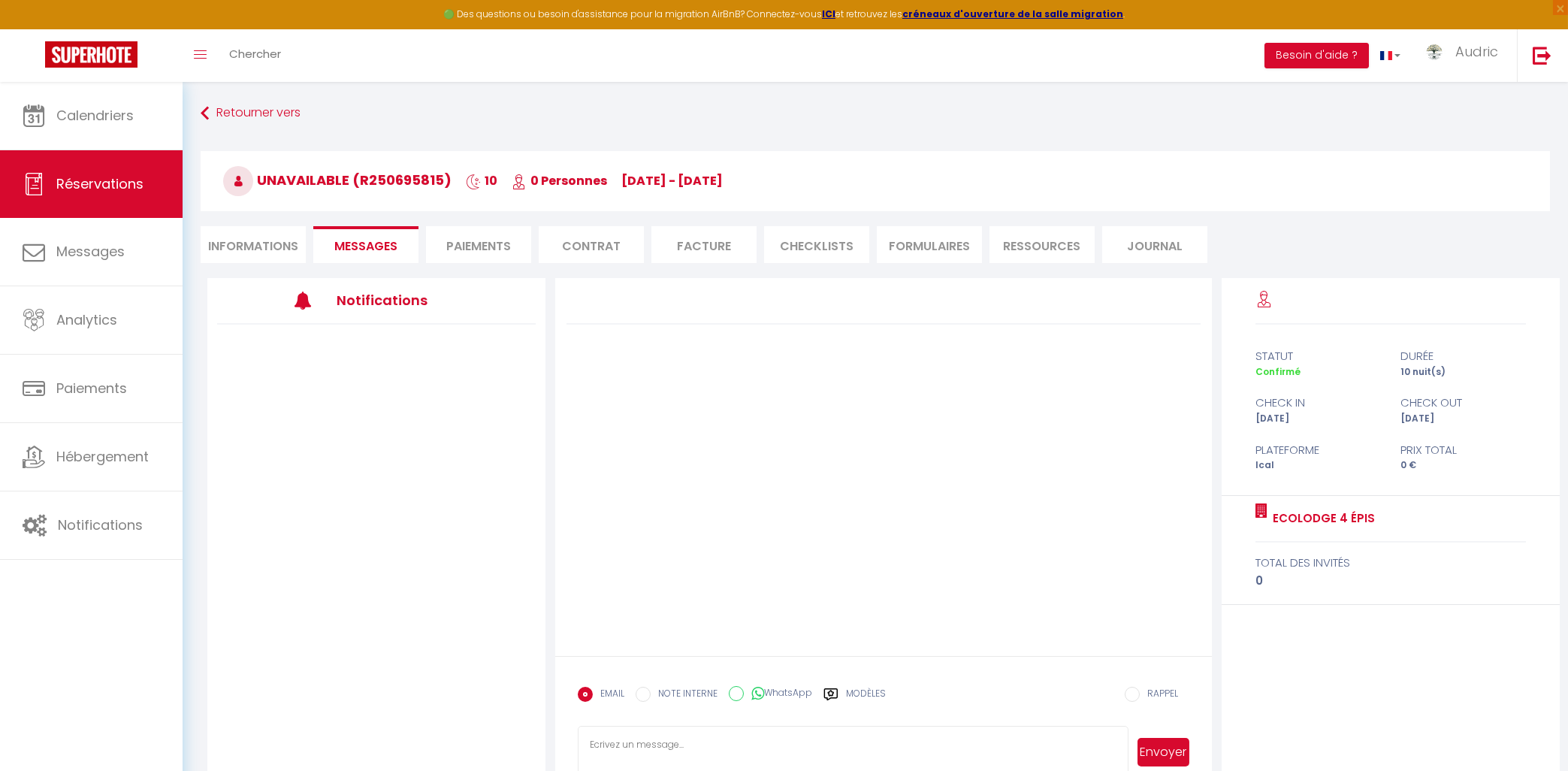
click at [289, 245] on li "Informations" at bounding box center [253, 244] width 105 height 36
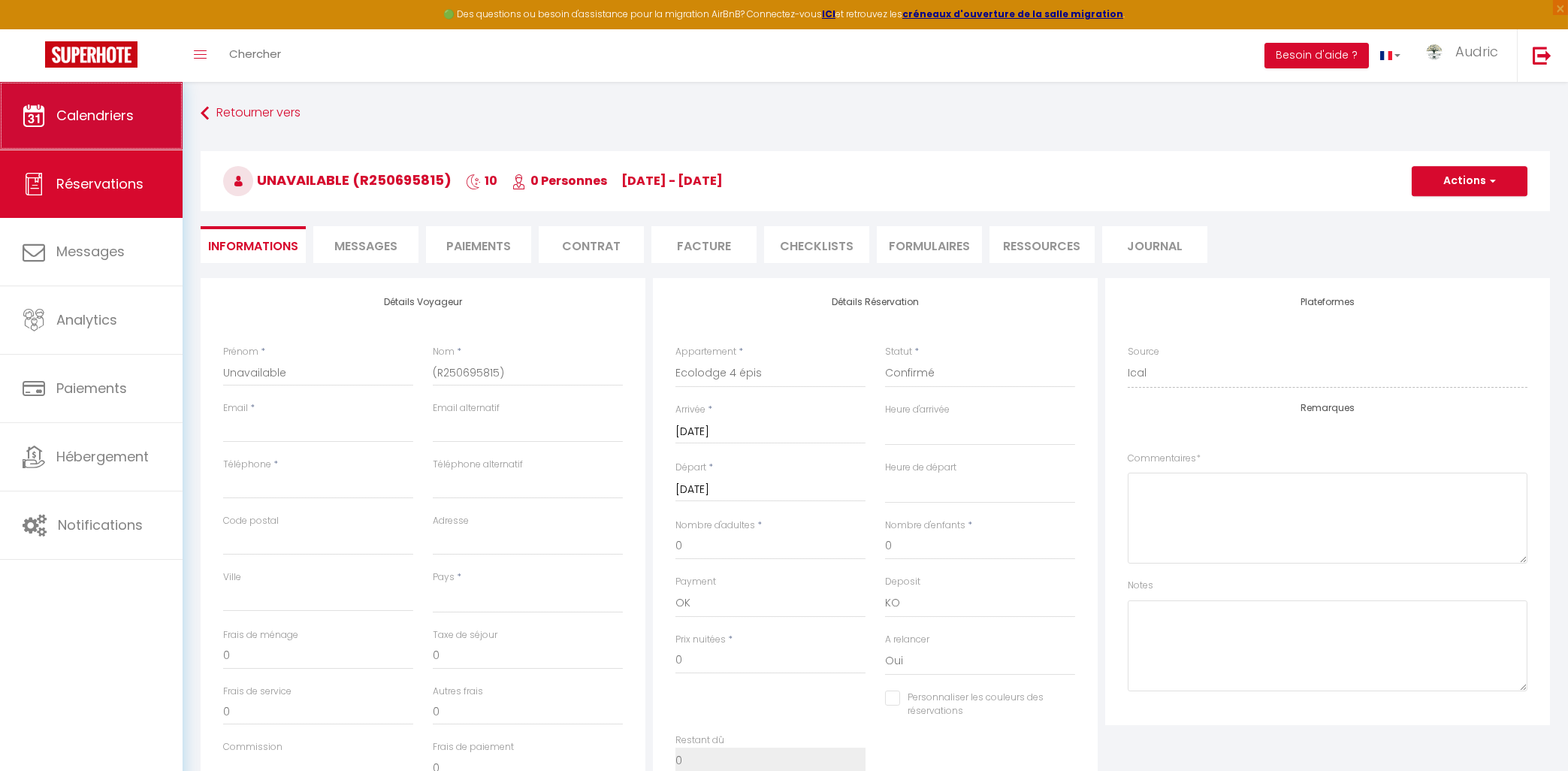
click at [148, 124] on link "Calendriers" at bounding box center [91, 116] width 182 height 68
